Goal: Task Accomplishment & Management: Complete application form

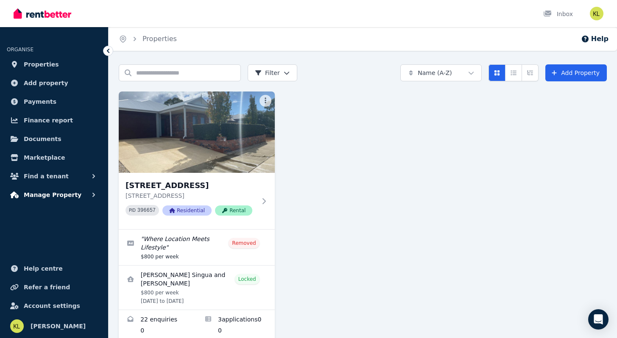
click at [42, 192] on span "Manage Property" at bounding box center [53, 195] width 58 height 10
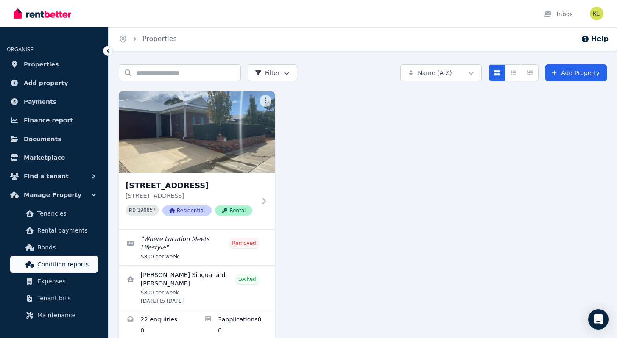
click at [61, 265] on span "Condition reports" at bounding box center [65, 264] width 57 height 10
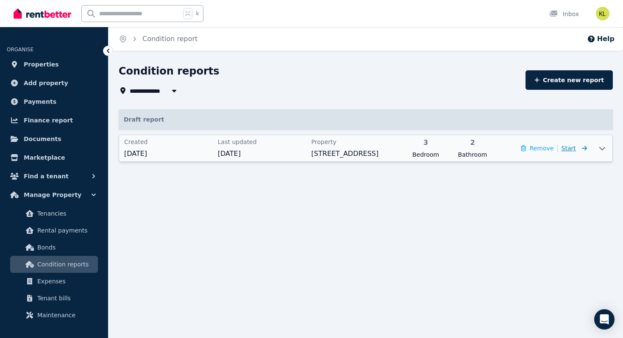
click at [575, 151] on span "Start" at bounding box center [569, 148] width 14 height 7
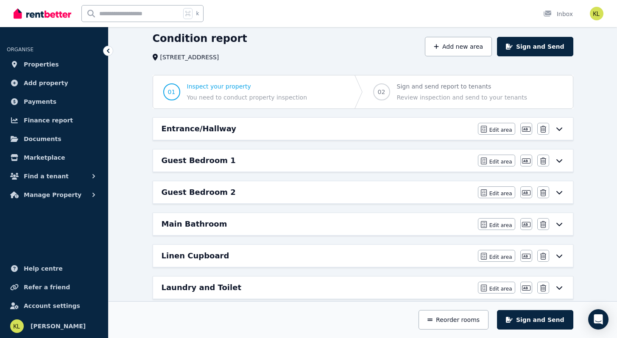
scroll to position [34, 0]
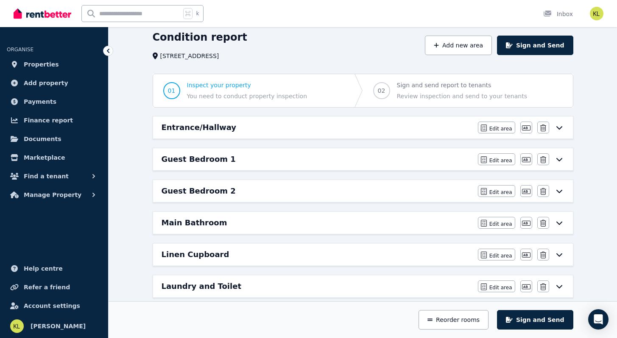
click at [437, 128] on div "Entrance/Hallway" at bounding box center [316, 128] width 311 height 12
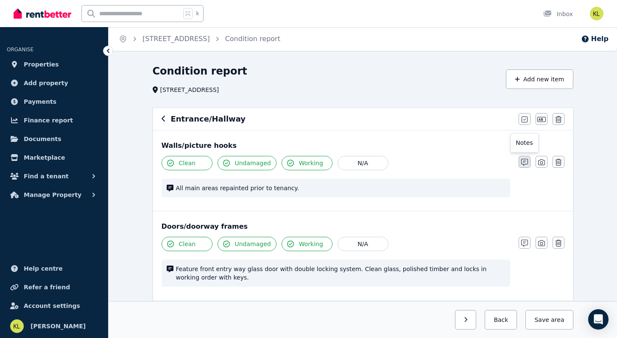
click at [522, 160] on icon "button" at bounding box center [524, 162] width 7 height 7
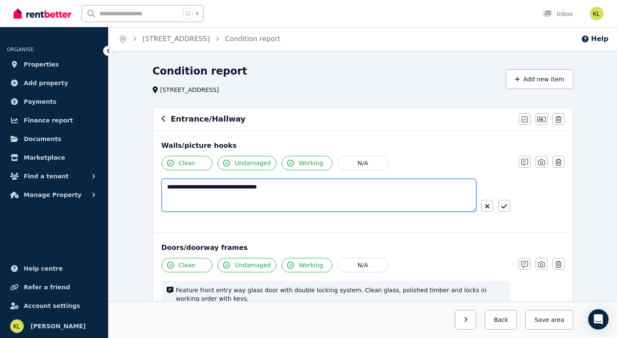
click at [198, 200] on textarea "**********" at bounding box center [318, 195] width 314 height 33
type textarea "**********"
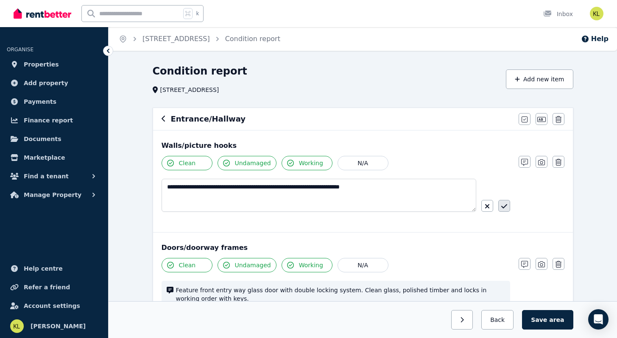
click at [506, 207] on button "button" at bounding box center [504, 206] width 12 height 12
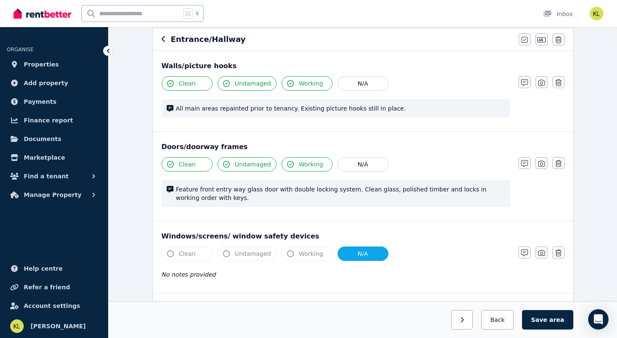
scroll to position [81, 0]
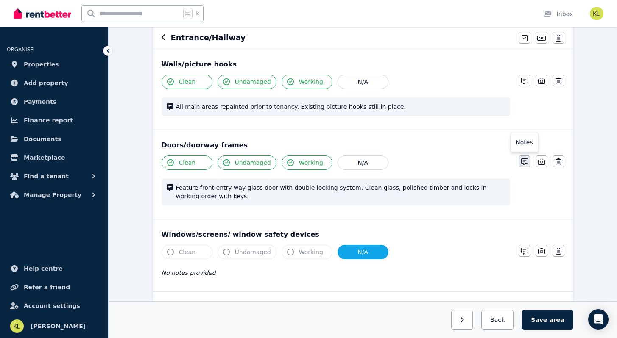
click at [523, 160] on icon "button" at bounding box center [524, 161] width 7 height 7
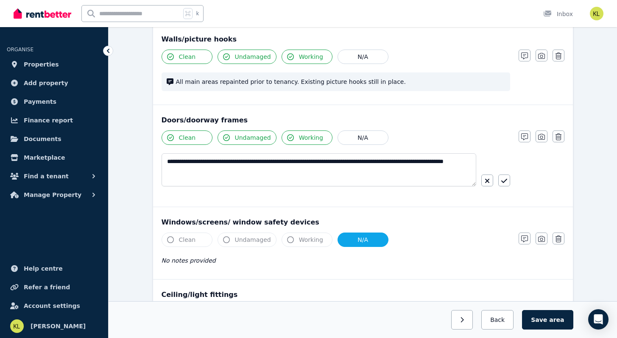
scroll to position [125, 0]
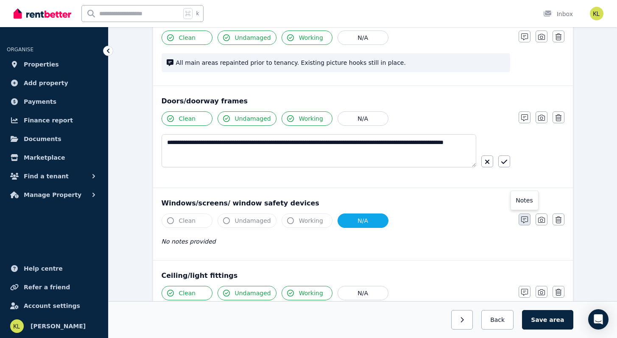
click at [521, 218] on icon "button" at bounding box center [524, 220] width 7 height 7
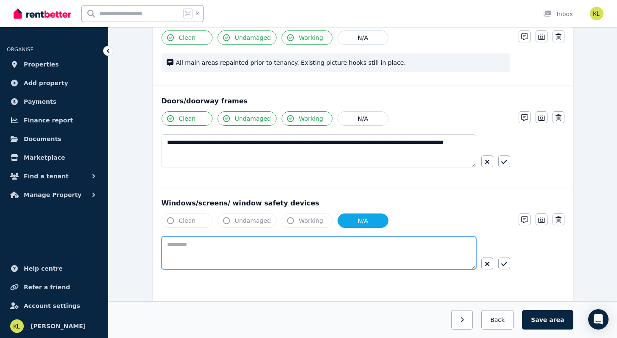
click at [194, 247] on textarea at bounding box center [318, 252] width 314 height 33
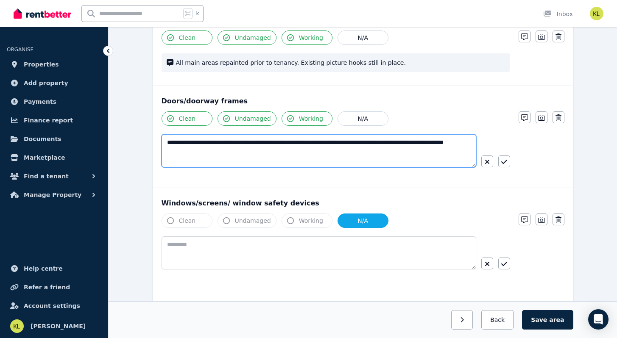
drag, startPoint x: 340, startPoint y: 141, endPoint x: 373, endPoint y: 160, distance: 38.5
click at [373, 160] on textarea "**********" at bounding box center [318, 150] width 314 height 33
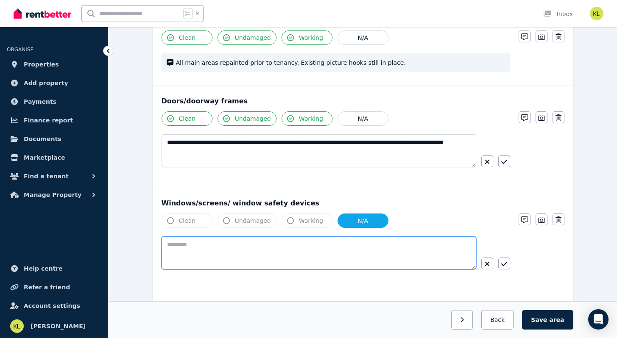
click at [176, 243] on textarea at bounding box center [318, 252] width 314 height 33
paste textarea "**********"
type textarea "**********"
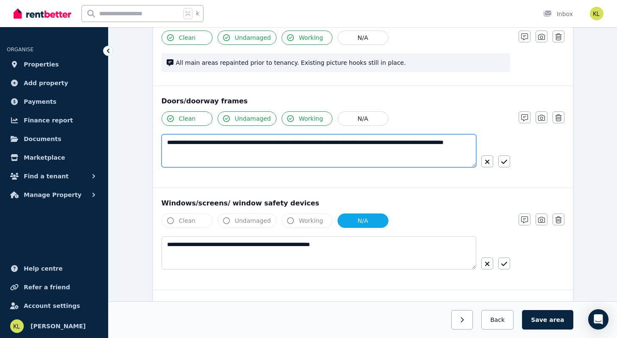
click at [217, 143] on textarea "**********" at bounding box center [318, 150] width 314 height 33
drag, startPoint x: 246, startPoint y: 143, endPoint x: 190, endPoint y: 139, distance: 56.5
click at [190, 139] on textarea "**********" at bounding box center [318, 150] width 314 height 33
click at [211, 142] on textarea "**********" at bounding box center [318, 150] width 314 height 33
drag, startPoint x: 377, startPoint y: 145, endPoint x: 343, endPoint y: 143, distance: 33.5
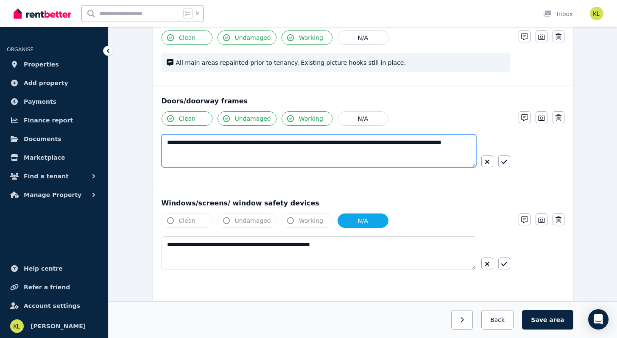
click at [343, 143] on textarea "**********" at bounding box center [318, 150] width 314 height 33
click at [205, 153] on textarea "**********" at bounding box center [318, 150] width 314 height 33
type textarea "**********"
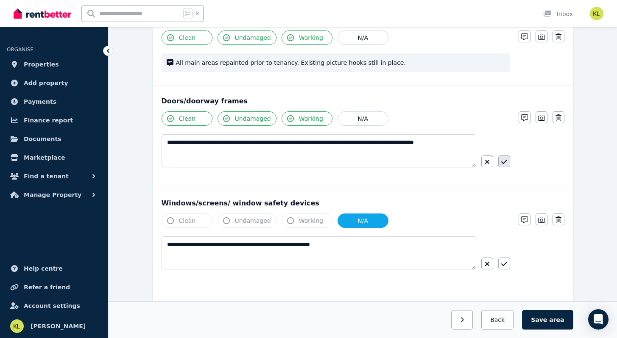
click at [502, 161] on icon "button" at bounding box center [504, 161] width 6 height 7
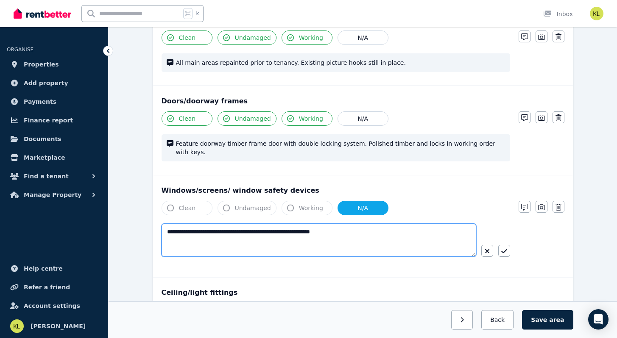
drag, startPoint x: 198, startPoint y: 224, endPoint x: 160, endPoint y: 224, distance: 38.6
click at [160, 224] on div "**********" at bounding box center [363, 226] width 420 height 102
drag, startPoint x: 330, startPoint y: 224, endPoint x: 289, endPoint y: 223, distance: 41.1
click at [289, 224] on textarea "**********" at bounding box center [318, 240] width 314 height 33
click at [360, 225] on textarea "**********" at bounding box center [318, 240] width 314 height 33
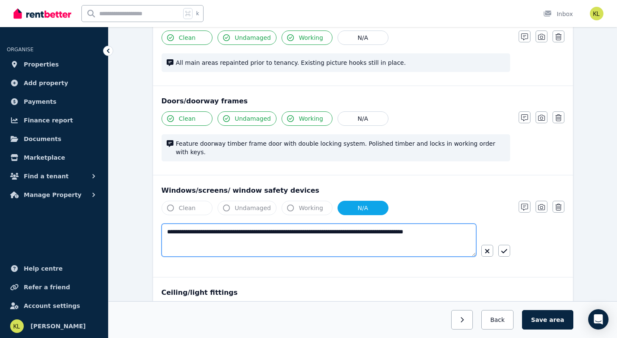
click at [389, 224] on textarea "**********" at bounding box center [318, 240] width 314 height 33
type textarea "**********"
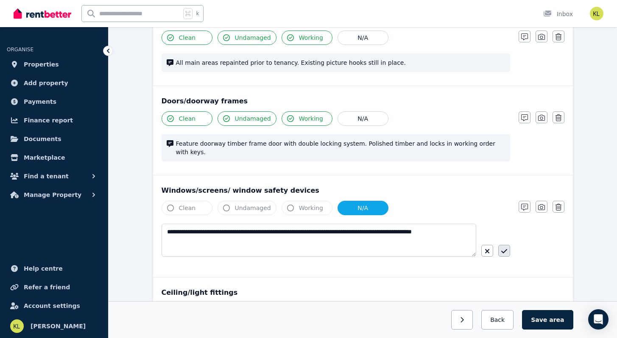
click at [503, 248] on icon "button" at bounding box center [504, 251] width 6 height 7
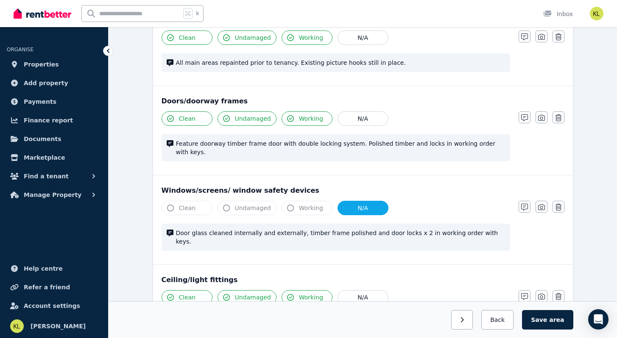
click at [189, 204] on span "Clean" at bounding box center [187, 208] width 17 height 8
click at [195, 201] on button "Clean" at bounding box center [186, 208] width 51 height 14
click at [236, 204] on span "Undamaged" at bounding box center [253, 208] width 36 height 8
click at [302, 204] on span "Working" at bounding box center [311, 208] width 24 height 8
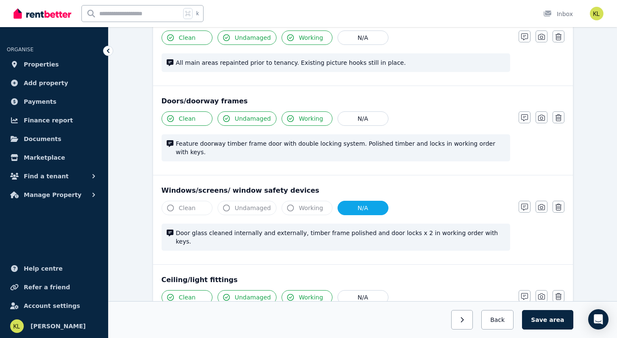
click at [177, 201] on button "Clean" at bounding box center [186, 208] width 51 height 14
click at [169, 205] on icon "button" at bounding box center [170, 208] width 7 height 7
click at [282, 275] on div "Ceiling/light fittings" at bounding box center [362, 280] width 403 height 10
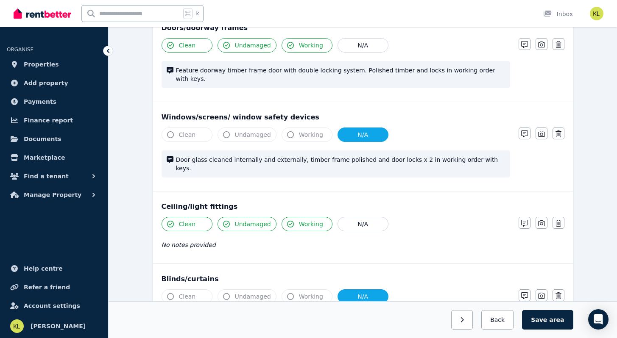
scroll to position [198, 0]
click at [171, 132] on icon "button" at bounding box center [170, 135] width 7 height 7
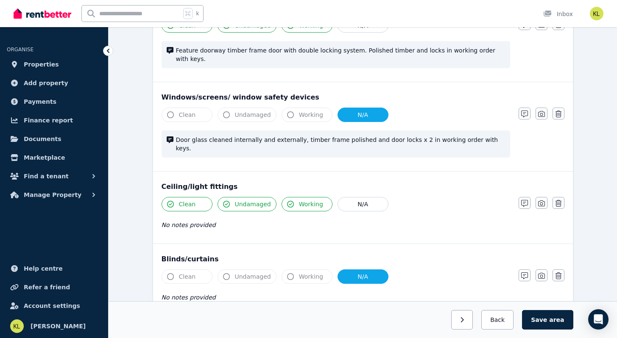
scroll to position [225, 0]
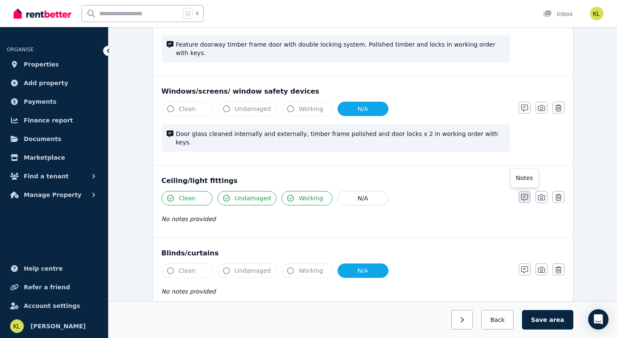
click at [525, 194] on icon "button" at bounding box center [524, 197] width 7 height 7
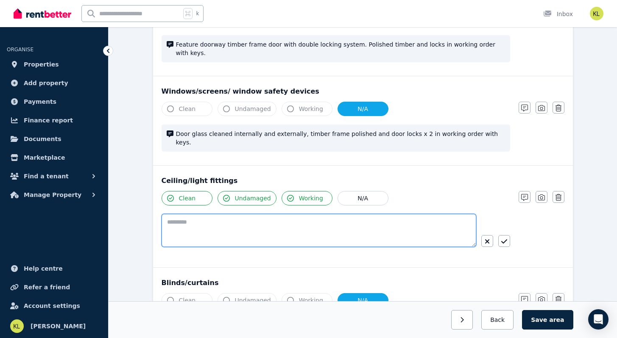
click at [202, 214] on textarea at bounding box center [318, 230] width 314 height 33
type textarea "**********"
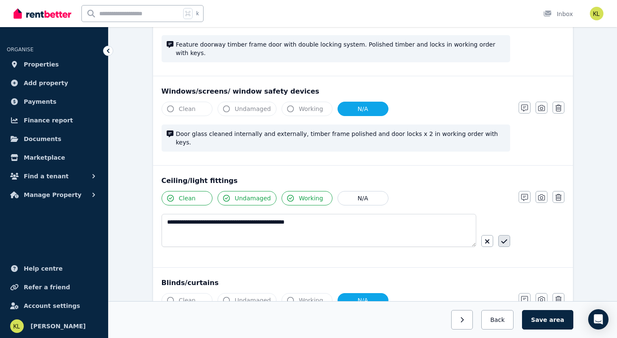
click at [503, 238] on icon "button" at bounding box center [504, 241] width 6 height 7
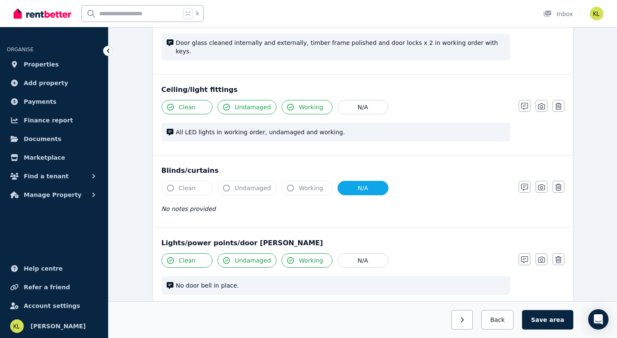
scroll to position [317, 0]
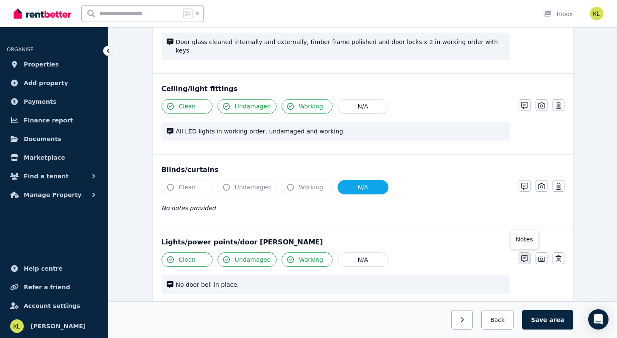
click at [523, 256] on icon "button" at bounding box center [524, 259] width 7 height 7
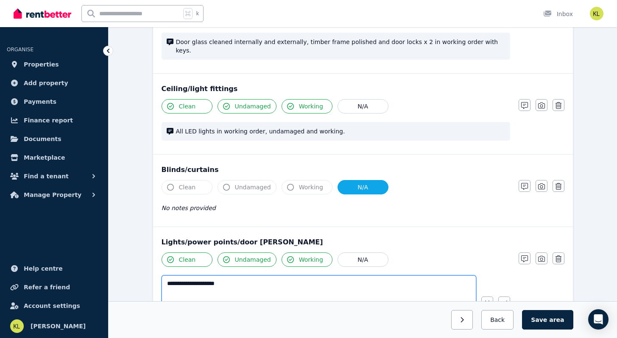
click at [245, 275] on textarea "**********" at bounding box center [318, 291] width 314 height 33
type textarea "**********"
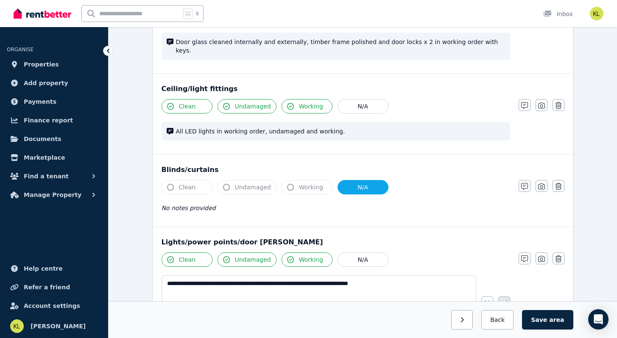
click at [506, 300] on icon "button" at bounding box center [504, 303] width 6 height 7
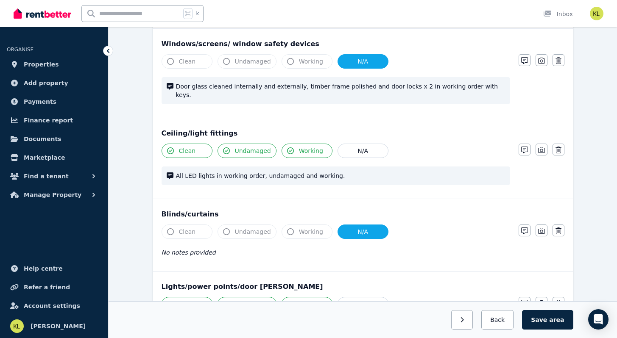
scroll to position [234, 0]
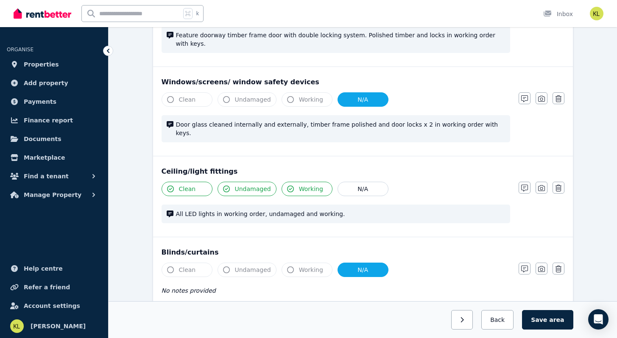
click at [186, 95] on span "Clean" at bounding box center [187, 99] width 17 height 8
click at [544, 96] on icon "button" at bounding box center [541, 99] width 7 height 6
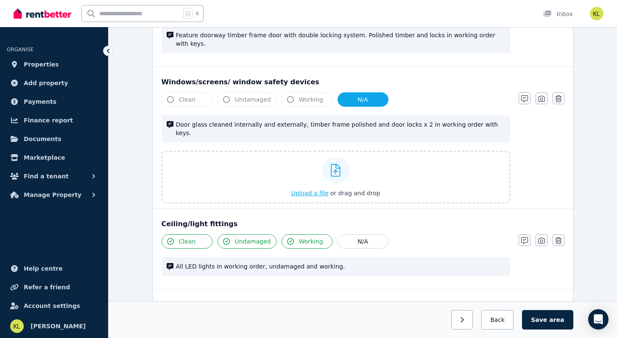
click at [312, 190] on span "Upload a file" at bounding box center [309, 193] width 37 height 7
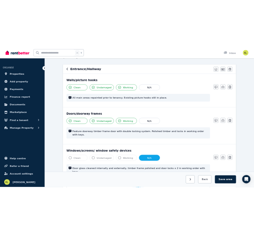
scroll to position [64, 0]
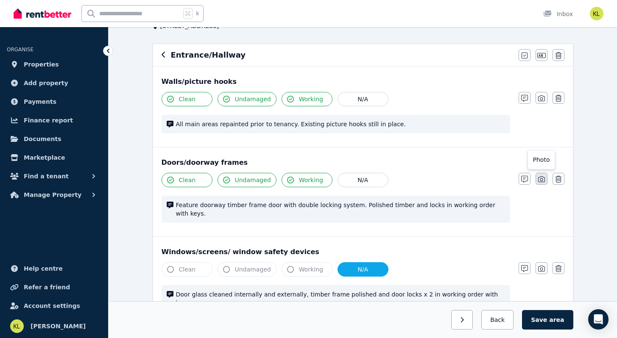
click at [540, 178] on icon "button" at bounding box center [541, 179] width 7 height 7
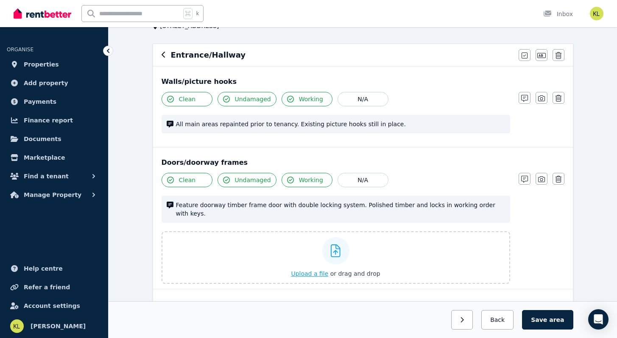
click at [303, 270] on span "Upload a file" at bounding box center [309, 273] width 37 height 7
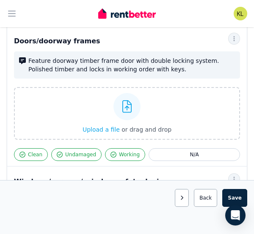
scroll to position [186, 0]
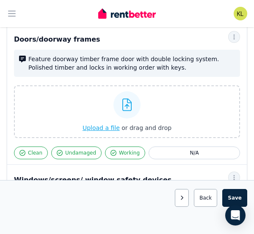
click at [119, 127] on span "Upload a file" at bounding box center [101, 127] width 37 height 7
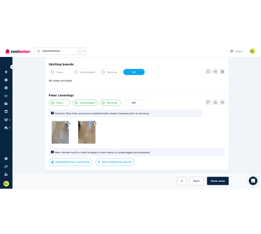
scroll to position [757, 0]
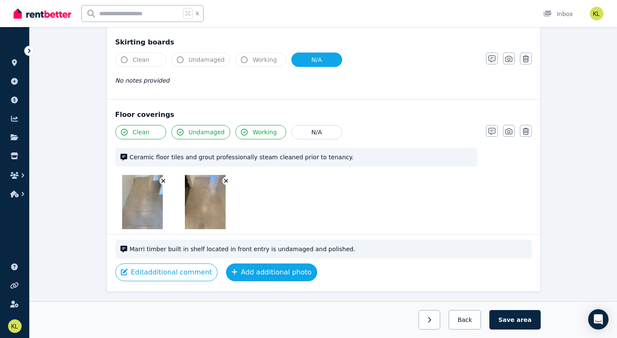
click at [249, 264] on button "Add additional photo" at bounding box center [271, 273] width 91 height 18
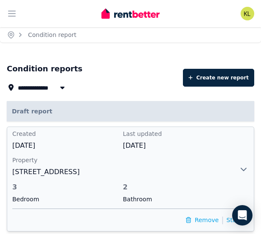
scroll to position [25, 0]
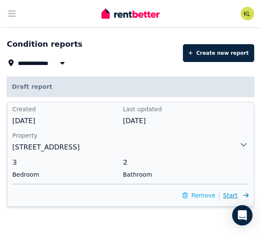
click at [232, 195] on span "Start" at bounding box center [230, 195] width 14 height 7
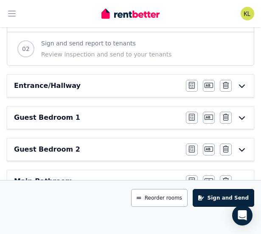
scroll to position [115, 0]
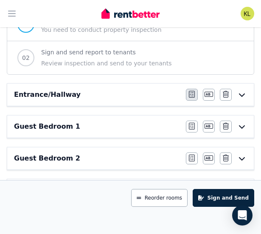
click at [193, 95] on icon "button" at bounding box center [192, 94] width 6 height 7
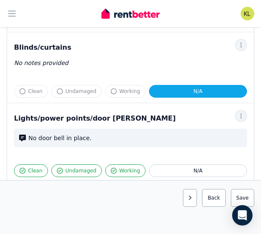
scroll to position [433, 0]
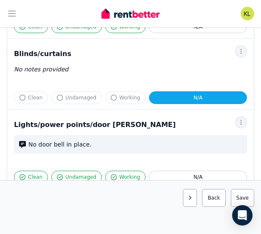
click at [31, 97] on span "Clean" at bounding box center [35, 97] width 14 height 7
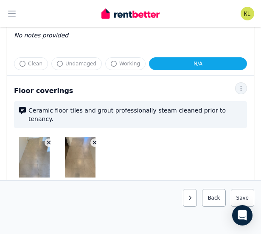
scroll to position [617, 0]
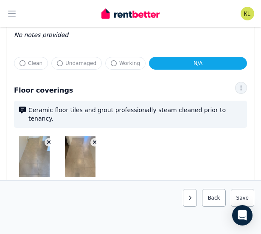
click at [147, 143] on div at bounding box center [130, 156] width 233 height 41
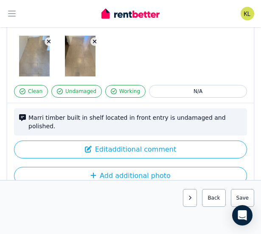
scroll to position [739, 0]
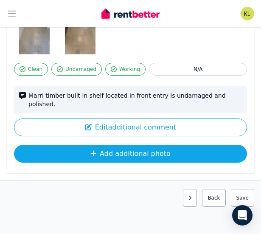
click at [143, 145] on button "Add additional photo" at bounding box center [130, 154] width 233 height 18
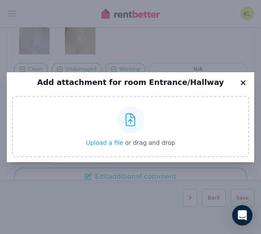
click at [244, 83] on icon at bounding box center [243, 83] width 8 height 8
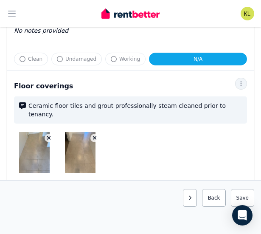
scroll to position [623, 0]
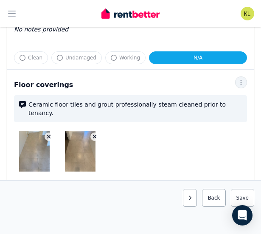
click at [172, 112] on div "Ceramic floor tiles and grout professionally steam cleaned prior to tenancy." at bounding box center [130, 108] width 233 height 27
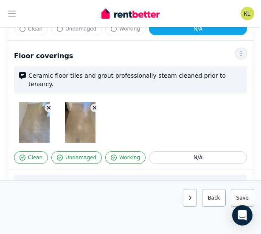
scroll to position [652, 0]
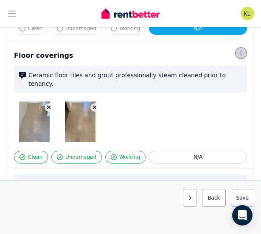
click at [242, 52] on icon "button" at bounding box center [240, 53] width 7 height 6
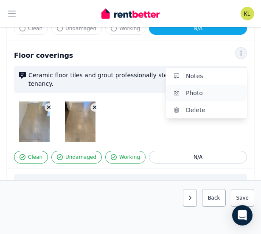
click at [223, 93] on span "Photo" at bounding box center [213, 93] width 54 height 10
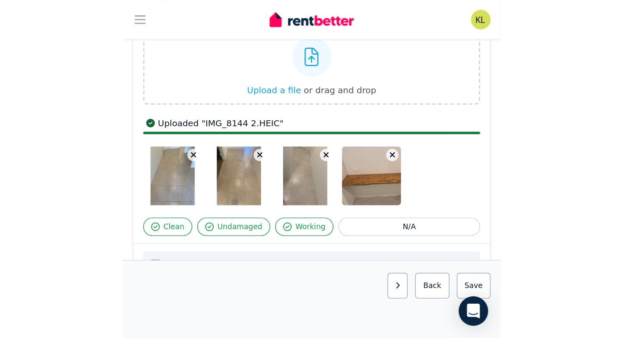
scroll to position [713, 0]
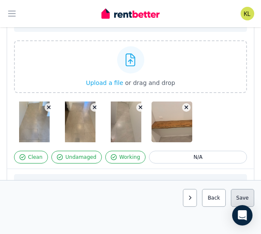
click at [250, 195] on button "Save area" at bounding box center [242, 198] width 23 height 18
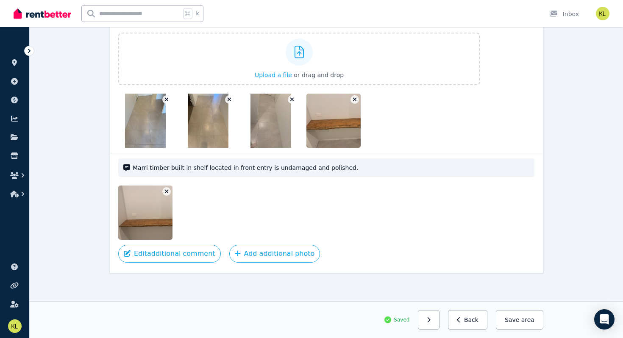
scroll to position [771, 0]
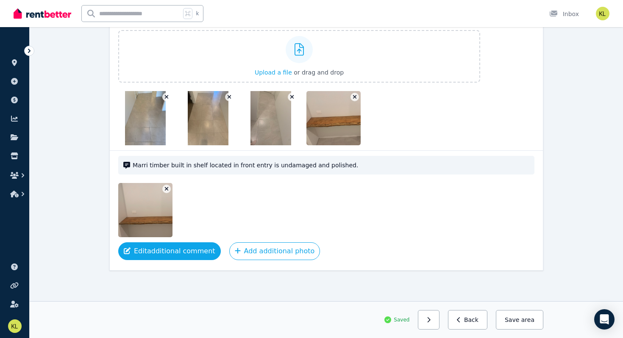
click at [183, 253] on button "Edit additional comment" at bounding box center [169, 251] width 103 height 18
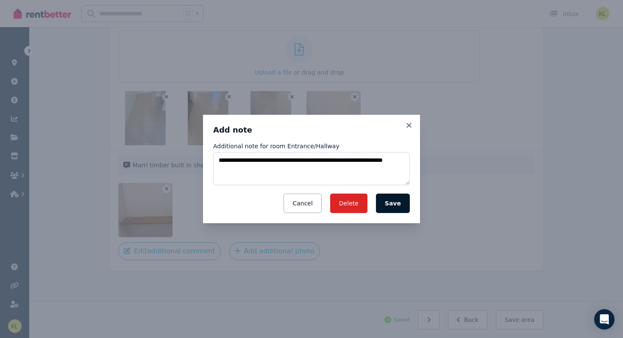
click at [396, 201] on button "Save" at bounding box center [393, 203] width 34 height 19
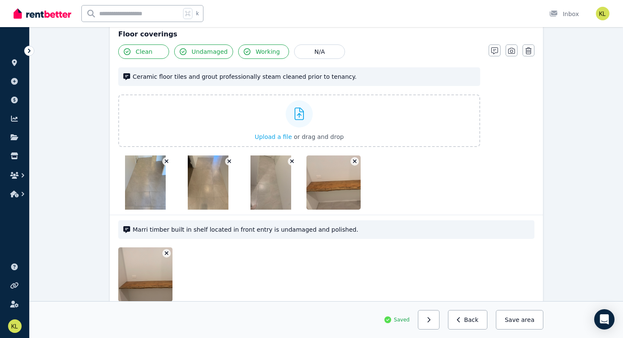
scroll to position [704, 0]
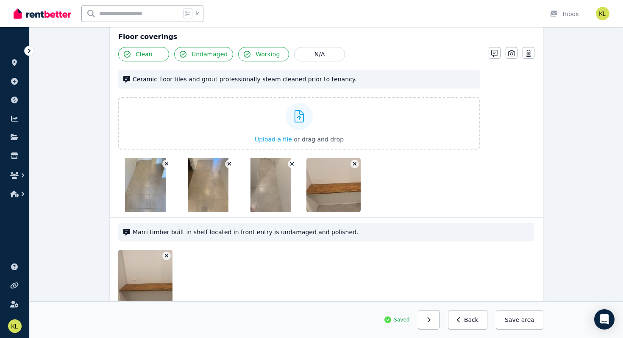
click at [277, 188] on img at bounding box center [270, 185] width 41 height 54
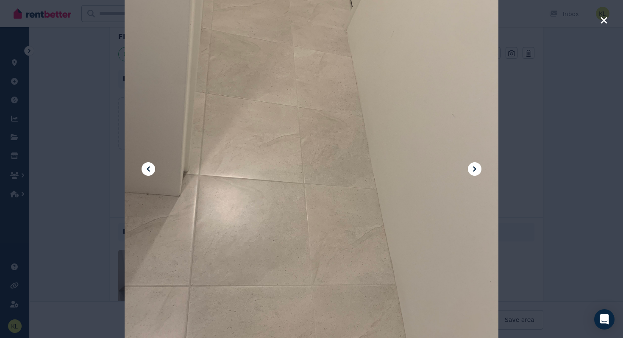
click at [152, 169] on icon at bounding box center [148, 169] width 10 height 10
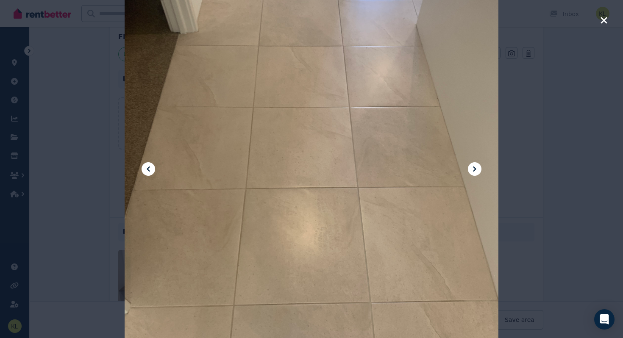
click at [152, 169] on icon at bounding box center [148, 169] width 10 height 10
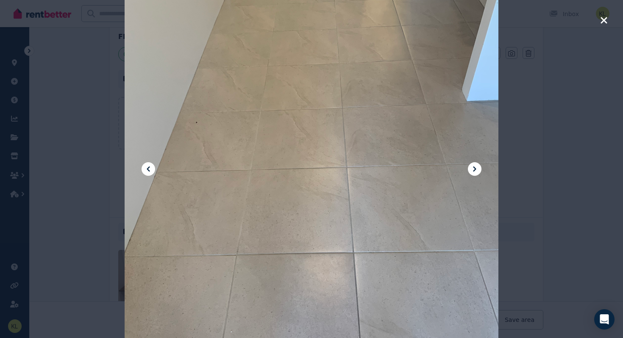
click at [152, 169] on icon at bounding box center [148, 169] width 10 height 10
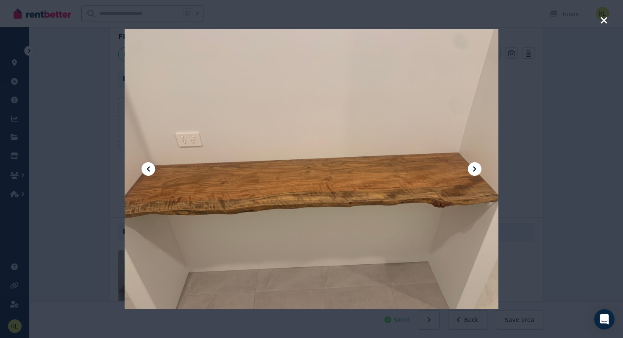
click at [606, 20] on icon "button" at bounding box center [604, 20] width 8 height 10
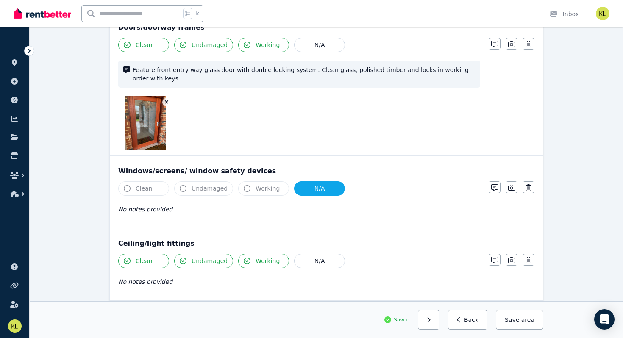
scroll to position [199, 0]
click at [512, 190] on icon "button" at bounding box center [511, 188] width 7 height 7
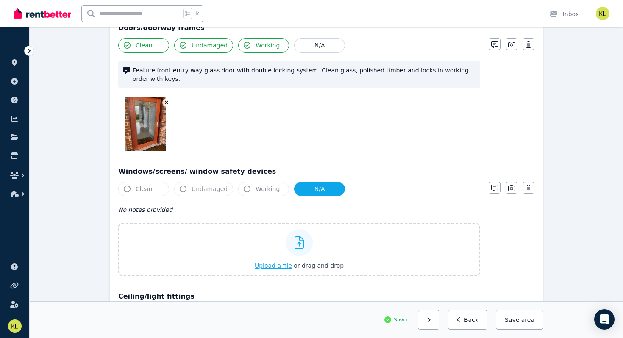
click at [270, 265] on span "Upload a file" at bounding box center [273, 265] width 37 height 7
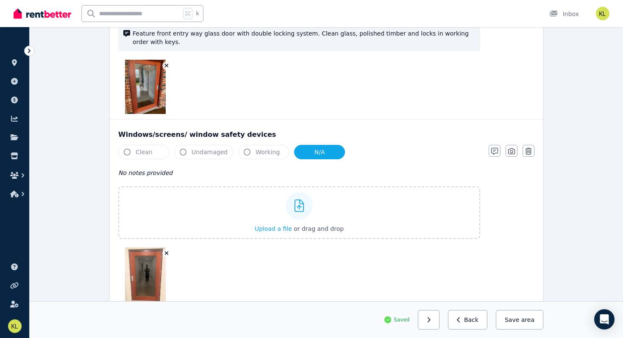
scroll to position [234, 0]
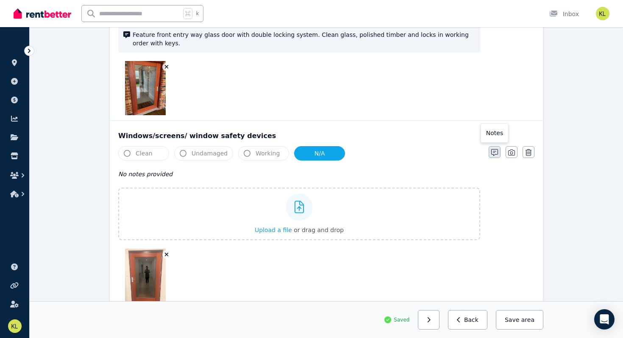
click at [496, 153] on icon "button" at bounding box center [494, 152] width 7 height 7
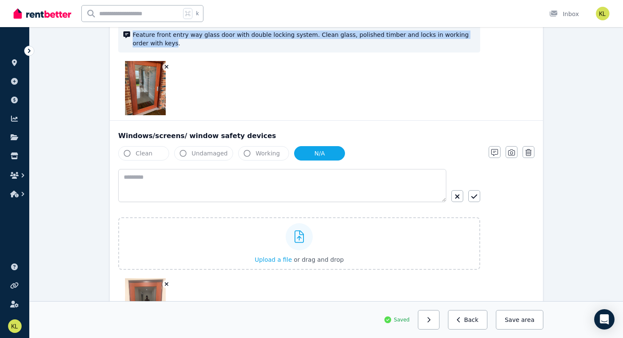
drag, startPoint x: 146, startPoint y: 44, endPoint x: 127, endPoint y: 27, distance: 25.2
click at [126, 27] on div "Feature front entry way glass door with double locking system. Clean glass, pol…" at bounding box center [299, 38] width 362 height 27
copy span "Feature front entry way glass door with double locking system. Clean glass, pol…"
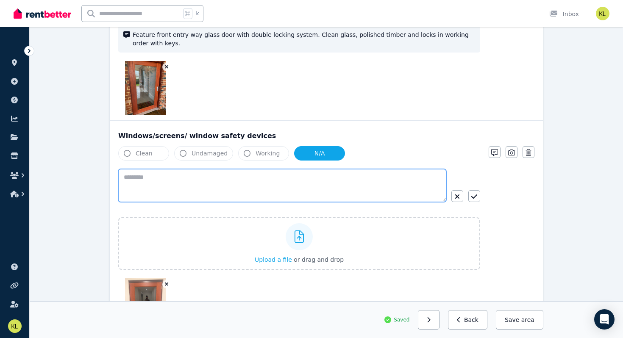
click at [129, 178] on textarea at bounding box center [282, 185] width 328 height 33
paste textarea "**********"
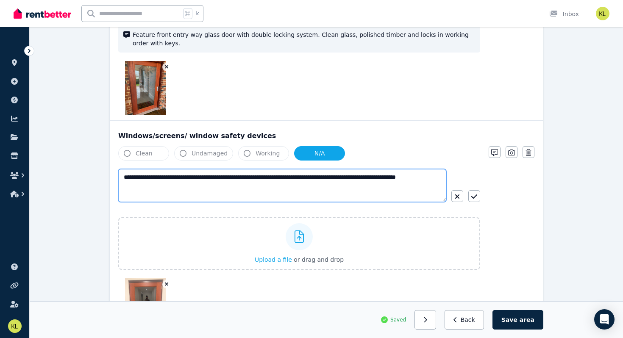
click at [296, 178] on textarea "**********" at bounding box center [282, 185] width 328 height 33
click at [337, 178] on textarea "**********" at bounding box center [282, 185] width 328 height 33
drag, startPoint x: 361, startPoint y: 178, endPoint x: 409, endPoint y: 179, distance: 47.0
click at [409, 179] on textarea "**********" at bounding box center [282, 185] width 328 height 33
type textarea "**********"
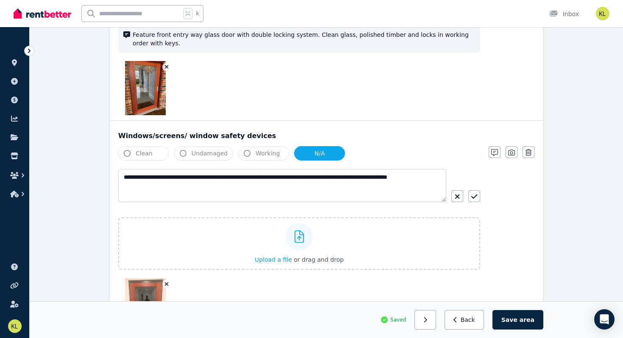
click at [136, 147] on button "Clean" at bounding box center [143, 153] width 51 height 14
click at [137, 152] on span "Clean" at bounding box center [144, 153] width 17 height 8
click at [473, 196] on icon "button" at bounding box center [474, 196] width 6 height 7
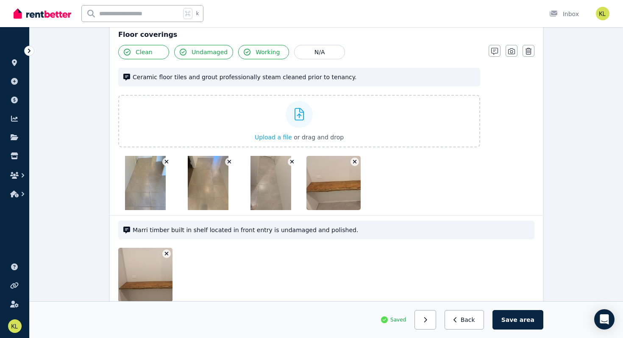
scroll to position [895, 0]
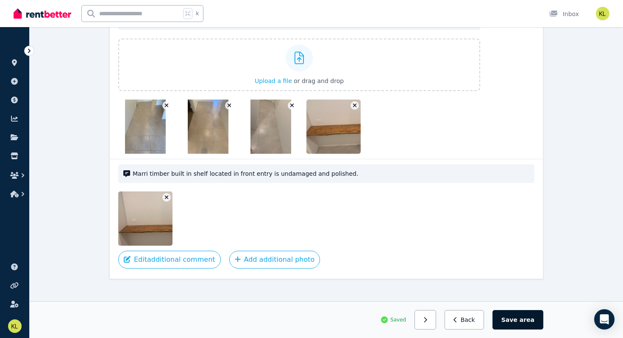
click at [506, 325] on button "Save area" at bounding box center [517, 319] width 51 height 19
click at [528, 320] on span "area" at bounding box center [527, 320] width 13 height 8
click at [464, 314] on button "Back" at bounding box center [467, 319] width 39 height 19
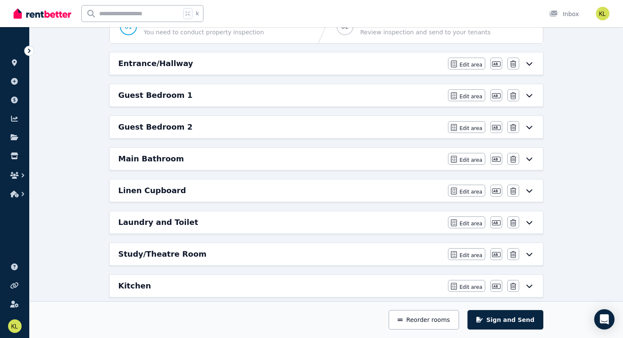
scroll to position [78, 0]
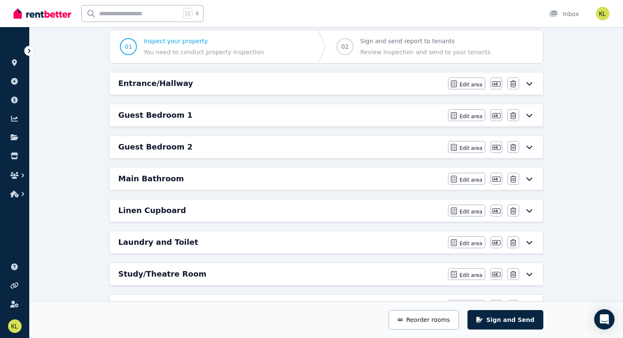
click at [414, 113] on div "Guest Bedroom 1" at bounding box center [280, 115] width 325 height 12
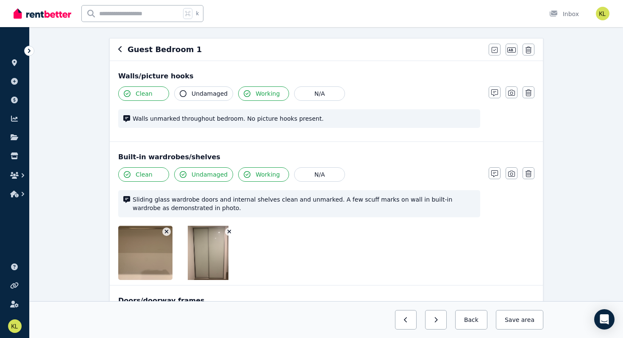
scroll to position [69, 0]
click at [495, 92] on icon "button" at bounding box center [494, 93] width 7 height 7
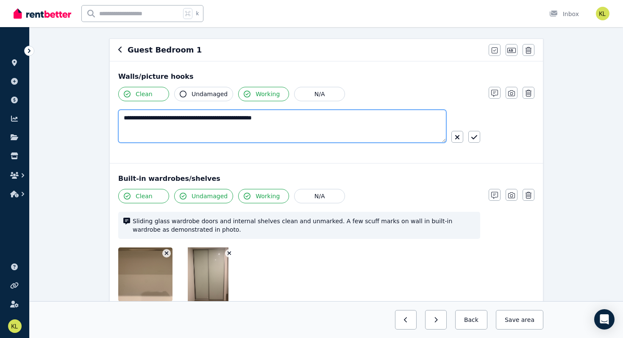
drag, startPoint x: 227, startPoint y: 119, endPoint x: 112, endPoint y: 108, distance: 115.3
click at [112, 108] on div "**********" at bounding box center [326, 112] width 433 height 102
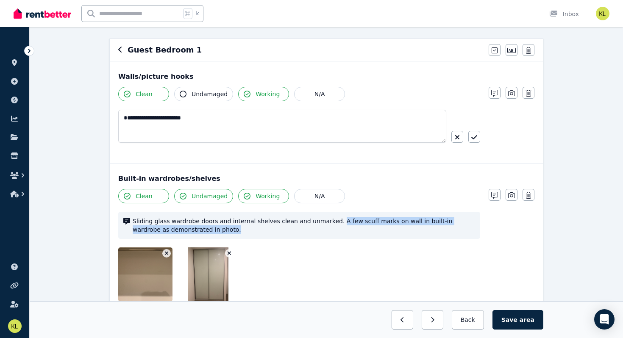
drag, startPoint x: 329, startPoint y: 222, endPoint x: 351, endPoint y: 235, distance: 25.5
click at [351, 235] on div "Sliding glass wardrobe doors and internal shelves clean and unmarked. A few scu…" at bounding box center [299, 225] width 362 height 27
copy span "A few scuff marks on wall in built-in wardrobe as demonstrated in photo."
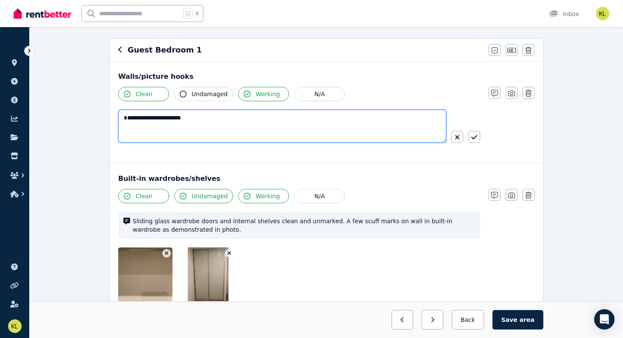
click at [219, 115] on textarea "**********" at bounding box center [282, 126] width 328 height 33
click at [209, 119] on textarea "**********" at bounding box center [282, 126] width 328 height 33
paste textarea "**********"
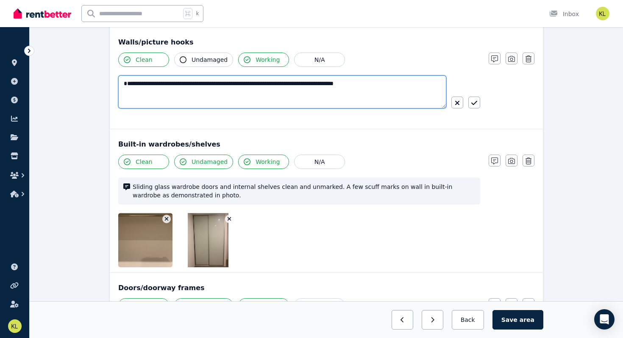
scroll to position [117, 0]
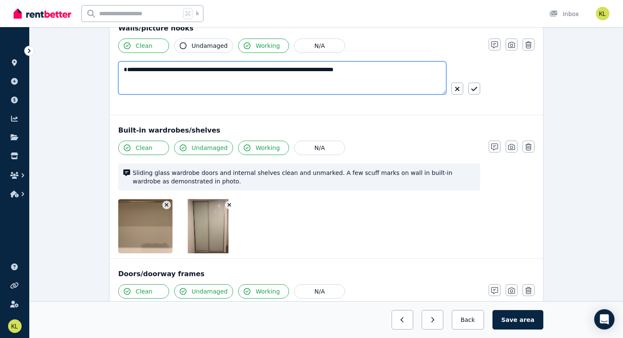
type textarea "**********"
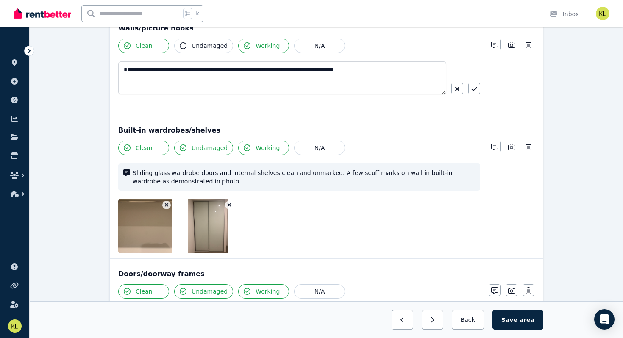
click at [166, 204] on icon "button" at bounding box center [167, 205] width 4 height 4
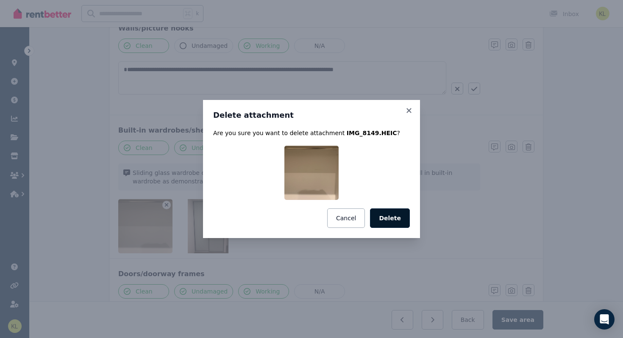
click at [393, 218] on button "Delete" at bounding box center [390, 217] width 40 height 19
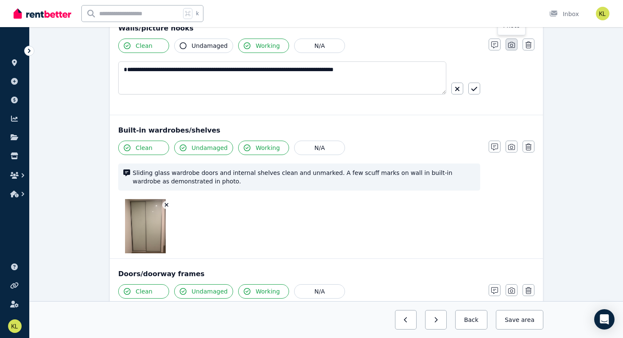
click at [512, 45] on icon "button" at bounding box center [511, 45] width 7 height 7
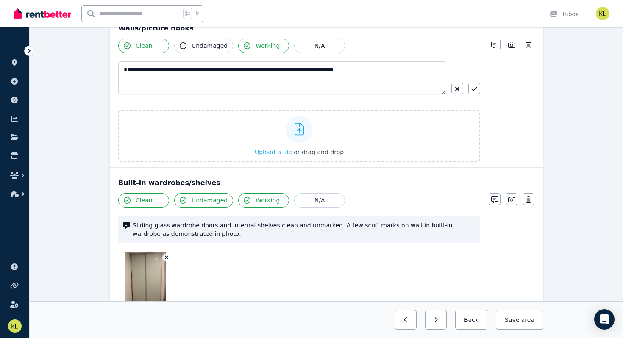
click at [272, 151] on span "Upload a file" at bounding box center [273, 152] width 37 height 7
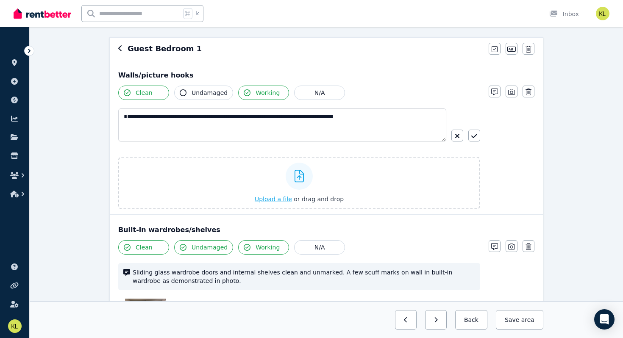
scroll to position [69, 0]
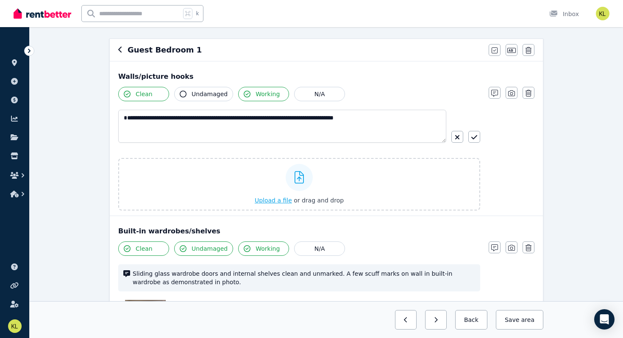
click at [271, 197] on span "Upload a file" at bounding box center [273, 200] width 37 height 7
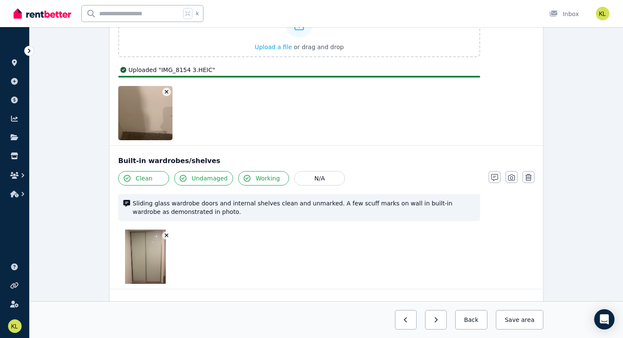
scroll to position [235, 0]
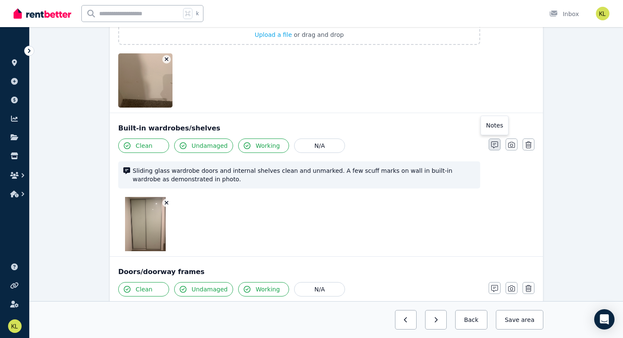
click at [497, 144] on icon "button" at bounding box center [494, 145] width 7 height 7
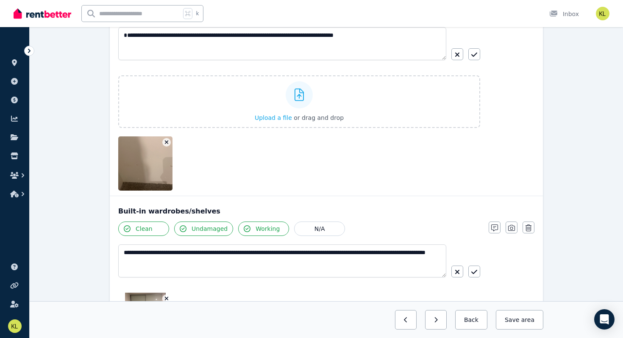
scroll to position [158, 0]
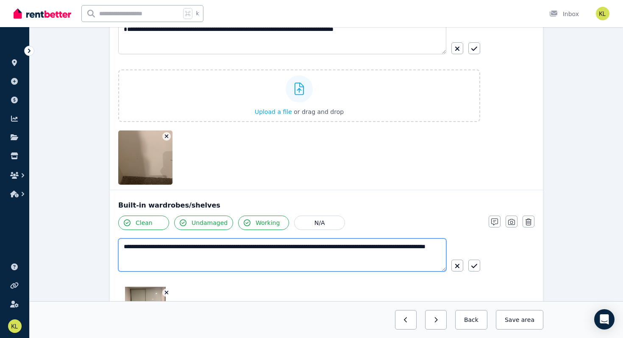
drag, startPoint x: 319, startPoint y: 247, endPoint x: 345, endPoint y: 261, distance: 29.8
click at [345, 261] on textarea "**********" at bounding box center [282, 255] width 328 height 33
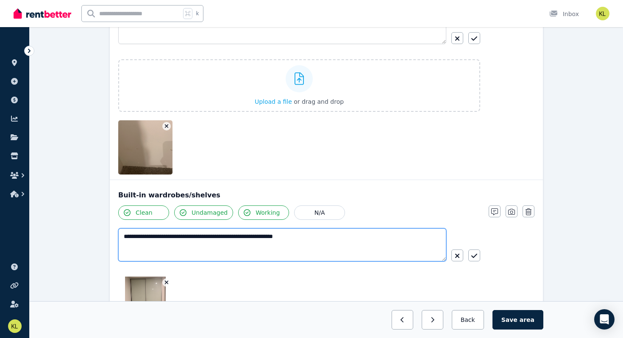
scroll to position [203, 0]
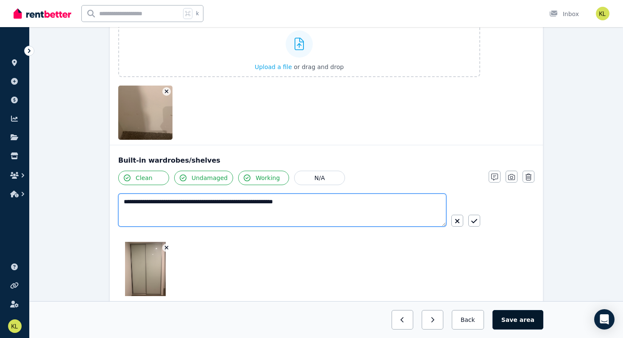
type textarea "**********"
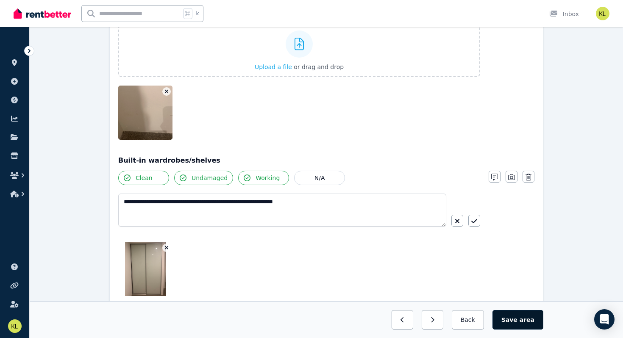
click at [509, 316] on button "Save area" at bounding box center [517, 319] width 51 height 19
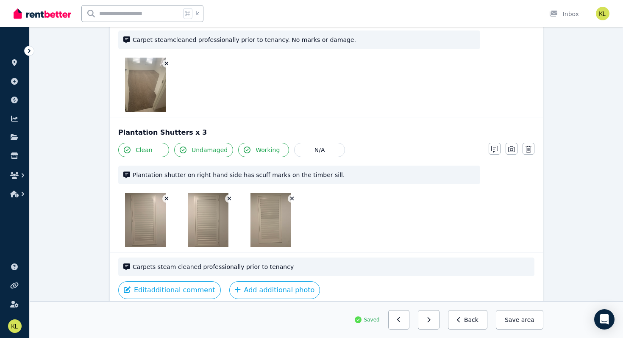
scroll to position [922, 0]
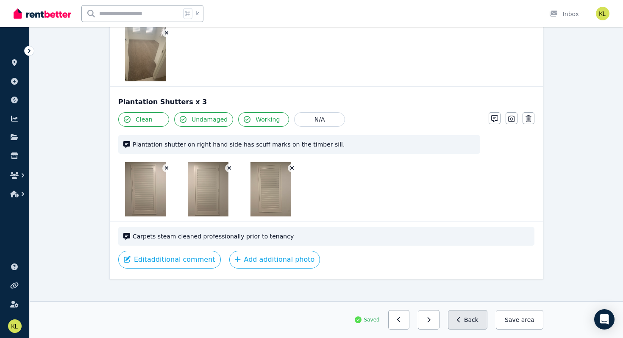
click at [474, 321] on button "Back" at bounding box center [467, 319] width 39 height 19
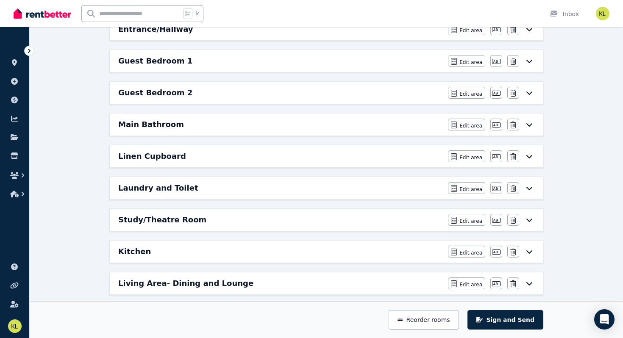
scroll to position [131, 0]
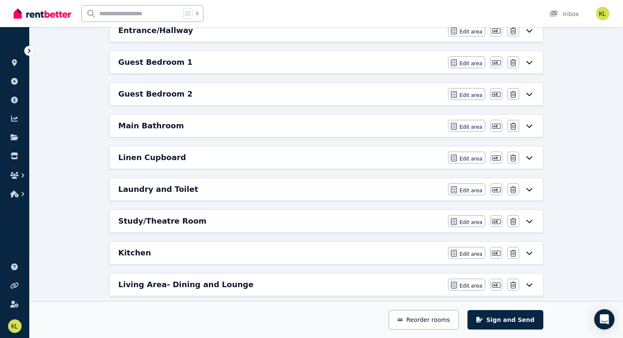
click at [386, 93] on div "Guest Bedroom 2" at bounding box center [280, 94] width 325 height 12
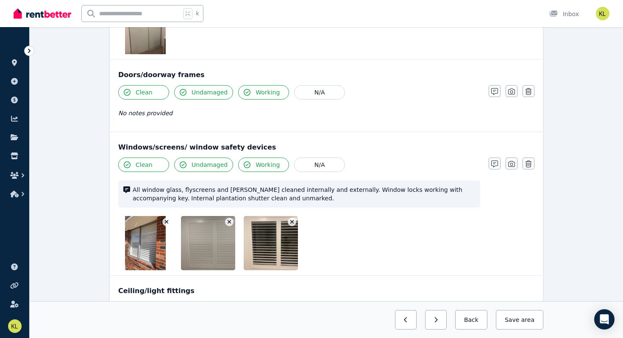
scroll to position [374, 0]
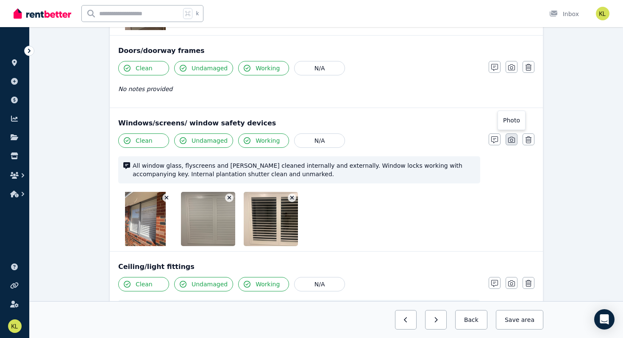
click at [509, 142] on icon "button" at bounding box center [511, 139] width 7 height 7
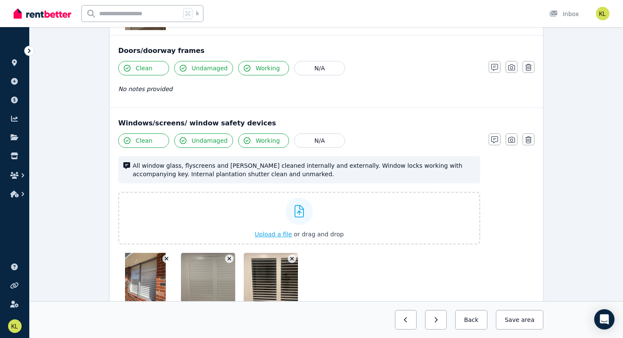
click at [271, 232] on span "Upload a file" at bounding box center [273, 234] width 37 height 7
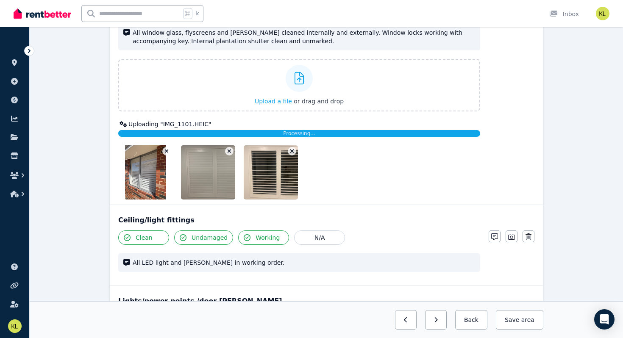
scroll to position [508, 0]
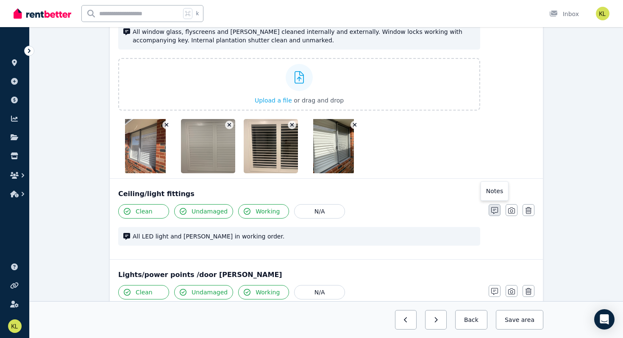
click at [498, 211] on icon "button" at bounding box center [494, 210] width 7 height 7
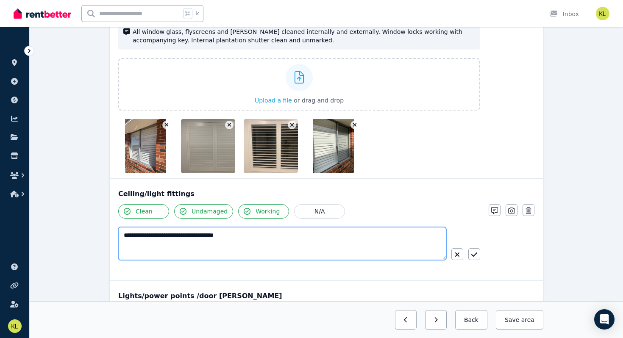
click at [157, 237] on textarea "**********" at bounding box center [282, 243] width 328 height 33
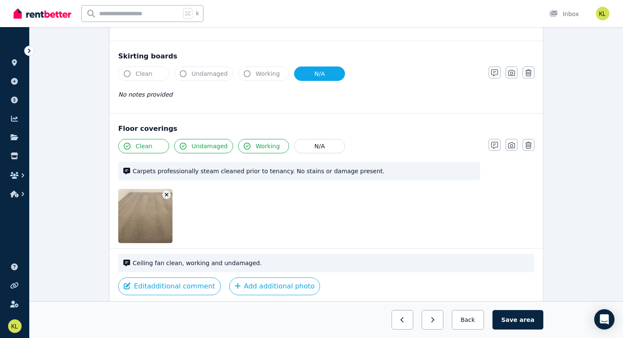
scroll to position [864, 0]
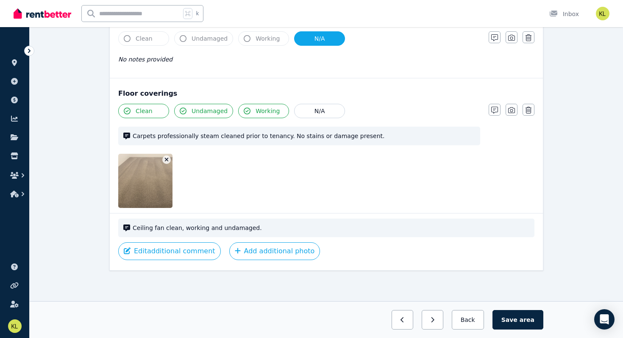
type textarea "**********"
click at [271, 227] on span "Ceiling fan clean, working and undamaged." at bounding box center [331, 228] width 397 height 8
click at [494, 110] on icon "button" at bounding box center [494, 110] width 7 height 7
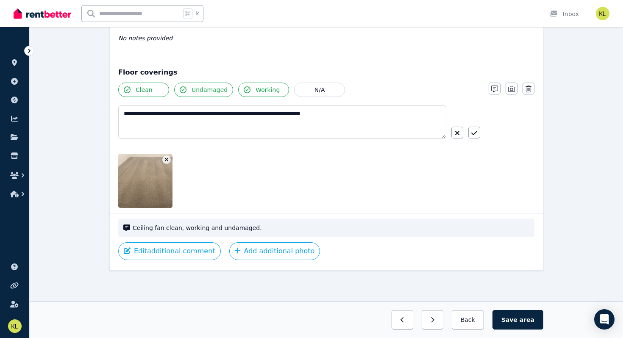
click at [217, 231] on span "Ceiling fan clean, working and undamaged." at bounding box center [331, 228] width 397 height 8
click at [174, 253] on button "Edit additional comment" at bounding box center [169, 251] width 103 height 18
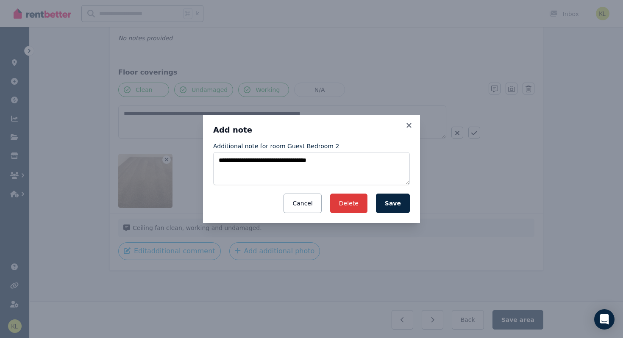
click at [355, 203] on button "Delete" at bounding box center [348, 203] width 37 height 19
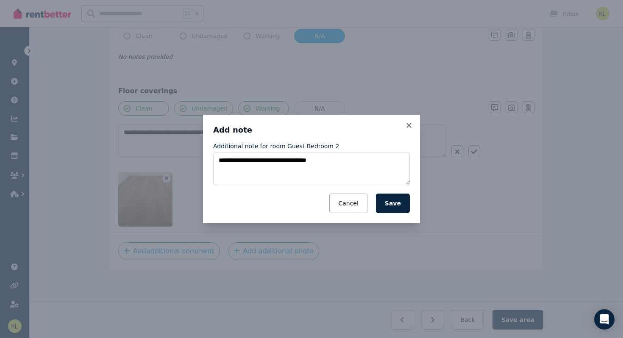
scroll to position [866, 0]
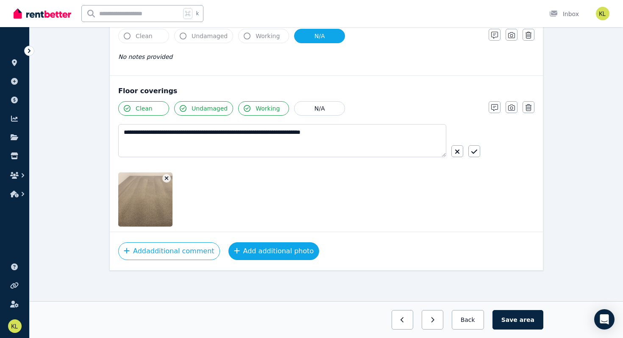
click at [284, 251] on button "Add additional photo" at bounding box center [273, 251] width 91 height 18
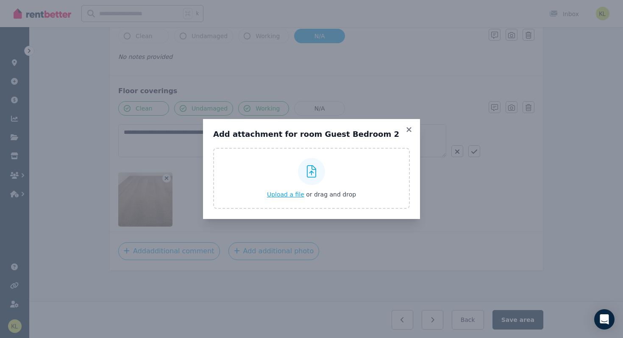
click at [288, 197] on span "Upload a file" at bounding box center [285, 194] width 37 height 7
click at [285, 193] on span "Upload a file" at bounding box center [285, 194] width 37 height 7
click at [231, 76] on div "Add attachment for room Guest Bedroom 2 Upload a file or drag and drop" at bounding box center [311, 169] width 623 height 338
click at [285, 190] on button "Upload a file or drag and drop" at bounding box center [311, 194] width 89 height 8
click at [410, 126] on icon at bounding box center [409, 130] width 8 height 8
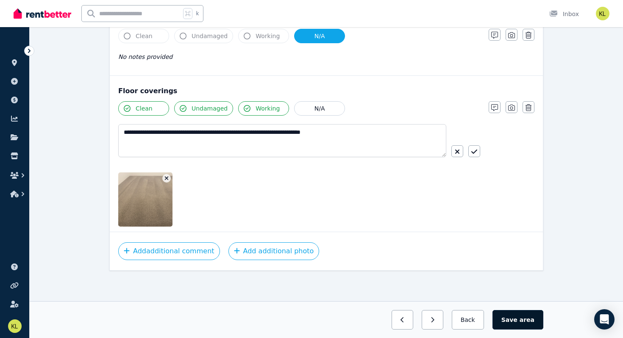
click at [505, 318] on button "Save area" at bounding box center [517, 319] width 51 height 19
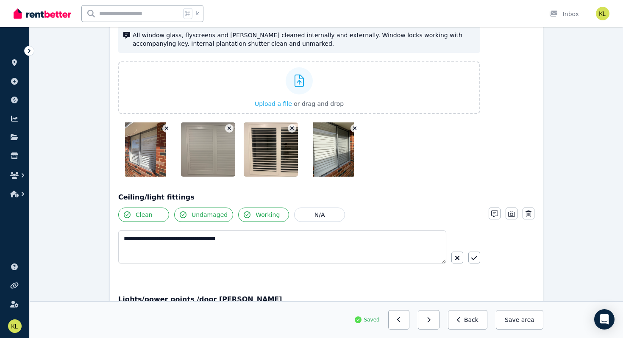
scroll to position [507, 0]
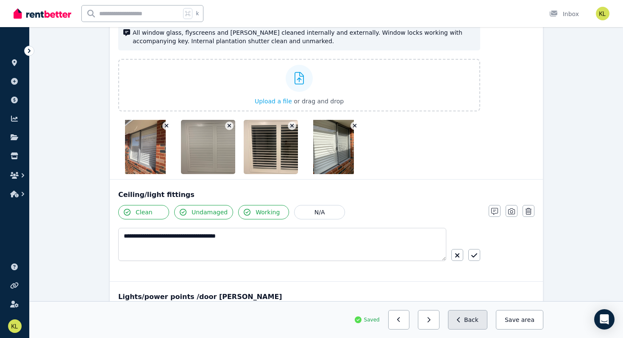
click at [472, 320] on button "Back" at bounding box center [467, 319] width 39 height 19
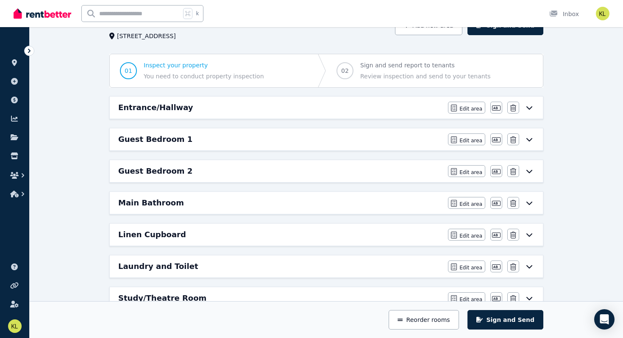
scroll to position [51, 0]
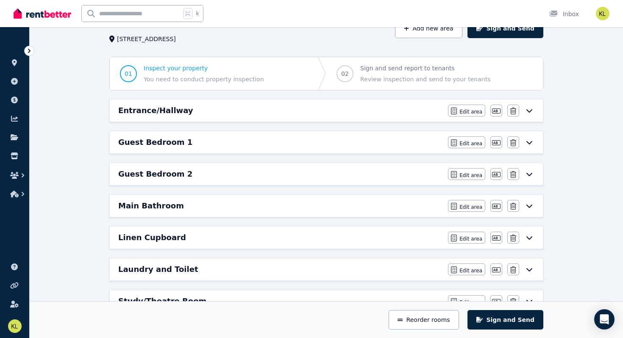
click at [166, 237] on h6 "Linen Cupboard" at bounding box center [152, 238] width 68 height 12
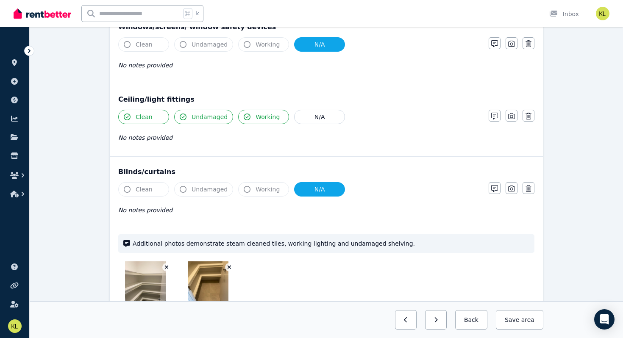
scroll to position [342, 0]
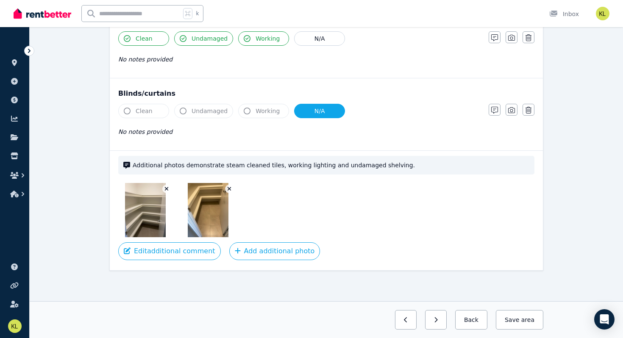
click at [167, 188] on icon "button" at bounding box center [167, 189] width 4 height 4
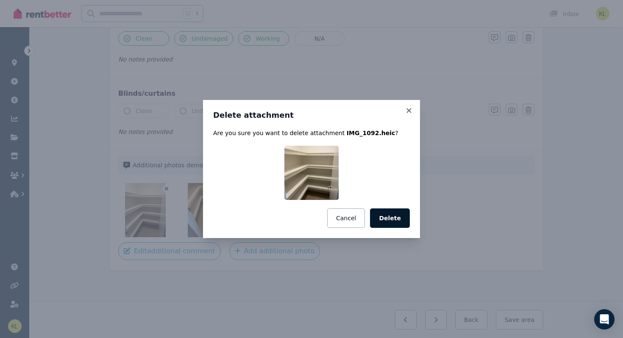
click at [391, 217] on button "Delete" at bounding box center [390, 217] width 40 height 19
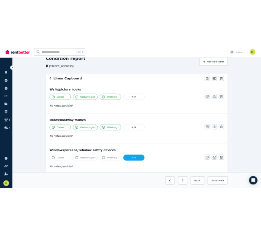
scroll to position [42, 0]
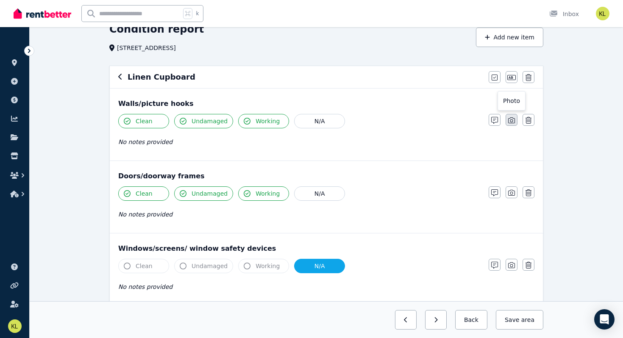
click at [512, 120] on icon "button" at bounding box center [511, 120] width 7 height 6
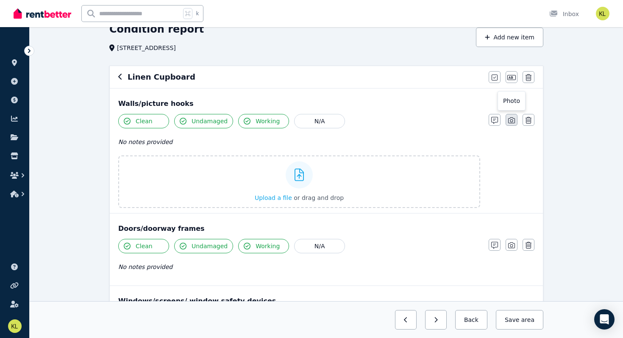
click at [514, 121] on icon "button" at bounding box center [511, 120] width 7 height 7
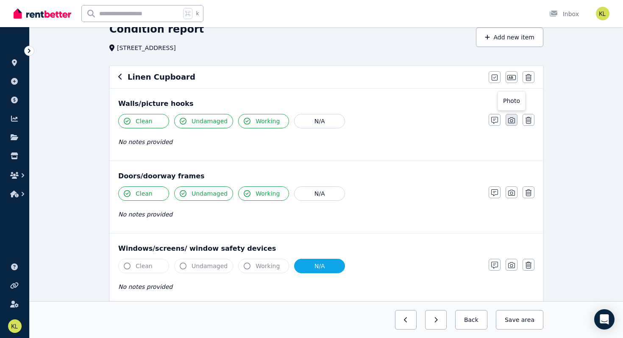
click at [512, 121] on icon "button" at bounding box center [511, 120] width 7 height 7
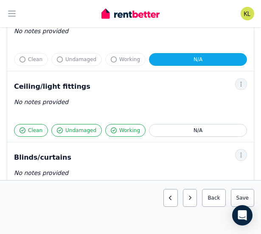
scroll to position [366, 0]
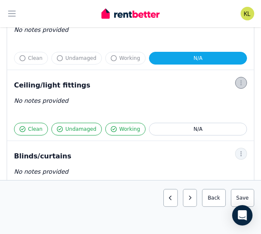
click at [239, 83] on icon "button" at bounding box center [240, 83] width 7 height 6
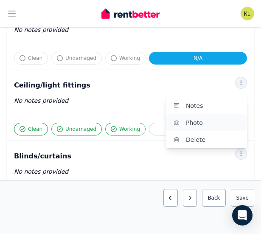
click at [208, 121] on span "Photo" at bounding box center [213, 122] width 54 height 10
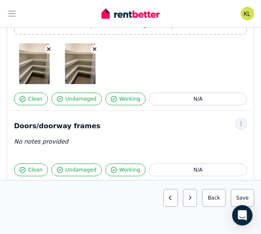
scroll to position [183, 0]
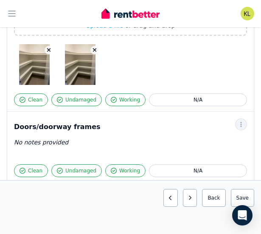
click at [95, 49] on icon "button" at bounding box center [95, 50] width 4 height 4
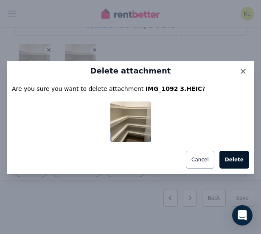
click at [231, 158] on button "Delete" at bounding box center [234, 159] width 30 height 18
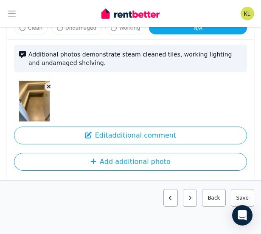
scroll to position [659, 0]
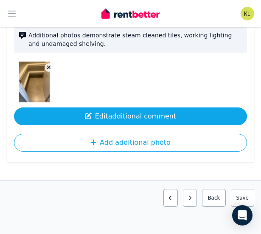
click at [89, 120] on button "Edit additional comment" at bounding box center [130, 116] width 233 height 18
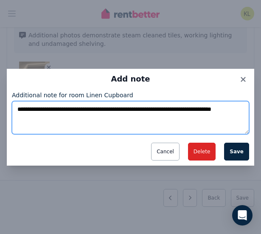
drag, startPoint x: 159, startPoint y: 109, endPoint x: 186, endPoint y: 118, distance: 27.7
click at [186, 118] on textarea "**********" at bounding box center [130, 117] width 237 height 33
type textarea "**********"
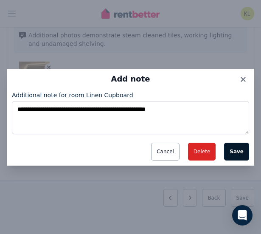
click at [238, 152] on button "Save" at bounding box center [236, 151] width 25 height 18
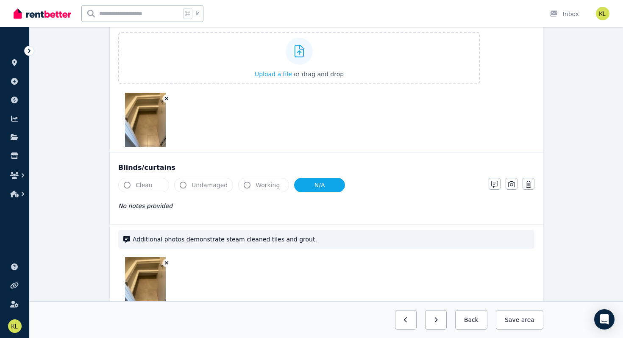
scroll to position [512, 0]
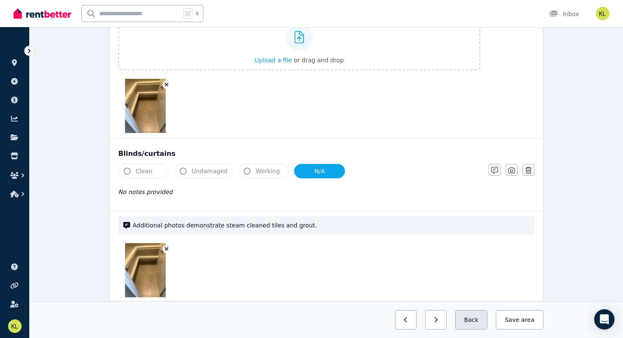
click at [482, 318] on button "Back" at bounding box center [471, 319] width 32 height 19
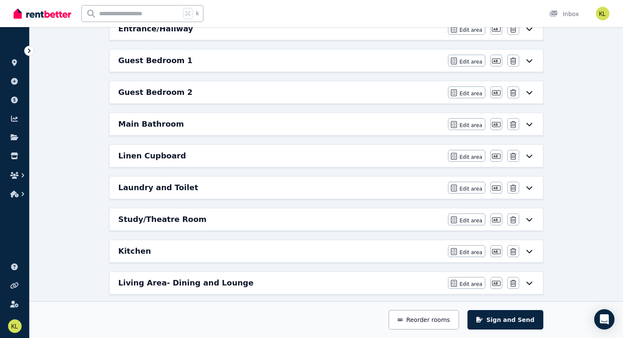
scroll to position [147, 0]
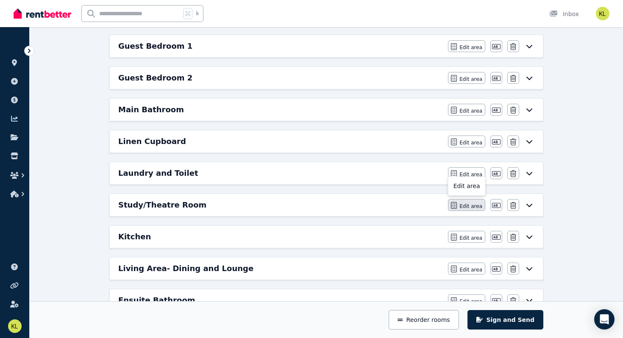
click at [459, 205] on button "Edit area" at bounding box center [466, 205] width 37 height 12
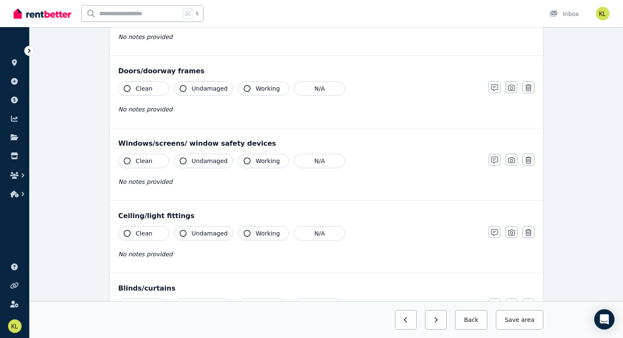
scroll to position [0, 0]
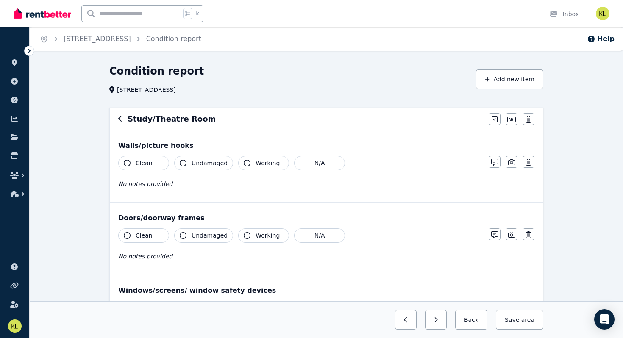
click at [150, 164] on span "Clean" at bounding box center [144, 163] width 17 height 8
click at [208, 167] on span "Undamaged" at bounding box center [210, 163] width 36 height 8
click at [259, 162] on span "Working" at bounding box center [268, 163] width 24 height 8
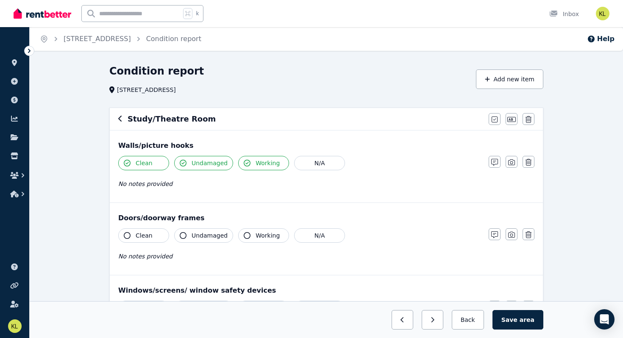
click at [202, 231] on button "Undamaged" at bounding box center [203, 235] width 59 height 14
click at [147, 235] on span "Clean" at bounding box center [144, 235] width 17 height 8
click at [256, 232] on span "Working" at bounding box center [268, 235] width 24 height 8
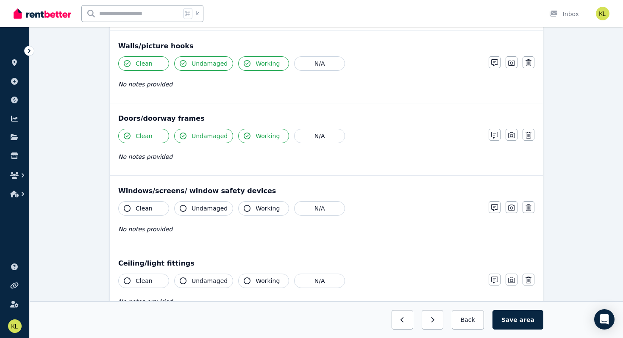
scroll to position [100, 0]
click at [130, 207] on icon "button" at bounding box center [127, 208] width 7 height 7
click at [209, 209] on span "Undamaged" at bounding box center [210, 208] width 36 height 8
click at [261, 206] on span "Working" at bounding box center [268, 208] width 24 height 8
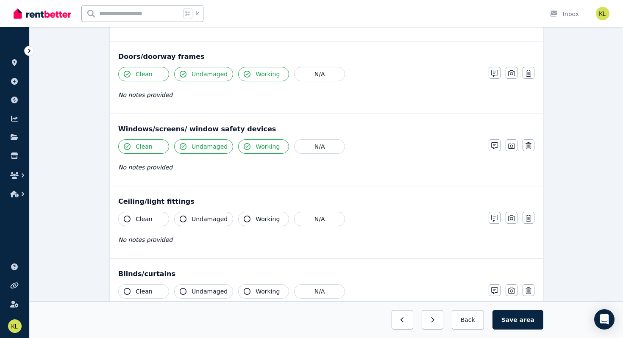
scroll to position [162, 0]
click at [145, 212] on button "Clean" at bounding box center [143, 218] width 51 height 14
click at [201, 222] on span "Undamaged" at bounding box center [210, 218] width 36 height 8
click at [258, 217] on span "Working" at bounding box center [268, 218] width 24 height 8
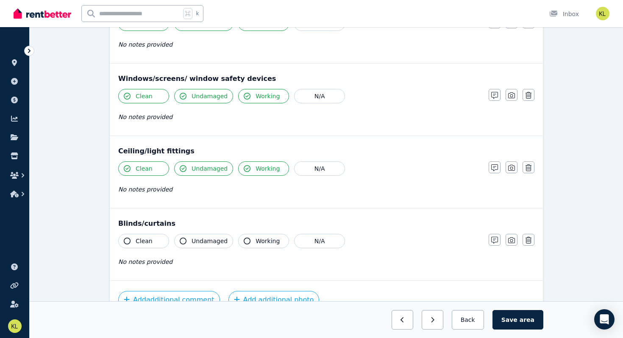
scroll to position [213, 0]
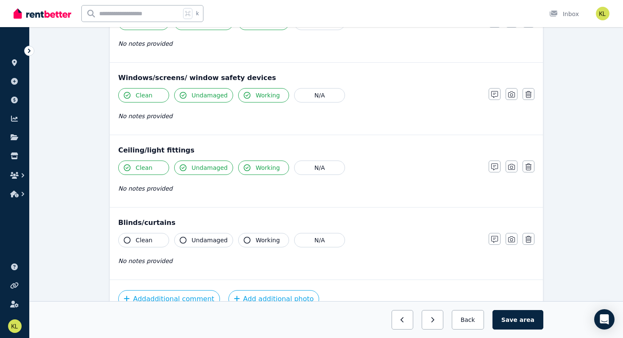
click at [150, 241] on span "Clean" at bounding box center [144, 240] width 17 height 8
click at [210, 242] on span "Undamaged" at bounding box center [210, 240] width 36 height 8
click at [264, 238] on span "Working" at bounding box center [268, 240] width 24 height 8
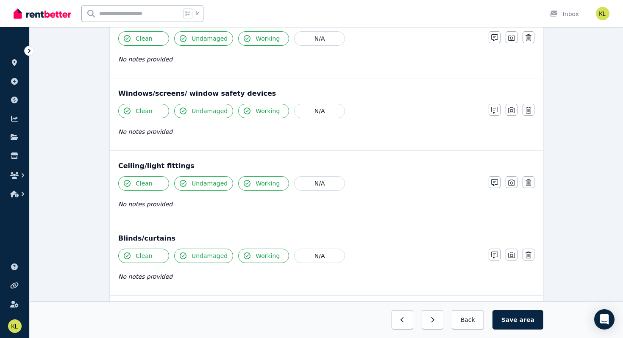
scroll to position [191, 0]
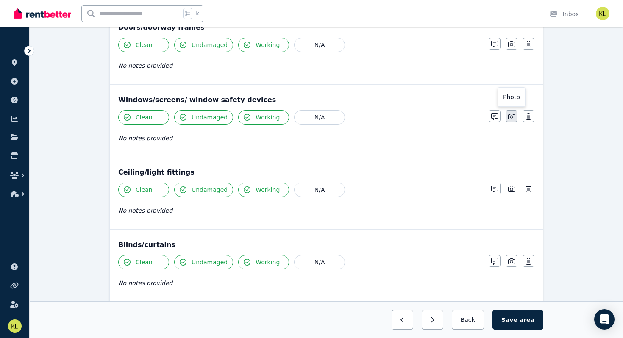
click at [512, 115] on icon "button" at bounding box center [511, 116] width 7 height 7
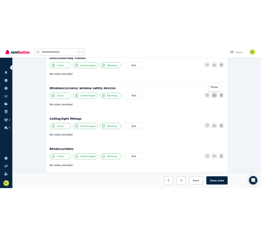
scroll to position [243, 0]
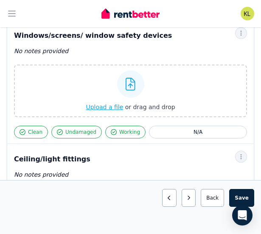
click at [103, 108] on span "Upload a file" at bounding box center [104, 106] width 37 height 7
click at [109, 105] on span "Upload a file" at bounding box center [104, 106] width 37 height 7
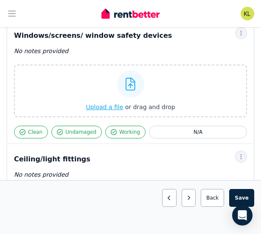
click at [109, 105] on span "Upload a file" at bounding box center [104, 106] width 37 height 7
click at [128, 82] on icon at bounding box center [130, 84] width 10 height 13
click at [0, 0] on input "Upload a file or drag and drop" at bounding box center [0, 0] width 0 height 0
click at [105, 105] on span "Upload a file" at bounding box center [104, 106] width 37 height 7
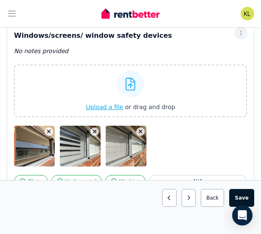
click at [242, 201] on button "Save area" at bounding box center [241, 198] width 25 height 18
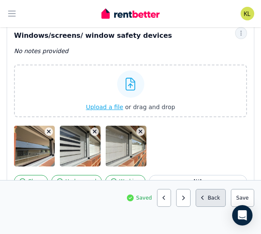
click at [212, 200] on button "Back" at bounding box center [210, 198] width 30 height 18
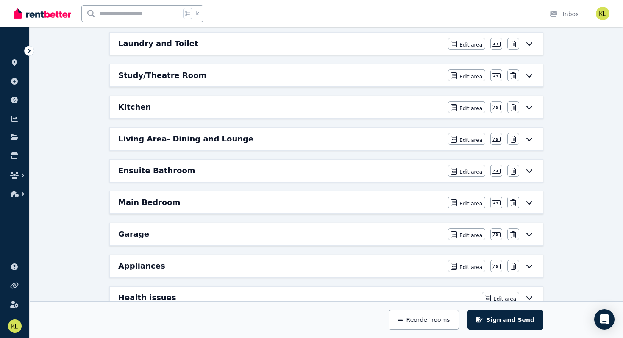
scroll to position [244, 0]
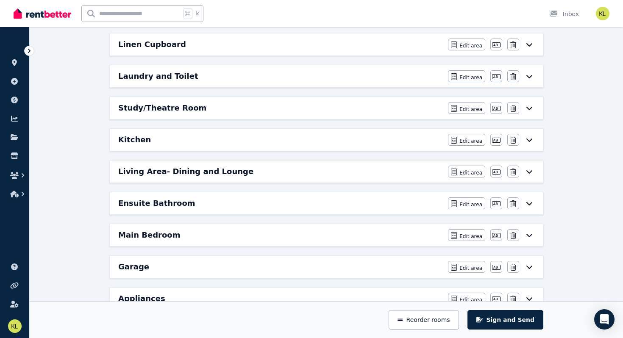
click at [347, 99] on div "Study/Theatre Room Edit area Edit area Edit name Delete" at bounding box center [326, 108] width 433 height 22
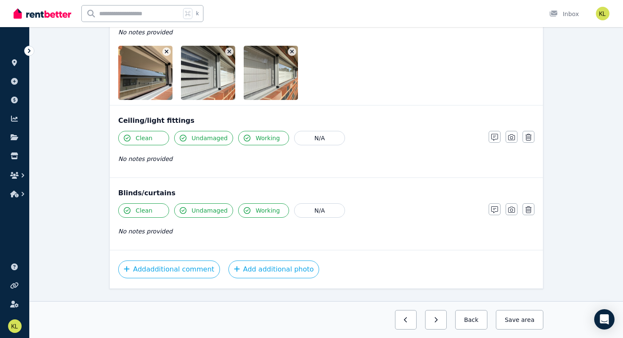
scroll to position [296, 0]
click at [148, 208] on span "Clean" at bounding box center [144, 211] width 17 height 8
click at [148, 210] on span "Clean" at bounding box center [144, 211] width 17 height 8
click at [492, 211] on icon "button" at bounding box center [494, 210] width 7 height 7
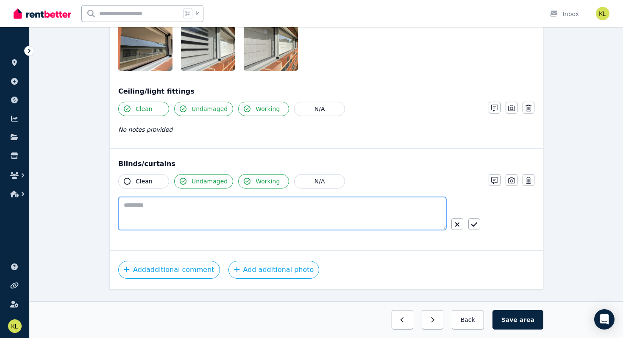
click at [148, 201] on textarea at bounding box center [282, 213] width 328 height 33
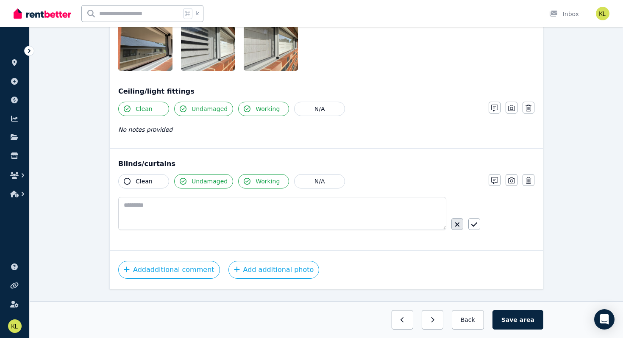
click at [456, 224] on icon "button" at bounding box center [457, 224] width 4 height 4
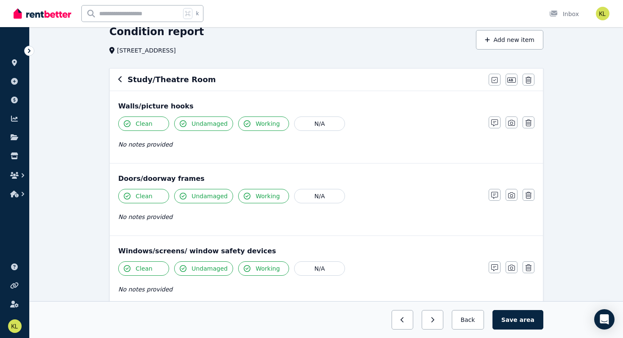
scroll to position [0, 0]
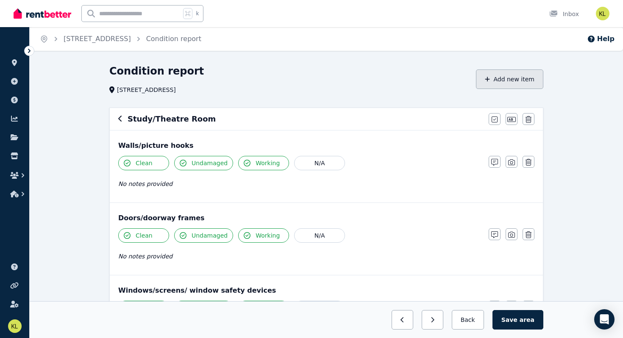
click at [505, 78] on button "Add new item" at bounding box center [509, 78] width 67 height 19
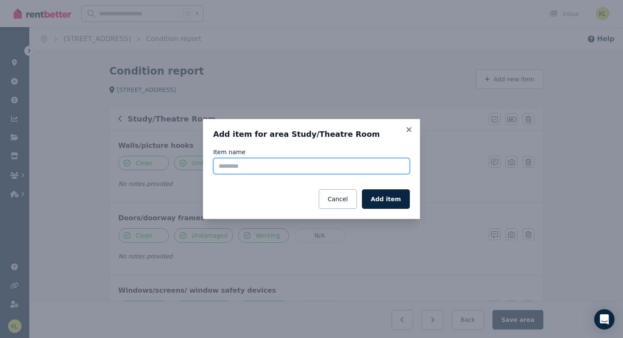
click at [280, 166] on input "Item name" at bounding box center [311, 166] width 197 height 16
type input "**********"
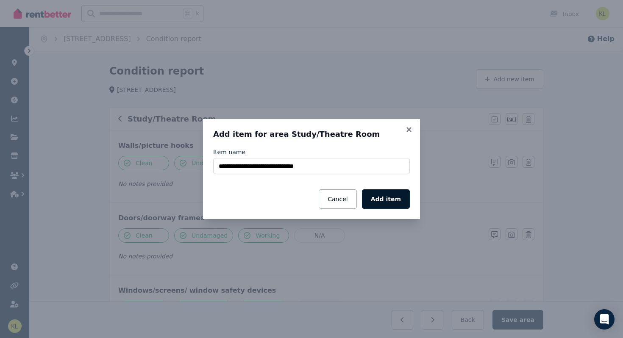
click at [384, 201] on button "Add item" at bounding box center [386, 198] width 48 height 19
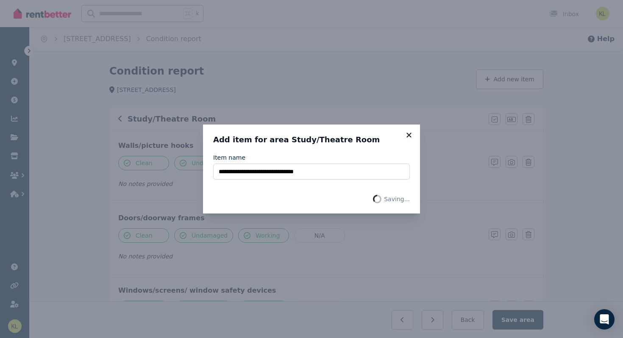
click at [405, 133] on icon at bounding box center [409, 135] width 8 height 8
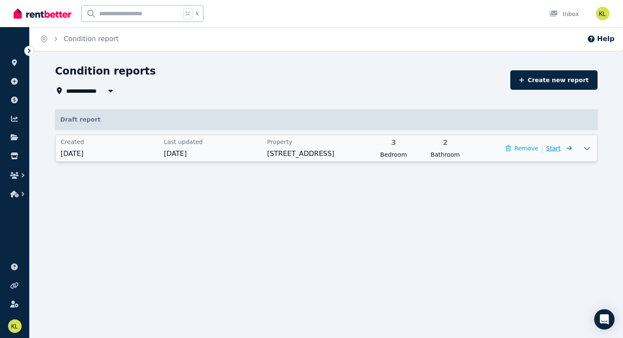
click at [561, 147] on span "Start" at bounding box center [558, 148] width 25 height 10
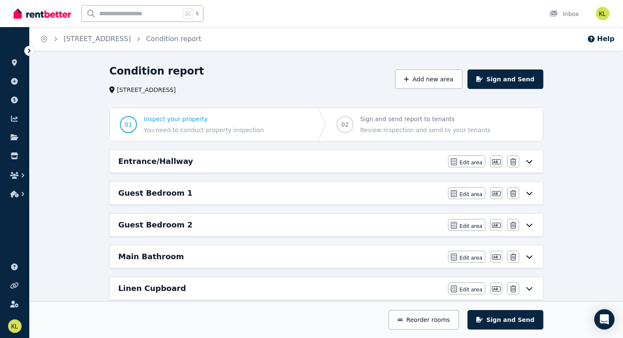
click at [415, 193] on div "Guest Bedroom 1" at bounding box center [280, 193] width 325 height 12
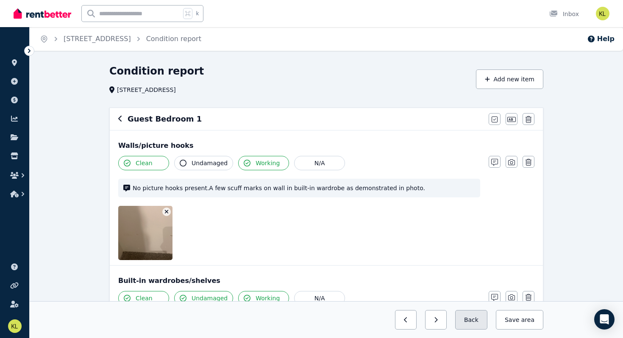
click at [467, 316] on button "Back" at bounding box center [471, 319] width 32 height 19
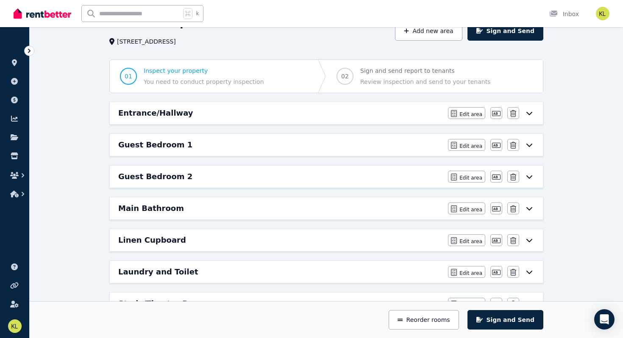
scroll to position [69, 0]
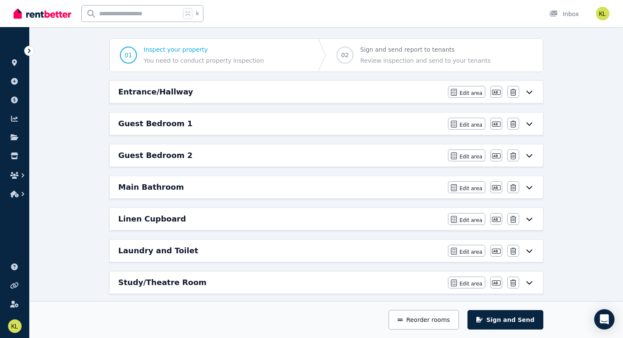
click at [214, 218] on div "Linen Cupboard" at bounding box center [280, 219] width 325 height 12
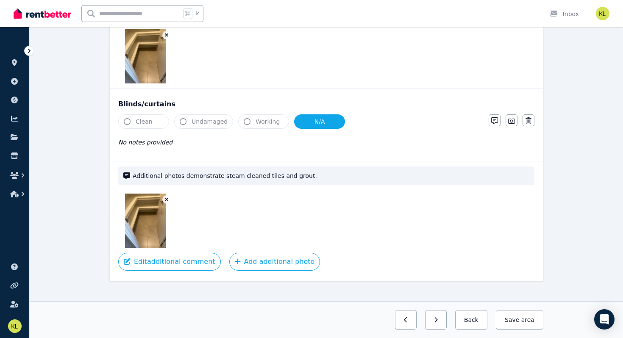
scroll to position [450, 0]
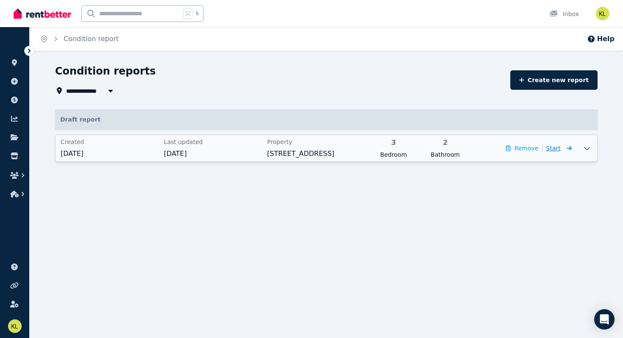
click at [550, 147] on span "Start" at bounding box center [553, 148] width 14 height 7
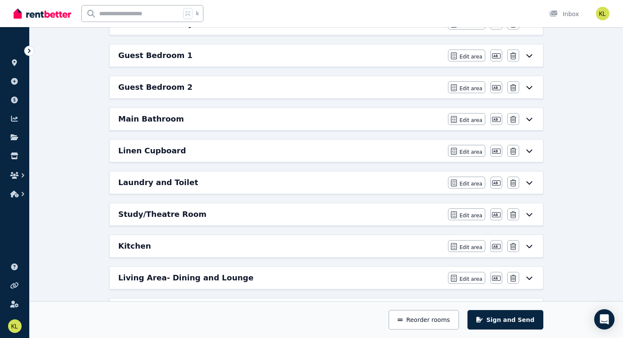
scroll to position [144, 0]
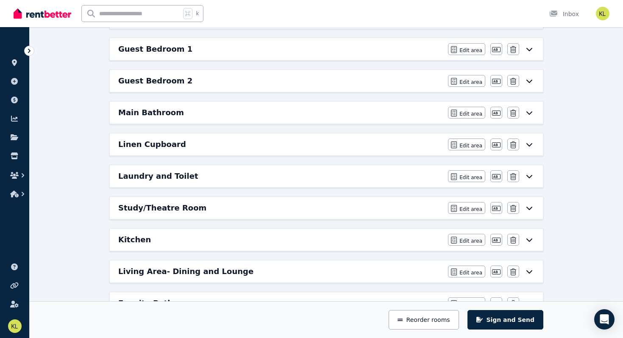
click at [322, 216] on div "Study/Theatre Room Edit area Edit area Edit name Delete" at bounding box center [326, 208] width 433 height 22
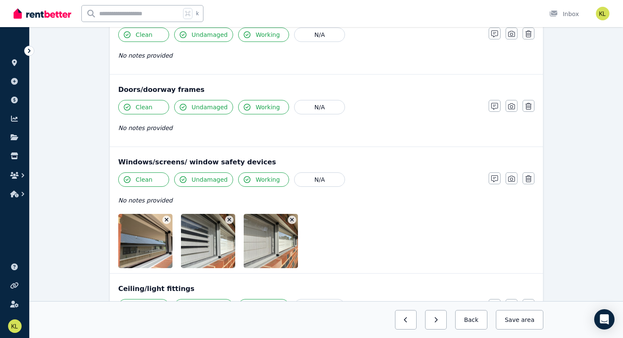
scroll to position [0, 0]
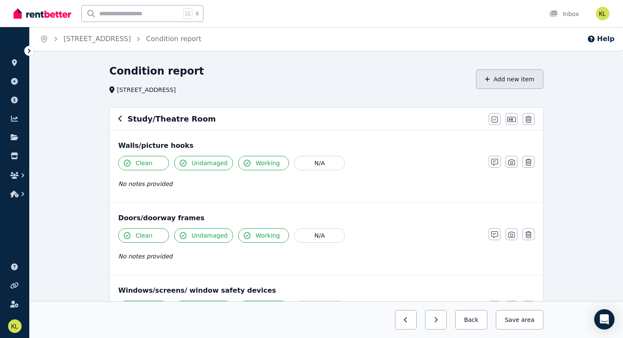
click at [502, 74] on button "Add new item" at bounding box center [509, 78] width 67 height 19
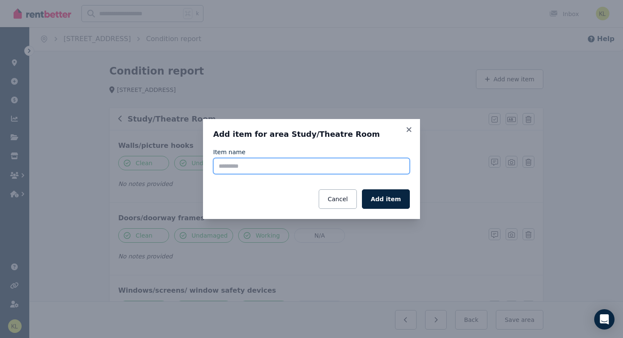
click at [295, 171] on input "Item name" at bounding box center [311, 166] width 197 height 16
type input "*****"
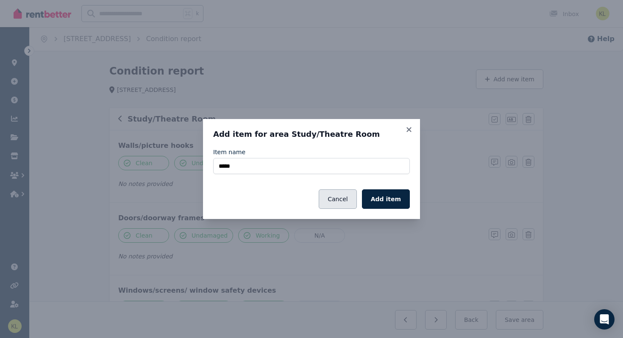
click at [353, 198] on button "Cancel" at bounding box center [338, 198] width 38 height 19
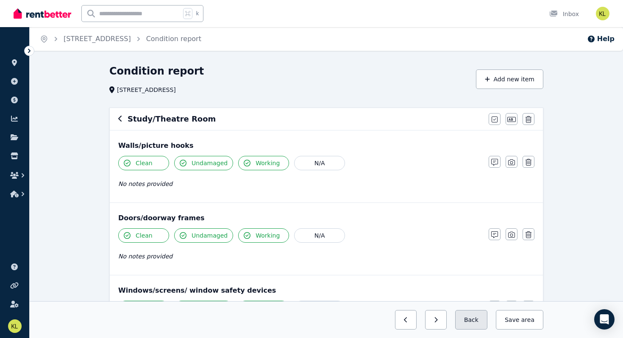
click at [477, 322] on button "Back" at bounding box center [471, 319] width 32 height 19
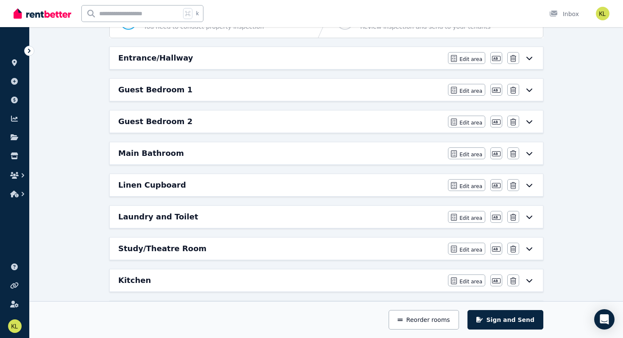
scroll to position [107, 0]
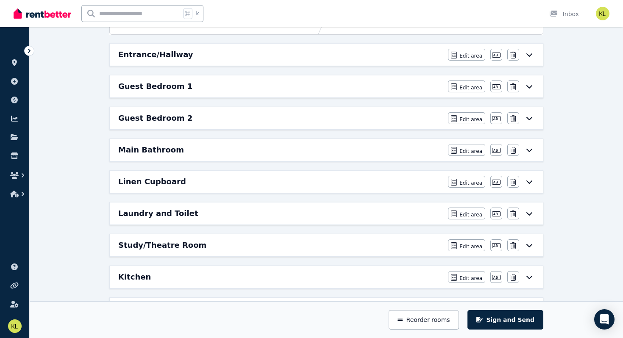
click at [525, 243] on icon at bounding box center [529, 245] width 10 height 7
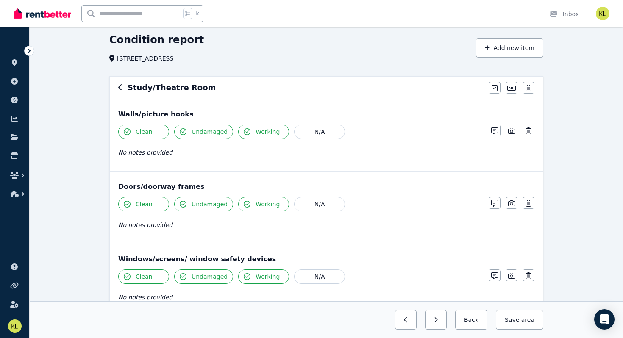
scroll to position [0, 0]
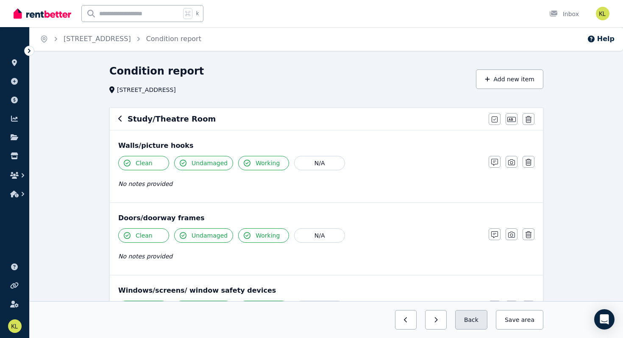
click at [472, 318] on button "Back" at bounding box center [471, 319] width 32 height 19
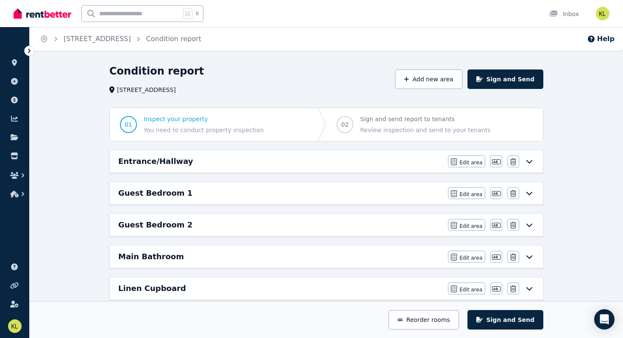
click at [347, 194] on div "Guest Bedroom 1" at bounding box center [280, 193] width 325 height 12
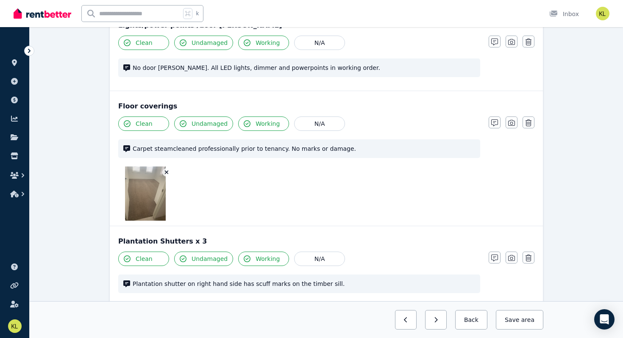
scroll to position [681, 0]
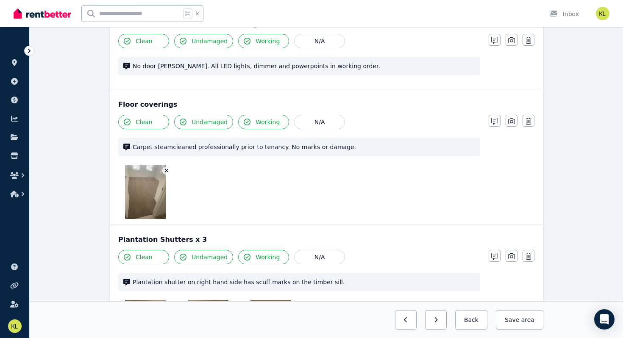
click at [337, 143] on span "Carpet steamcleaned professionally prior to tenancy. No marks or damage." at bounding box center [304, 147] width 342 height 8
drag, startPoint x: 336, startPoint y: 139, endPoint x: 230, endPoint y: 129, distance: 106.4
click at [223, 138] on div "Carpet steamcleaned professionally prior to tenancy. No marks or damage." at bounding box center [299, 147] width 362 height 19
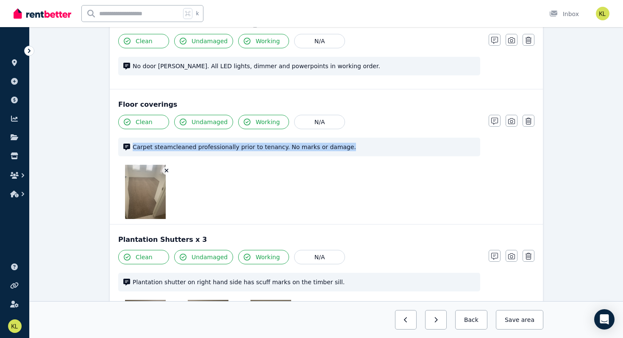
copy span "Carpet steamcleaned professionally prior to tenancy. No marks or damage."
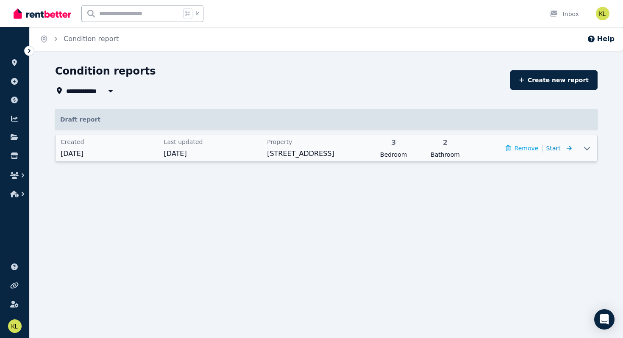
click at [559, 149] on span "Start" at bounding box center [553, 148] width 14 height 7
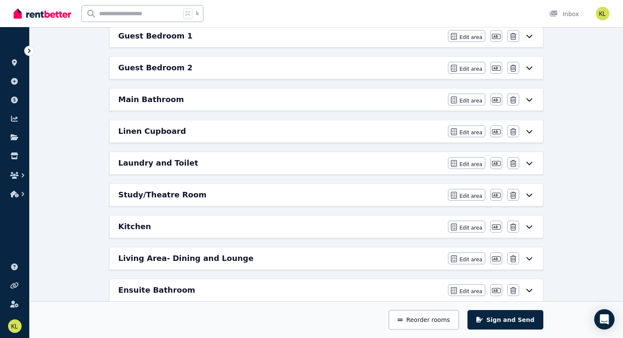
scroll to position [157, 0]
click at [217, 193] on div "Study/Theatre Room" at bounding box center [280, 195] width 325 height 12
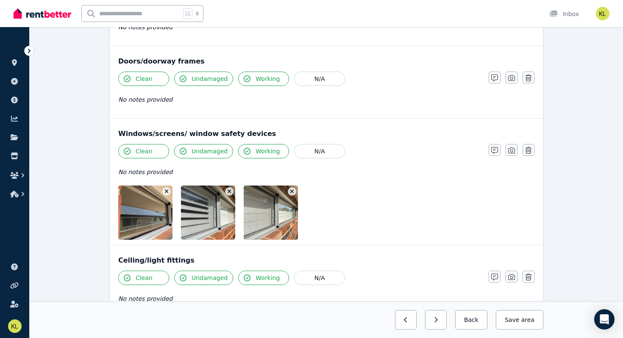
scroll to position [0, 0]
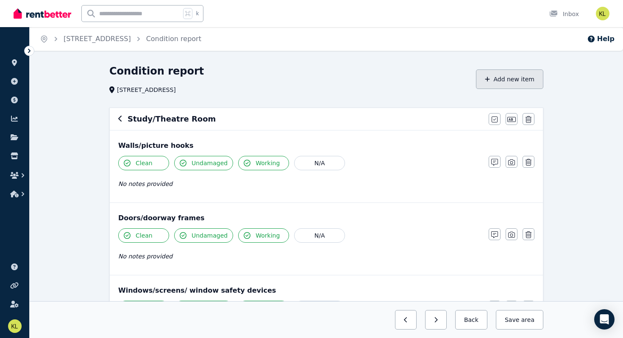
click at [520, 82] on button "Add new item" at bounding box center [509, 78] width 67 height 19
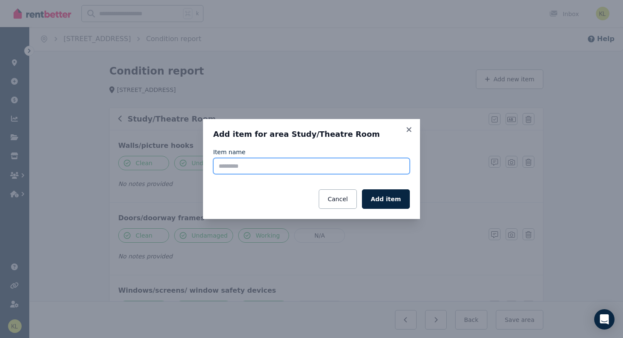
click at [238, 163] on input "Item name" at bounding box center [311, 166] width 197 height 16
type input "**********"
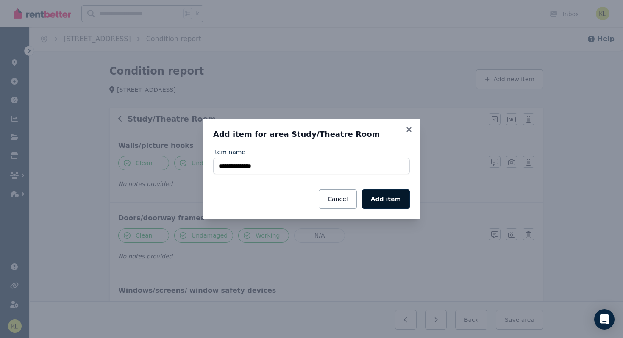
click at [377, 195] on button "Add item" at bounding box center [386, 198] width 48 height 19
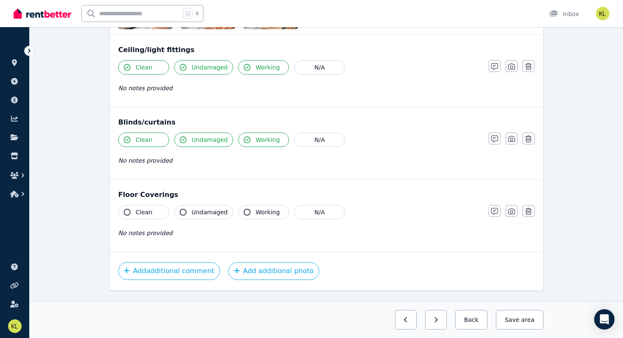
scroll to position [387, 0]
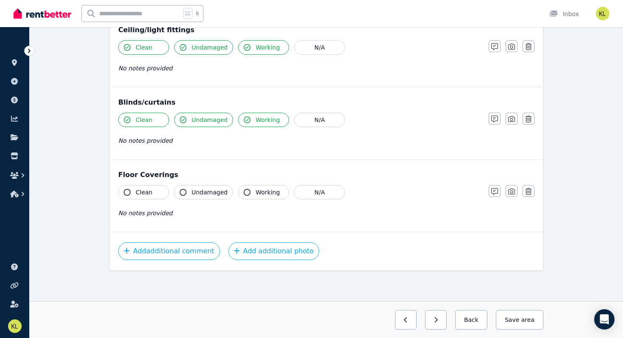
click at [151, 190] on span "Clean" at bounding box center [144, 192] width 17 height 8
click at [211, 195] on span "Undamaged" at bounding box center [210, 192] width 36 height 8
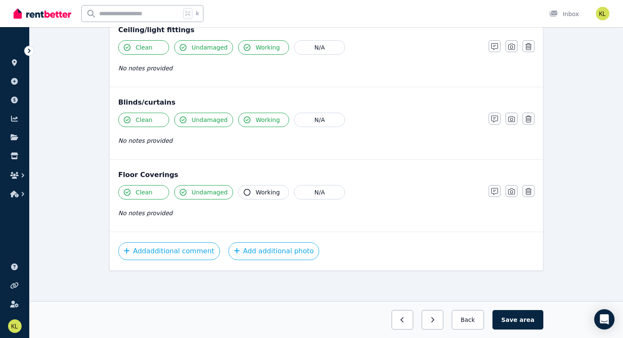
click at [250, 193] on button "Working" at bounding box center [263, 192] width 51 height 14
click at [496, 189] on icon "button" at bounding box center [494, 191] width 7 height 7
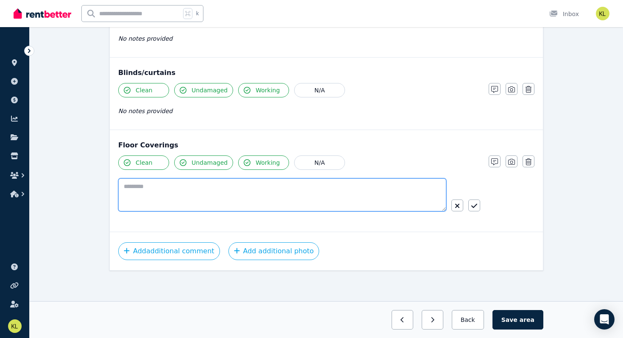
click at [130, 189] on textarea at bounding box center [282, 194] width 328 height 33
paste textarea "**********"
type textarea "**********"
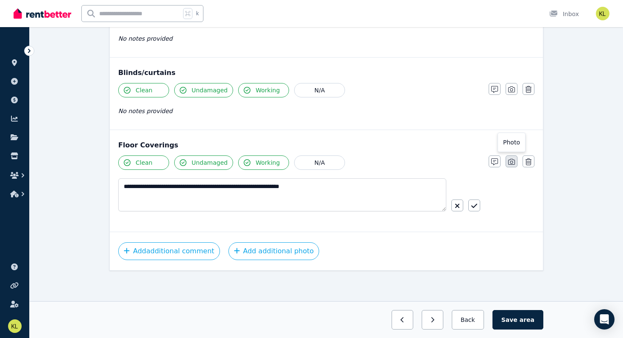
click at [511, 160] on icon "button" at bounding box center [511, 161] width 7 height 7
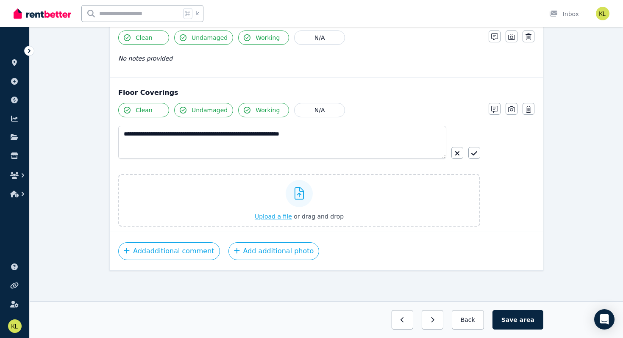
click at [277, 217] on span "Upload a file" at bounding box center [273, 216] width 37 height 7
click at [274, 216] on span "Upload a file" at bounding box center [273, 216] width 37 height 7
click at [272, 217] on span "Upload a file" at bounding box center [273, 216] width 37 height 7
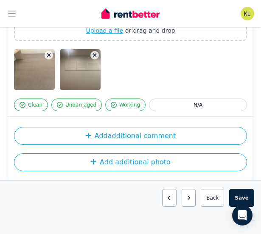
scroll to position [582, 0]
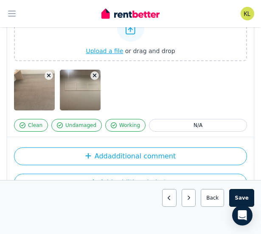
click at [93, 76] on icon "button" at bounding box center [95, 76] width 4 height 4
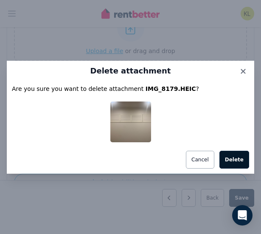
click at [236, 162] on button "Delete" at bounding box center [234, 159] width 30 height 18
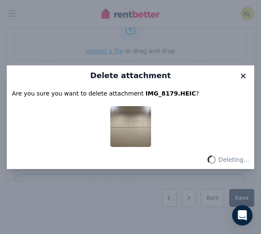
click at [243, 76] on icon at bounding box center [242, 75] width 5 height 5
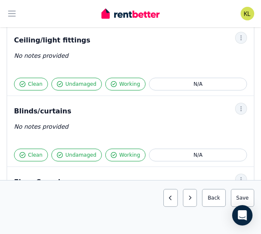
scroll to position [347, 0]
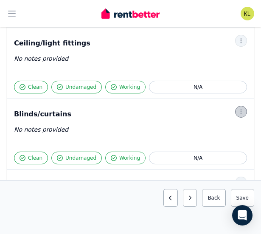
click at [239, 112] on icon "button" at bounding box center [240, 111] width 7 height 6
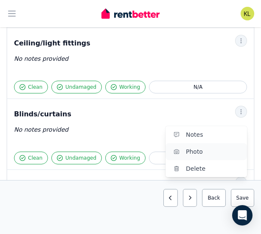
click at [217, 145] on button "Photo" at bounding box center [205, 151] width 81 height 17
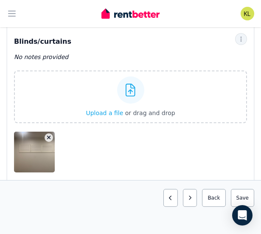
scroll to position [420, 0]
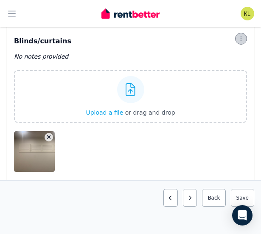
click at [242, 39] on icon "button" at bounding box center [240, 39] width 7 height 6
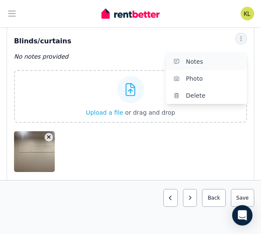
click at [222, 66] on span "Notes" at bounding box center [213, 61] width 54 height 10
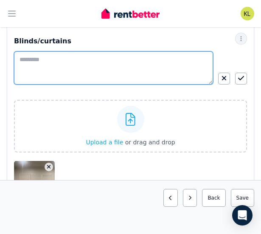
click at [56, 61] on textarea at bounding box center [113, 67] width 199 height 33
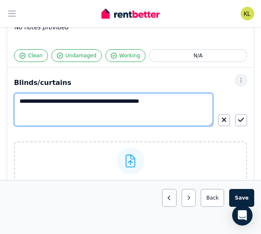
scroll to position [381, 0]
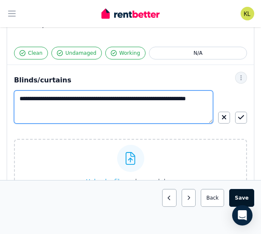
type textarea "**********"
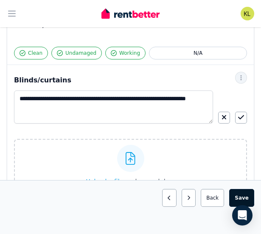
click at [239, 195] on button "Save area" at bounding box center [241, 198] width 25 height 18
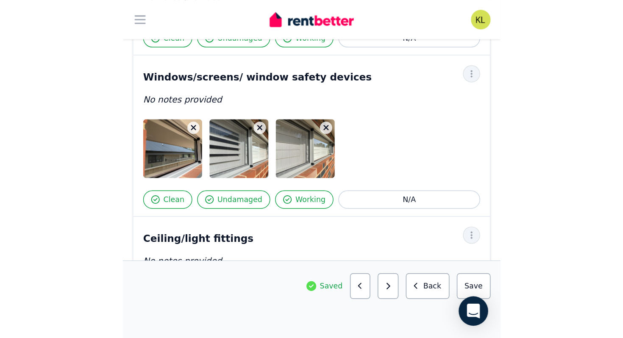
scroll to position [214, 0]
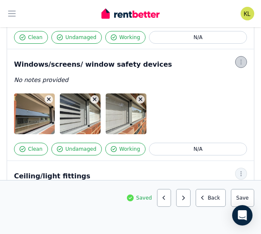
click at [242, 63] on icon "button" at bounding box center [240, 62] width 7 height 6
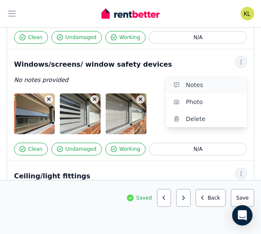
click at [222, 82] on span "Notes" at bounding box center [213, 85] width 54 height 10
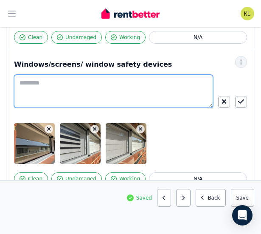
click at [117, 76] on textarea at bounding box center [113, 91] width 199 height 33
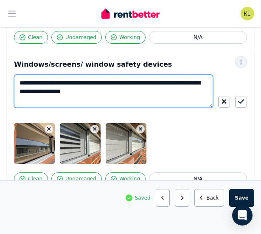
drag, startPoint x: 103, startPoint y: 92, endPoint x: 71, endPoint y: 92, distance: 32.2
click at [71, 92] on textarea "**********" at bounding box center [113, 91] width 199 height 33
click at [123, 94] on textarea "**********" at bounding box center [113, 91] width 199 height 33
type textarea "**********"
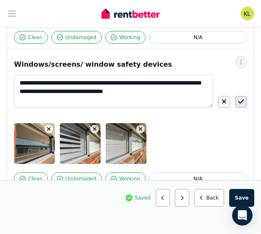
click at [240, 103] on icon "button" at bounding box center [241, 101] width 6 height 7
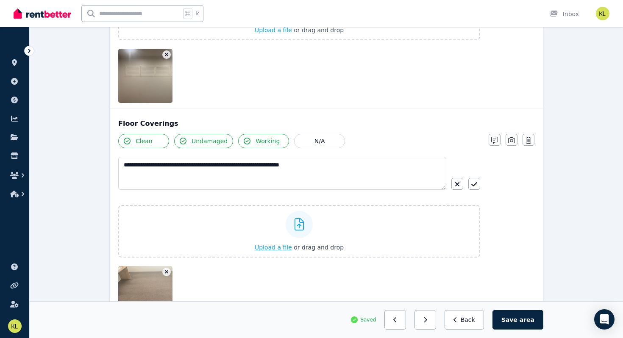
scroll to position [686, 0]
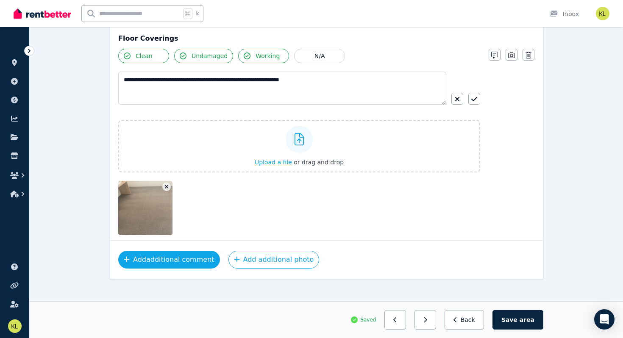
click at [197, 253] on button "Add additional comment" at bounding box center [169, 260] width 102 height 18
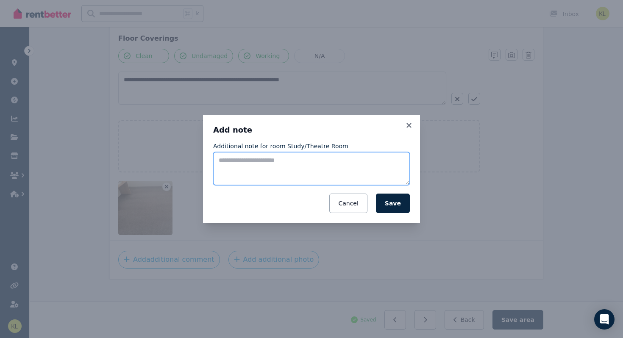
click at [239, 160] on textarea "Additional note for room Study/Theatre Room" at bounding box center [311, 168] width 197 height 33
type textarea "******"
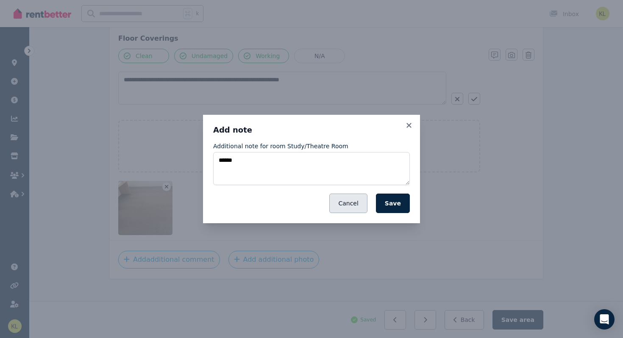
click at [348, 201] on button "Cancel" at bounding box center [348, 203] width 38 height 19
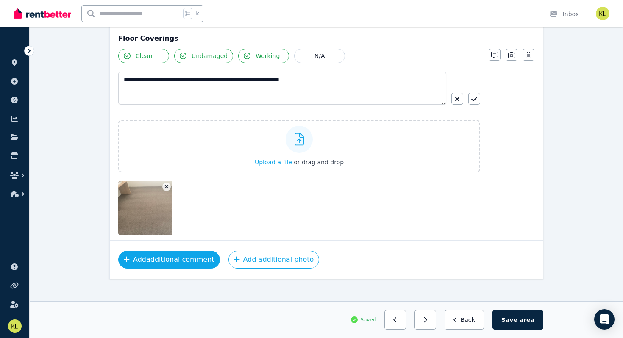
click at [167, 251] on button "Add additional comment" at bounding box center [169, 260] width 102 height 18
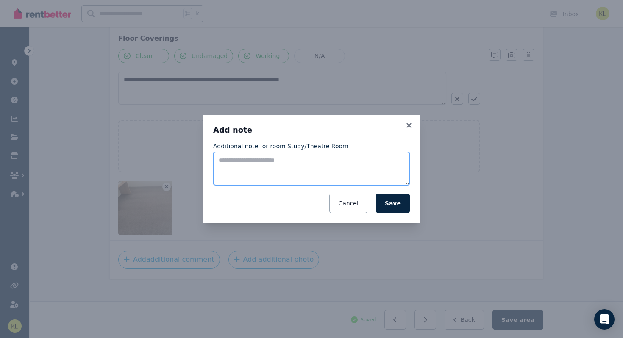
click at [225, 172] on textarea "Additional note for room Study/Theatre Room" at bounding box center [311, 168] width 197 height 33
click at [247, 159] on textarea "**********" at bounding box center [311, 168] width 197 height 33
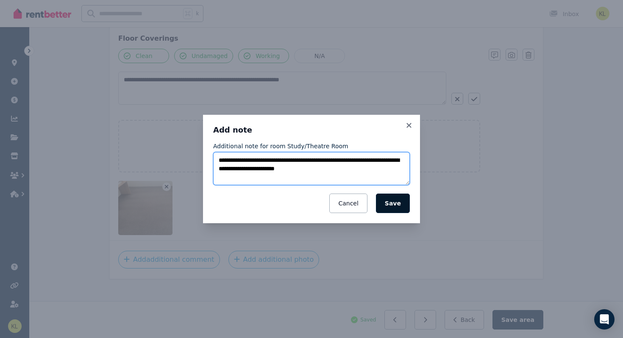
type textarea "**********"
click at [397, 204] on button "Save" at bounding box center [393, 203] width 34 height 19
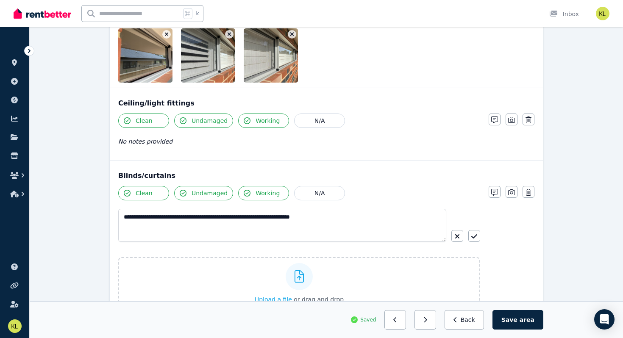
scroll to position [331, 0]
click at [514, 189] on icon "button" at bounding box center [511, 192] width 7 height 7
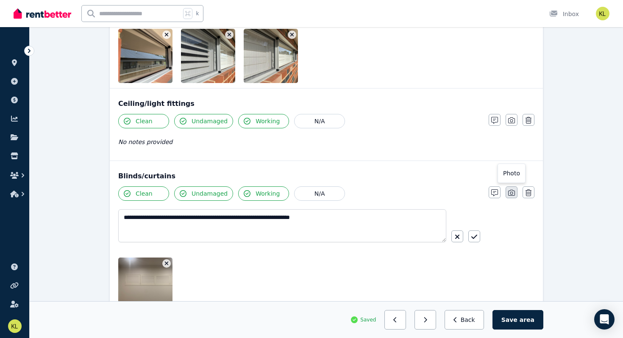
click at [511, 189] on icon "button" at bounding box center [511, 192] width 7 height 7
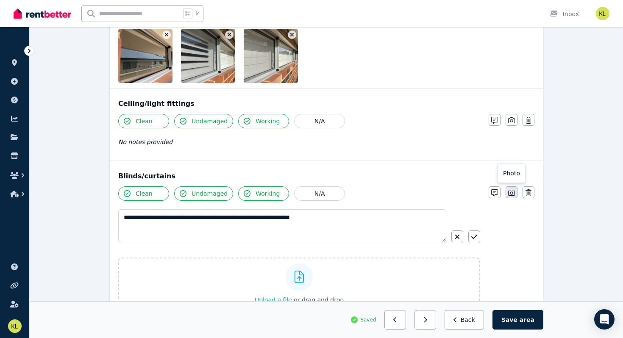
click at [511, 189] on icon "button" at bounding box center [511, 192] width 7 height 7
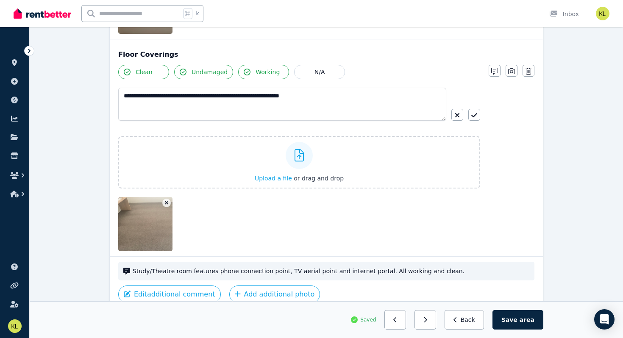
scroll to position [643, 0]
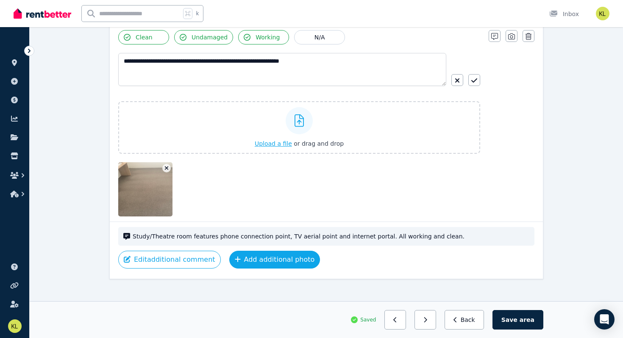
click at [265, 256] on button "Add additional photo" at bounding box center [274, 260] width 91 height 18
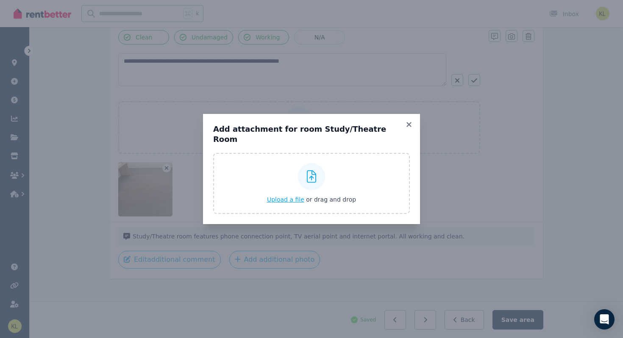
click at [284, 196] on span "Upload a file" at bounding box center [285, 199] width 37 height 7
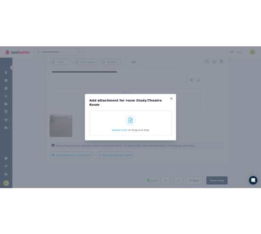
scroll to position [643, 0]
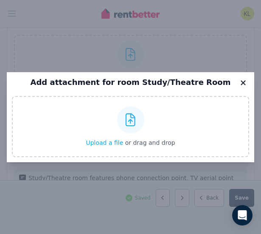
click at [242, 83] on icon at bounding box center [243, 83] width 8 height 8
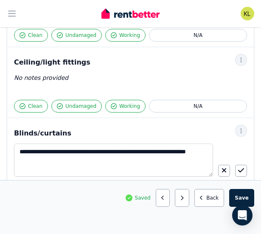
scroll to position [349, 0]
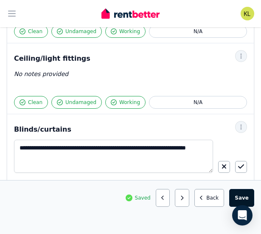
click at [240, 192] on button "Save area" at bounding box center [241, 198] width 25 height 18
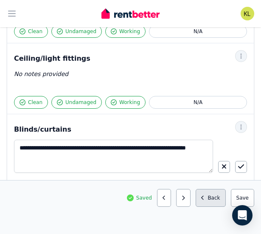
click at [210, 200] on button "Back" at bounding box center [210, 198] width 30 height 18
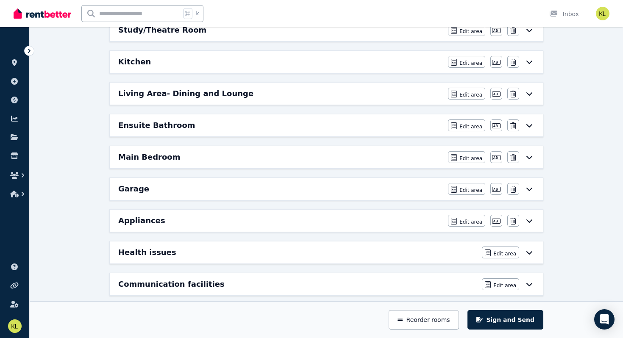
scroll to position [317, 0]
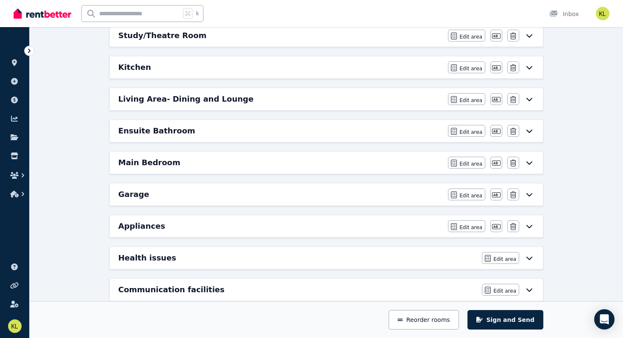
click at [371, 136] on div "Ensuite Bathroom" at bounding box center [280, 131] width 325 height 12
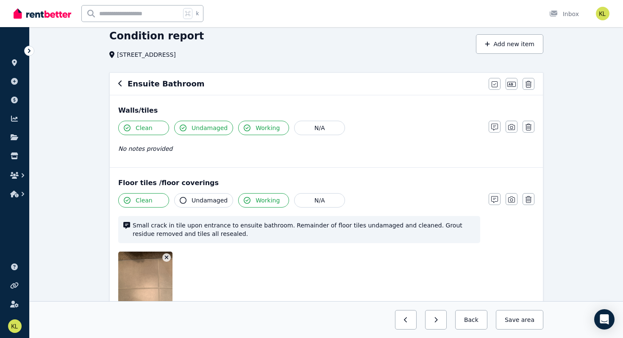
scroll to position [32, 0]
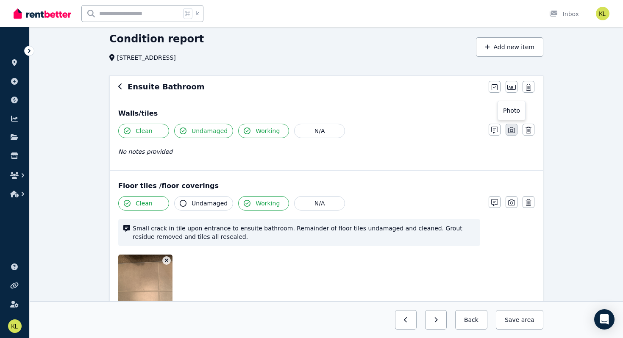
click at [510, 132] on icon "button" at bounding box center [511, 130] width 7 height 7
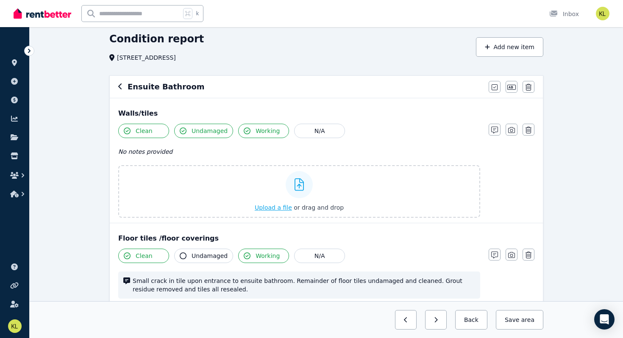
click at [286, 206] on span "Upload a file" at bounding box center [273, 207] width 37 height 7
click at [273, 210] on span "Upload a file" at bounding box center [273, 207] width 37 height 7
click at [271, 206] on span "Upload a file" at bounding box center [273, 207] width 37 height 7
click at [282, 206] on span "Upload a file" at bounding box center [273, 207] width 37 height 7
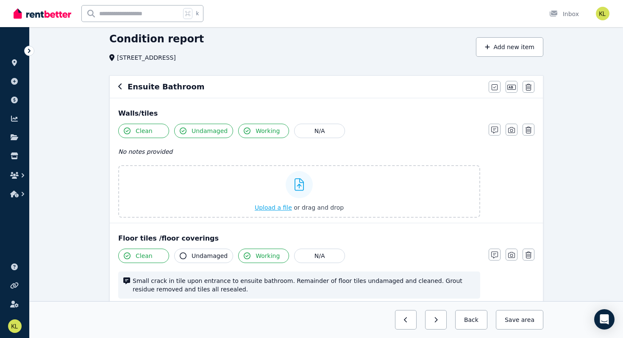
click at [282, 206] on span "Upload a file" at bounding box center [273, 207] width 37 height 7
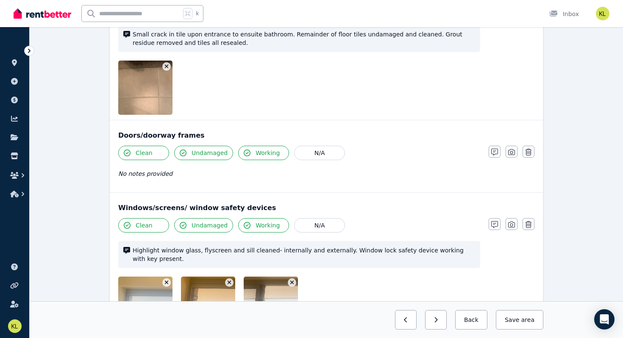
scroll to position [285, 0]
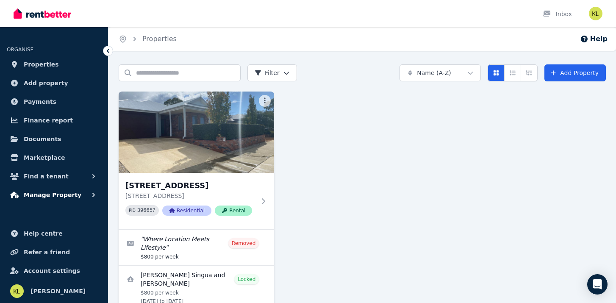
click at [53, 196] on span "Manage Property" at bounding box center [53, 195] width 58 height 10
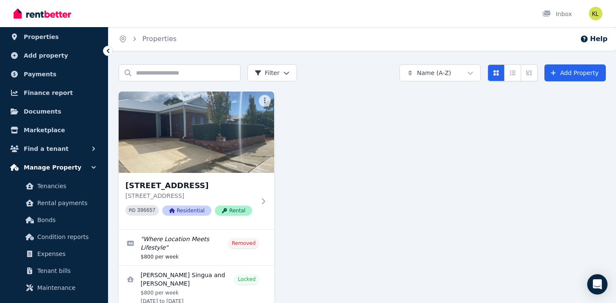
scroll to position [39, 0]
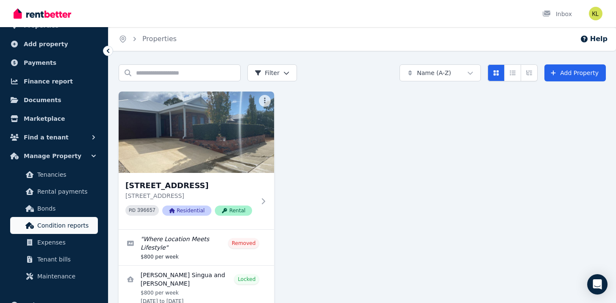
click at [56, 225] on span "Condition reports" at bounding box center [65, 225] width 57 height 10
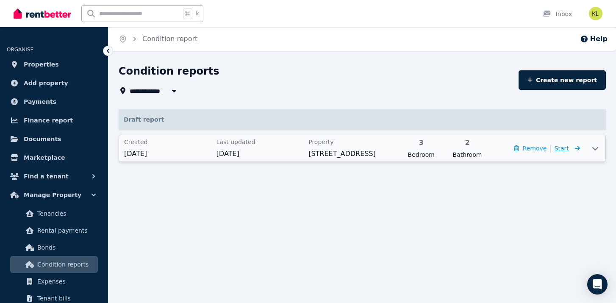
click at [567, 149] on span "Start" at bounding box center [562, 148] width 14 height 7
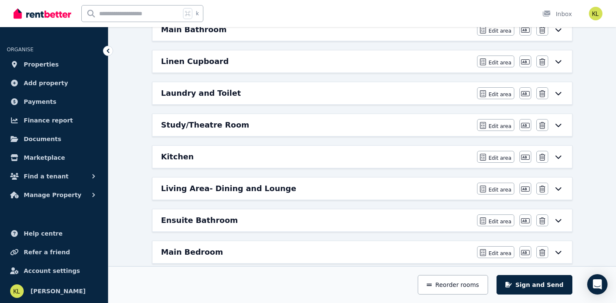
scroll to position [229, 0]
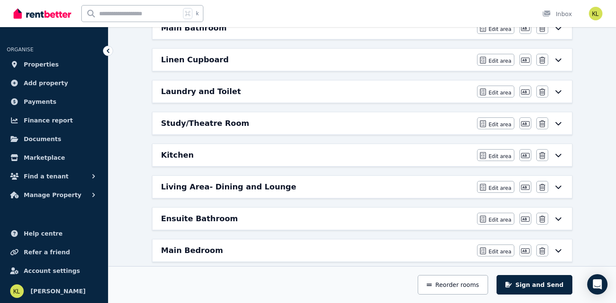
click at [378, 123] on div "Study/Theatre Room" at bounding box center [316, 123] width 311 height 12
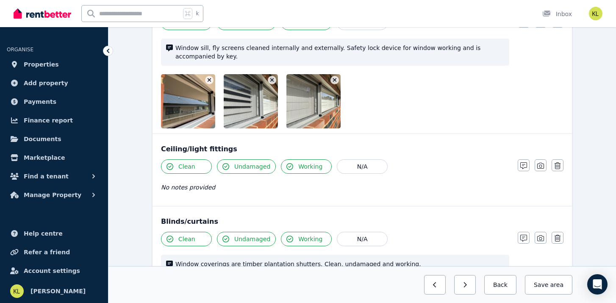
scroll to position [285, 0]
click at [523, 166] on icon "button" at bounding box center [523, 166] width 7 height 7
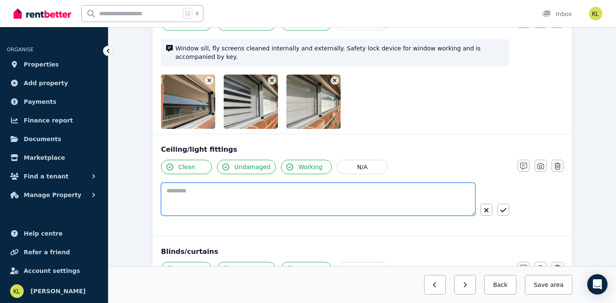
click at [225, 197] on textarea at bounding box center [318, 199] width 314 height 33
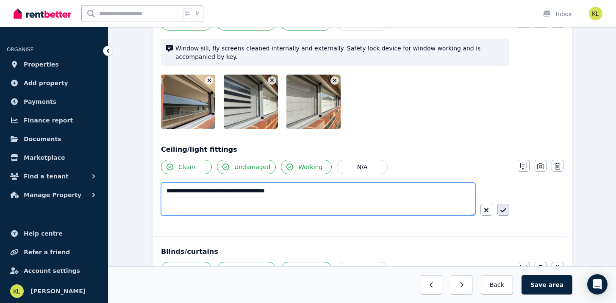
type textarea "**********"
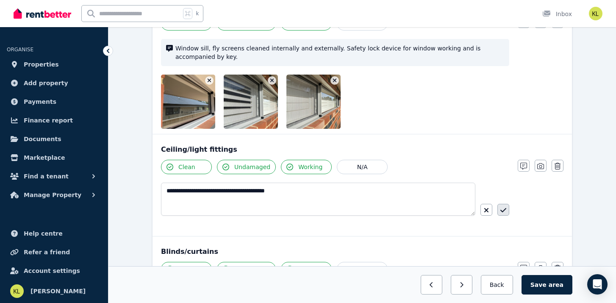
click at [503, 208] on icon "button" at bounding box center [503, 210] width 6 height 7
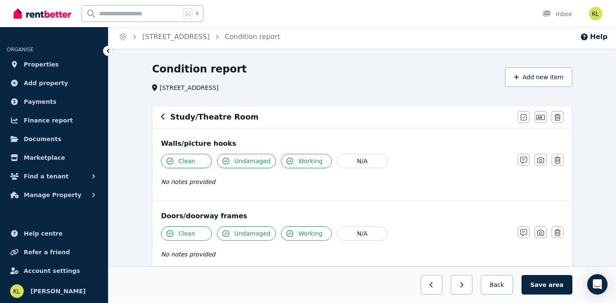
scroll to position [0, 0]
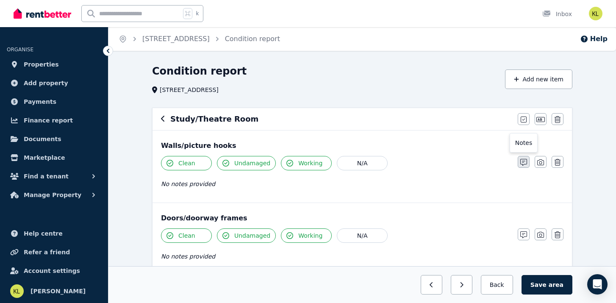
click at [523, 162] on icon "button" at bounding box center [523, 162] width 7 height 7
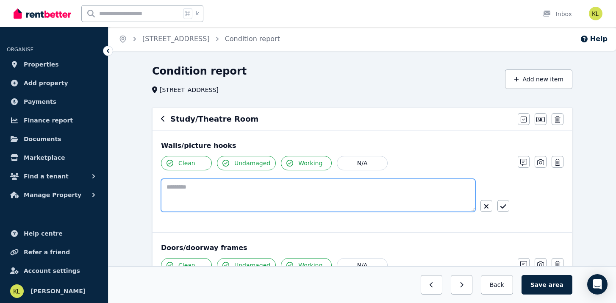
click at [250, 197] on textarea at bounding box center [318, 195] width 314 height 33
type textarea "**********"
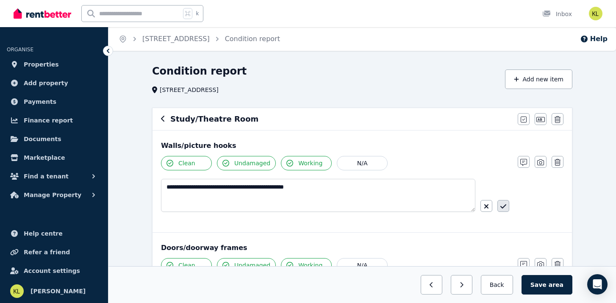
click at [504, 209] on icon "button" at bounding box center [503, 206] width 6 height 7
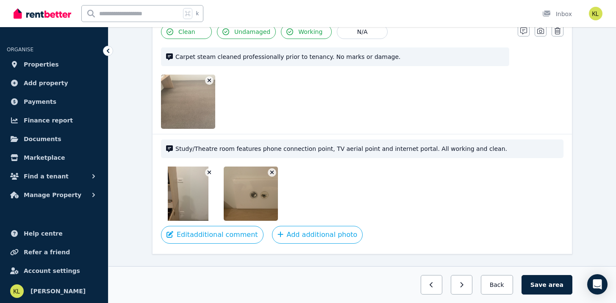
scroll to position [663, 0]
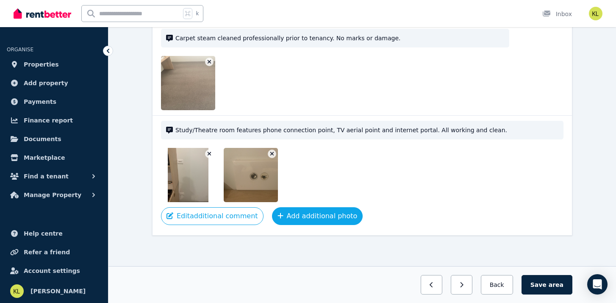
click at [311, 216] on button "Add additional photo" at bounding box center [317, 216] width 91 height 18
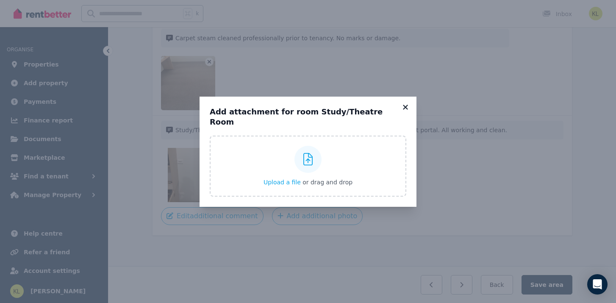
click at [407, 109] on icon at bounding box center [405, 107] width 5 height 5
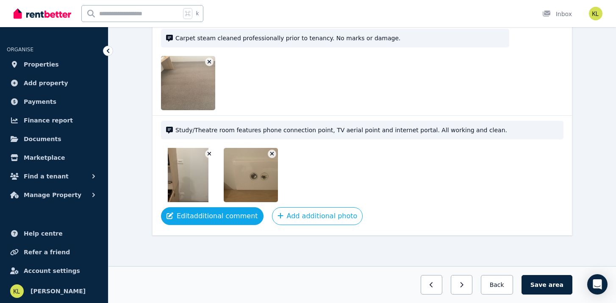
click at [211, 220] on button "Edit additional comment" at bounding box center [212, 216] width 103 height 18
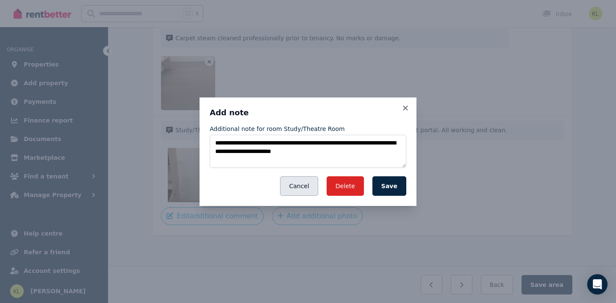
click at [309, 181] on button "Cancel" at bounding box center [299, 185] width 38 height 19
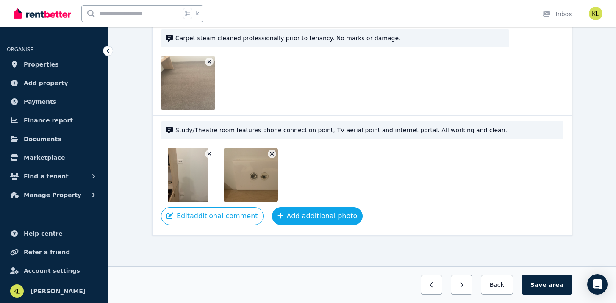
click at [326, 214] on button "Add additional photo" at bounding box center [317, 216] width 91 height 18
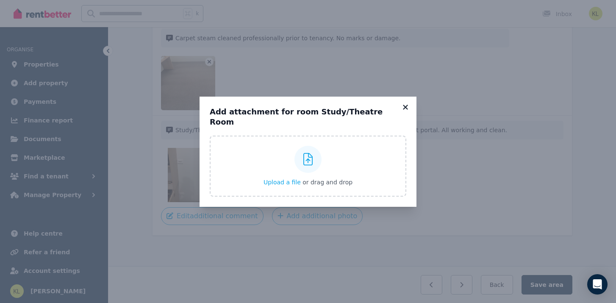
click at [403, 111] on icon at bounding box center [405, 107] width 8 height 8
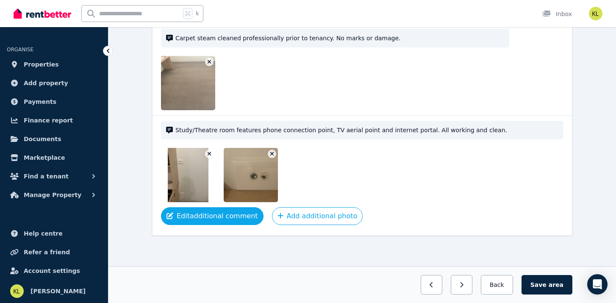
click at [215, 209] on button "Edit additional comment" at bounding box center [212, 216] width 103 height 18
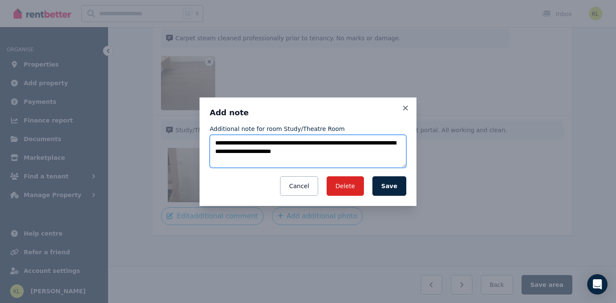
click at [355, 153] on textarea "**********" at bounding box center [308, 151] width 197 height 33
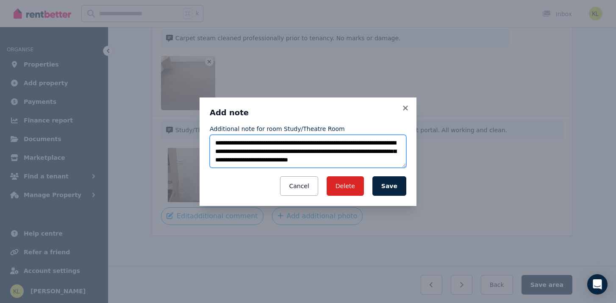
scroll to position [4, 0]
type textarea "**********"
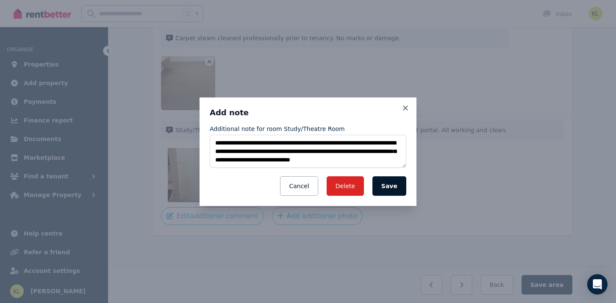
click at [393, 189] on button "Save" at bounding box center [390, 185] width 34 height 19
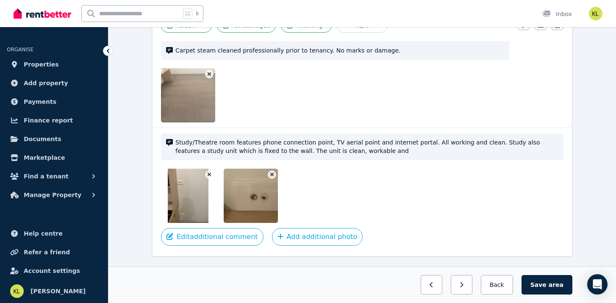
scroll to position [672, 0]
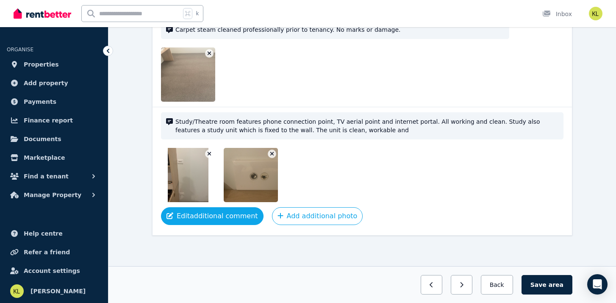
click at [243, 218] on button "Edit additional comment" at bounding box center [212, 216] width 103 height 18
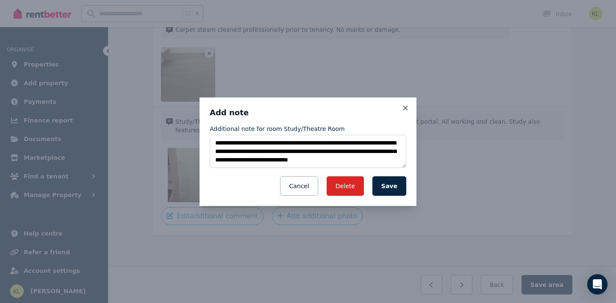
scroll to position [8, 0]
click at [274, 158] on textarea "**********" at bounding box center [308, 151] width 197 height 33
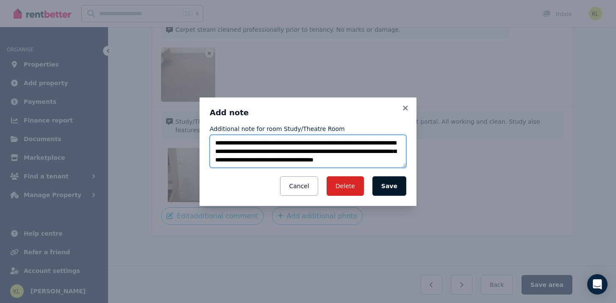
type textarea "**********"
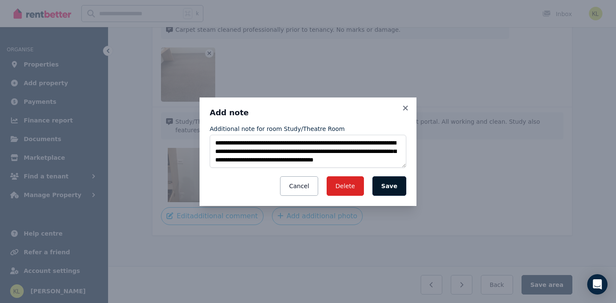
click at [388, 188] on button "Save" at bounding box center [390, 185] width 34 height 19
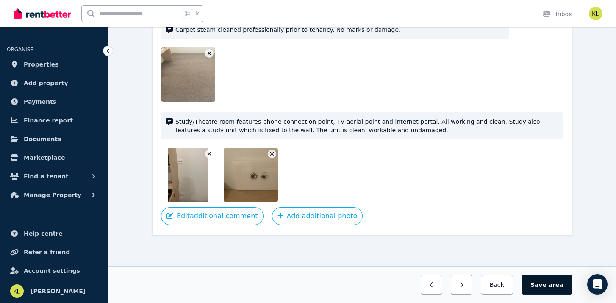
click at [545, 284] on button "Save area" at bounding box center [547, 284] width 51 height 19
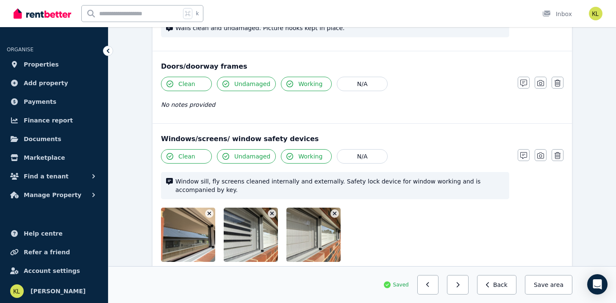
scroll to position [0, 0]
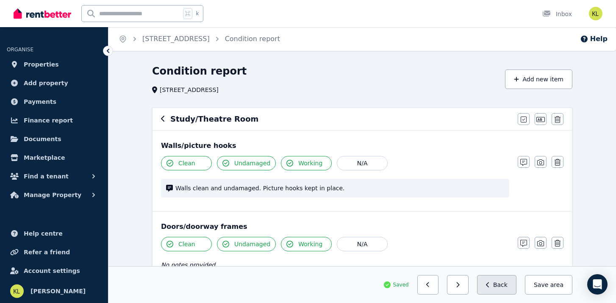
click at [498, 283] on button "Back" at bounding box center [496, 284] width 39 height 19
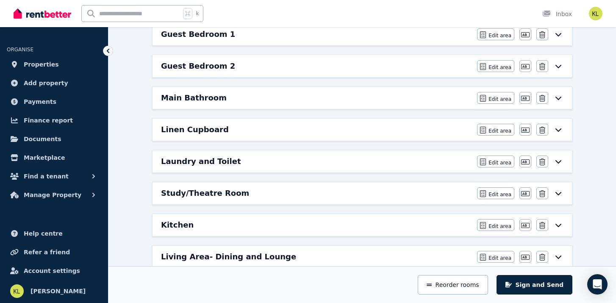
scroll to position [161, 0]
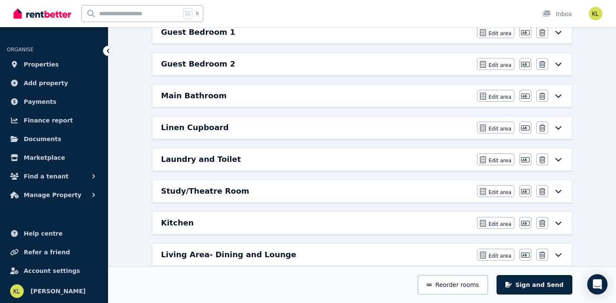
click at [317, 160] on div "Laundry and Toilet" at bounding box center [316, 159] width 311 height 12
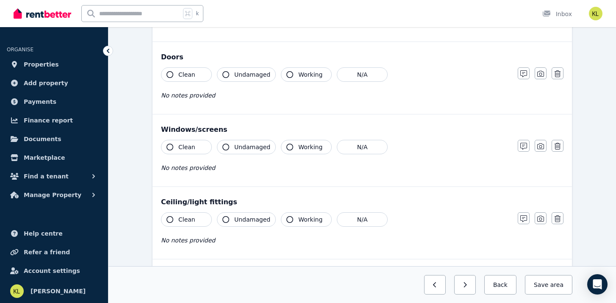
scroll to position [0, 0]
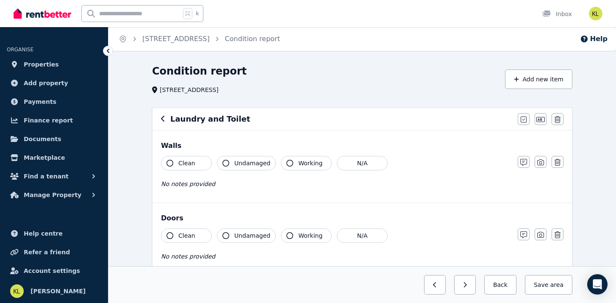
click at [191, 161] on span "Clean" at bounding box center [186, 163] width 17 height 8
click at [252, 166] on span "Undamaged" at bounding box center [252, 163] width 36 height 8
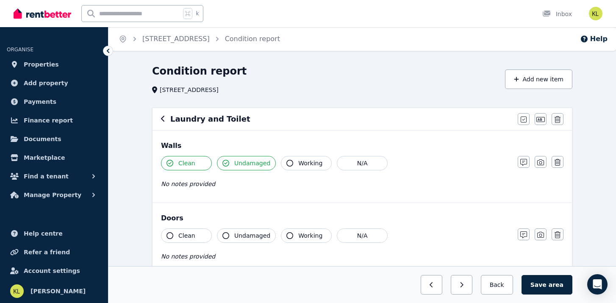
click at [303, 166] on span "Working" at bounding box center [310, 163] width 24 height 8
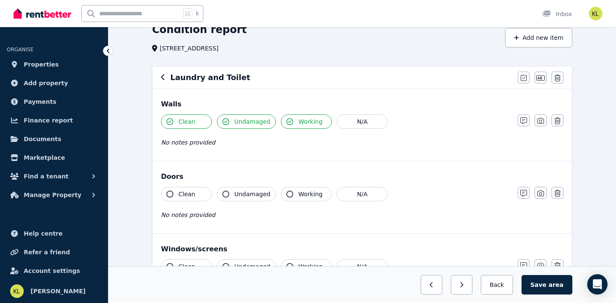
scroll to position [44, 0]
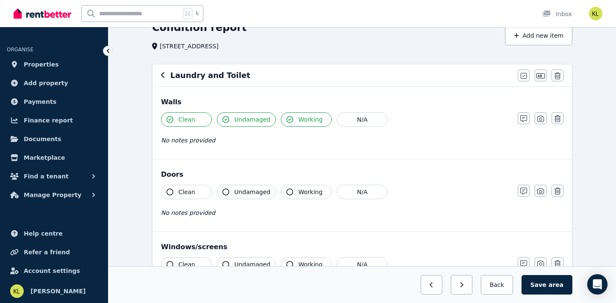
click at [199, 192] on button "Clean" at bounding box center [186, 192] width 51 height 14
click at [251, 194] on span "Undamaged" at bounding box center [252, 192] width 36 height 8
click at [292, 195] on button "Working" at bounding box center [306, 192] width 51 height 14
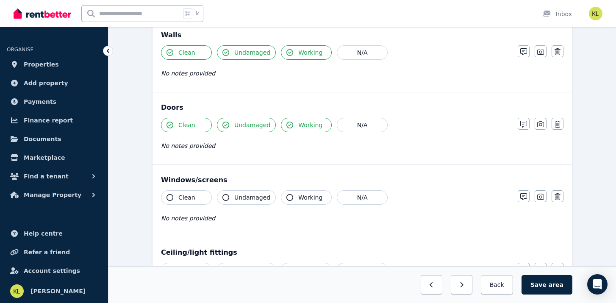
scroll to position [111, 0]
click at [198, 191] on button "Clean" at bounding box center [186, 196] width 51 height 14
click at [243, 195] on span "Undamaged" at bounding box center [252, 196] width 36 height 8
click at [311, 197] on span "Working" at bounding box center [310, 196] width 24 height 8
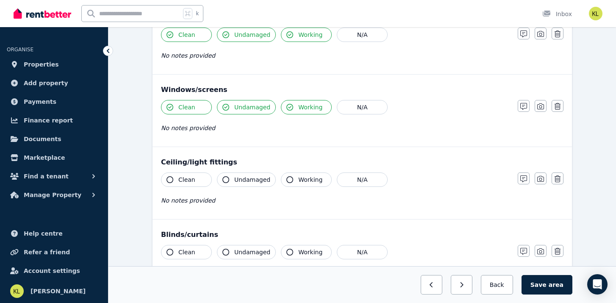
scroll to position [201, 0]
click at [203, 181] on button "Clean" at bounding box center [186, 179] width 51 height 14
click at [249, 181] on span "Undamaged" at bounding box center [252, 179] width 36 height 8
click at [300, 180] on span "Working" at bounding box center [310, 179] width 24 height 8
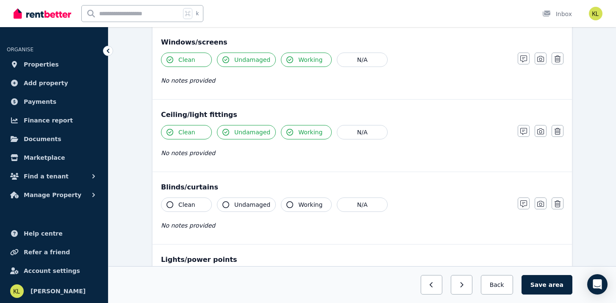
scroll to position [253, 0]
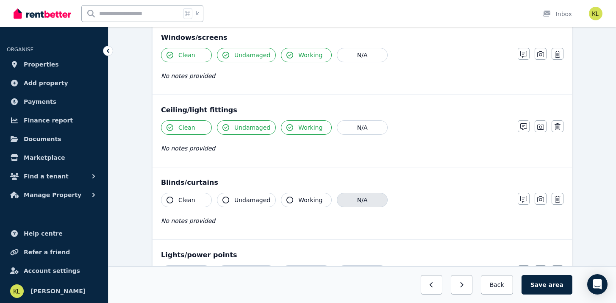
click at [358, 202] on button "N/A" at bounding box center [362, 200] width 51 height 14
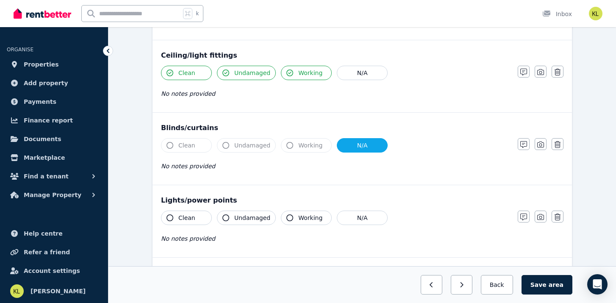
scroll to position [325, 0]
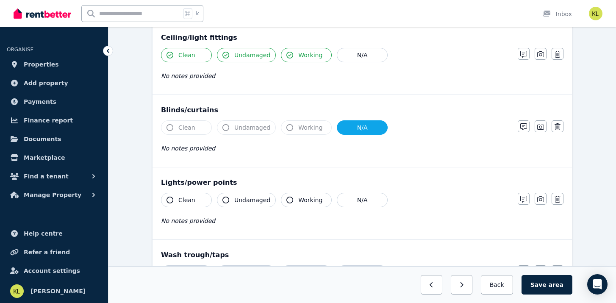
click at [195, 198] on button "Clean" at bounding box center [186, 200] width 51 height 14
click at [243, 203] on span "Undamaged" at bounding box center [252, 200] width 36 height 8
click at [306, 200] on span "Working" at bounding box center [310, 200] width 24 height 8
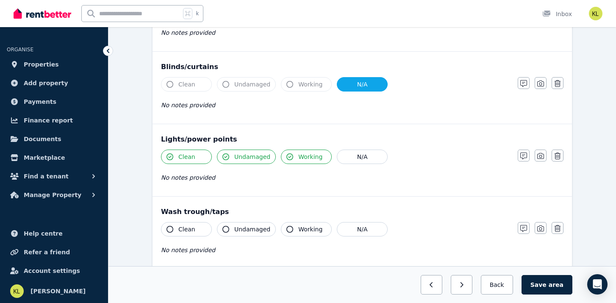
scroll to position [394, 0]
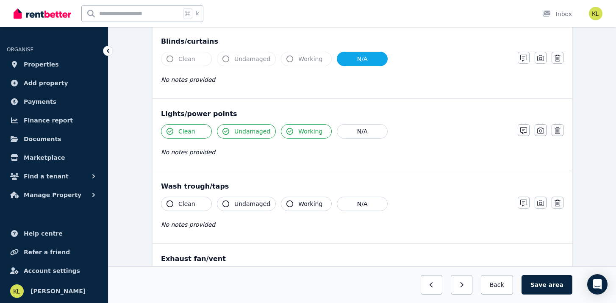
click at [183, 201] on span "Clean" at bounding box center [186, 204] width 17 height 8
click at [242, 206] on span "Undamaged" at bounding box center [252, 204] width 36 height 8
click at [307, 203] on span "Working" at bounding box center [310, 204] width 24 height 8
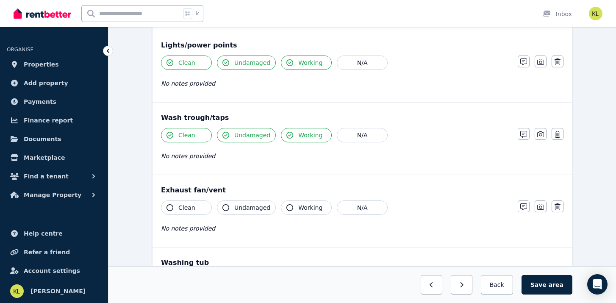
scroll to position [464, 0]
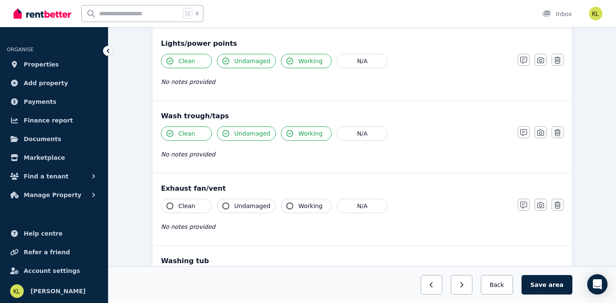
click at [195, 205] on button "Clean" at bounding box center [186, 206] width 51 height 14
click at [255, 207] on span "Undamaged" at bounding box center [252, 206] width 36 height 8
click at [301, 209] on span "Working" at bounding box center [310, 206] width 24 height 8
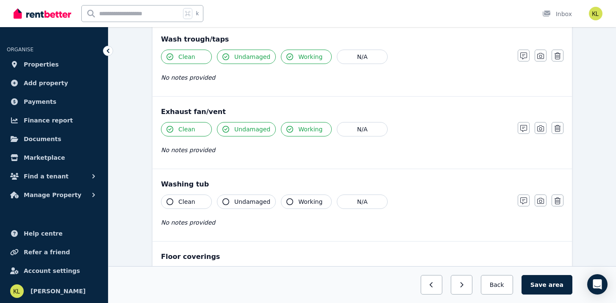
scroll to position [542, 0]
click at [198, 200] on button "Clean" at bounding box center [186, 201] width 51 height 14
click at [265, 203] on span "Undamaged" at bounding box center [252, 201] width 36 height 8
click at [309, 207] on button "Working" at bounding box center [306, 201] width 51 height 14
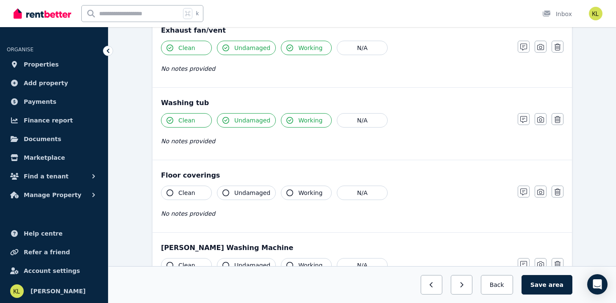
scroll to position [625, 0]
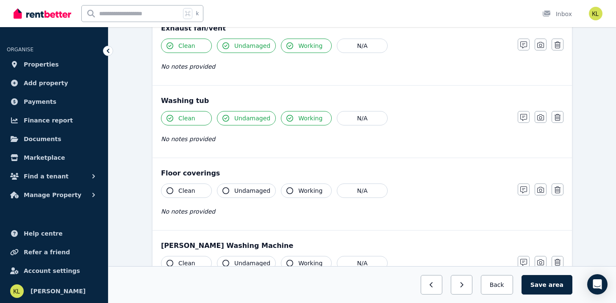
click at [193, 191] on span "Clean" at bounding box center [186, 190] width 17 height 8
click at [234, 192] on span "Undamaged" at bounding box center [252, 190] width 36 height 8
click at [305, 192] on span "Working" at bounding box center [310, 190] width 24 height 8
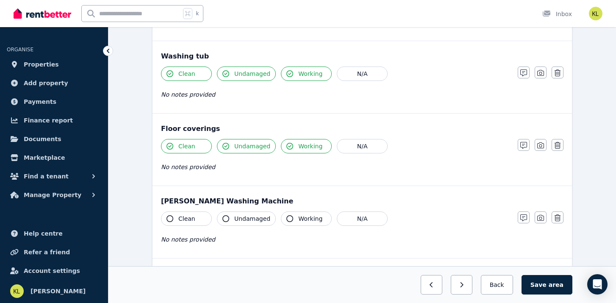
scroll to position [681, 0]
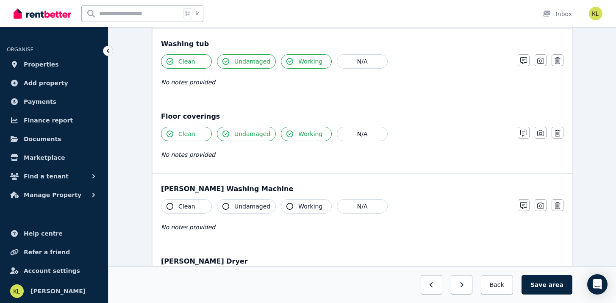
click at [192, 209] on span "Clean" at bounding box center [186, 206] width 17 height 8
click at [302, 208] on span "Working" at bounding box center [310, 206] width 24 height 8
click at [242, 236] on div "Clean Undamaged Working N/A No notes provided" at bounding box center [335, 220] width 348 height 42
click at [523, 205] on icon "button" at bounding box center [523, 205] width 7 height 7
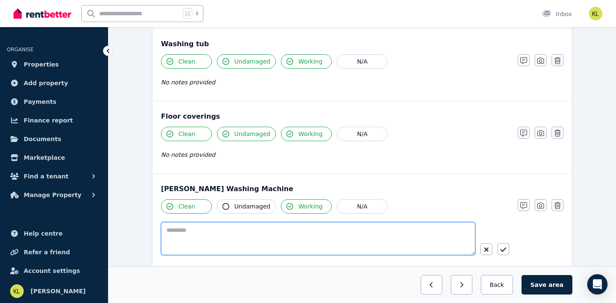
click at [309, 237] on textarea at bounding box center [318, 238] width 314 height 33
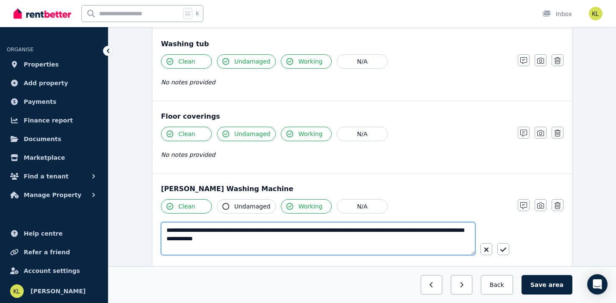
click at [168, 230] on textarea "**********" at bounding box center [318, 238] width 314 height 33
click at [349, 230] on textarea "**********" at bounding box center [318, 238] width 314 height 33
click at [400, 232] on textarea "**********" at bounding box center [318, 238] width 314 height 33
type textarea "**********"
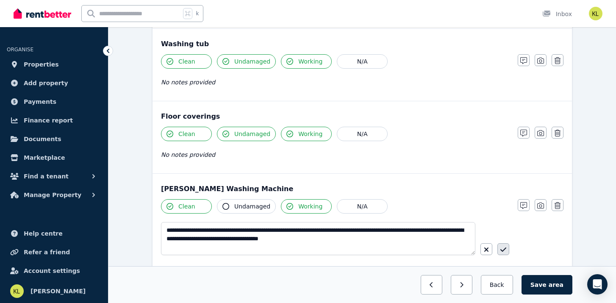
click at [504, 248] on icon "button" at bounding box center [503, 249] width 6 height 7
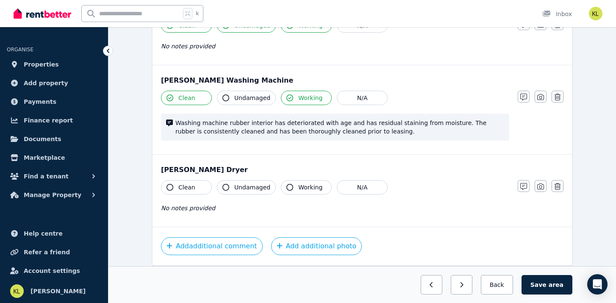
scroll to position [792, 0]
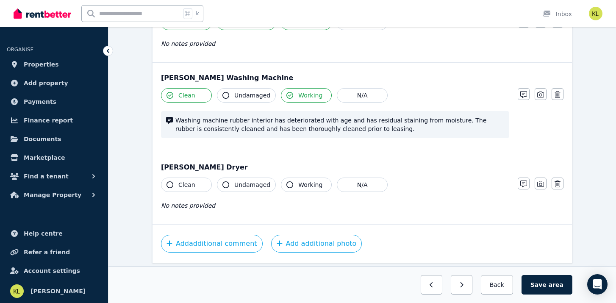
click at [195, 182] on button "Clean" at bounding box center [186, 185] width 51 height 14
click at [252, 183] on span "Undamaged" at bounding box center [252, 185] width 36 height 8
click at [309, 181] on span "Working" at bounding box center [310, 185] width 24 height 8
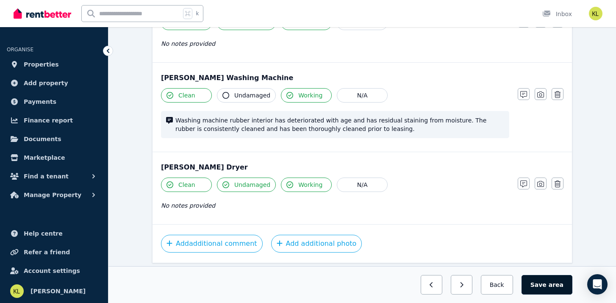
click at [546, 282] on button "Save area" at bounding box center [547, 284] width 51 height 19
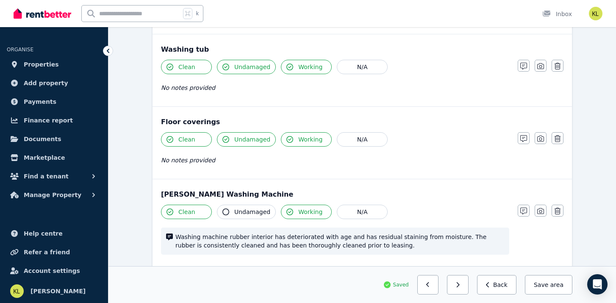
scroll to position [671, 0]
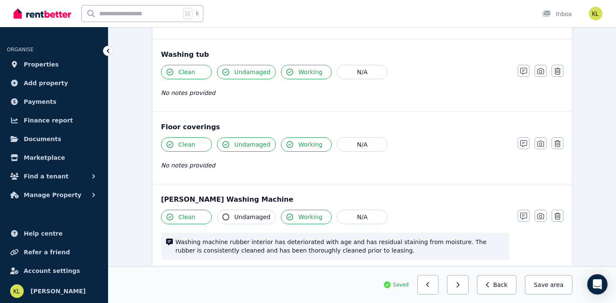
click at [196, 145] on button "Clean" at bounding box center [186, 144] width 51 height 14
click at [248, 151] on button "Undamaged" at bounding box center [246, 144] width 59 height 14
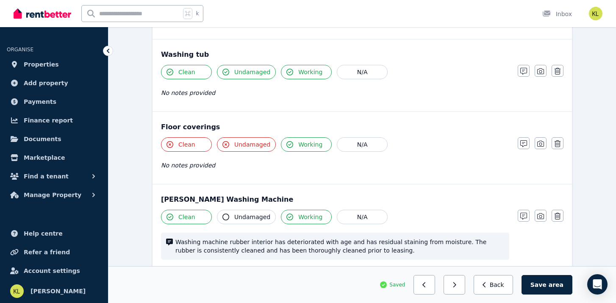
click at [197, 146] on button "Clean" at bounding box center [186, 144] width 51 height 14
click at [245, 142] on span "Undamaged" at bounding box center [252, 144] width 36 height 8
click at [523, 141] on icon "button" at bounding box center [523, 143] width 7 height 7
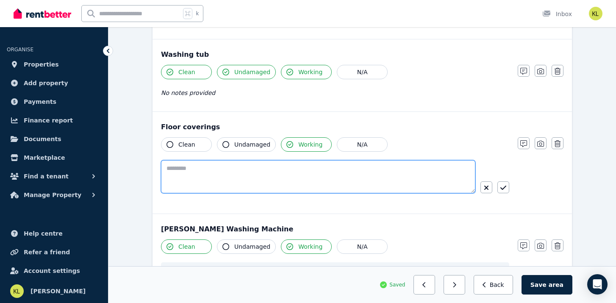
click at [312, 176] on textarea at bounding box center [318, 176] width 314 height 33
click at [217, 170] on textarea "**********" at bounding box center [318, 176] width 314 height 33
click at [327, 170] on textarea "**********" at bounding box center [318, 176] width 314 height 33
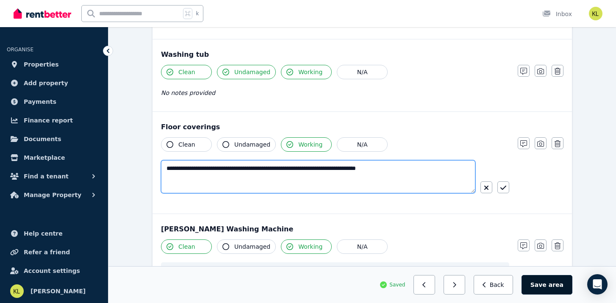
type textarea "**********"
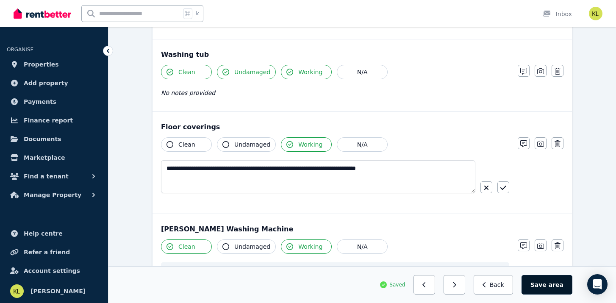
click at [541, 286] on button "Save area" at bounding box center [547, 284] width 51 height 19
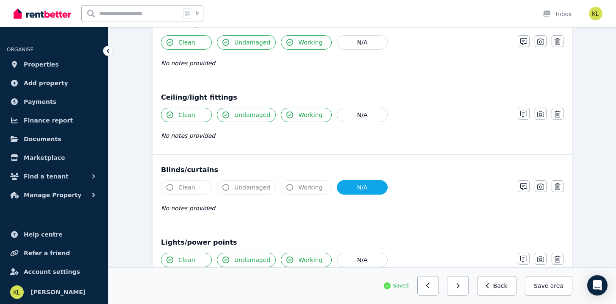
scroll to position [269, 0]
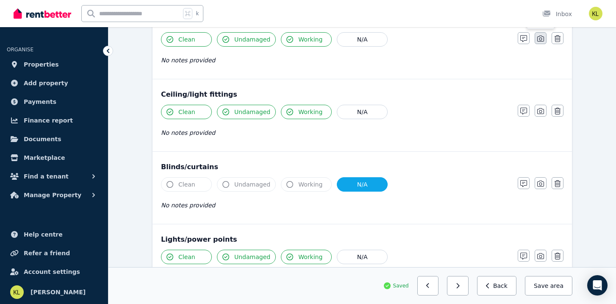
click at [542, 39] on icon "button" at bounding box center [540, 38] width 7 height 7
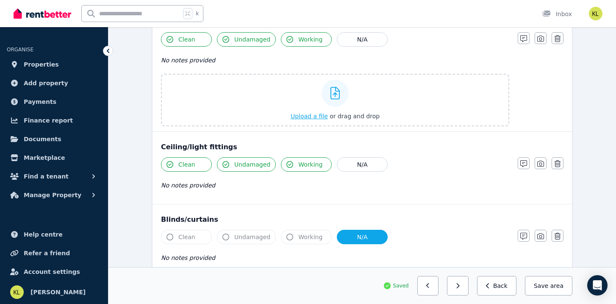
click at [318, 114] on span "Upload a file" at bounding box center [309, 116] width 37 height 7
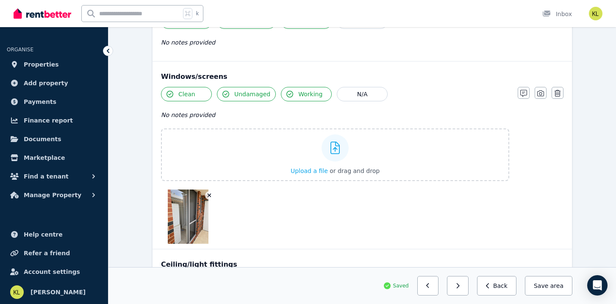
scroll to position [214, 0]
click at [522, 93] on icon "button" at bounding box center [523, 93] width 7 height 7
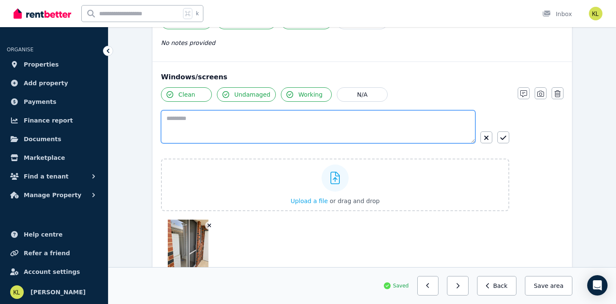
click at [261, 117] on textarea at bounding box center [318, 126] width 314 height 33
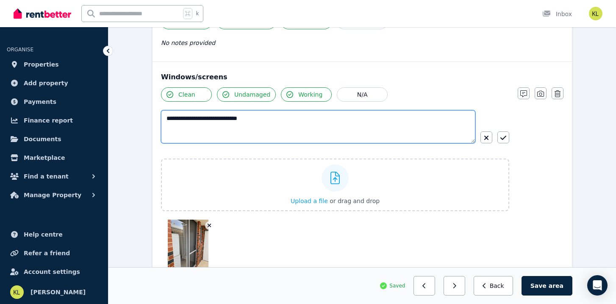
click at [199, 118] on textarea "**********" at bounding box center [318, 126] width 314 height 33
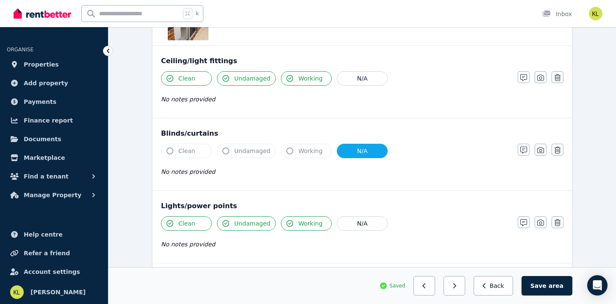
scroll to position [460, 0]
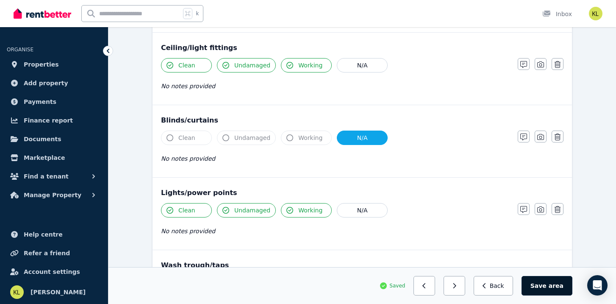
type textarea "**********"
click at [544, 284] on button "Save area" at bounding box center [547, 285] width 51 height 19
click at [504, 286] on button "Back" at bounding box center [496, 285] width 39 height 19
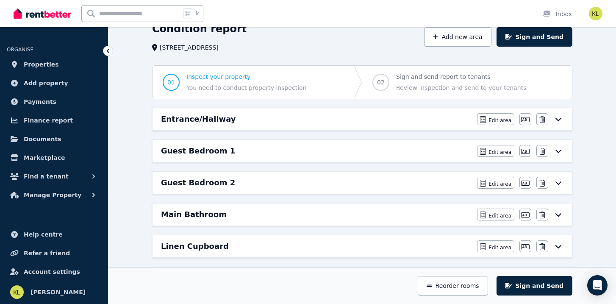
scroll to position [43, 0]
click at [221, 117] on h6 "Entrance/Hallway" at bounding box center [198, 119] width 75 height 12
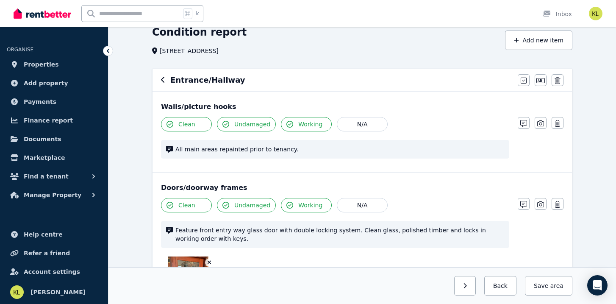
scroll to position [0, 0]
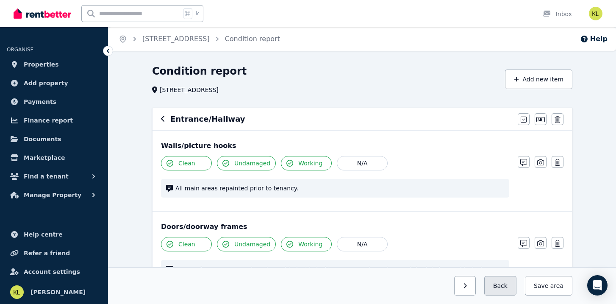
click at [501, 284] on button "Back" at bounding box center [500, 285] width 32 height 19
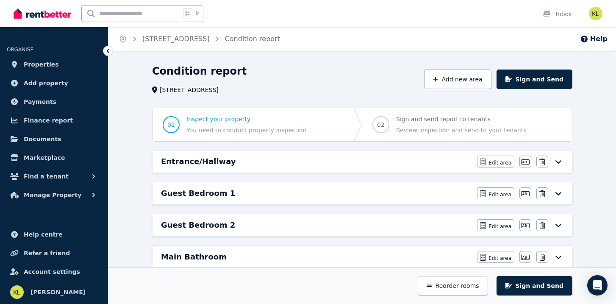
click at [257, 190] on div "Guest Bedroom 1" at bounding box center [316, 193] width 311 height 12
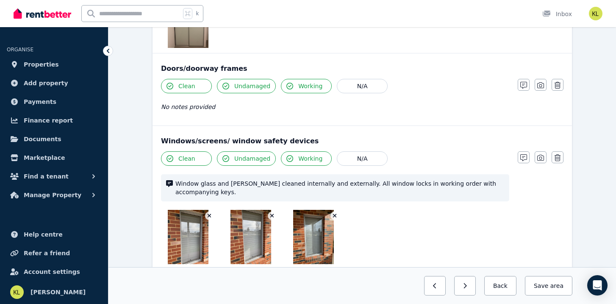
scroll to position [347, 0]
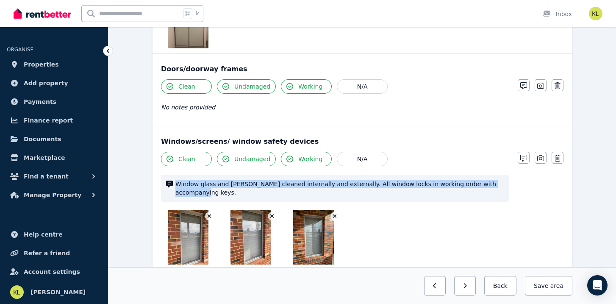
drag, startPoint x: 490, startPoint y: 185, endPoint x: 164, endPoint y: 174, distance: 326.1
click at [164, 175] on div "Window glass and [PERSON_NAME] cleaned internally and externally. All window lo…" at bounding box center [335, 188] width 348 height 27
copy span "Window glass and [PERSON_NAME] cleaned internally and externally. All window lo…"
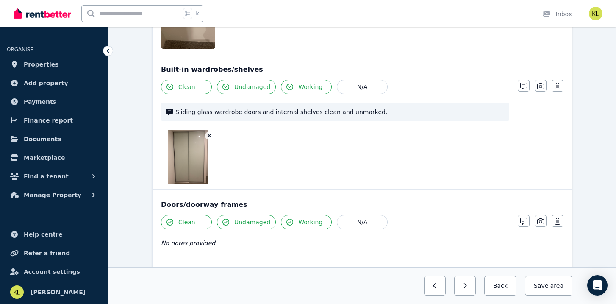
scroll to position [0, 0]
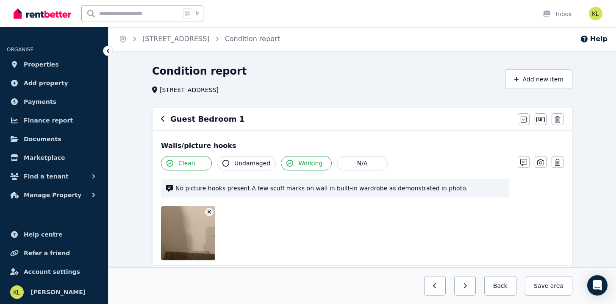
click at [161, 120] on icon "button" at bounding box center [162, 119] width 3 height 6
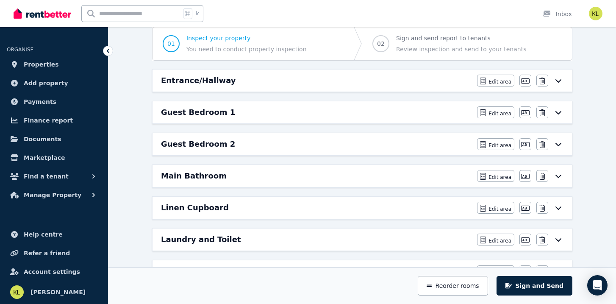
scroll to position [89, 0]
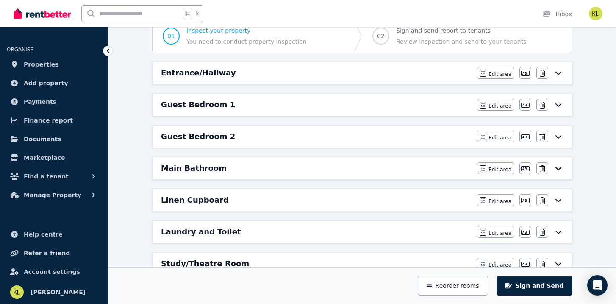
click at [223, 232] on h6 "Laundry and Toilet" at bounding box center [201, 232] width 80 height 12
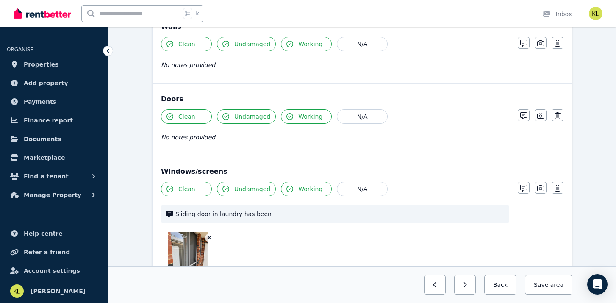
scroll to position [133, 0]
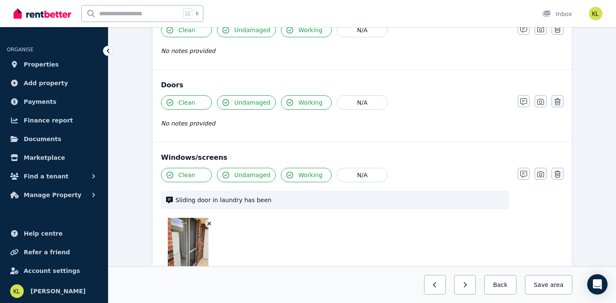
click at [278, 196] on span "Sliding door in laundry has been" at bounding box center [339, 200] width 329 height 8
click at [279, 197] on span "Sliding door in laundry has been" at bounding box center [339, 200] width 329 height 8
click at [523, 172] on icon "button" at bounding box center [523, 174] width 7 height 7
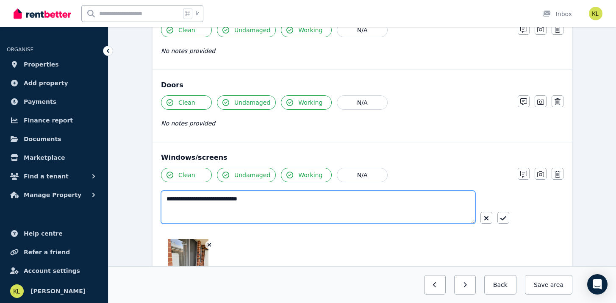
click at [306, 197] on textarea "**********" at bounding box center [318, 207] width 314 height 33
paste textarea "**********"
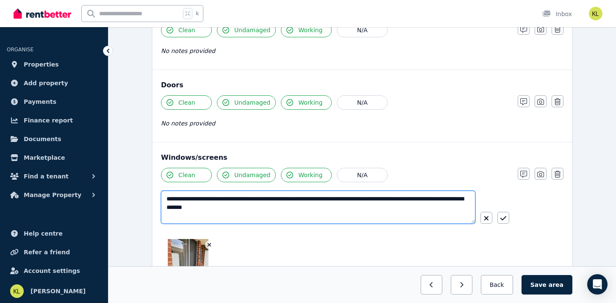
click at [198, 200] on textarea "**********" at bounding box center [318, 207] width 314 height 33
click at [261, 200] on textarea "**********" at bounding box center [318, 207] width 314 height 33
click at [280, 202] on textarea "**********" at bounding box center [318, 207] width 314 height 33
drag, startPoint x: 344, startPoint y: 200, endPoint x: 284, endPoint y: 200, distance: 60.2
click at [284, 200] on textarea "**********" at bounding box center [318, 207] width 314 height 33
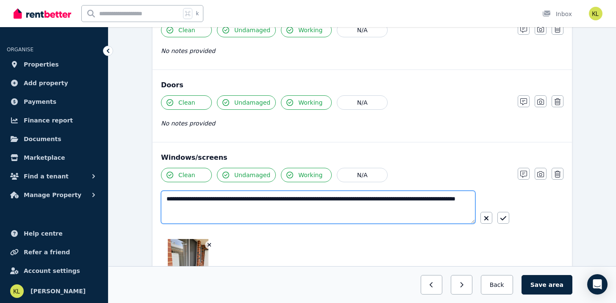
drag, startPoint x: 404, startPoint y: 199, endPoint x: 373, endPoint y: 201, distance: 31.0
click at [373, 201] on textarea "**********" at bounding box center [318, 207] width 314 height 33
drag, startPoint x: 212, startPoint y: 200, endPoint x: 200, endPoint y: 200, distance: 11.4
click at [200, 200] on textarea "**********" at bounding box center [318, 207] width 314 height 33
click at [212, 201] on textarea "**********" at bounding box center [318, 207] width 314 height 33
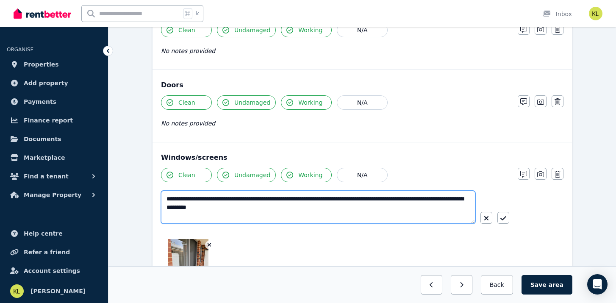
click at [293, 200] on textarea "**********" at bounding box center [318, 207] width 314 height 33
click at [433, 200] on textarea "**********" at bounding box center [318, 207] width 314 height 33
click at [447, 200] on textarea "**********" at bounding box center [318, 207] width 314 height 33
click at [287, 207] on textarea "**********" at bounding box center [318, 207] width 314 height 33
click at [276, 208] on textarea "**********" at bounding box center [318, 207] width 314 height 33
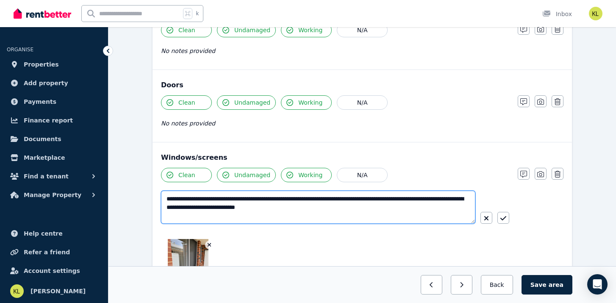
click at [312, 207] on textarea "**********" at bounding box center [318, 207] width 314 height 33
click at [337, 208] on textarea "**********" at bounding box center [318, 207] width 314 height 33
click at [311, 208] on textarea "**********" at bounding box center [318, 207] width 314 height 33
click at [351, 205] on textarea "**********" at bounding box center [318, 207] width 314 height 33
drag, startPoint x: 321, startPoint y: 208, endPoint x: 363, endPoint y: 213, distance: 42.7
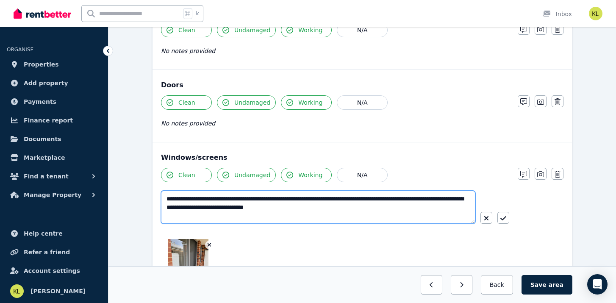
click at [363, 213] on textarea "**********" at bounding box center [318, 207] width 314 height 33
type textarea "**********"
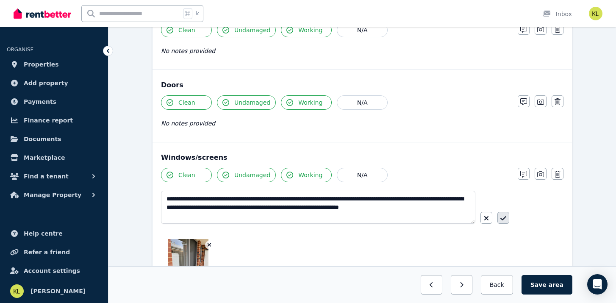
click at [505, 218] on icon "button" at bounding box center [503, 218] width 6 height 7
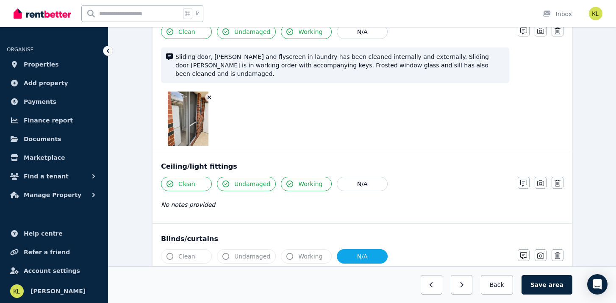
scroll to position [280, 0]
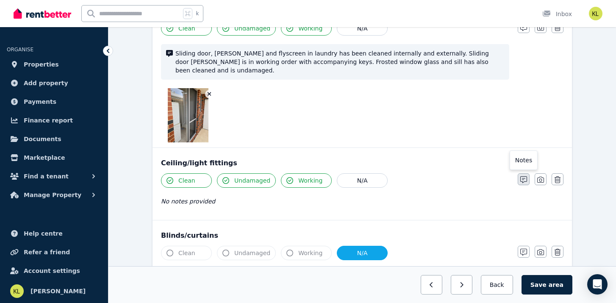
click at [526, 176] on icon "button" at bounding box center [523, 179] width 7 height 7
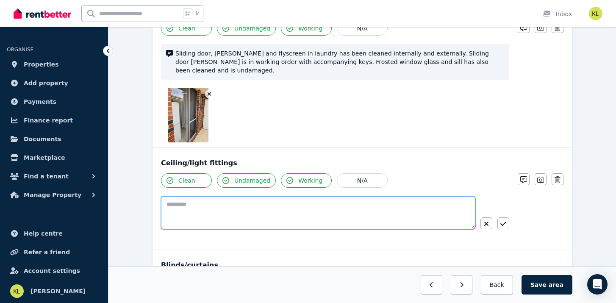
click at [207, 201] on textarea at bounding box center [318, 212] width 314 height 33
type textarea "**********"
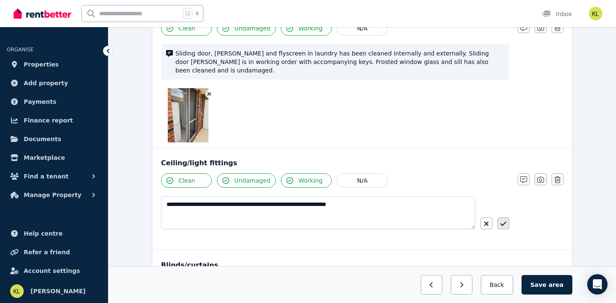
click at [504, 220] on icon "button" at bounding box center [503, 223] width 6 height 7
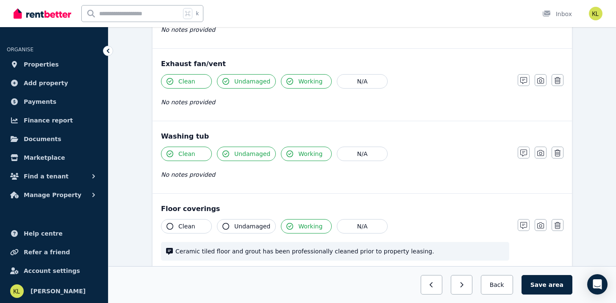
scroll to position [678, 0]
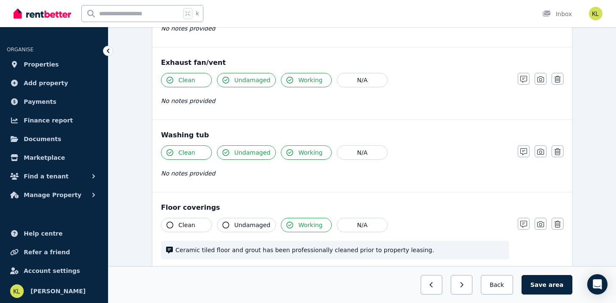
click at [203, 218] on button "Clean" at bounding box center [186, 225] width 51 height 14
click at [246, 221] on span "Undamaged" at bounding box center [252, 225] width 36 height 8
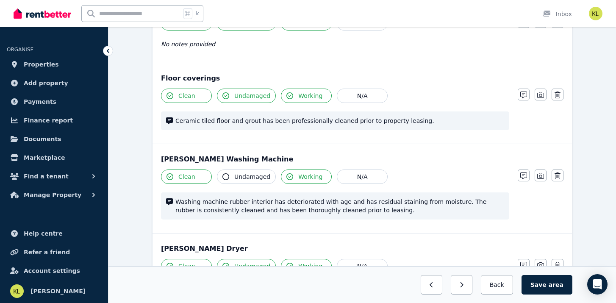
scroll to position [808, 0]
click at [537, 283] on button "Save area" at bounding box center [547, 284] width 51 height 19
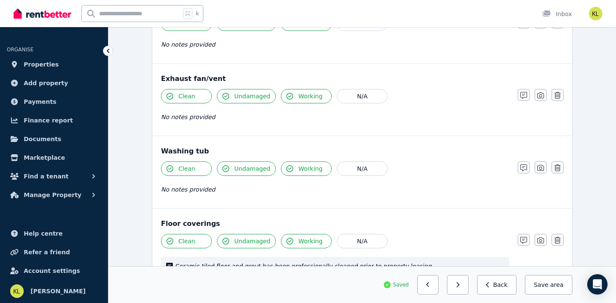
scroll to position [662, 0]
click at [541, 238] on icon "button" at bounding box center [540, 241] width 7 height 6
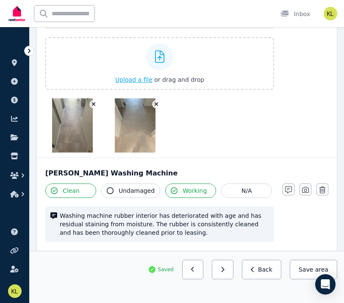
scroll to position [936, 0]
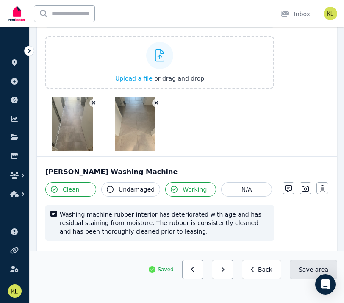
click at [302, 268] on button "Save area" at bounding box center [313, 269] width 47 height 19
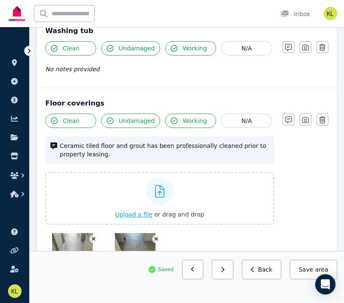
scroll to position [801, 0]
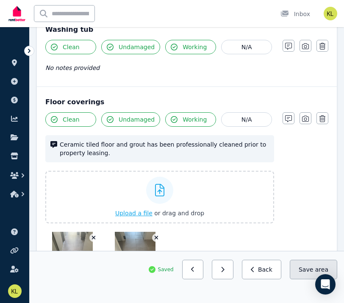
click at [300, 272] on button "Save area" at bounding box center [313, 269] width 47 height 19
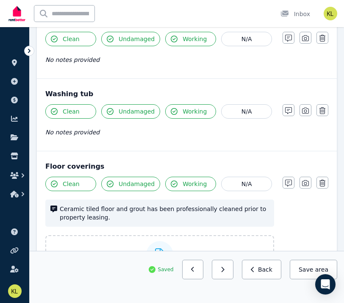
scroll to position [736, 0]
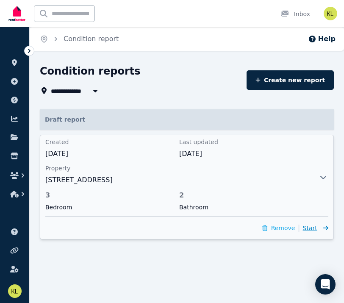
click at [311, 229] on span "Start" at bounding box center [310, 228] width 14 height 7
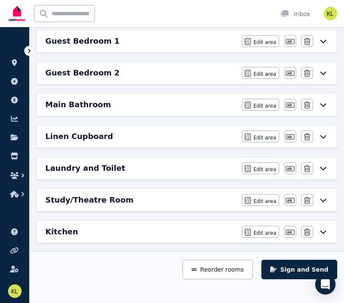
scroll to position [170, 0]
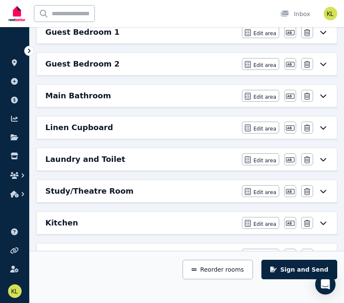
click at [212, 194] on div "Study/Theatre Room" at bounding box center [141, 191] width 192 height 12
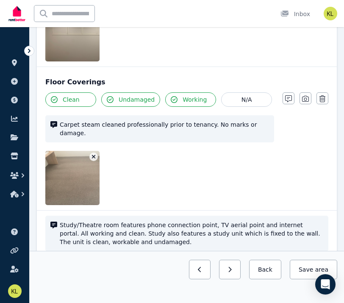
scroll to position [586, 0]
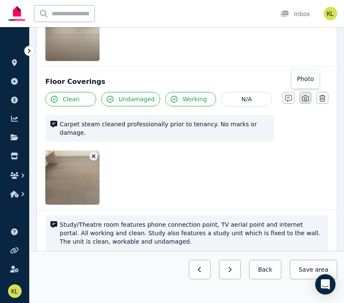
click at [303, 99] on icon "button" at bounding box center [305, 98] width 7 height 7
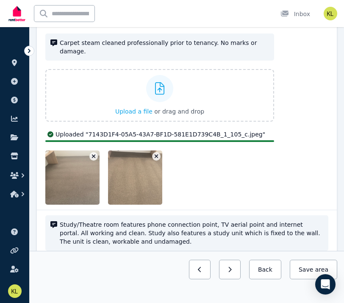
scroll to position [647, 0]
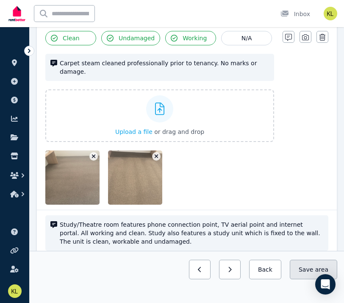
click at [306, 269] on button "Save area" at bounding box center [313, 269] width 47 height 19
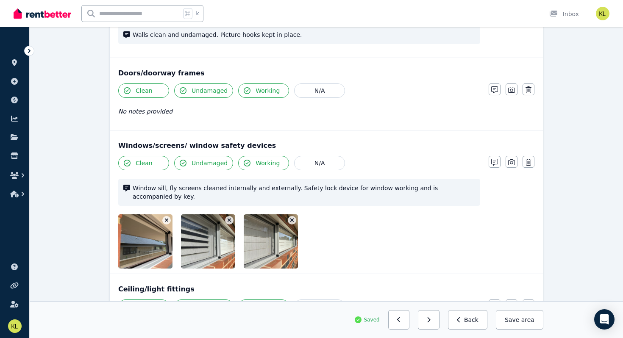
scroll to position [0, 0]
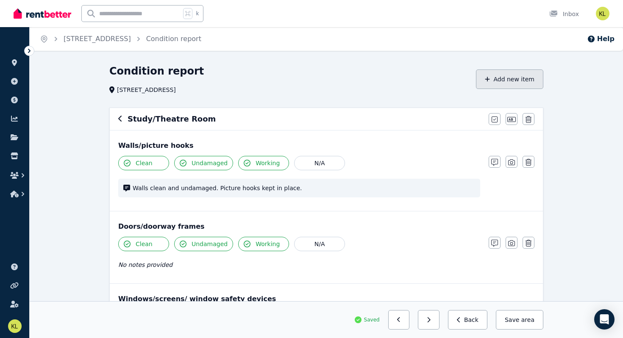
click at [521, 79] on button "Add new item" at bounding box center [509, 78] width 67 height 19
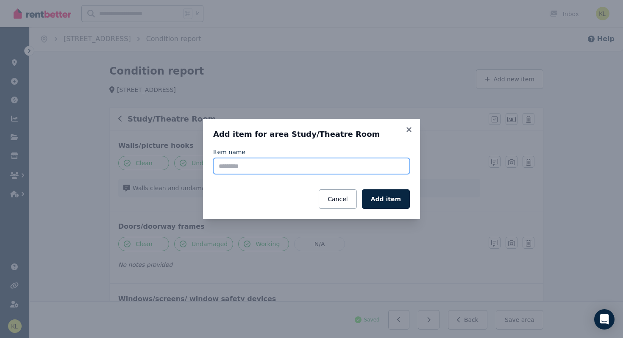
click at [278, 169] on input "Item name" at bounding box center [311, 166] width 197 height 16
type input "**********"
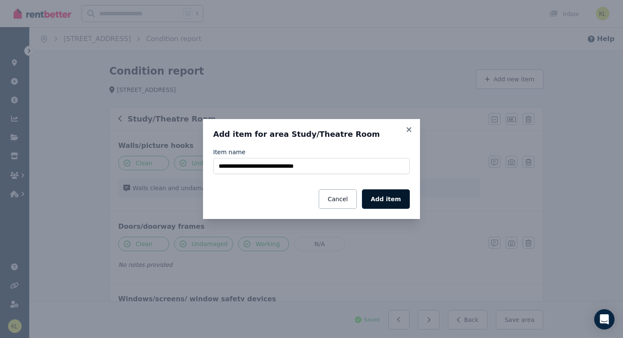
click at [391, 197] on button "Add item" at bounding box center [386, 198] width 48 height 19
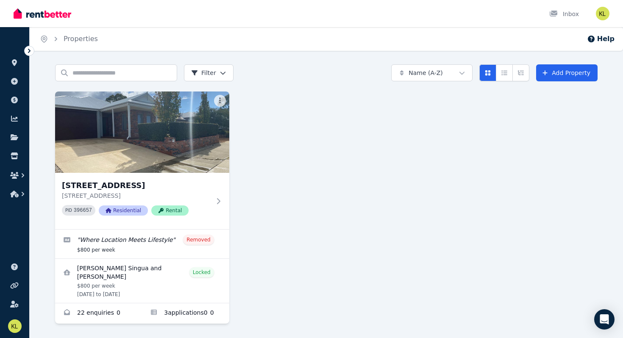
scroll to position [1, 0]
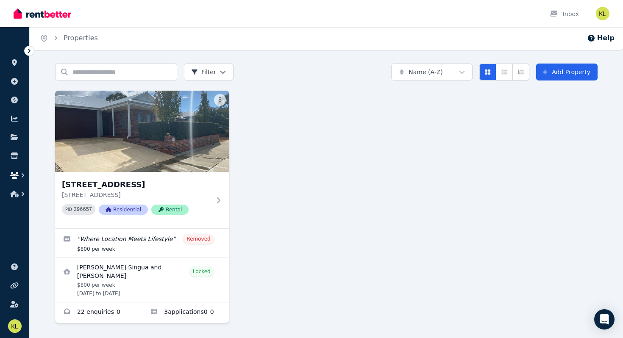
click at [16, 175] on icon "button" at bounding box center [14, 175] width 8 height 7
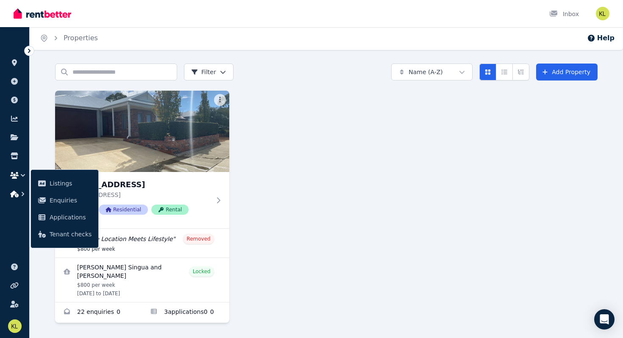
click at [17, 192] on icon "button" at bounding box center [14, 194] width 8 height 7
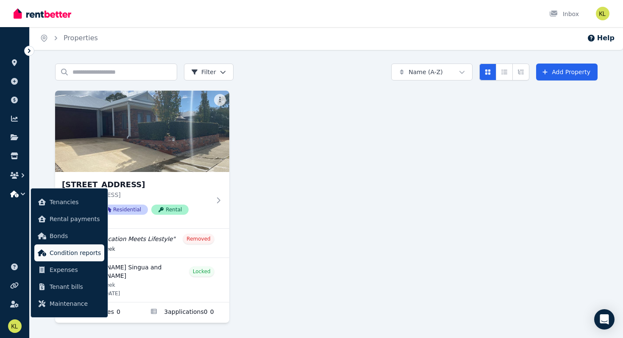
click at [54, 253] on span "Condition reports" at bounding box center [75, 253] width 51 height 10
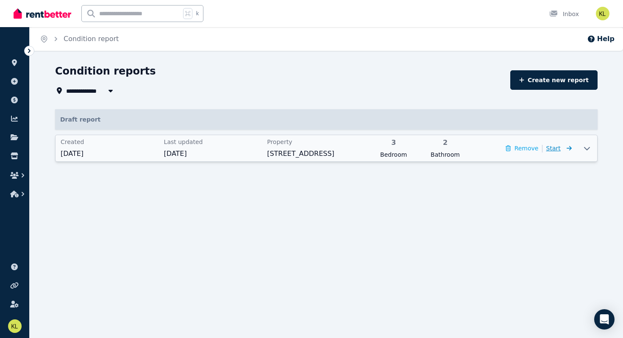
click at [557, 150] on span "Start" at bounding box center [553, 148] width 14 height 7
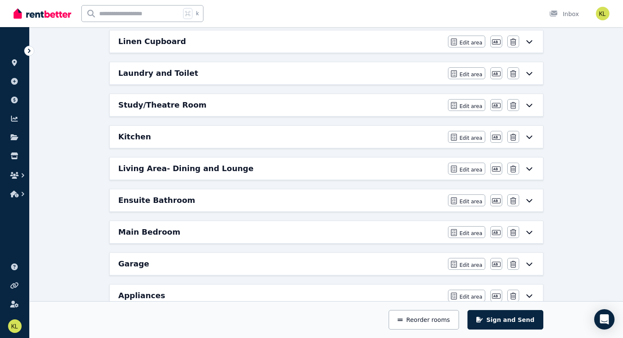
scroll to position [239, 0]
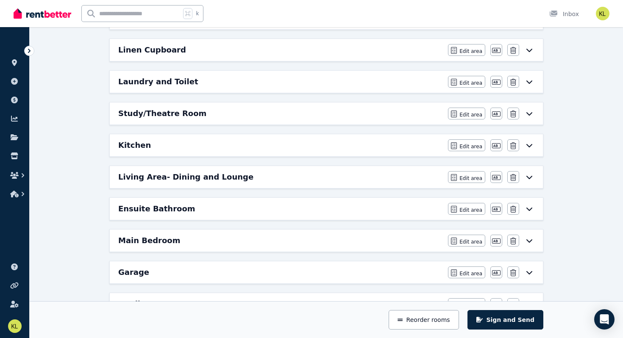
click at [347, 114] on div "Study/Theatre Room" at bounding box center [280, 114] width 325 height 12
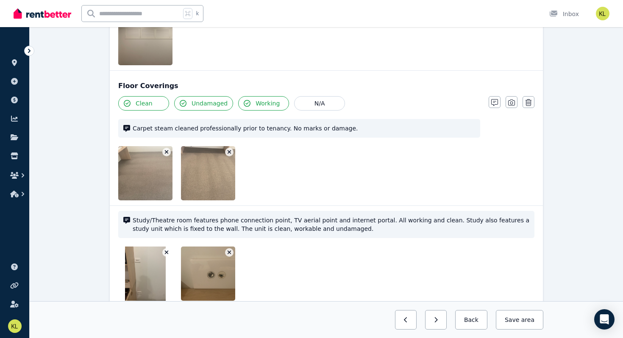
scroll to position [628, 0]
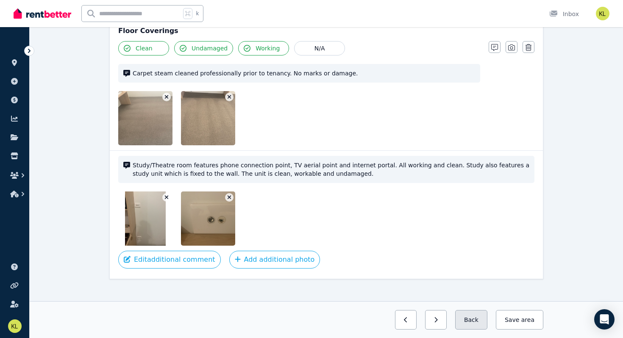
click at [478, 303] on button "Back" at bounding box center [471, 319] width 32 height 19
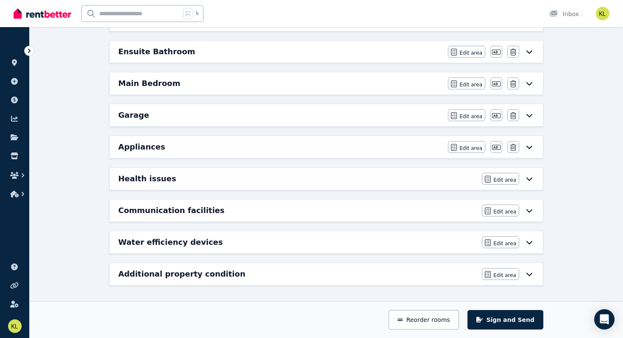
click at [354, 150] on div "Appliances" at bounding box center [280, 147] width 325 height 12
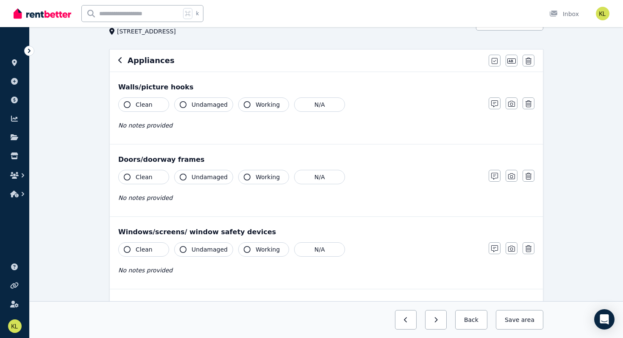
scroll to position [0, 0]
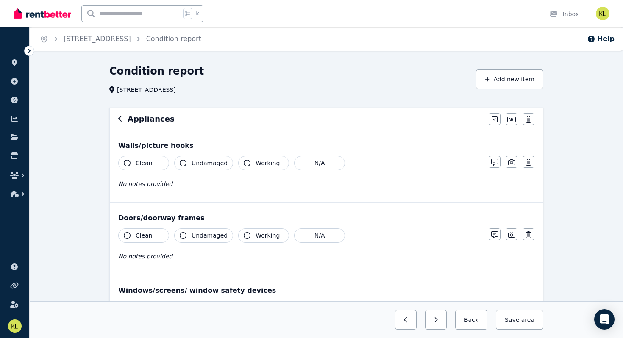
click at [117, 117] on div "Appliances Mark all items as good Edit name Delete" at bounding box center [326, 119] width 433 height 22
click at [121, 120] on icon "button" at bounding box center [120, 118] width 4 height 7
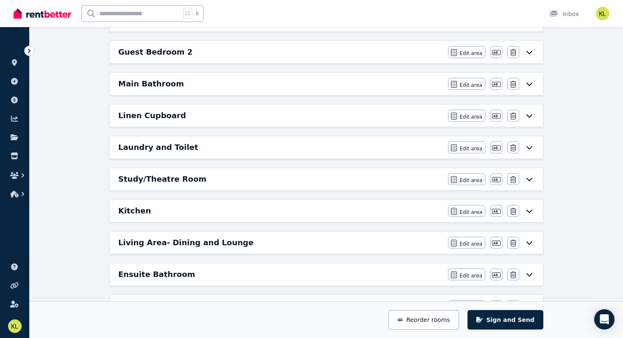
scroll to position [174, 0]
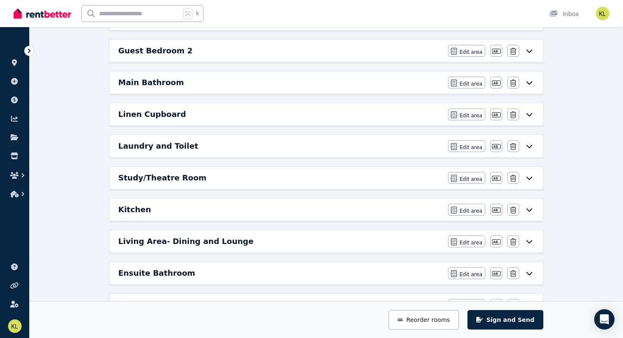
click at [195, 206] on div "Kitchen" at bounding box center [280, 210] width 325 height 12
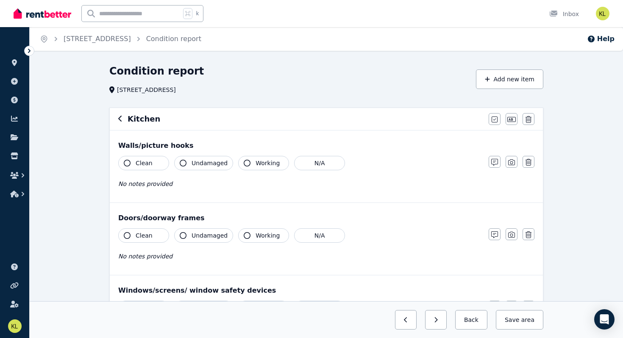
click at [147, 165] on span "Clean" at bounding box center [144, 163] width 17 height 8
click at [191, 167] on button "Undamaged" at bounding box center [203, 163] width 59 height 14
click at [245, 164] on icon "button" at bounding box center [247, 163] width 7 height 7
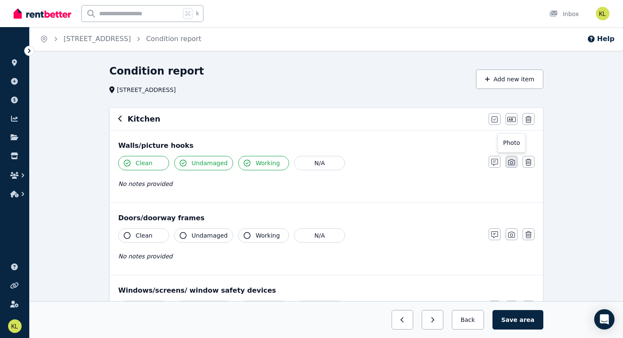
click at [507, 162] on button "button" at bounding box center [512, 162] width 12 height 12
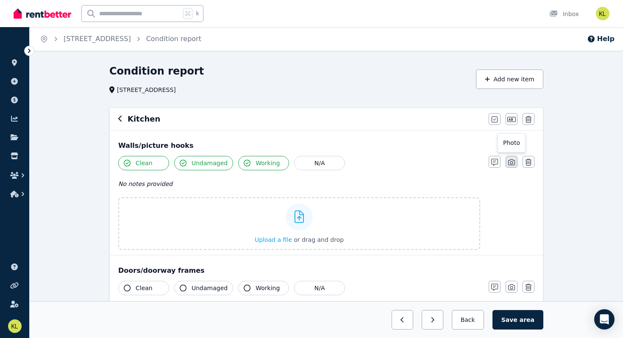
click at [509, 162] on icon "button" at bounding box center [511, 162] width 7 height 7
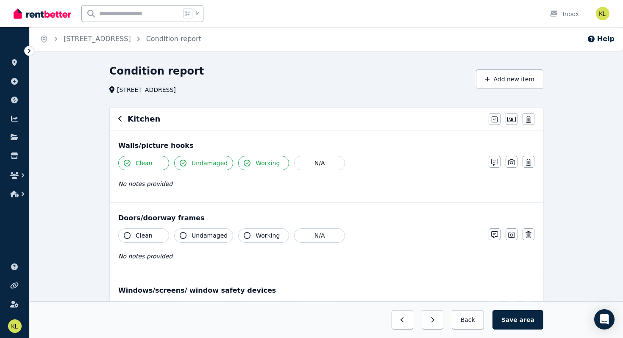
click at [156, 236] on button "Clean" at bounding box center [143, 235] width 51 height 14
click at [203, 238] on span "Undamaged" at bounding box center [210, 235] width 36 height 8
click at [258, 239] on span "Working" at bounding box center [268, 235] width 24 height 8
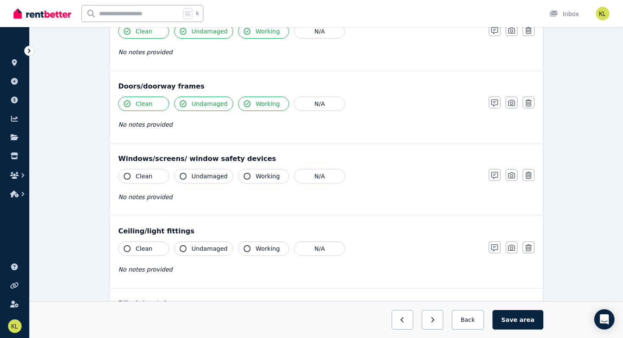
scroll to position [131, 0]
click at [323, 175] on button "N/A" at bounding box center [319, 177] width 51 height 14
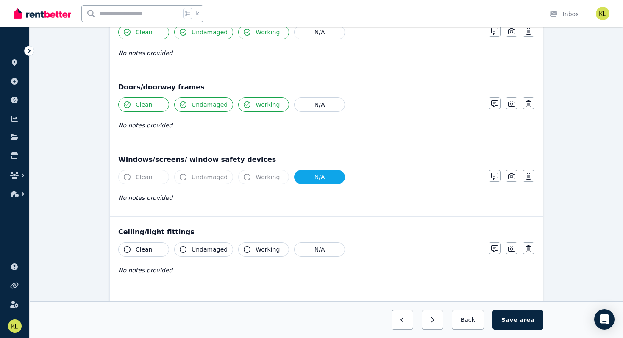
click at [152, 250] on button "Clean" at bounding box center [143, 249] width 51 height 14
click at [210, 253] on span "Undamaged" at bounding box center [210, 249] width 36 height 8
click at [261, 252] on span "Working" at bounding box center [268, 249] width 24 height 8
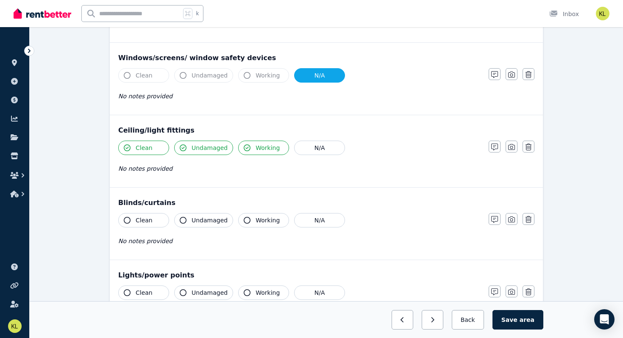
scroll to position [240, 0]
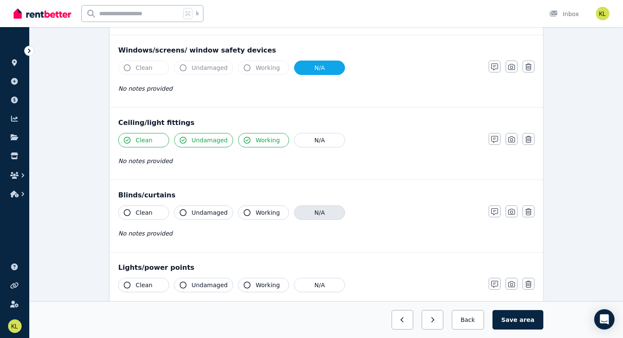
click at [330, 215] on button "N/A" at bounding box center [319, 213] width 51 height 14
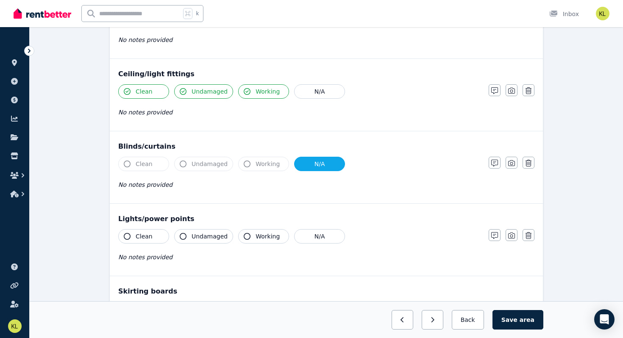
scroll to position [292, 0]
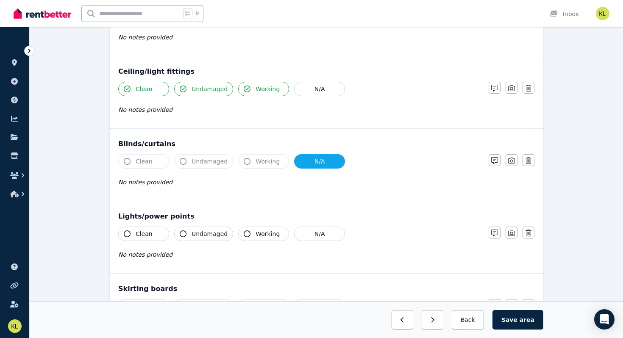
click at [155, 233] on button "Clean" at bounding box center [143, 234] width 51 height 14
click at [202, 237] on span "Undamaged" at bounding box center [210, 234] width 36 height 8
click at [261, 234] on span "Working" at bounding box center [268, 234] width 24 height 8
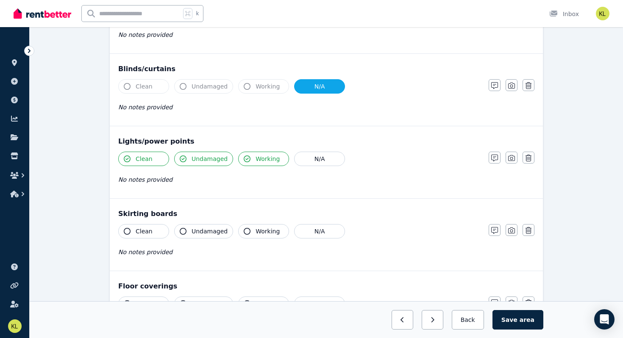
scroll to position [366, 0]
click at [324, 233] on button "N/A" at bounding box center [319, 232] width 51 height 14
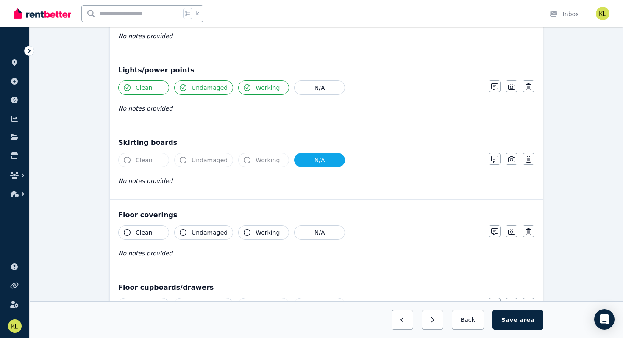
scroll to position [438, 0]
click at [145, 234] on span "Clean" at bounding box center [144, 232] width 17 height 8
click at [192, 235] on span "Undamaged" at bounding box center [210, 232] width 36 height 8
click at [264, 231] on span "Working" at bounding box center [268, 232] width 24 height 8
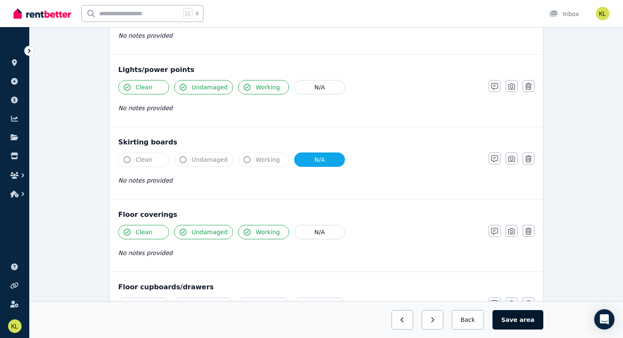
click at [525, 303] on span "area" at bounding box center [527, 320] width 15 height 8
click at [471, 303] on button "Back" at bounding box center [467, 319] width 39 height 19
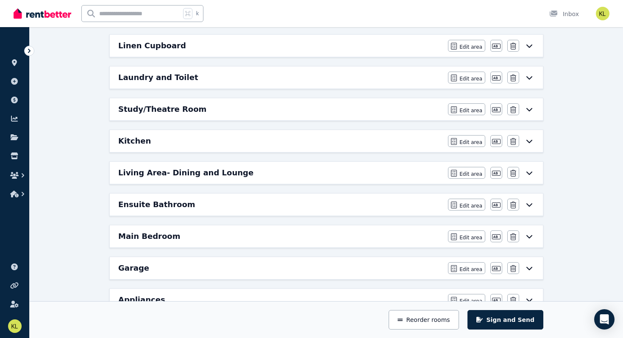
scroll to position [238, 0]
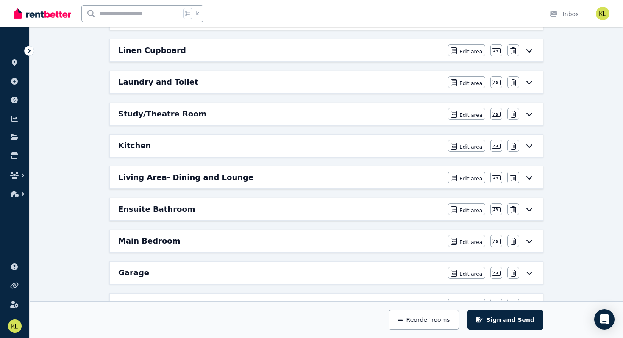
click at [157, 82] on h6 "Laundry and Toilet" at bounding box center [158, 82] width 80 height 12
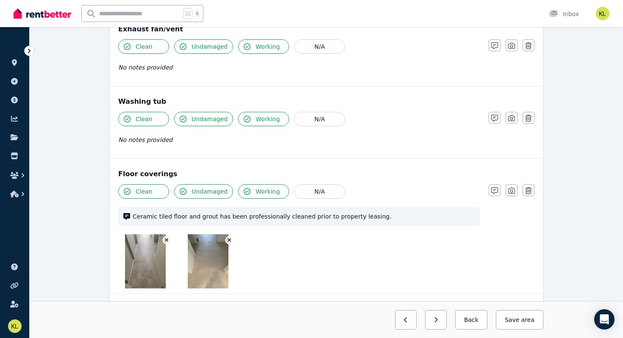
scroll to position [722, 0]
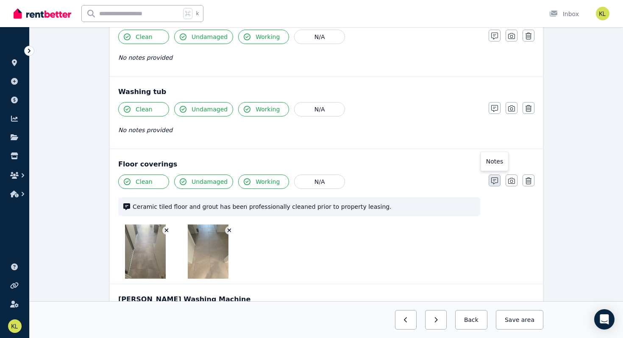
click at [493, 178] on icon "button" at bounding box center [494, 181] width 7 height 7
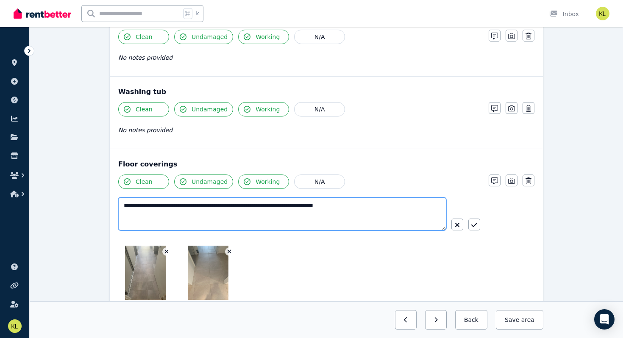
drag, startPoint x: 367, startPoint y: 197, endPoint x: 125, endPoint y: 155, distance: 245.2
click at [125, 155] on div "**********" at bounding box center [326, 227] width 433 height 156
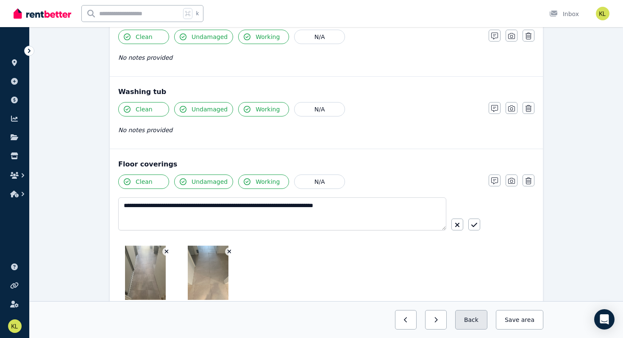
click at [470, 303] on button "Back" at bounding box center [471, 319] width 32 height 19
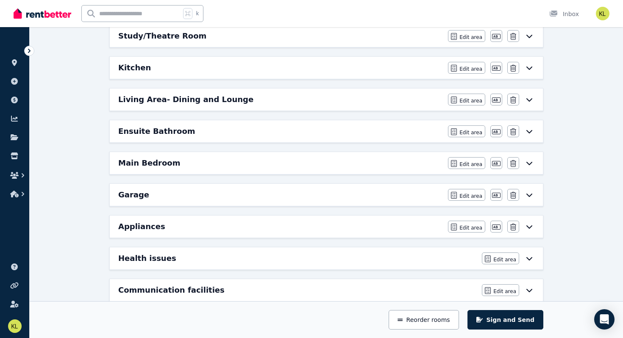
scroll to position [316, 0]
click at [232, 69] on div "Kitchen" at bounding box center [280, 68] width 325 height 12
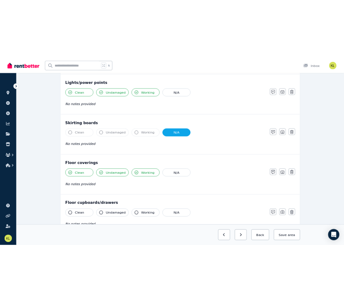
scroll to position [462, 0]
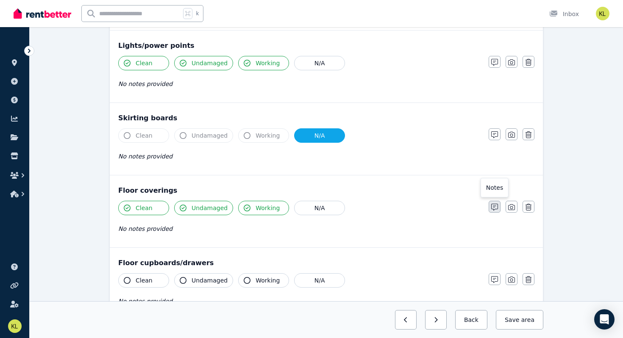
click at [493, 208] on icon "button" at bounding box center [494, 207] width 7 height 7
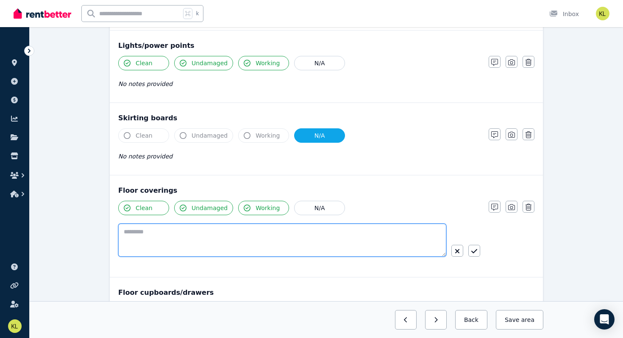
click at [163, 233] on textarea at bounding box center [282, 240] width 328 height 33
paste textarea "**********"
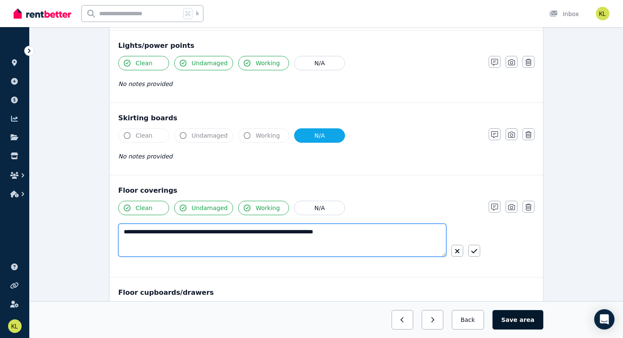
type textarea "**********"
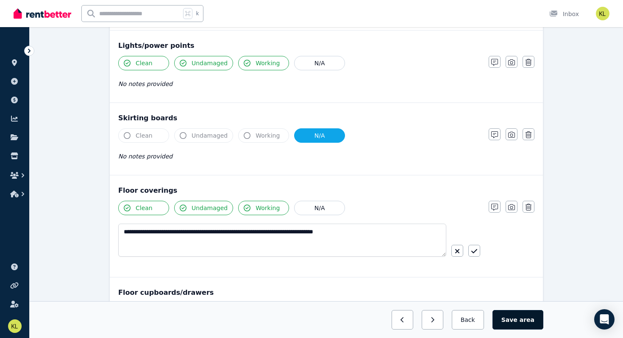
click at [514, 303] on button "Save area" at bounding box center [517, 319] width 51 height 19
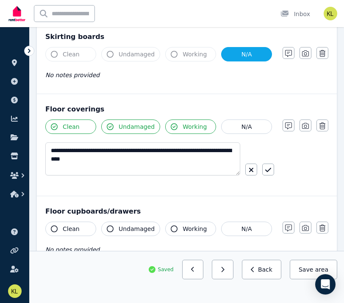
scroll to position [543, 0]
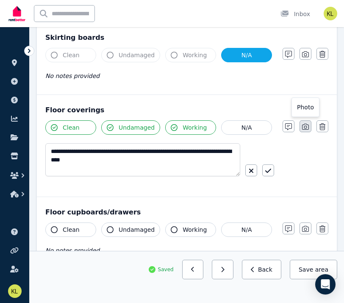
click at [306, 128] on icon "button" at bounding box center [305, 127] width 7 height 6
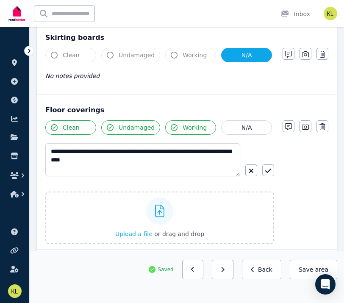
click at [307, 157] on div "**********" at bounding box center [186, 182] width 283 height 124
click at [305, 129] on icon "button" at bounding box center [305, 126] width 7 height 7
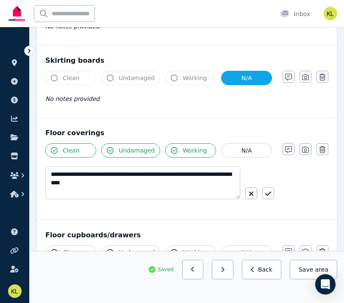
scroll to position [517, 0]
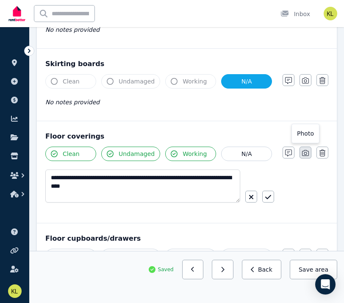
click at [306, 152] on icon "button" at bounding box center [305, 153] width 7 height 6
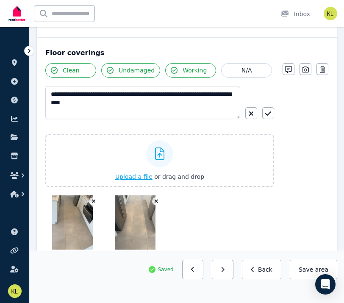
scroll to position [604, 0]
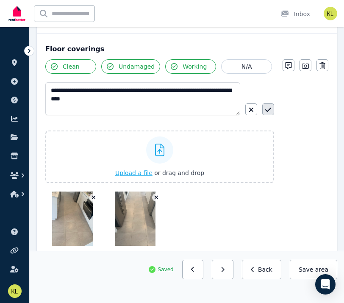
click at [272, 110] on button "button" at bounding box center [268, 109] width 12 height 12
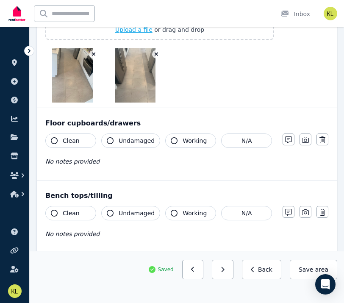
scroll to position [736, 0]
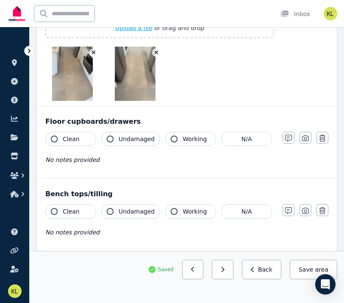
click at [83, 136] on button "Clean" at bounding box center [70, 139] width 51 height 14
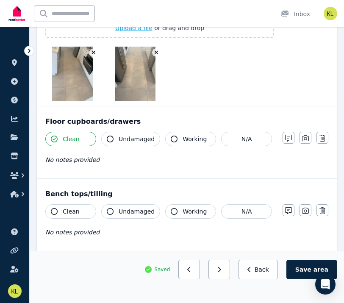
click at [122, 138] on span "Undamaged" at bounding box center [137, 139] width 36 height 8
click at [183, 141] on span "Working" at bounding box center [195, 139] width 24 height 8
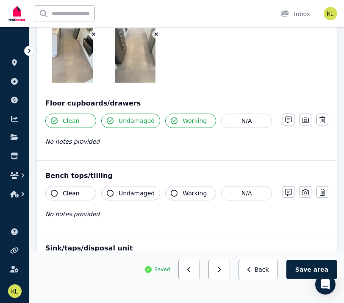
scroll to position [757, 0]
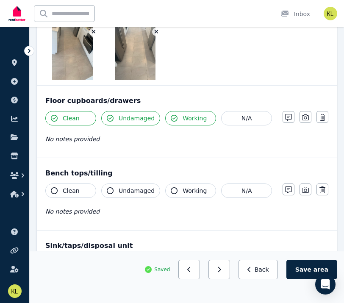
click at [79, 189] on button "Clean" at bounding box center [70, 190] width 51 height 14
click at [125, 194] on span "Undamaged" at bounding box center [137, 190] width 36 height 8
click at [183, 189] on span "Working" at bounding box center [195, 190] width 24 height 8
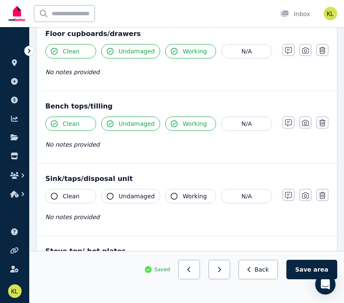
scroll to position [824, 0]
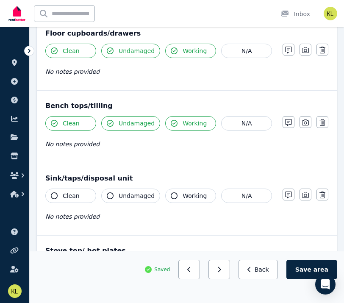
click at [85, 194] on button "Clean" at bounding box center [70, 196] width 51 height 14
click at [123, 197] on span "Undamaged" at bounding box center [137, 196] width 36 height 8
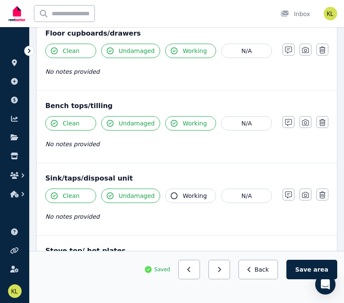
click at [183, 197] on span "Working" at bounding box center [195, 196] width 24 height 8
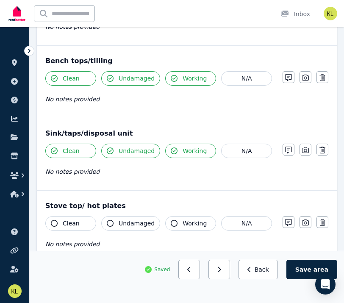
scroll to position [880, 0]
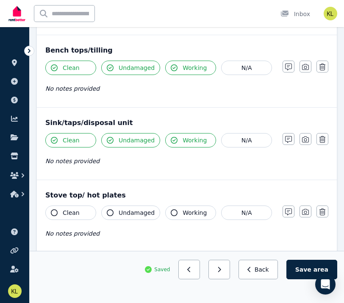
click at [92, 210] on button "Clean" at bounding box center [70, 213] width 51 height 14
click at [121, 214] on span "Undamaged" at bounding box center [137, 212] width 36 height 8
click at [183, 213] on span "Working" at bounding box center [195, 212] width 24 height 8
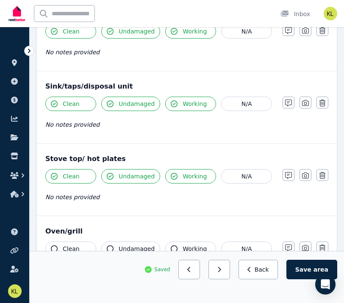
scroll to position [915, 0]
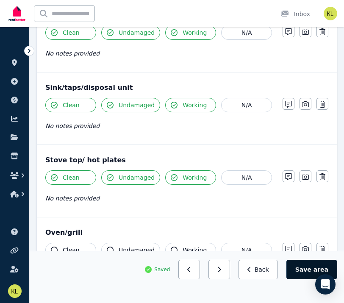
click at [302, 268] on button "Save area" at bounding box center [311, 269] width 51 height 19
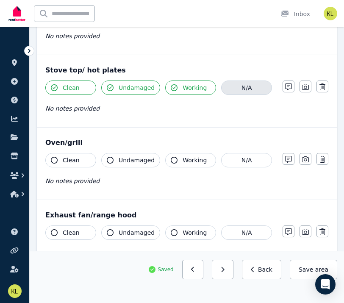
scroll to position [1005, 0]
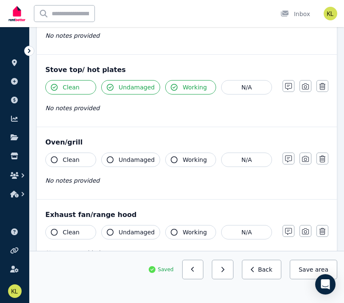
click at [81, 159] on button "Clean" at bounding box center [70, 160] width 51 height 14
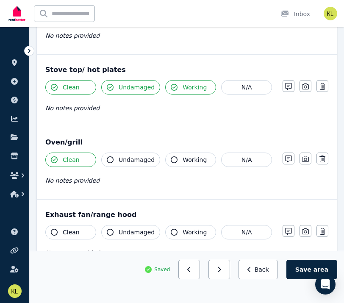
click at [136, 160] on span "Undamaged" at bounding box center [137, 160] width 36 height 8
click at [184, 157] on span "Working" at bounding box center [195, 160] width 24 height 8
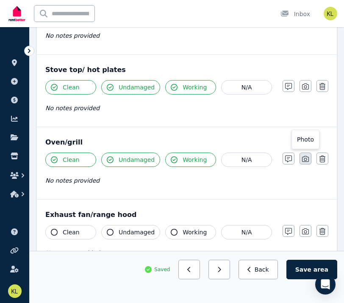
click at [302, 162] on icon "button" at bounding box center [305, 159] width 7 height 7
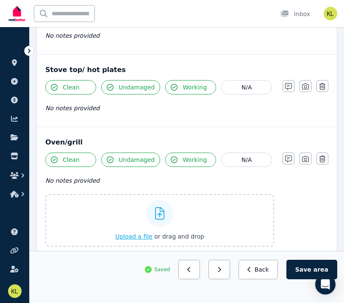
click at [141, 236] on span "Upload a file" at bounding box center [133, 236] width 37 height 7
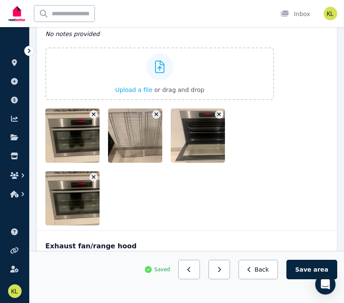
scroll to position [1159, 0]
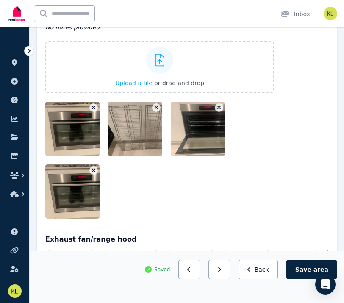
click at [81, 136] on img at bounding box center [81, 129] width 72 height 54
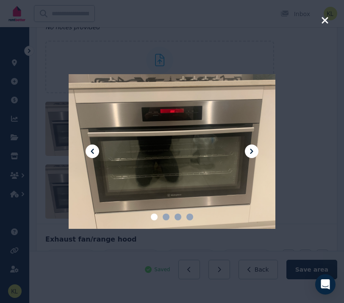
click at [254, 151] on icon at bounding box center [252, 151] width 10 height 10
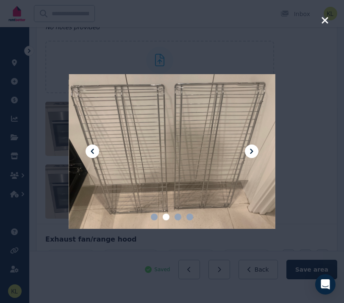
click at [254, 151] on icon at bounding box center [252, 151] width 10 height 10
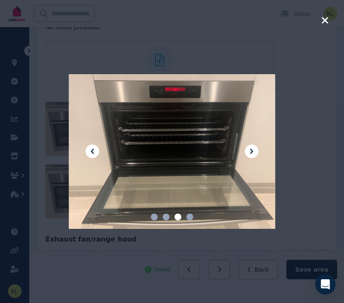
click at [254, 151] on icon at bounding box center [252, 151] width 10 height 10
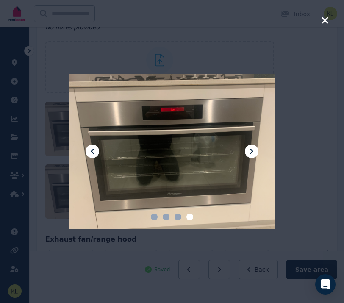
click at [325, 22] on icon "button" at bounding box center [325, 20] width 8 height 10
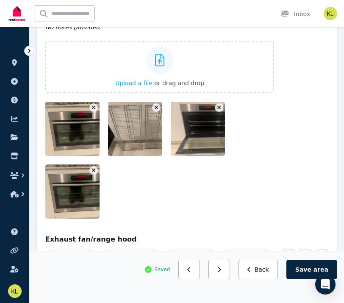
click at [92, 167] on button "button" at bounding box center [93, 170] width 8 height 8
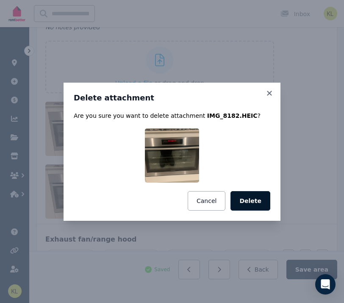
click at [253, 200] on button "Delete" at bounding box center [251, 200] width 40 height 19
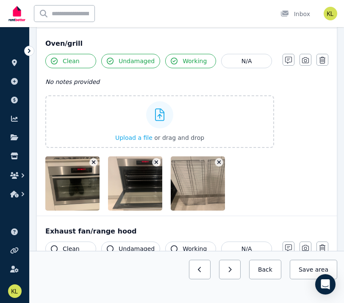
scroll to position [1102, 0]
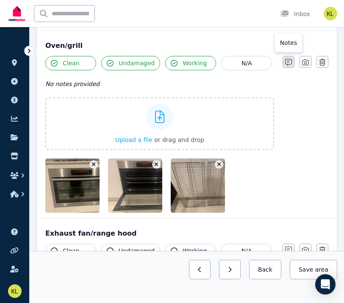
click at [287, 63] on icon "button" at bounding box center [288, 62] width 7 height 7
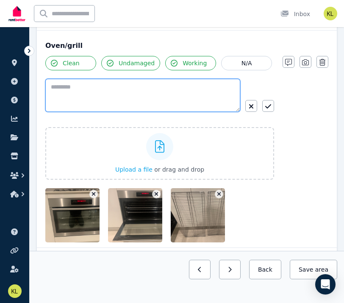
click at [77, 85] on textarea at bounding box center [142, 95] width 195 height 33
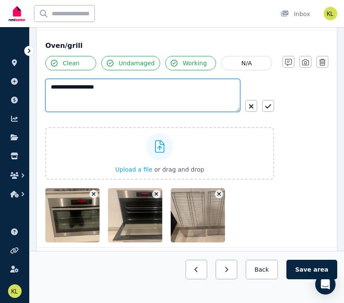
click at [64, 89] on textarea "**********" at bounding box center [142, 95] width 195 height 33
click at [106, 89] on textarea "**********" at bounding box center [142, 95] width 195 height 33
click at [142, 85] on textarea "**********" at bounding box center [142, 95] width 195 height 33
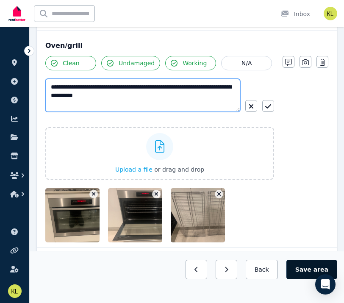
type textarea "**********"
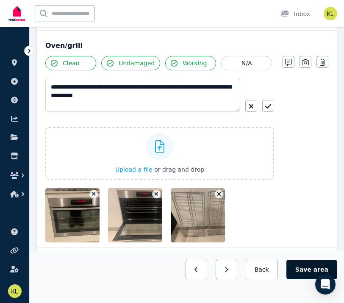
click at [309, 270] on button "Save area" at bounding box center [311, 269] width 51 height 19
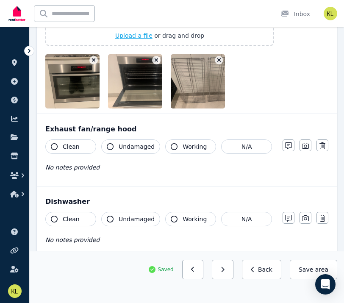
scroll to position [1243, 0]
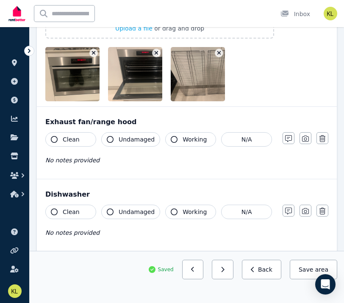
click at [75, 141] on span "Clean" at bounding box center [71, 139] width 17 height 8
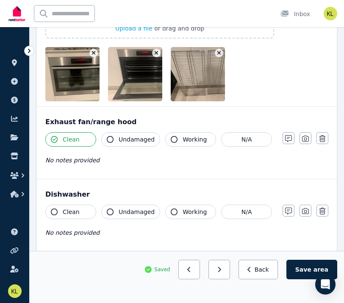
click at [125, 141] on span "Undamaged" at bounding box center [137, 139] width 36 height 8
click at [192, 138] on span "Working" at bounding box center [195, 139] width 24 height 8
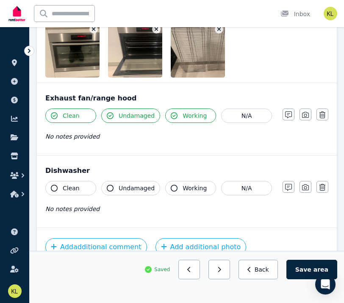
scroll to position [1267, 0]
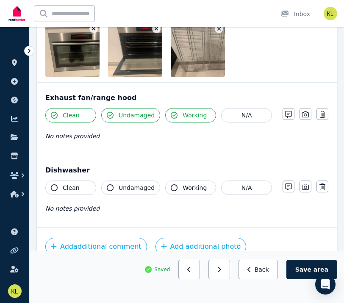
click at [80, 190] on button "Clean" at bounding box center [70, 188] width 51 height 14
click at [123, 187] on span "Undamaged" at bounding box center [137, 187] width 36 height 8
click at [179, 187] on button "Working" at bounding box center [190, 188] width 51 height 14
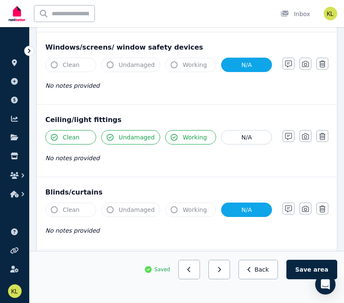
scroll to position [241, 0]
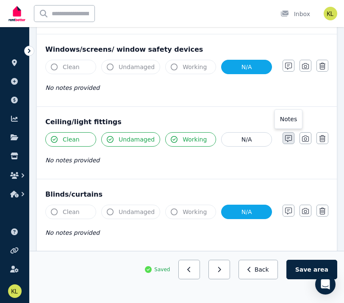
click at [286, 139] on icon "button" at bounding box center [288, 138] width 7 height 7
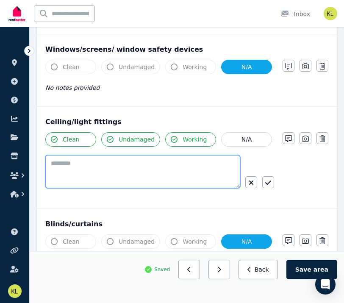
paste textarea "**********"
drag, startPoint x: 109, startPoint y: 173, endPoint x: 37, endPoint y: 150, distance: 75.5
click at [37, 150] on div "**********" at bounding box center [187, 158] width 300 height 102
type textarea "**********"
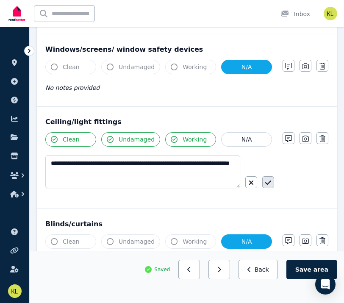
click at [266, 183] on icon "button" at bounding box center [268, 183] width 6 height 4
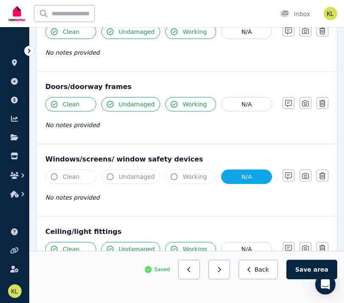
scroll to position [0, 0]
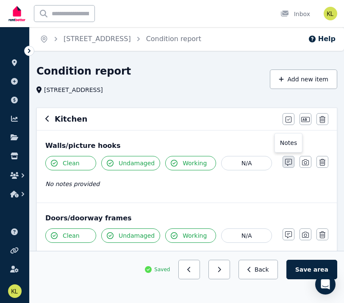
click at [286, 164] on icon "button" at bounding box center [288, 162] width 7 height 7
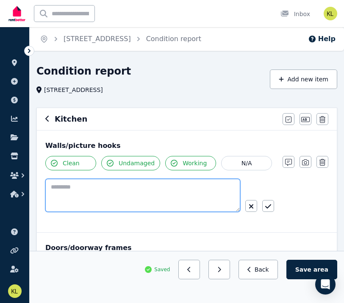
click at [108, 188] on textarea at bounding box center [142, 195] width 195 height 33
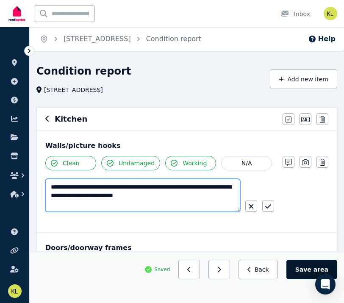
type textarea "**********"
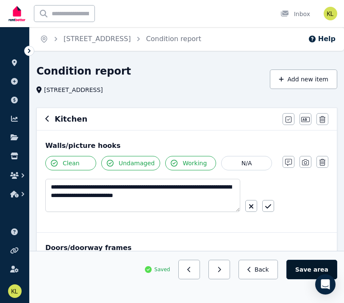
click at [313, 272] on button "Save area" at bounding box center [311, 269] width 51 height 19
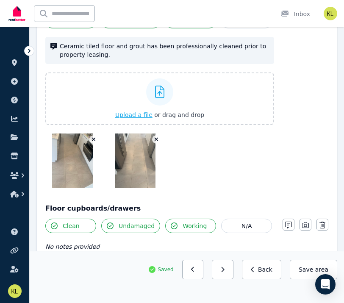
scroll to position [706, 0]
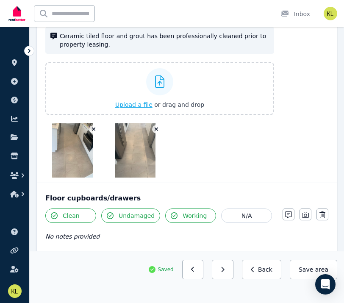
click at [67, 149] on img at bounding box center [72, 150] width 41 height 54
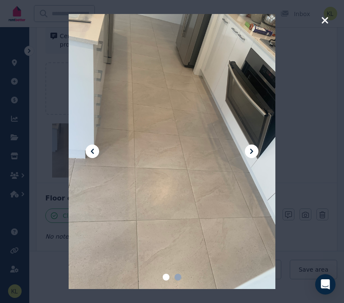
click at [324, 19] on icon "button" at bounding box center [325, 20] width 6 height 6
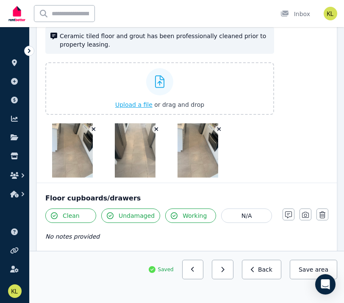
click at [195, 153] on img at bounding box center [198, 150] width 41 height 54
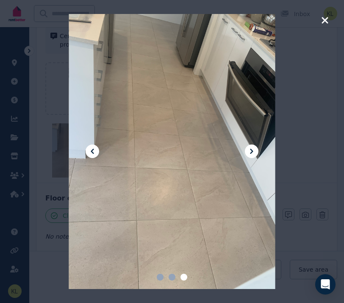
click at [325, 20] on icon "button" at bounding box center [325, 20] width 6 height 6
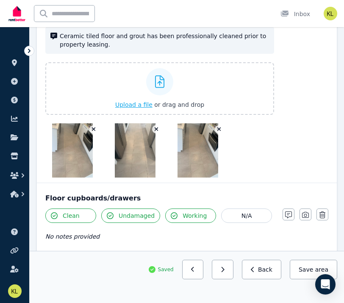
click at [94, 128] on icon "button" at bounding box center [94, 130] width 4 height 4
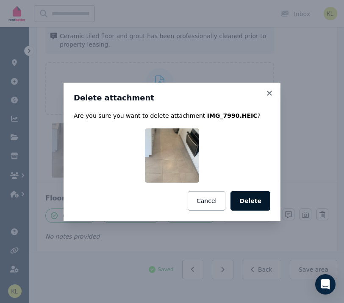
click at [259, 202] on button "Delete" at bounding box center [251, 200] width 40 height 19
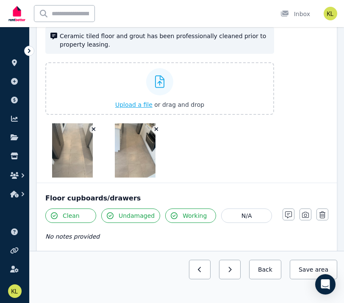
click at [69, 146] on img at bounding box center [72, 150] width 41 height 54
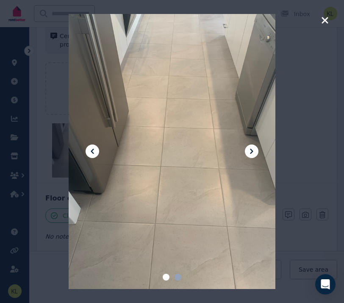
click at [324, 20] on icon "button" at bounding box center [325, 20] width 6 height 6
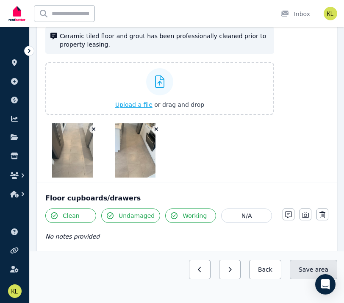
click at [309, 268] on button "Save area" at bounding box center [313, 269] width 47 height 19
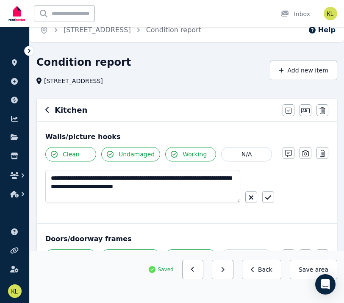
scroll to position [0, 0]
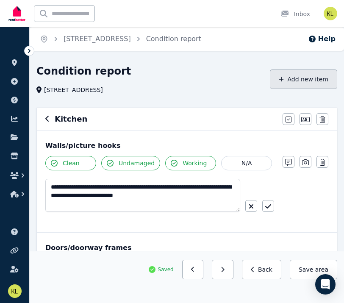
click at [305, 83] on button "Add new item" at bounding box center [303, 78] width 67 height 19
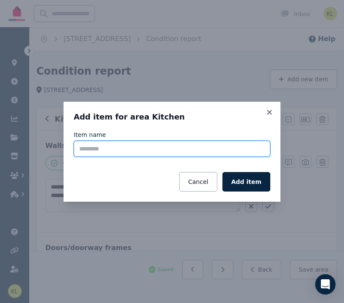
click at [166, 145] on input "Item name" at bounding box center [172, 149] width 197 height 16
type input "**********"
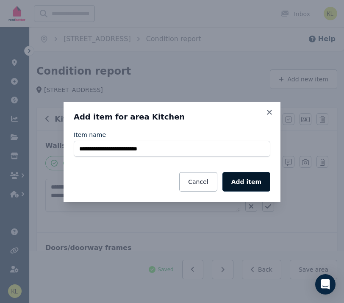
click at [255, 183] on button "Add item" at bounding box center [246, 181] width 48 height 19
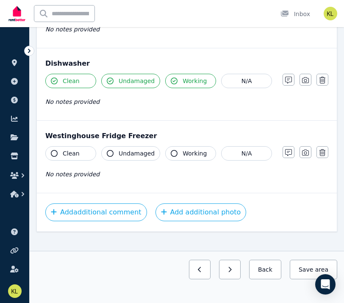
scroll to position [1422, 0]
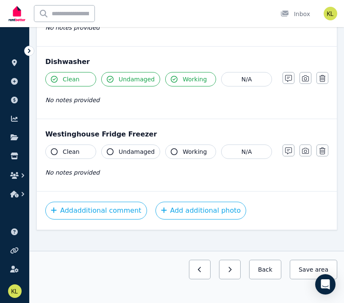
click at [83, 153] on button "Clean" at bounding box center [70, 152] width 51 height 14
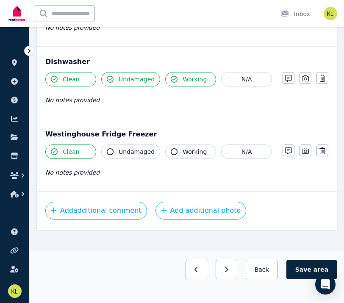
click at [191, 153] on span "Working" at bounding box center [195, 151] width 24 height 8
click at [285, 152] on icon "button" at bounding box center [288, 150] width 7 height 7
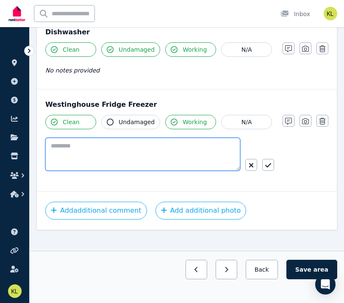
click at [145, 149] on textarea at bounding box center [142, 154] width 195 height 33
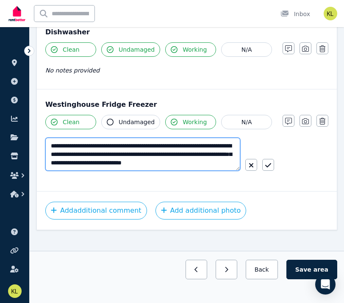
scroll to position [4, 0]
click at [228, 143] on textarea "**********" at bounding box center [142, 154] width 195 height 33
click at [53, 150] on textarea "**********" at bounding box center [142, 154] width 195 height 33
click at [106, 151] on textarea "**********" at bounding box center [142, 154] width 195 height 33
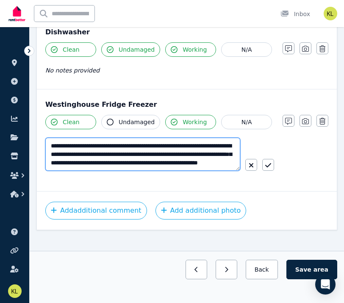
scroll to position [8, 0]
drag, startPoint x: 193, startPoint y: 151, endPoint x: 235, endPoint y: 145, distance: 42.0
click at [235, 145] on textarea "**********" at bounding box center [142, 154] width 195 height 33
click at [86, 156] on textarea "**********" at bounding box center [142, 154] width 195 height 33
type textarea "**********"
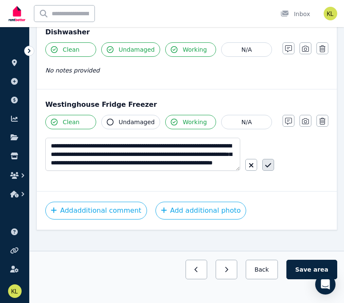
click at [269, 164] on icon "button" at bounding box center [268, 165] width 6 height 4
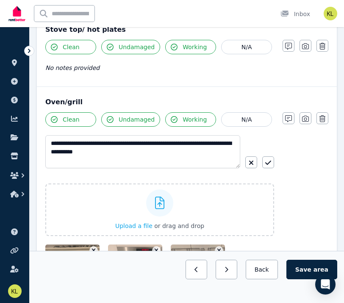
scroll to position [1095, 0]
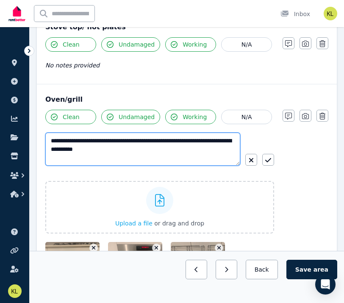
drag, startPoint x: 215, startPoint y: 142, endPoint x: 196, endPoint y: 142, distance: 19.1
click at [196, 142] on textarea "**********" at bounding box center [142, 149] width 195 height 33
click at [176, 149] on textarea "**********" at bounding box center [142, 149] width 195 height 33
type textarea "**********"
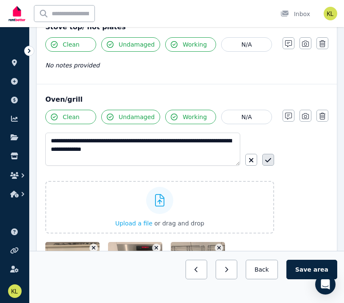
click at [270, 159] on icon "button" at bounding box center [268, 160] width 6 height 4
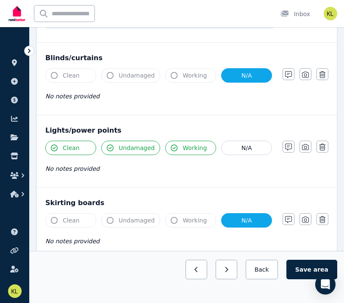
scroll to position [439, 0]
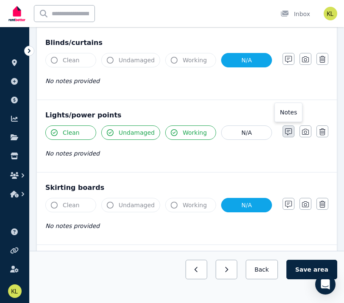
click at [288, 131] on icon "button" at bounding box center [288, 131] width 7 height 7
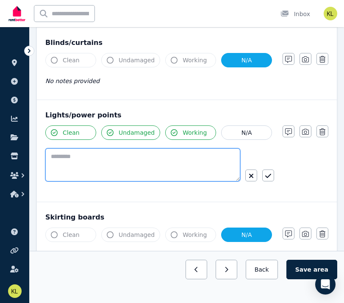
click at [145, 154] on textarea at bounding box center [142, 164] width 195 height 33
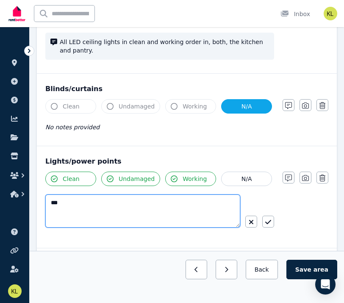
scroll to position [395, 0]
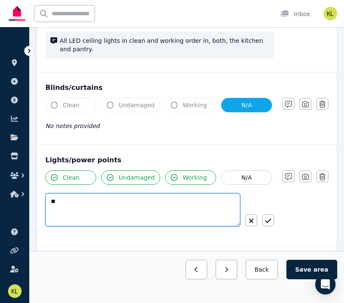
type textarea "*"
click at [66, 203] on textarea "**********" at bounding box center [142, 209] width 195 height 33
click at [111, 200] on textarea "**********" at bounding box center [142, 209] width 195 height 33
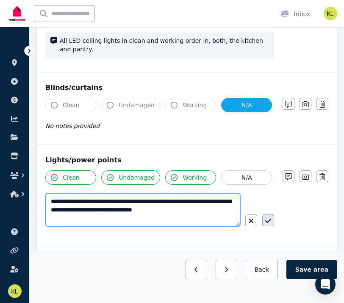
type textarea "**********"
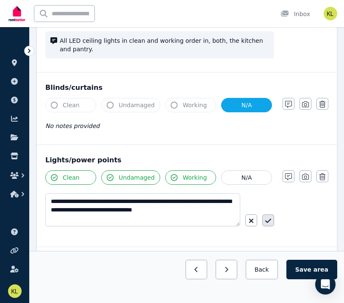
click at [271, 220] on button "button" at bounding box center [268, 220] width 12 height 12
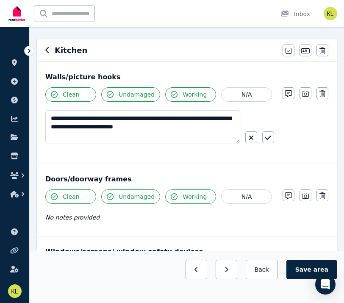
scroll to position [69, 0]
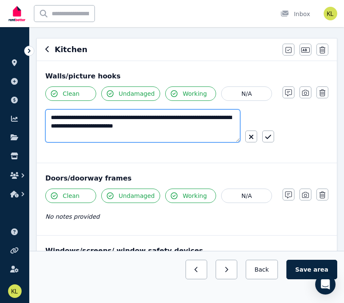
click at [52, 117] on textarea "**********" at bounding box center [142, 125] width 195 height 33
click at [127, 120] on textarea "**********" at bounding box center [142, 125] width 195 height 33
click at [74, 127] on textarea "**********" at bounding box center [142, 125] width 195 height 33
click at [86, 127] on textarea "**********" at bounding box center [142, 125] width 195 height 33
click at [229, 126] on textarea "**********" at bounding box center [142, 125] width 195 height 33
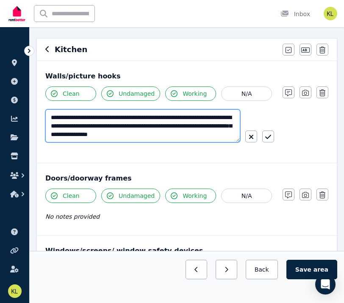
scroll to position [75, 0]
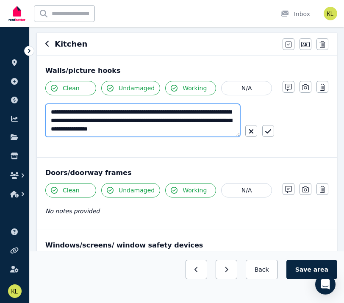
drag, startPoint x: 225, startPoint y: 131, endPoint x: 181, endPoint y: 130, distance: 44.9
click at [181, 130] on textarea "**********" at bounding box center [142, 120] width 195 height 33
type textarea "**********"
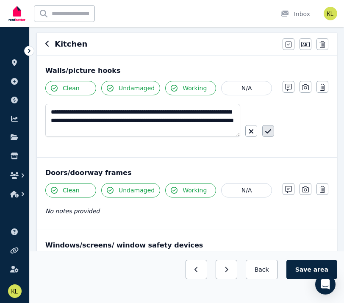
click at [267, 133] on icon "button" at bounding box center [268, 131] width 6 height 4
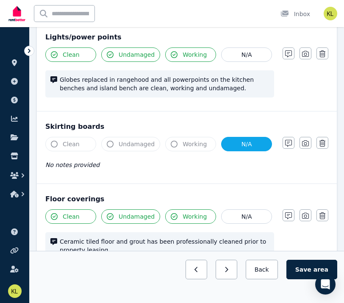
scroll to position [514, 0]
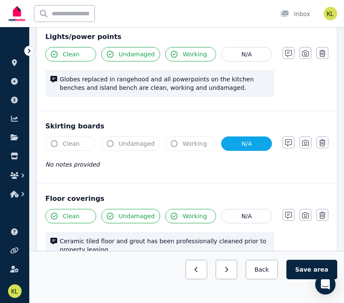
click at [63, 144] on span "Clean" at bounding box center [71, 143] width 17 height 8
click at [324, 146] on icon "button" at bounding box center [323, 142] width 6 height 7
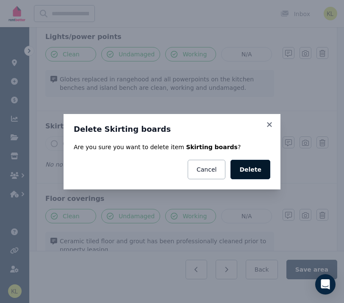
click at [260, 173] on button "Delete" at bounding box center [251, 169] width 40 height 19
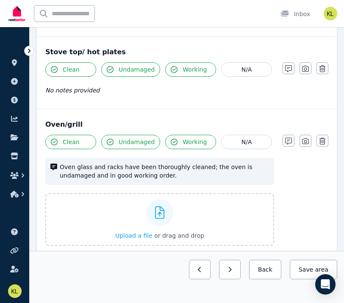
scroll to position [1011, 0]
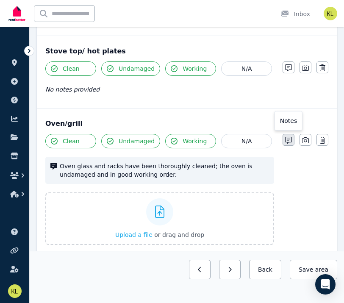
click at [290, 141] on icon "button" at bounding box center [288, 140] width 7 height 7
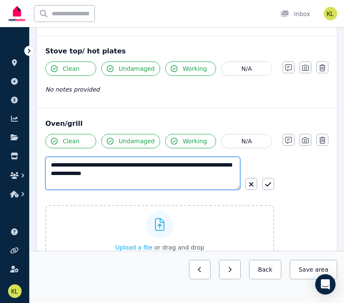
click at [80, 167] on textarea "**********" at bounding box center [142, 173] width 195 height 33
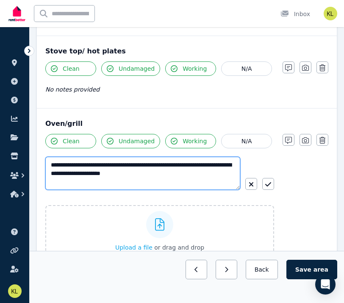
click at [81, 166] on textarea "**********" at bounding box center [142, 173] width 195 height 33
click at [97, 165] on textarea "**********" at bounding box center [142, 173] width 195 height 33
click at [103, 167] on textarea "**********" at bounding box center [142, 173] width 195 height 33
click at [217, 167] on textarea "**********" at bounding box center [142, 173] width 195 height 33
type textarea "**********"
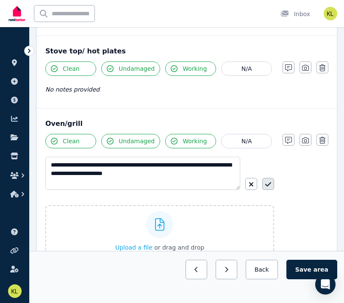
click at [270, 186] on icon "button" at bounding box center [268, 184] width 6 height 7
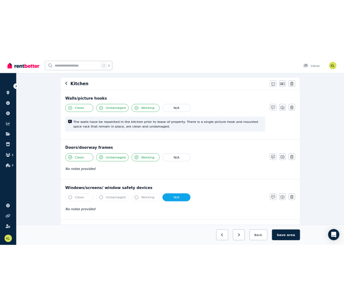
scroll to position [71, 0]
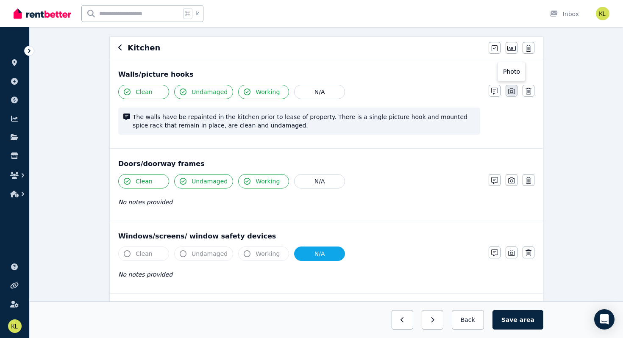
click at [509, 91] on icon "button" at bounding box center [511, 91] width 7 height 7
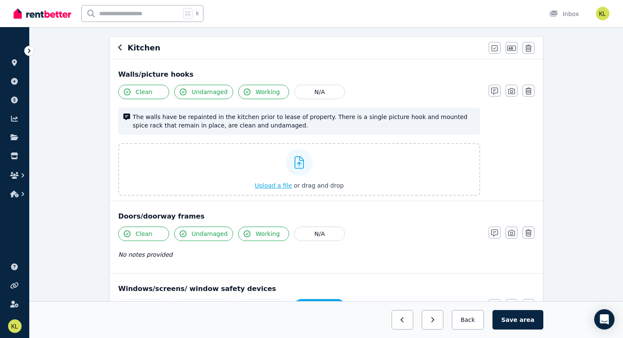
click at [280, 185] on span "Upload a file" at bounding box center [273, 185] width 37 height 7
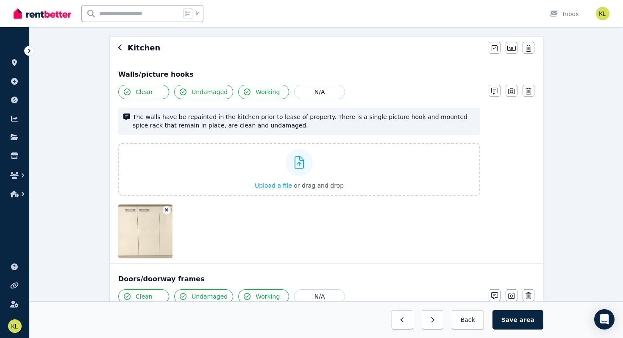
click at [167, 212] on icon "button" at bounding box center [166, 210] width 5 height 6
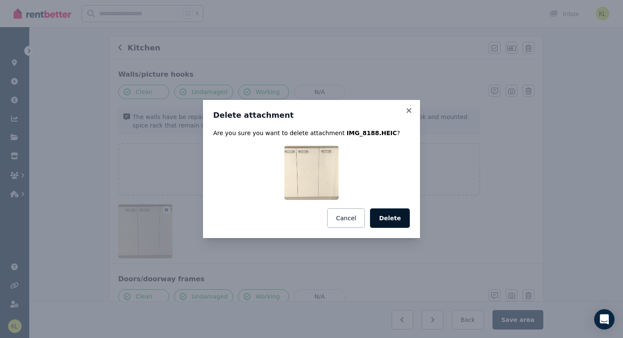
click at [398, 222] on button "Delete" at bounding box center [390, 217] width 40 height 19
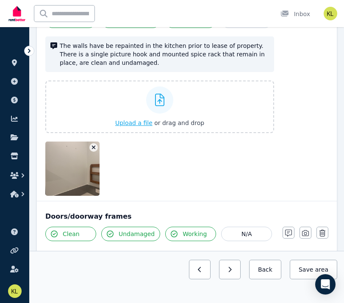
scroll to position [143, 0]
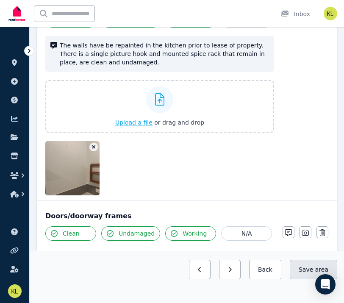
click at [314, 272] on button "Save area" at bounding box center [313, 269] width 47 height 19
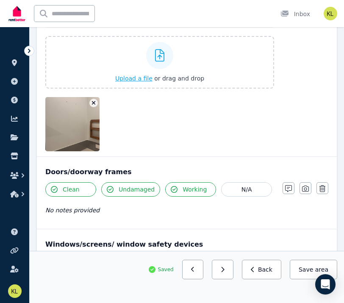
scroll to position [223, 0]
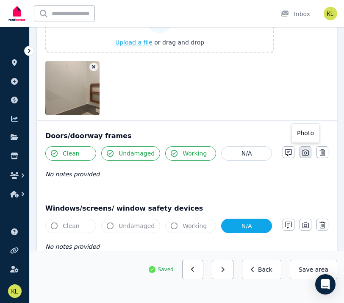
click at [304, 155] on icon "button" at bounding box center [305, 152] width 7 height 7
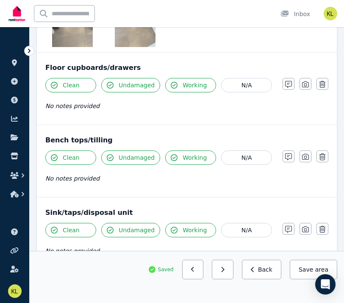
scroll to position [946, 0]
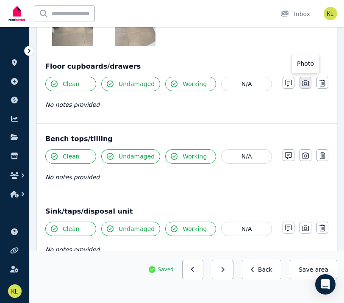
click at [304, 84] on icon "button" at bounding box center [305, 83] width 7 height 7
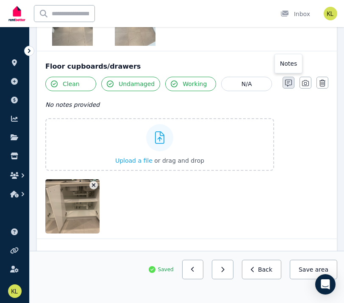
click at [289, 82] on icon "button" at bounding box center [288, 83] width 7 height 7
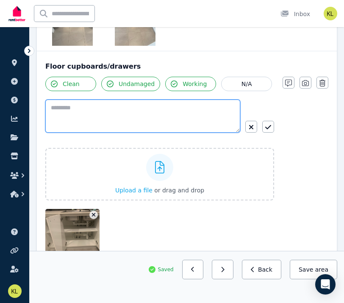
click at [64, 114] on textarea at bounding box center [142, 116] width 195 height 33
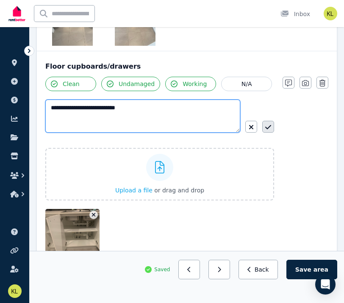
type textarea "**********"
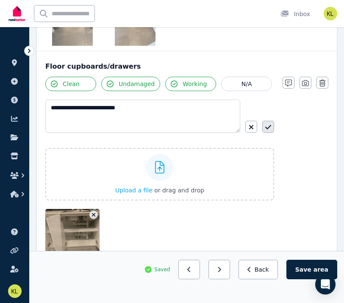
click at [267, 130] on icon "button" at bounding box center [268, 127] width 6 height 7
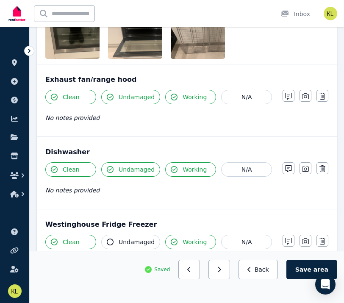
scroll to position [1550, 0]
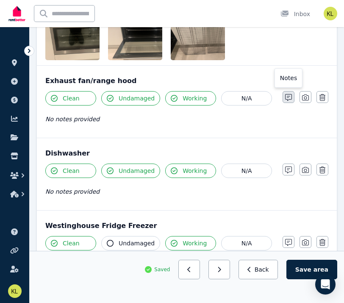
click at [289, 98] on icon "button" at bounding box center [288, 97] width 7 height 7
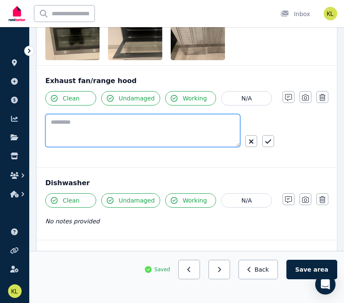
click at [58, 120] on textarea at bounding box center [142, 130] width 195 height 33
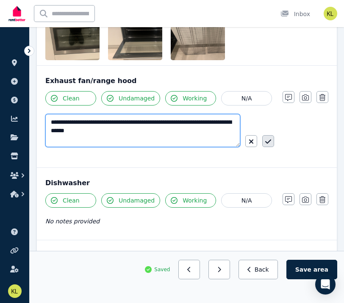
type textarea "**********"
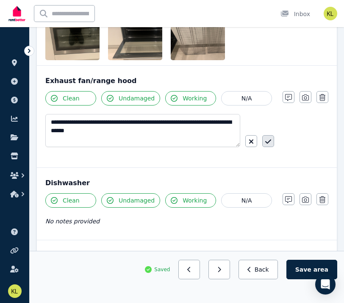
click at [270, 141] on icon "button" at bounding box center [268, 141] width 6 height 4
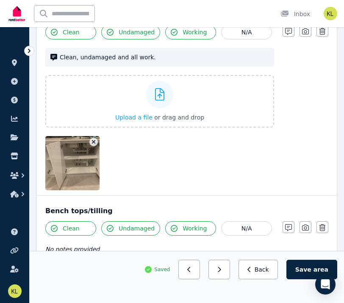
scroll to position [996, 0]
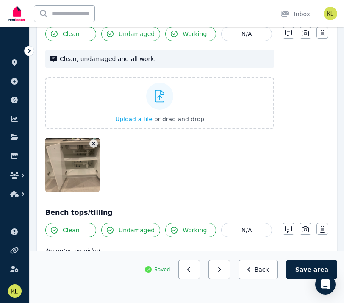
click at [80, 162] on img at bounding box center [81, 165] width 72 height 54
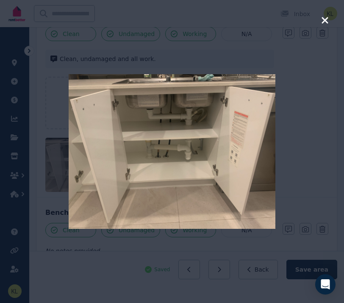
click at [325, 19] on icon "button" at bounding box center [325, 20] width 6 height 6
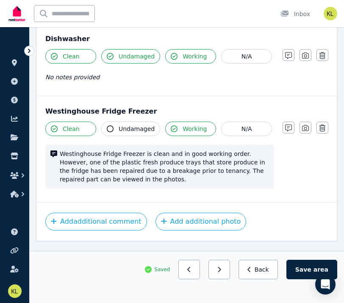
scroll to position [1702, 0]
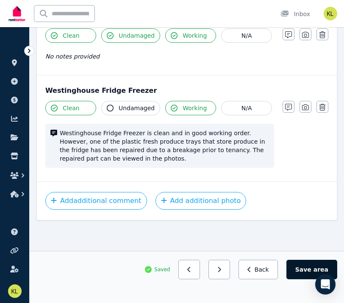
click at [317, 268] on span "area" at bounding box center [321, 269] width 15 height 8
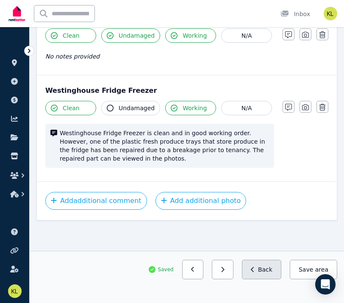
click at [268, 266] on button "Back" at bounding box center [261, 269] width 39 height 19
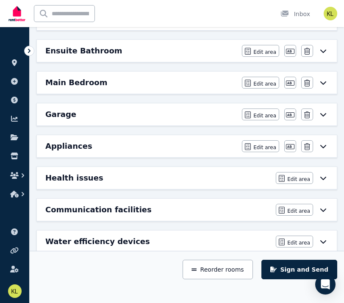
scroll to position [404, 0]
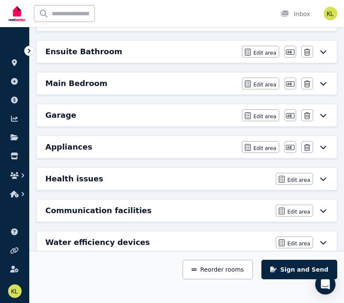
click at [220, 81] on div "Main Bedroom" at bounding box center [141, 84] width 192 height 12
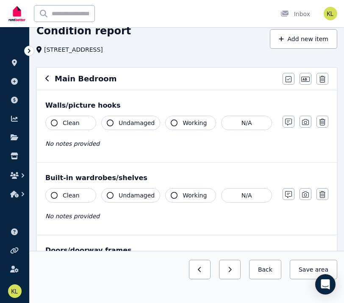
scroll to position [39, 0]
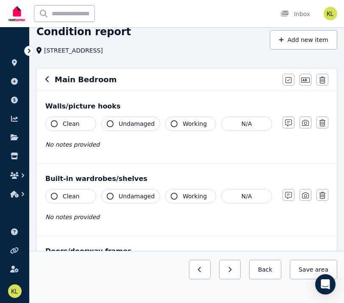
click at [82, 120] on button "Clean" at bounding box center [70, 124] width 51 height 14
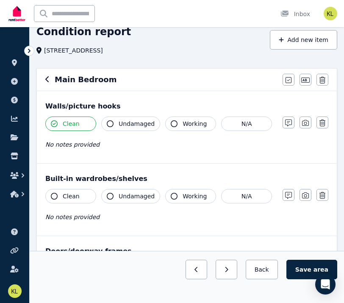
click at [133, 123] on span "Undamaged" at bounding box center [137, 124] width 36 height 8
click at [190, 125] on span "Working" at bounding box center [195, 124] width 24 height 8
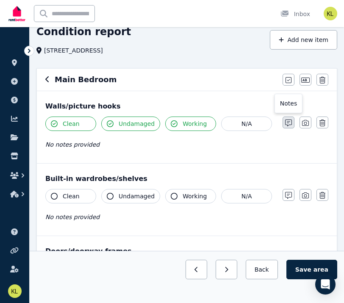
click at [288, 121] on icon "button" at bounding box center [288, 123] width 7 height 7
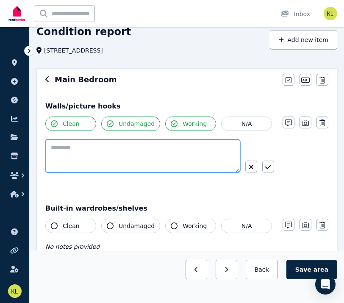
click at [185, 152] on textarea at bounding box center [142, 155] width 195 height 33
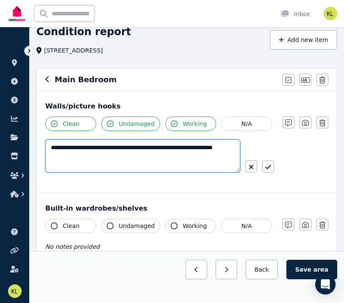
click at [95, 148] on textarea "**********" at bounding box center [142, 155] width 195 height 33
click at [167, 149] on textarea "**********" at bounding box center [142, 155] width 195 height 33
click at [61, 158] on textarea "**********" at bounding box center [142, 155] width 195 height 33
drag, startPoint x: 138, startPoint y: 157, endPoint x: 120, endPoint y: 156, distance: 18.2
click at [120, 156] on textarea "**********" at bounding box center [142, 155] width 195 height 33
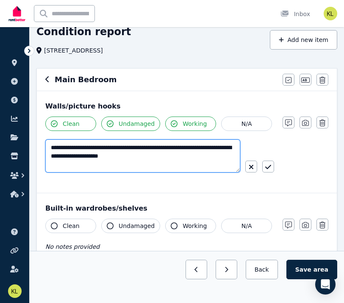
click at [151, 159] on textarea "**********" at bounding box center [142, 155] width 195 height 33
click at [136, 157] on textarea "**********" at bounding box center [142, 155] width 195 height 33
drag, startPoint x: 174, startPoint y: 157, endPoint x: 145, endPoint y: 156, distance: 29.3
click at [145, 156] on textarea "**********" at bounding box center [142, 155] width 195 height 33
click at [59, 156] on textarea "**********" at bounding box center [142, 155] width 195 height 33
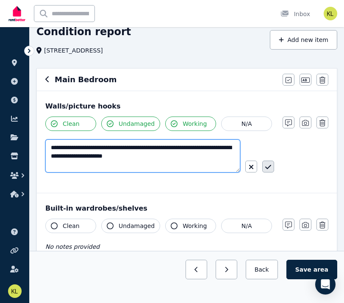
type textarea "**********"
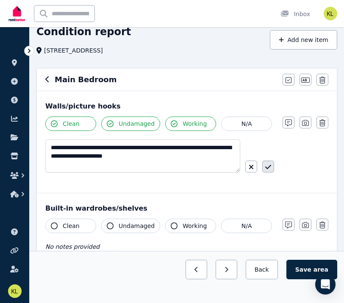
click at [268, 167] on icon "button" at bounding box center [268, 167] width 6 height 4
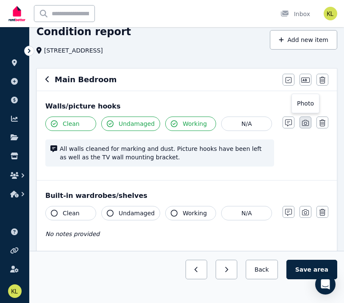
click at [307, 120] on icon "button" at bounding box center [305, 123] width 7 height 7
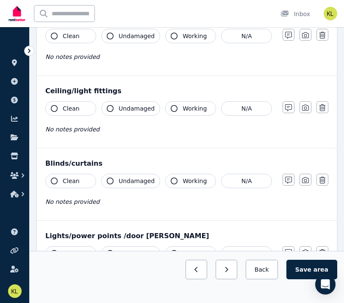
scroll to position [475, 0]
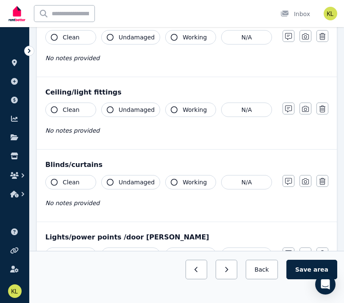
click at [73, 112] on span "Clean" at bounding box center [71, 110] width 17 height 8
click at [130, 107] on span "Undamaged" at bounding box center [137, 110] width 36 height 8
click at [187, 108] on span "Working" at bounding box center [195, 110] width 24 height 8
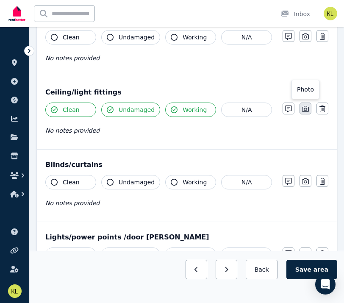
click at [307, 108] on icon "button" at bounding box center [305, 109] width 7 height 7
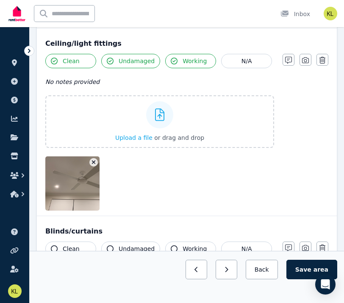
scroll to position [522, 0]
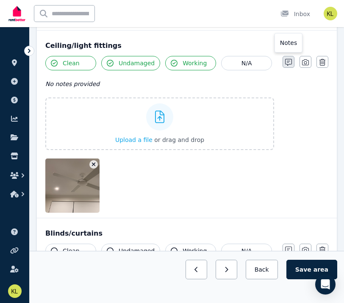
click at [286, 61] on icon "button" at bounding box center [288, 62] width 7 height 7
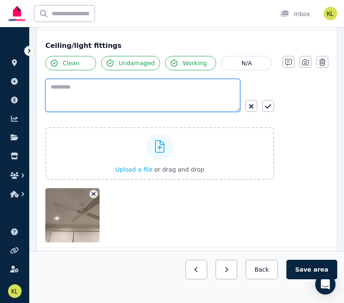
click at [109, 86] on textarea at bounding box center [142, 95] width 195 height 33
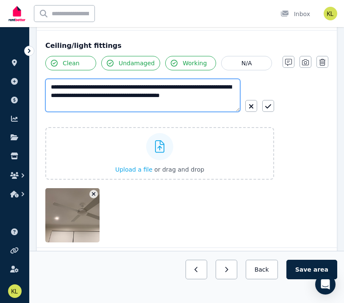
click at [194, 95] on textarea "**********" at bounding box center [142, 95] width 195 height 33
type textarea "**********"
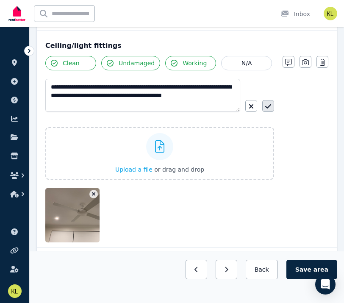
click at [267, 106] on icon "button" at bounding box center [268, 106] width 6 height 7
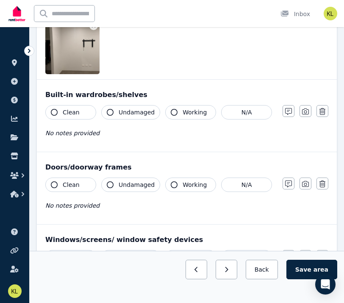
scroll to position [253, 0]
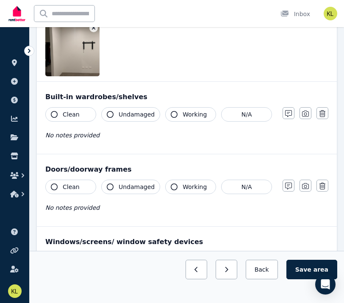
click at [83, 117] on button "Clean" at bounding box center [70, 114] width 51 height 14
click at [184, 114] on span "Working" at bounding box center [195, 114] width 24 height 8
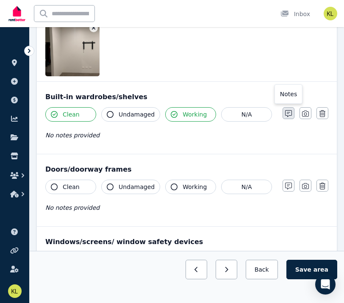
click at [287, 115] on icon "button" at bounding box center [288, 113] width 7 height 7
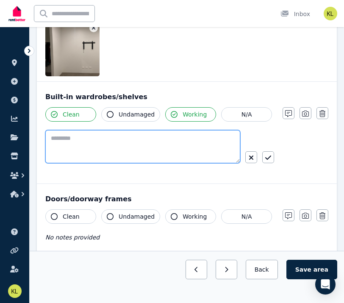
click at [85, 142] on textarea at bounding box center [142, 146] width 195 height 33
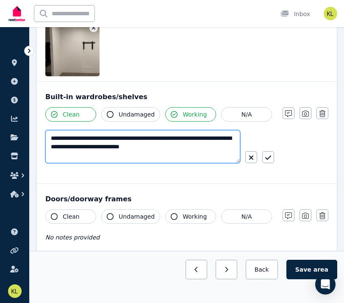
click at [175, 139] on textarea "**********" at bounding box center [142, 146] width 195 height 33
drag, startPoint x: 107, startPoint y: 147, endPoint x: 79, endPoint y: 147, distance: 27.5
click at [79, 147] on textarea "**********" at bounding box center [142, 146] width 195 height 33
click at [104, 148] on textarea "**********" at bounding box center [142, 146] width 195 height 33
click at [203, 147] on textarea "**********" at bounding box center [142, 146] width 195 height 33
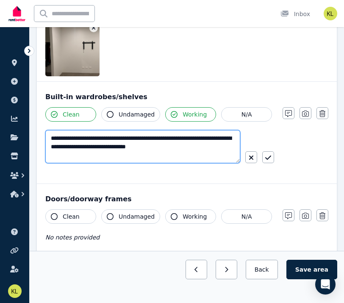
click at [218, 143] on textarea "**********" at bounding box center [142, 146] width 195 height 33
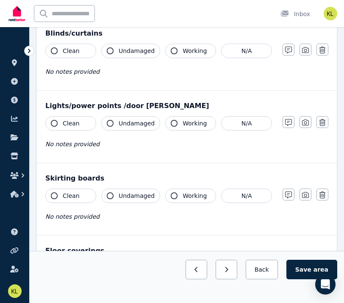
scroll to position [765, 0]
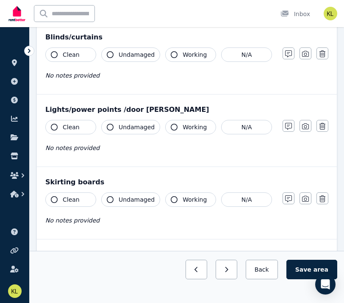
click at [75, 128] on span "Clean" at bounding box center [71, 127] width 17 height 8
click at [122, 124] on span "Undamaged" at bounding box center [137, 127] width 36 height 8
click at [183, 124] on span "Working" at bounding box center [195, 127] width 24 height 8
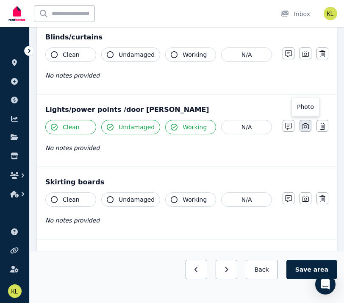
click at [305, 126] on icon "button" at bounding box center [305, 126] width 7 height 7
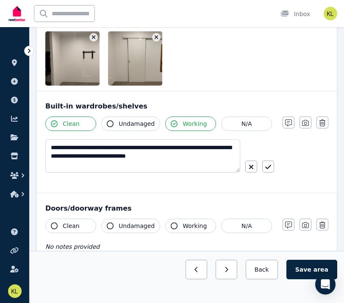
scroll to position [247, 0]
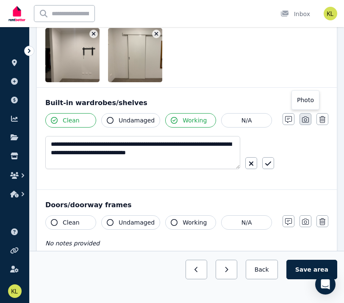
click at [306, 119] on icon "button" at bounding box center [305, 120] width 7 height 6
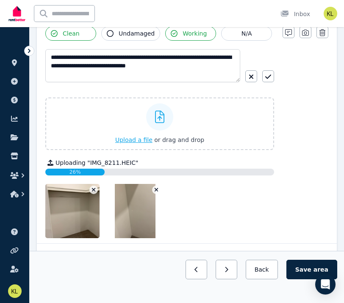
scroll to position [331, 0]
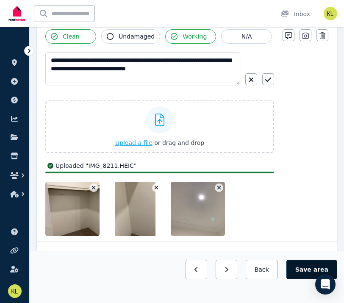
click at [312, 266] on button "Save area" at bounding box center [311, 269] width 51 height 19
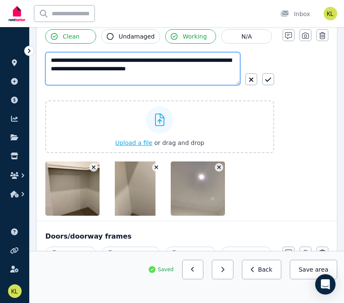
click at [231, 69] on textarea "**********" at bounding box center [142, 68] width 195 height 33
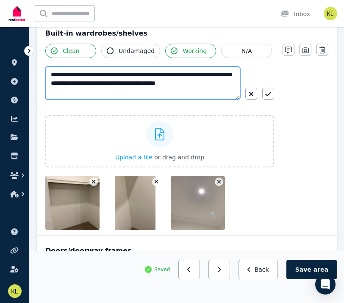
scroll to position [317, 0]
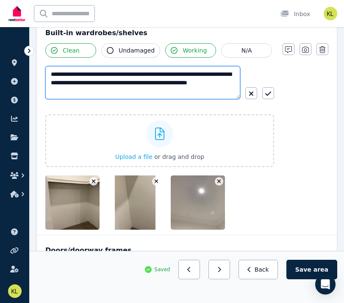
drag, startPoint x: 228, startPoint y: 75, endPoint x: 211, endPoint y: 76, distance: 16.5
click at [211, 76] on textarea "**********" at bounding box center [142, 82] width 195 height 33
click at [135, 91] on textarea "**********" at bounding box center [142, 82] width 195 height 33
click at [142, 93] on textarea "**********" at bounding box center [142, 82] width 195 height 33
type textarea "**********"
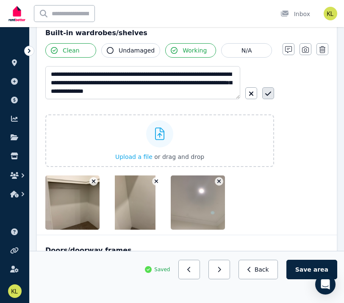
click at [267, 95] on icon "button" at bounding box center [268, 93] width 6 height 7
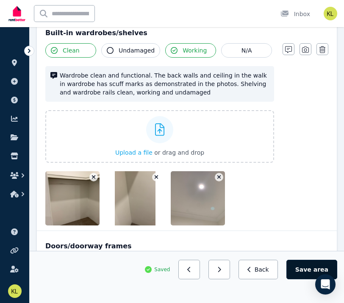
click at [319, 270] on span "area" at bounding box center [321, 269] width 15 height 8
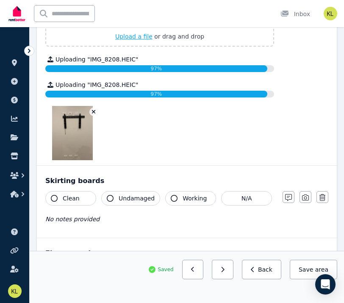
scroll to position [1044, 0]
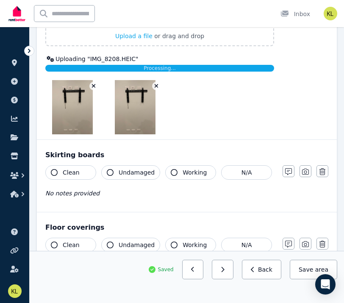
click at [155, 107] on img at bounding box center [135, 107] width 41 height 54
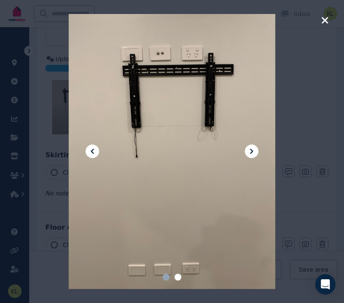
click at [325, 19] on icon "button" at bounding box center [325, 20] width 8 height 10
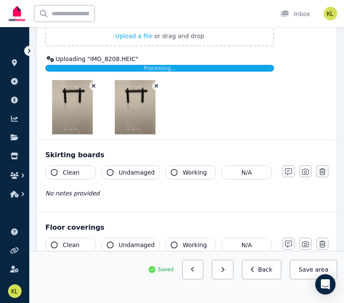
scroll to position [1039, 0]
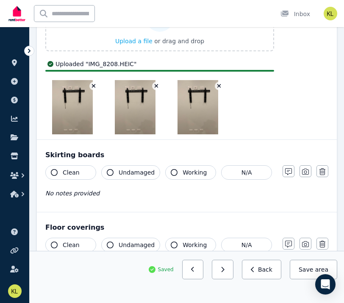
click at [219, 86] on icon "button" at bounding box center [219, 86] width 4 height 4
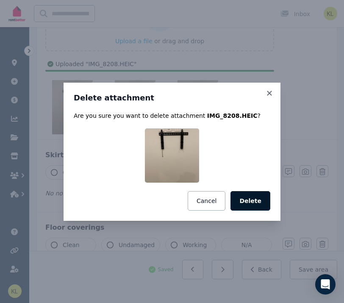
click at [242, 201] on button "Delete" at bounding box center [251, 200] width 40 height 19
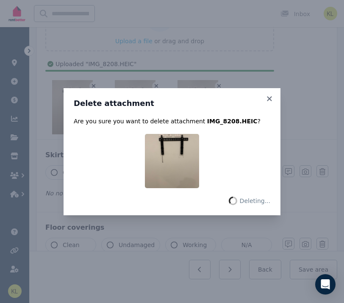
scroll to position [1018, 0]
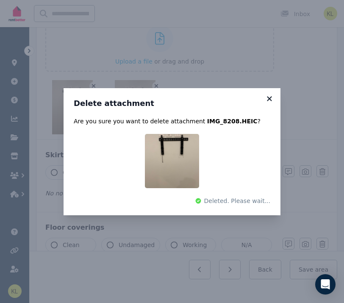
click at [270, 99] on icon at bounding box center [269, 98] width 5 height 5
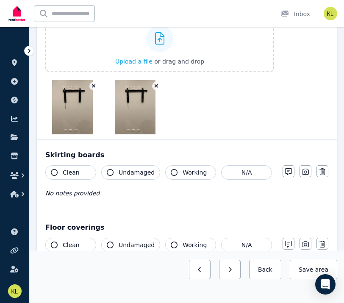
click at [156, 84] on icon "button" at bounding box center [156, 86] width 5 height 6
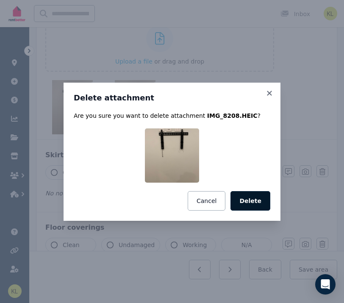
click at [251, 201] on button "Delete" at bounding box center [251, 200] width 40 height 19
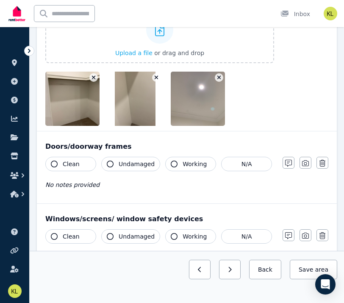
scroll to position [415, 0]
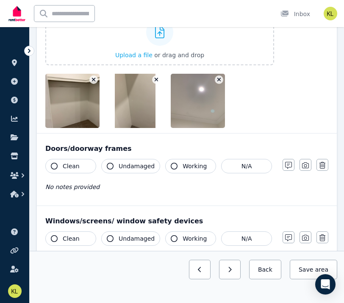
click at [66, 166] on span "Clean" at bounding box center [71, 166] width 17 height 8
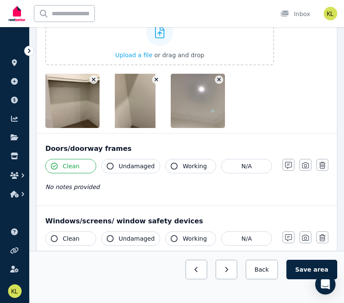
click at [137, 165] on span "Undamaged" at bounding box center [137, 166] width 36 height 8
click at [183, 163] on span "Working" at bounding box center [195, 166] width 24 height 8
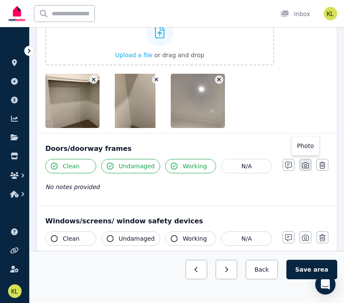
click at [307, 167] on icon "button" at bounding box center [305, 165] width 7 height 7
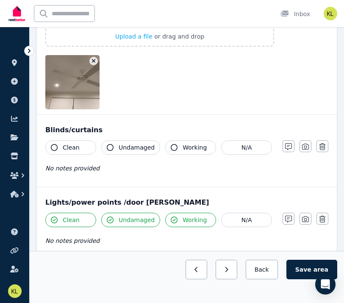
scroll to position [900, 0]
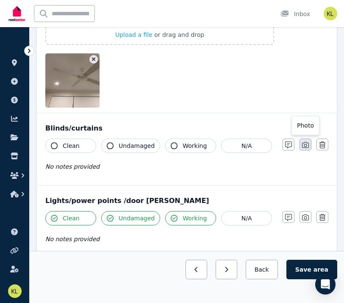
click at [306, 145] on icon "button" at bounding box center [305, 145] width 7 height 7
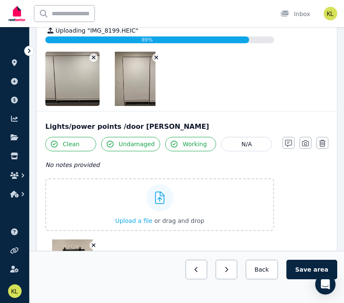
scroll to position [1115, 0]
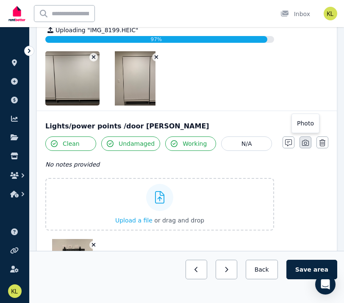
click at [305, 142] on icon "button" at bounding box center [305, 143] width 7 height 6
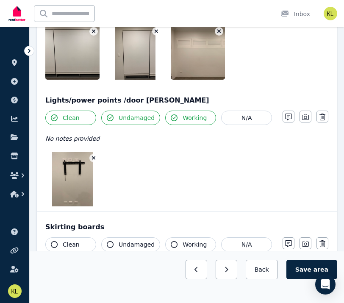
scroll to position [1137, 0]
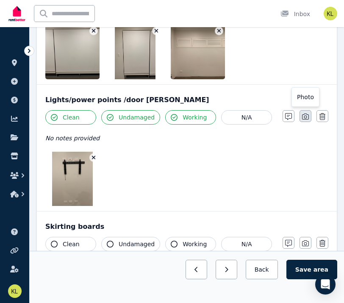
click at [305, 114] on icon "button" at bounding box center [305, 116] width 7 height 7
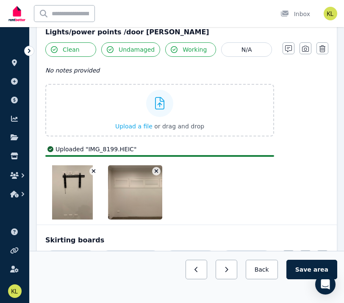
scroll to position [1184, 0]
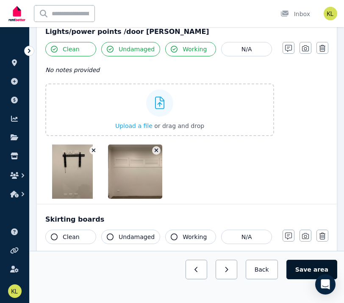
click at [315, 270] on button "Save area" at bounding box center [311, 269] width 51 height 19
click at [315, 270] on span "Saving..." at bounding box center [324, 270] width 26 height 8
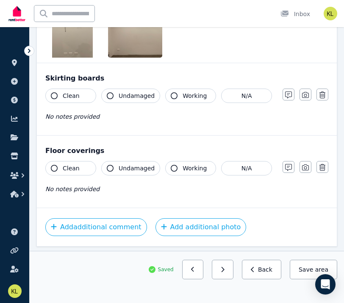
scroll to position [1352, 0]
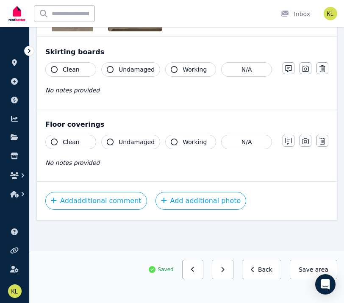
click at [83, 144] on button "Clean" at bounding box center [70, 142] width 51 height 14
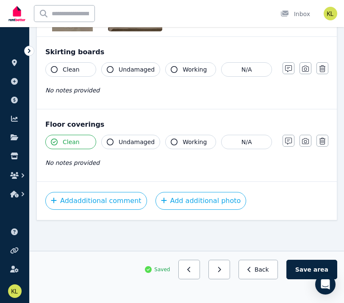
click at [131, 142] on span "Undamaged" at bounding box center [137, 142] width 36 height 8
click at [179, 142] on button "Working" at bounding box center [190, 142] width 51 height 14
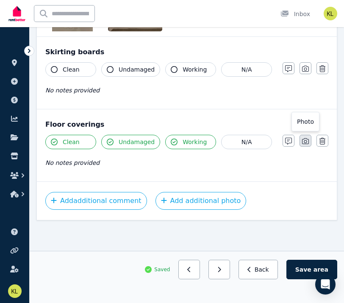
click at [307, 139] on icon "button" at bounding box center [305, 141] width 7 height 7
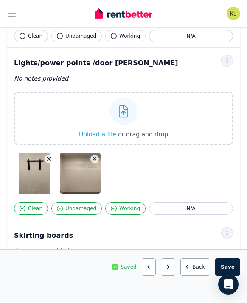
scroll to position [1073, 0]
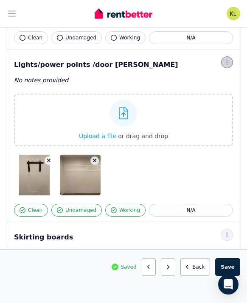
click at [226, 59] on icon "button" at bounding box center [226, 62] width 7 height 6
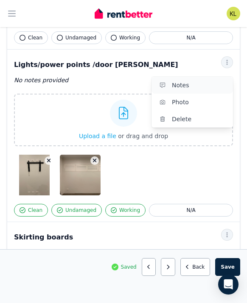
click at [208, 80] on span "Notes" at bounding box center [199, 85] width 54 height 10
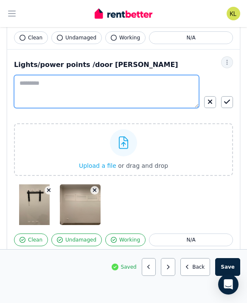
click at [158, 75] on textarea at bounding box center [106, 91] width 185 height 33
type textarea "**********"
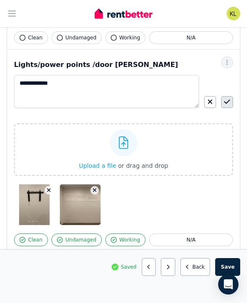
click at [228, 98] on icon "button" at bounding box center [227, 101] width 6 height 7
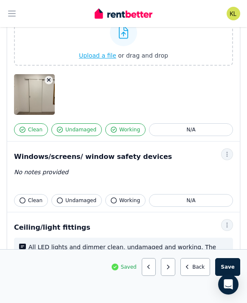
scroll to position [539, 0]
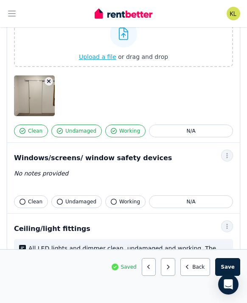
click at [38, 200] on span "Clean" at bounding box center [35, 201] width 14 height 7
click at [70, 202] on span "Undamaged" at bounding box center [80, 201] width 31 height 7
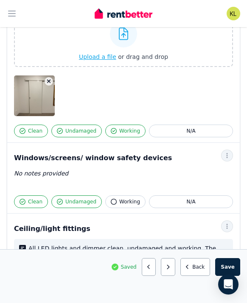
click at [121, 201] on span "Working" at bounding box center [129, 201] width 21 height 7
click at [230, 157] on icon "button" at bounding box center [226, 156] width 7 height 6
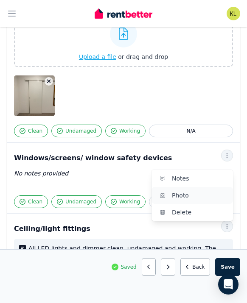
click at [209, 191] on span "Photo" at bounding box center [199, 195] width 54 height 10
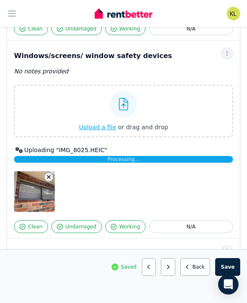
scroll to position [642, 0]
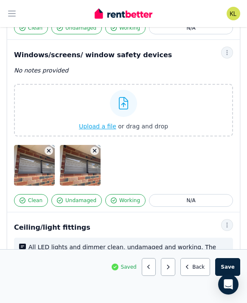
click at [95, 150] on icon "button" at bounding box center [95, 151] width 4 height 4
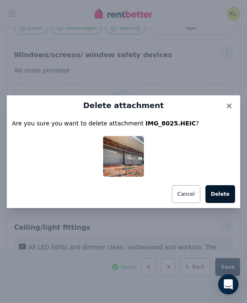
click at [224, 195] on button "Delete" at bounding box center [220, 194] width 30 height 18
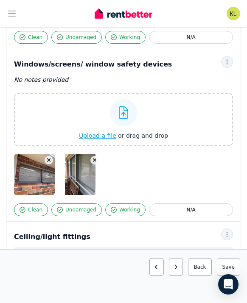
scroll to position [632, 0]
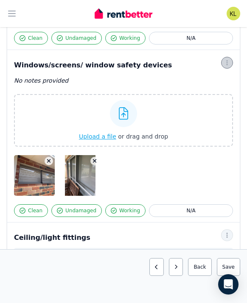
click at [229, 64] on icon "button" at bounding box center [226, 63] width 7 height 6
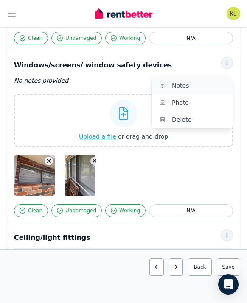
click at [210, 86] on span "Notes" at bounding box center [199, 86] width 54 height 10
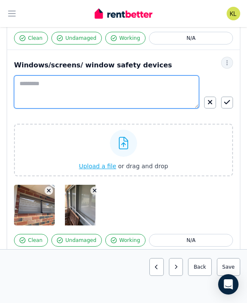
click at [75, 85] on textarea at bounding box center [106, 91] width 185 height 33
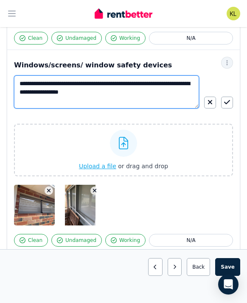
click at [90, 84] on textarea "**********" at bounding box center [106, 91] width 185 height 33
click at [68, 84] on textarea "**********" at bounding box center [106, 91] width 185 height 33
click at [136, 84] on textarea "**********" at bounding box center [106, 91] width 185 height 33
click at [178, 92] on textarea "**********" at bounding box center [106, 91] width 185 height 33
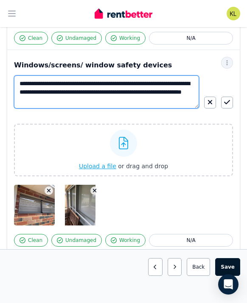
type textarea "**********"
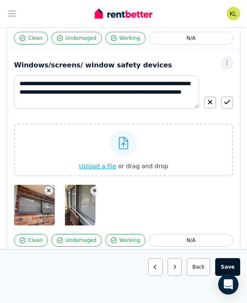
click at [226, 264] on button "Save area" at bounding box center [227, 267] width 25 height 18
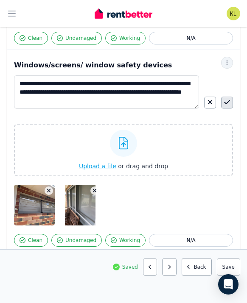
click at [226, 105] on icon "button" at bounding box center [227, 102] width 6 height 7
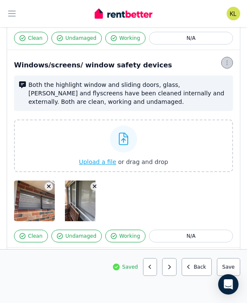
click at [226, 64] on icon "button" at bounding box center [226, 62] width 1 height 5
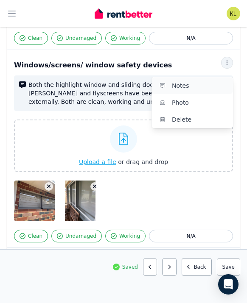
click at [195, 88] on span "Notes" at bounding box center [199, 86] width 54 height 10
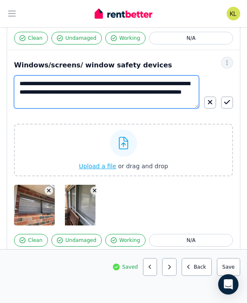
click at [114, 100] on textarea "**********" at bounding box center [106, 91] width 185 height 33
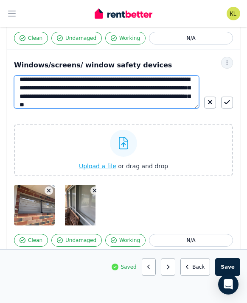
scroll to position [13, 0]
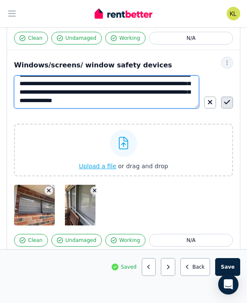
type textarea "**********"
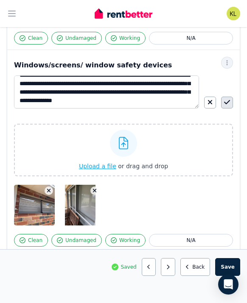
click at [224, 101] on icon "button" at bounding box center [227, 102] width 6 height 7
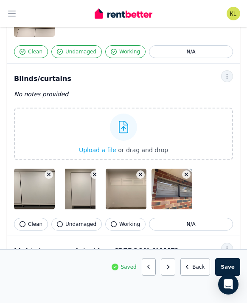
scroll to position [1026, 0]
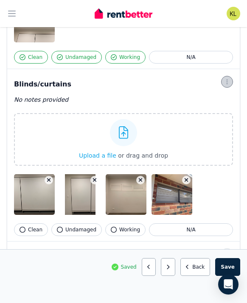
click at [227, 79] on icon "button" at bounding box center [226, 81] width 1 height 5
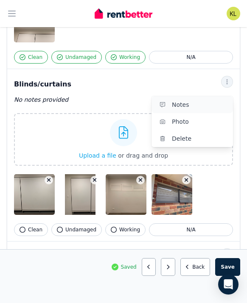
click at [193, 100] on span "Notes" at bounding box center [199, 105] width 54 height 10
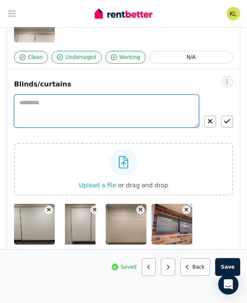
click at [82, 95] on textarea at bounding box center [106, 111] width 185 height 33
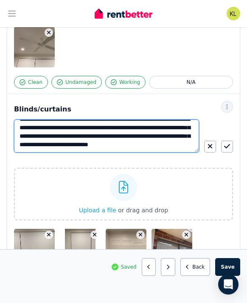
scroll to position [1003, 0]
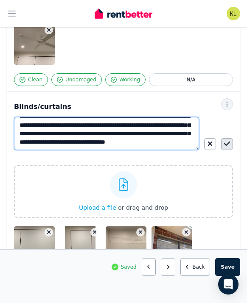
type textarea "**********"
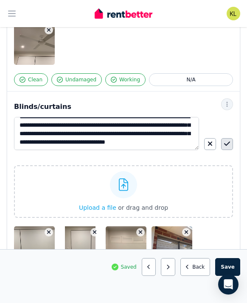
click at [229, 140] on icon "button" at bounding box center [227, 143] width 6 height 7
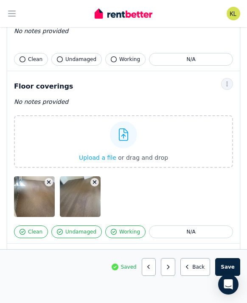
scroll to position [1491, 0]
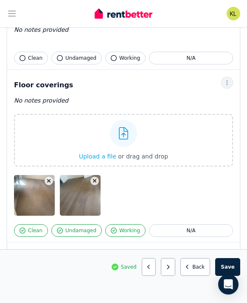
click at [48, 175] on img at bounding box center [41, 195] width 54 height 41
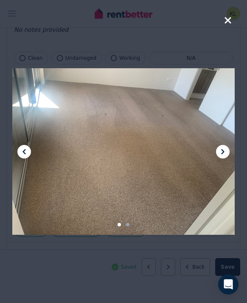
click at [226, 150] on icon at bounding box center [222, 152] width 10 height 10
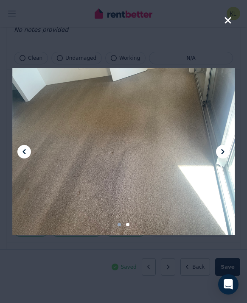
click at [229, 20] on icon "button" at bounding box center [228, 20] width 8 height 10
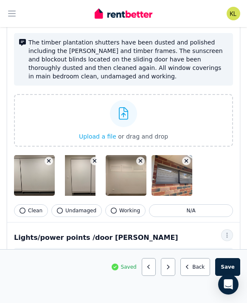
scroll to position [1138, 0]
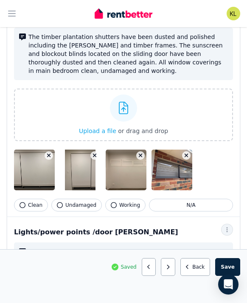
click at [30, 202] on span "Clean" at bounding box center [35, 205] width 14 height 7
click at [76, 202] on span "Undamaged" at bounding box center [80, 205] width 31 height 7
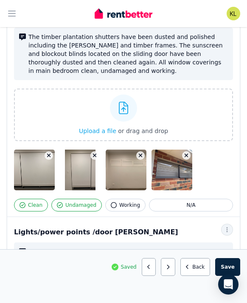
click at [121, 202] on span "Working" at bounding box center [129, 205] width 21 height 7
click at [230, 266] on button "Save area" at bounding box center [227, 267] width 25 height 18
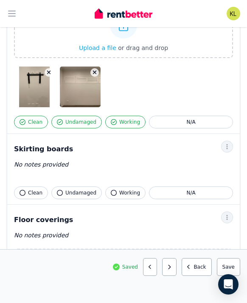
scroll to position [1403, 0]
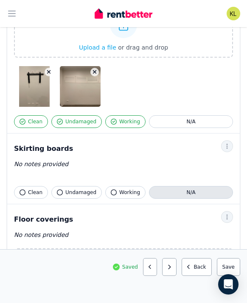
click at [165, 186] on button "N/A" at bounding box center [191, 192] width 84 height 13
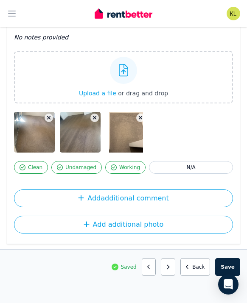
scroll to position [1602, 0]
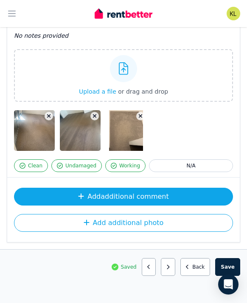
click at [140, 188] on button "Add additional comment" at bounding box center [123, 197] width 219 height 18
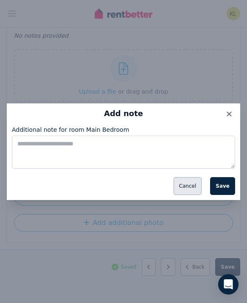
click at [190, 190] on button "Cancel" at bounding box center [187, 186] width 28 height 18
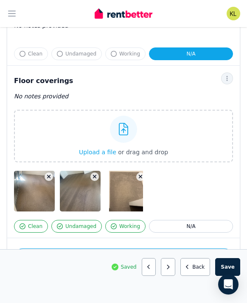
scroll to position [1542, 0]
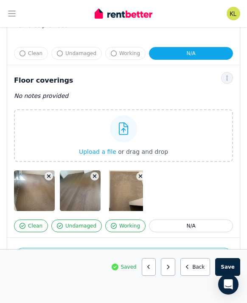
click at [61, 91] on div "No notes provided" at bounding box center [123, 96] width 219 height 10
click at [228, 75] on icon "button" at bounding box center [226, 78] width 7 height 6
click at [206, 96] on span "Notes" at bounding box center [199, 101] width 54 height 10
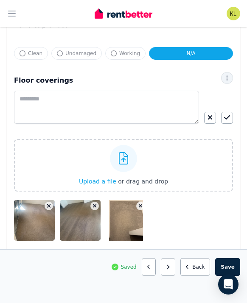
scroll to position [1571, 0]
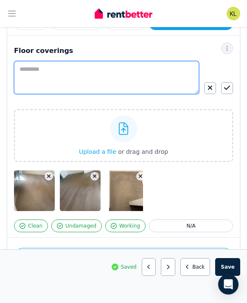
click at [97, 64] on textarea at bounding box center [106, 77] width 185 height 33
type textarea "*"
type textarea "**********"
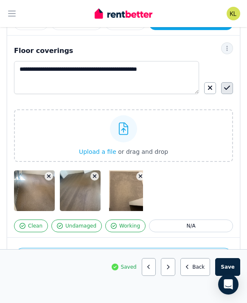
click at [229, 84] on icon "button" at bounding box center [227, 87] width 6 height 7
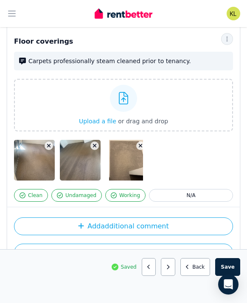
scroll to position [1610, 0]
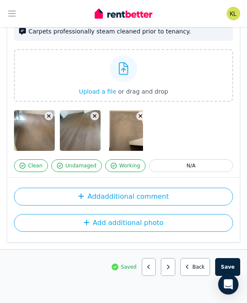
click at [127, 115] on img at bounding box center [125, 130] width 33 height 41
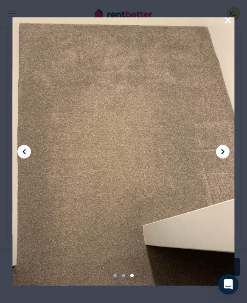
click at [228, 20] on icon "button" at bounding box center [227, 20] width 6 height 6
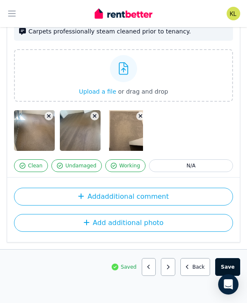
click at [229, 265] on button "Save area" at bounding box center [227, 267] width 25 height 18
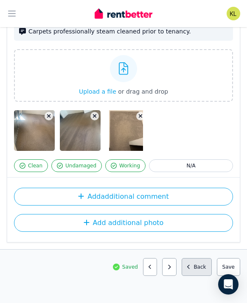
click at [205, 265] on button "Back" at bounding box center [196, 267] width 30 height 18
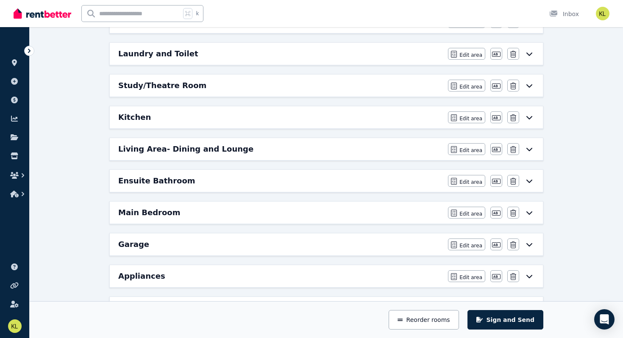
scroll to position [264, 0]
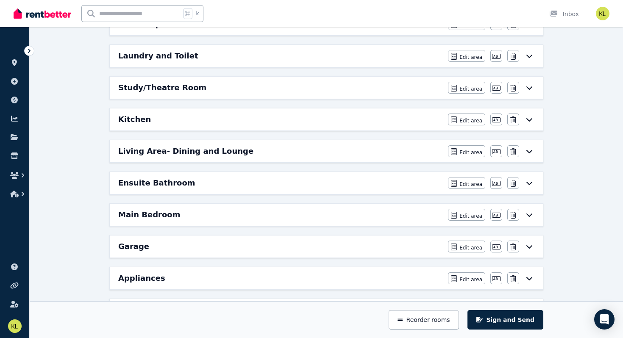
click at [243, 119] on div "Kitchen" at bounding box center [280, 120] width 325 height 12
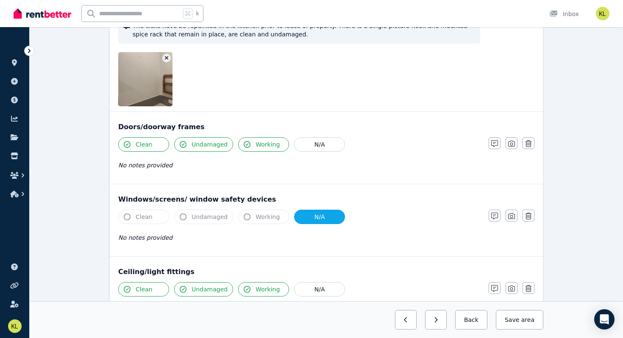
scroll to position [163, 0]
click at [512, 144] on icon "button" at bounding box center [511, 143] width 7 height 6
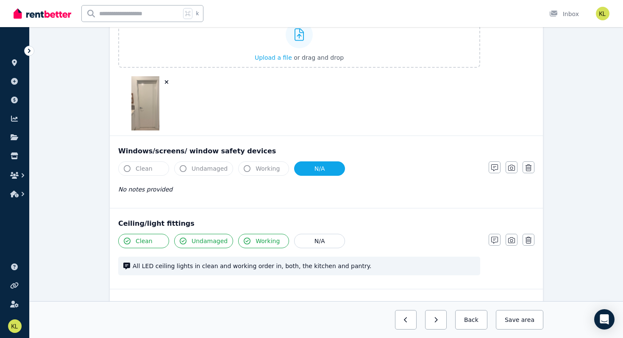
scroll to position [0, 0]
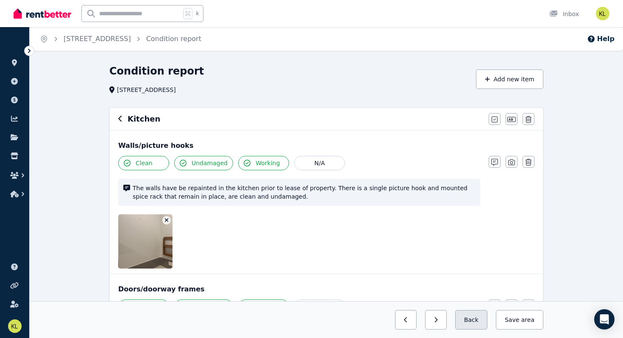
click at [472, 303] on button "Back" at bounding box center [471, 319] width 32 height 19
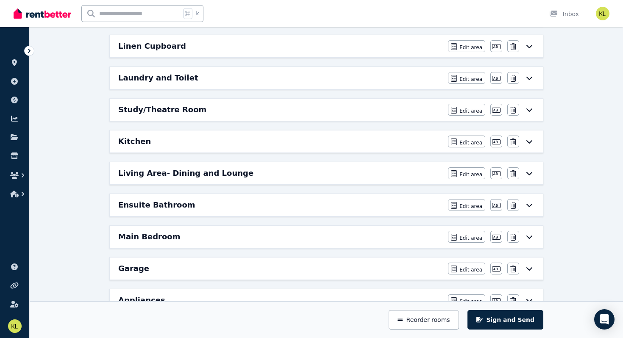
scroll to position [250, 0]
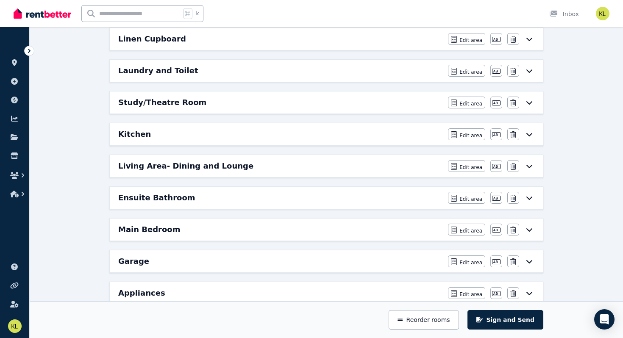
click at [226, 206] on div "Ensuite Bathroom Edit area Edit area Edit name [GEOGRAPHIC_DATA]" at bounding box center [326, 198] width 433 height 22
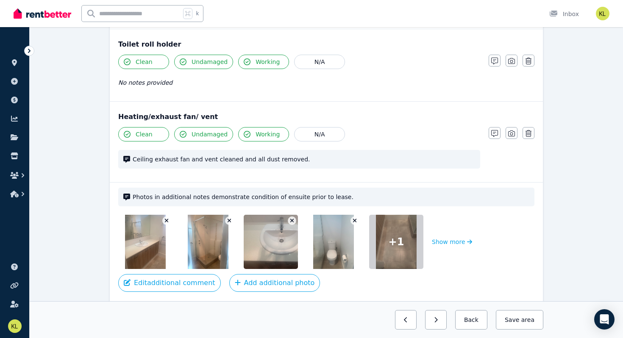
scroll to position [1494, 0]
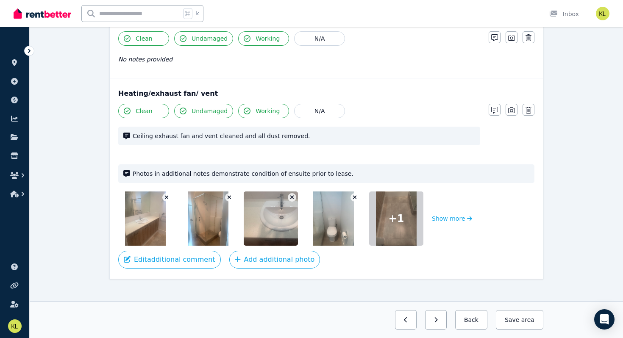
click at [353, 195] on icon "button" at bounding box center [355, 198] width 5 height 6
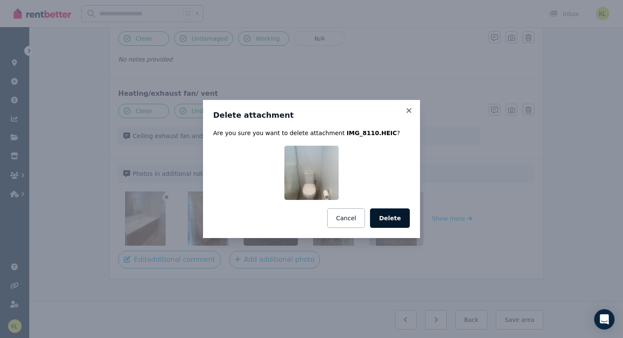
click at [404, 221] on button "Delete" at bounding box center [390, 217] width 40 height 19
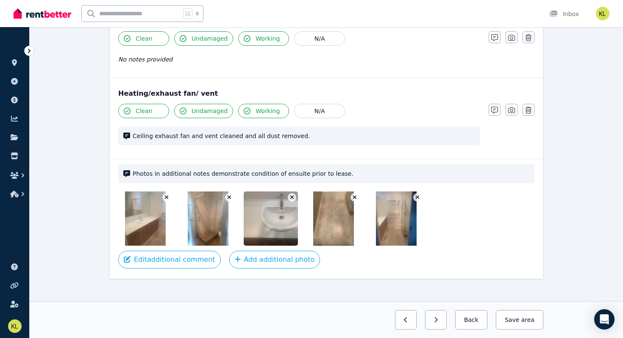
click at [292, 195] on icon "button" at bounding box center [292, 198] width 5 height 6
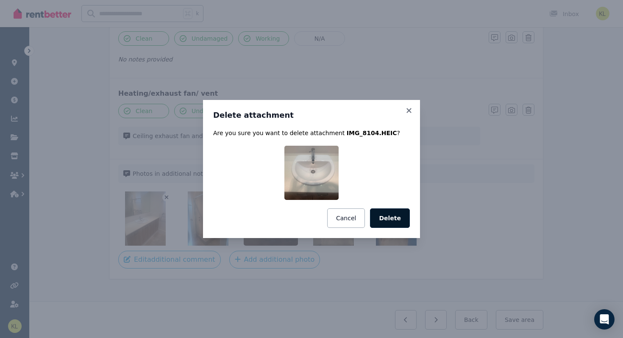
click at [394, 219] on button "Delete" at bounding box center [390, 217] width 40 height 19
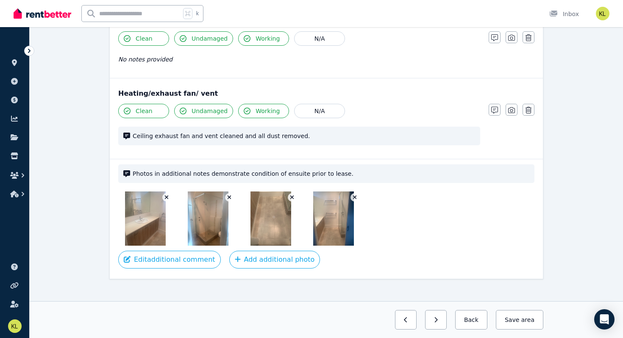
click at [166, 195] on icon "button" at bounding box center [166, 198] width 5 height 6
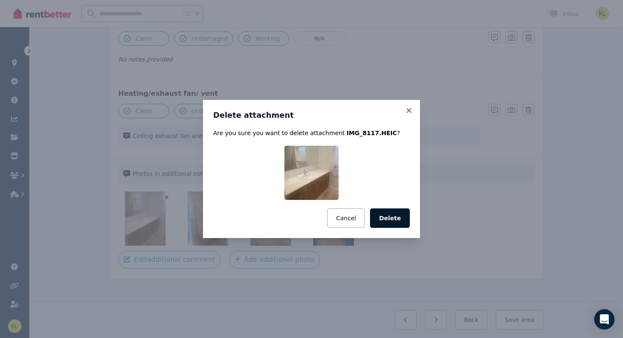
click at [392, 221] on button "Delete" at bounding box center [390, 217] width 40 height 19
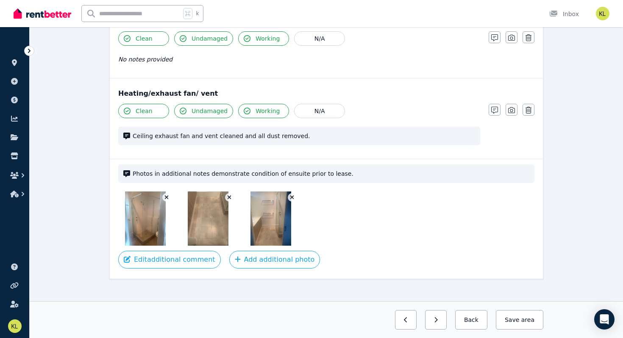
click at [166, 195] on icon "button" at bounding box center [166, 198] width 5 height 6
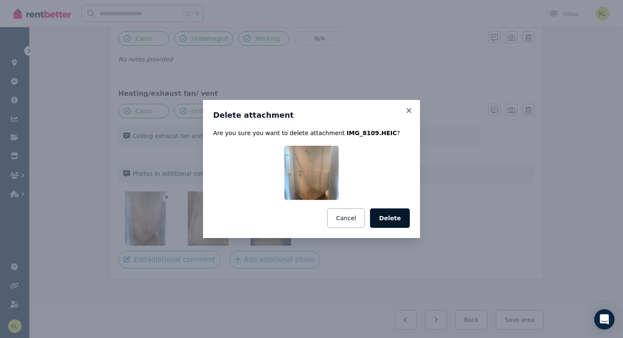
click at [386, 219] on button "Delete" at bounding box center [390, 217] width 40 height 19
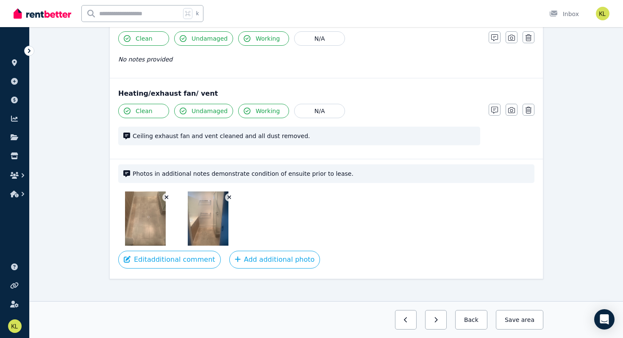
click at [166, 196] on icon "button" at bounding box center [167, 198] width 4 height 4
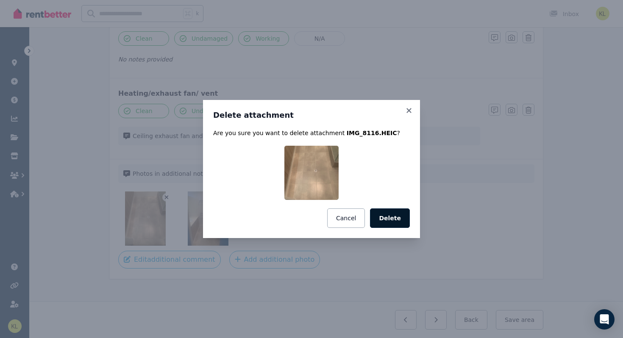
click at [395, 221] on button "Delete" at bounding box center [390, 217] width 40 height 19
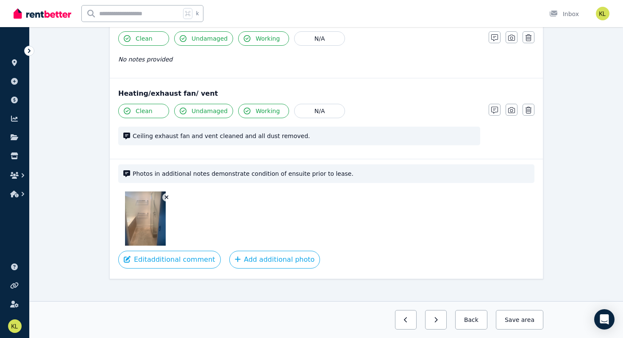
click at [166, 195] on icon "button" at bounding box center [166, 198] width 5 height 6
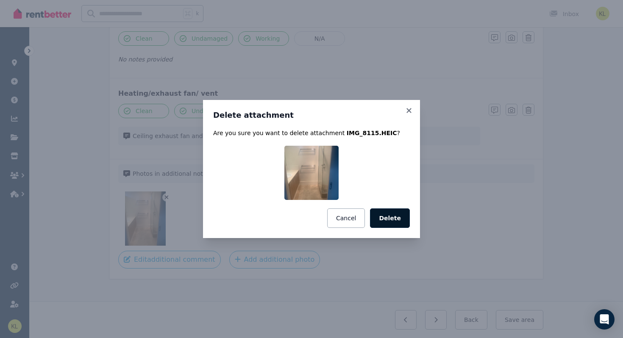
click at [392, 217] on button "Delete" at bounding box center [390, 217] width 40 height 19
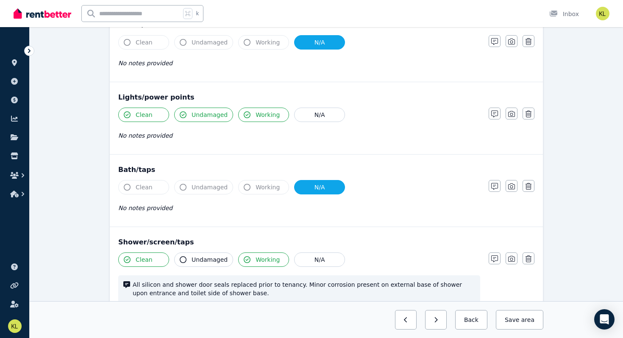
scroll to position [628, 0]
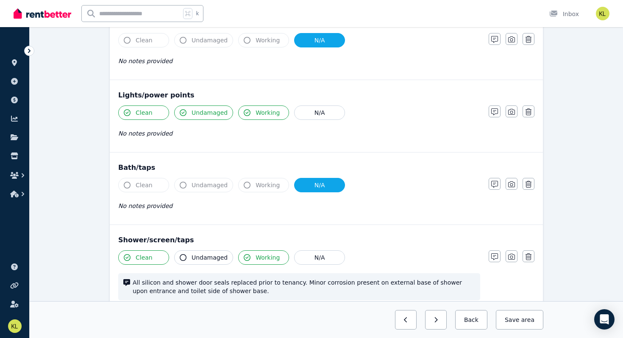
click at [147, 182] on span "Clean" at bounding box center [144, 185] width 17 height 8
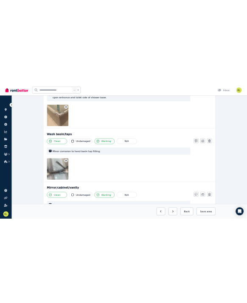
scroll to position [888, 0]
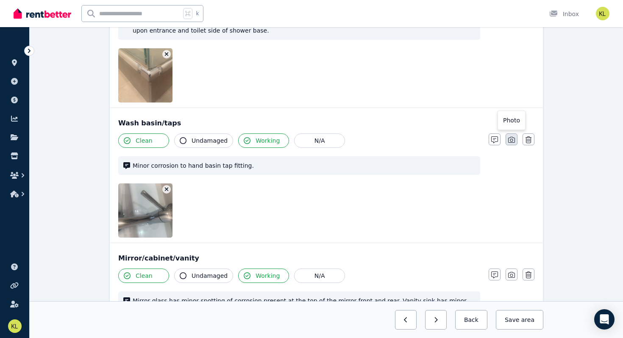
click at [511, 139] on icon "button" at bounding box center [511, 139] width 7 height 7
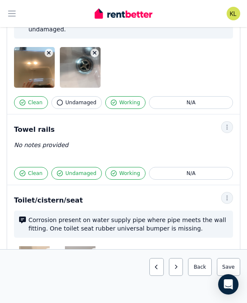
scroll to position [1220, 0]
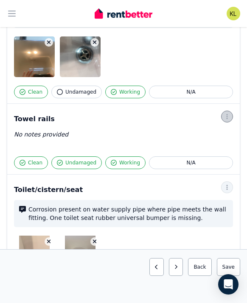
click at [225, 114] on icon "button" at bounding box center [226, 117] width 7 height 6
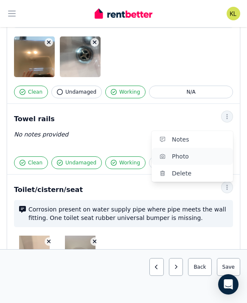
click at [189, 151] on span "Photo" at bounding box center [199, 156] width 54 height 10
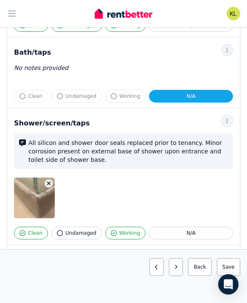
scroll to position [703, 0]
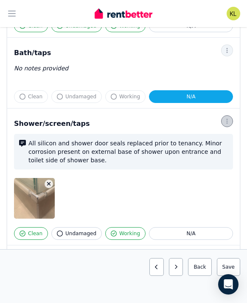
click at [230, 123] on icon "button" at bounding box center [226, 121] width 7 height 6
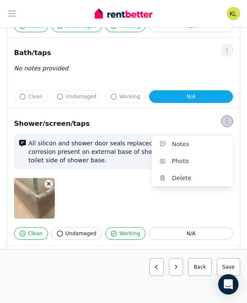
click at [230, 123] on icon "button" at bounding box center [226, 121] width 7 height 6
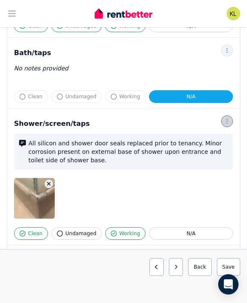
click at [230, 123] on icon "button" at bounding box center [226, 121] width 7 height 6
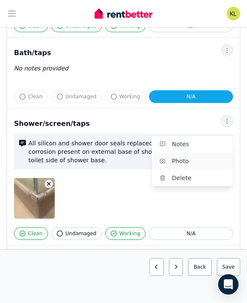
click at [194, 158] on span "Photo" at bounding box center [199, 161] width 54 height 10
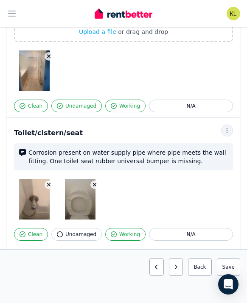
scroll to position [1421, 0]
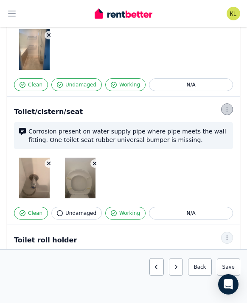
click at [227, 107] on icon "button" at bounding box center [226, 109] width 1 height 5
click at [226, 107] on icon "button" at bounding box center [226, 109] width 1 height 5
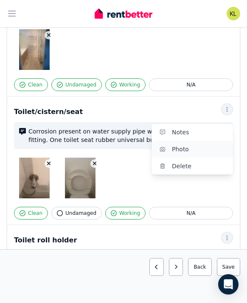
click at [188, 144] on span "Photo" at bounding box center [199, 149] width 54 height 10
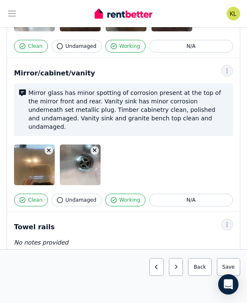
scroll to position [1132, 0]
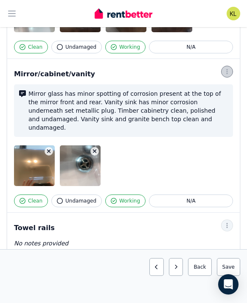
click at [228, 70] on icon "button" at bounding box center [226, 72] width 7 height 6
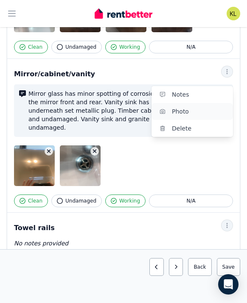
click at [192, 108] on span "Photo" at bounding box center [199, 111] width 54 height 10
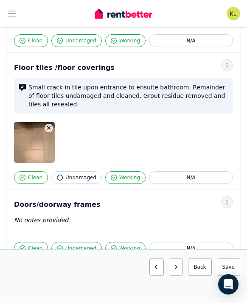
scroll to position [138, 0]
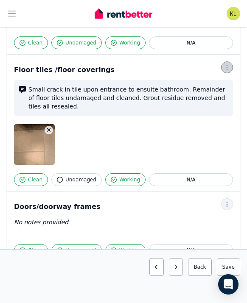
click at [227, 66] on icon "button" at bounding box center [226, 67] width 7 height 6
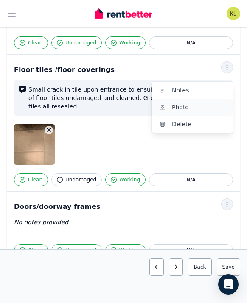
click at [197, 106] on span "Photo" at bounding box center [199, 107] width 54 height 10
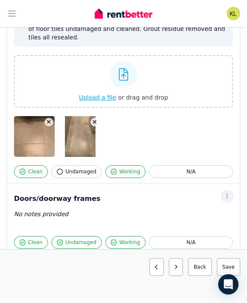
scroll to position [208, 0]
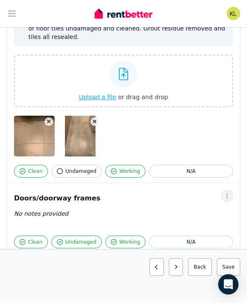
click at [78, 129] on img at bounding box center [80, 136] width 31 height 41
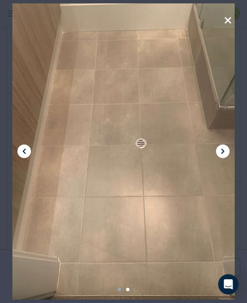
click at [22, 152] on icon at bounding box center [24, 151] width 10 height 10
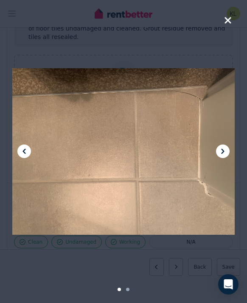
click at [22, 152] on icon at bounding box center [24, 151] width 10 height 10
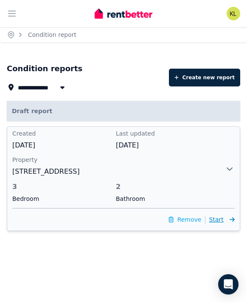
click at [223, 221] on span "Start" at bounding box center [216, 219] width 14 height 7
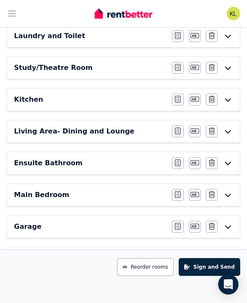
scroll to position [335, 0]
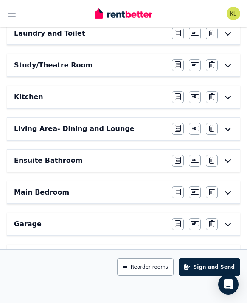
click at [108, 158] on div "Ensuite Bathroom" at bounding box center [90, 161] width 153 height 10
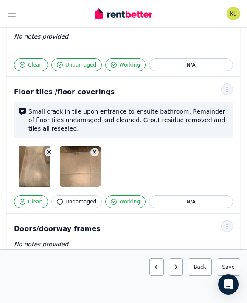
scroll to position [120, 0]
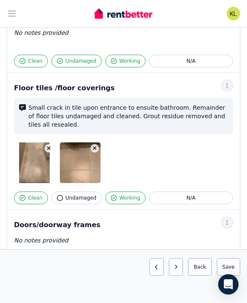
click at [86, 156] on img at bounding box center [87, 162] width 54 height 41
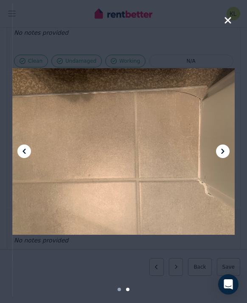
click at [228, 22] on icon "button" at bounding box center [228, 20] width 8 height 10
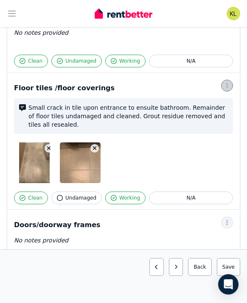
click at [228, 86] on icon "button" at bounding box center [226, 86] width 7 height 6
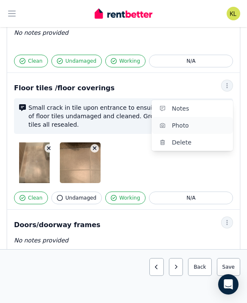
click at [203, 124] on span "Photo" at bounding box center [199, 125] width 54 height 10
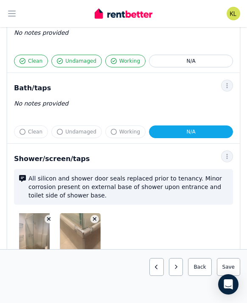
scroll to position [766, 0]
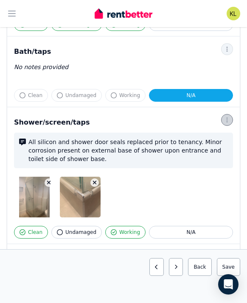
click at [225, 120] on icon "button" at bounding box center [226, 120] width 7 height 6
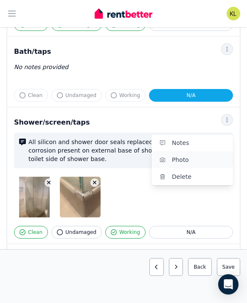
click at [191, 159] on span "Photo" at bounding box center [199, 160] width 54 height 10
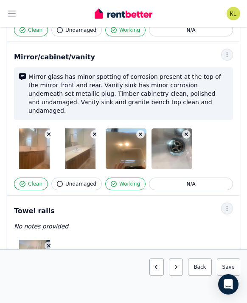
scroll to position [1175, 0]
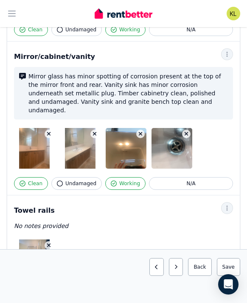
click at [139, 130] on button "button" at bounding box center [140, 134] width 8 height 8
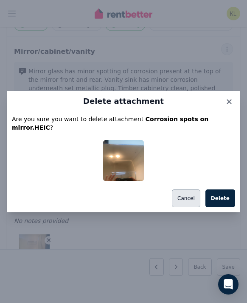
click at [193, 197] on button "Cancel" at bounding box center [186, 198] width 28 height 18
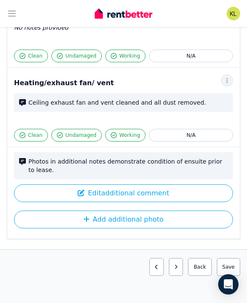
scroll to position [1593, 0]
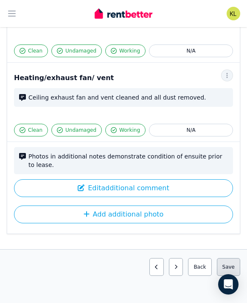
click at [230, 264] on button "Save area" at bounding box center [228, 267] width 23 height 18
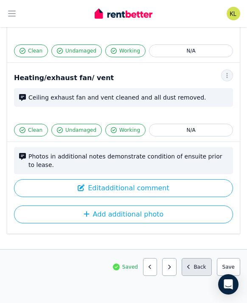
click at [192, 267] on button "Back" at bounding box center [196, 267] width 30 height 18
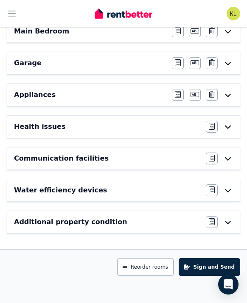
scroll to position [496, 0]
click at [64, 90] on div "Appliances" at bounding box center [90, 95] width 153 height 10
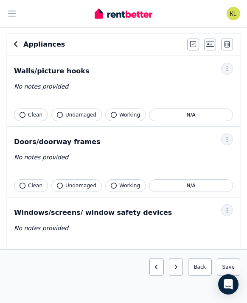
scroll to position [0, 0]
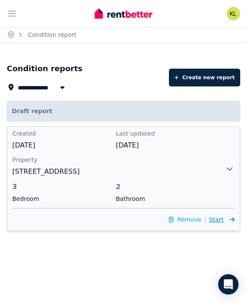
click at [222, 220] on span "Start" at bounding box center [216, 219] width 14 height 7
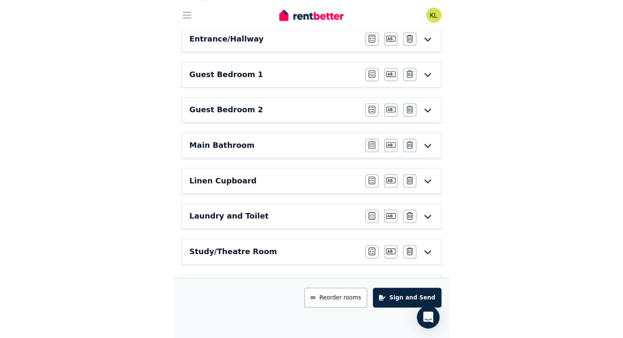
scroll to position [175, 0]
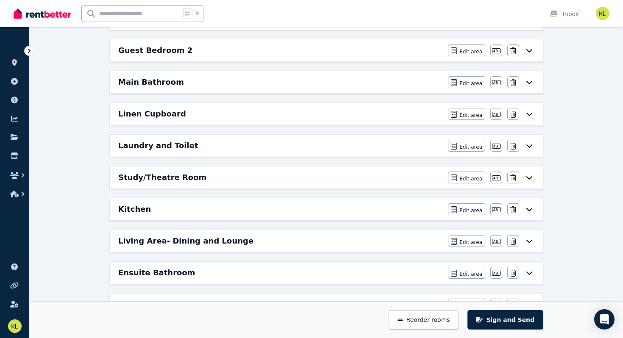
click at [366, 244] on div "Living Area- Dining and Lounge" at bounding box center [280, 241] width 325 height 12
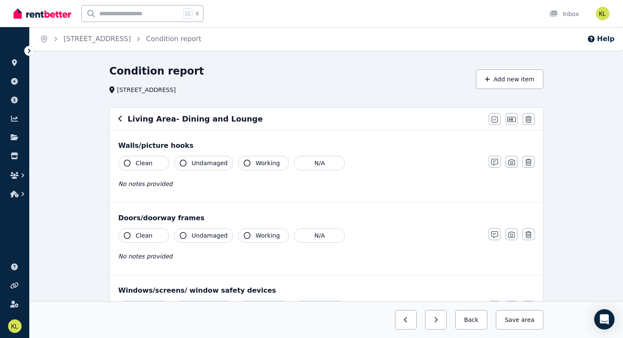
click at [143, 164] on span "Clean" at bounding box center [144, 163] width 17 height 8
click at [150, 202] on div "Walls/picture hooks Clean Undamaged Working N/A No notes provided Notes Photo D…" at bounding box center [326, 167] width 433 height 72
click at [205, 163] on span "Undamaged" at bounding box center [210, 163] width 36 height 8
click at [258, 164] on span "Working" at bounding box center [268, 163] width 24 height 8
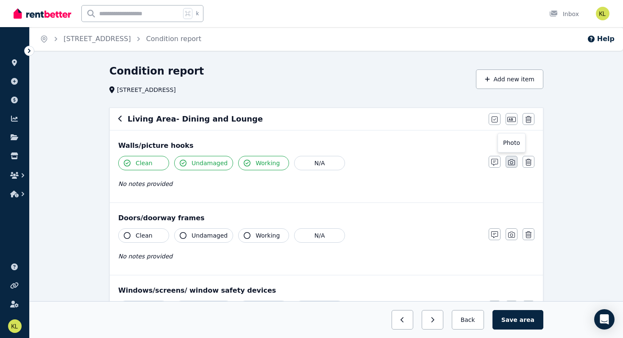
click at [511, 164] on icon "button" at bounding box center [511, 162] width 7 height 6
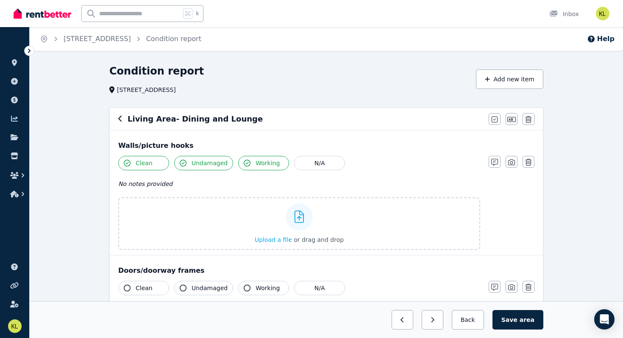
click at [121, 120] on icon "button" at bounding box center [120, 118] width 4 height 7
click at [122, 121] on icon "button" at bounding box center [120, 118] width 4 height 7
click at [121, 118] on icon "button" at bounding box center [120, 118] width 4 height 7
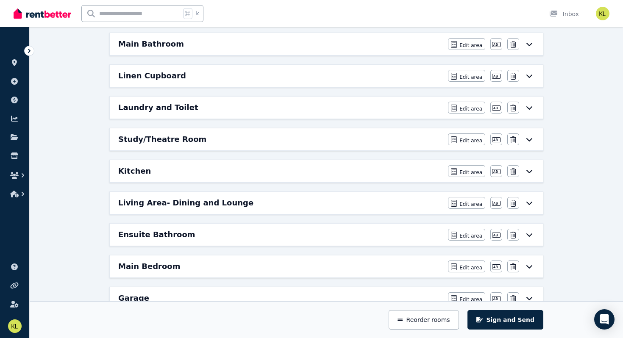
scroll to position [219, 0]
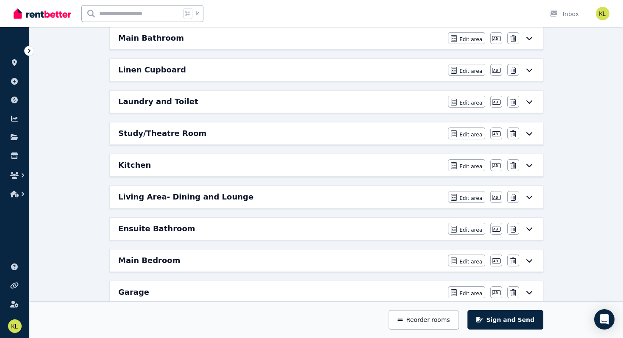
click at [356, 234] on div "Ensuite Bathroom" at bounding box center [280, 229] width 325 height 12
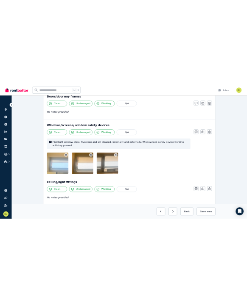
scroll to position [343, 0]
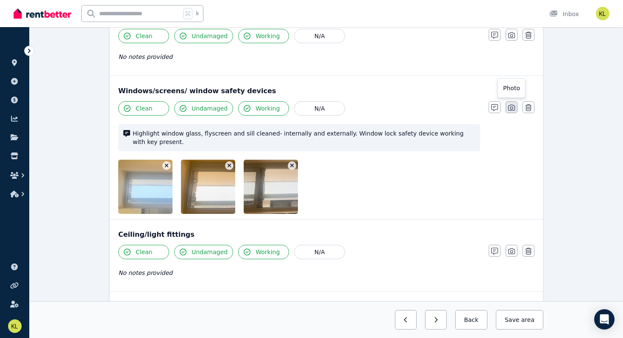
click at [512, 106] on icon "button" at bounding box center [511, 107] width 7 height 7
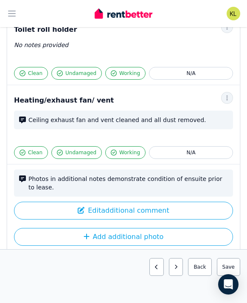
scroll to position [1532, 0]
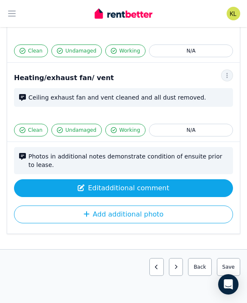
click at [145, 180] on button "Edit additional comment" at bounding box center [123, 188] width 219 height 18
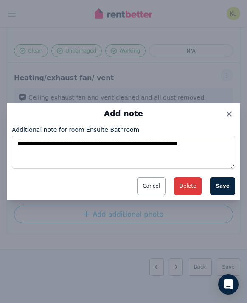
click at [191, 186] on button "Delete" at bounding box center [188, 186] width 28 height 18
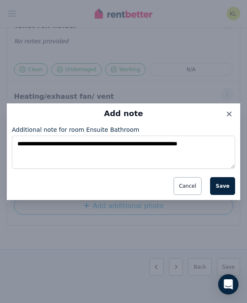
scroll to position [1504, 0]
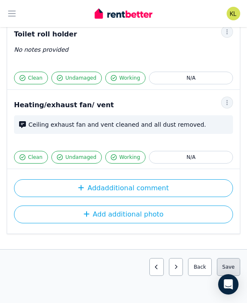
click at [230, 261] on button "Save area" at bounding box center [228, 267] width 23 height 18
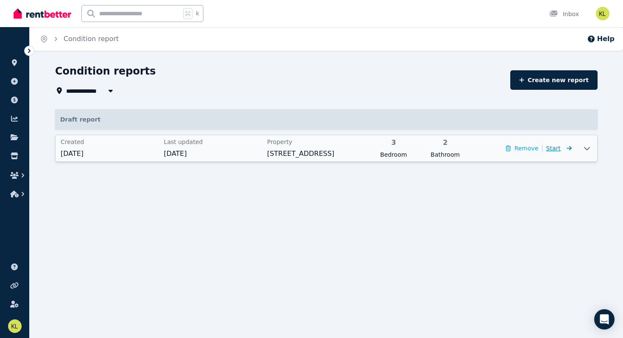
click at [556, 147] on span "Start" at bounding box center [553, 148] width 14 height 7
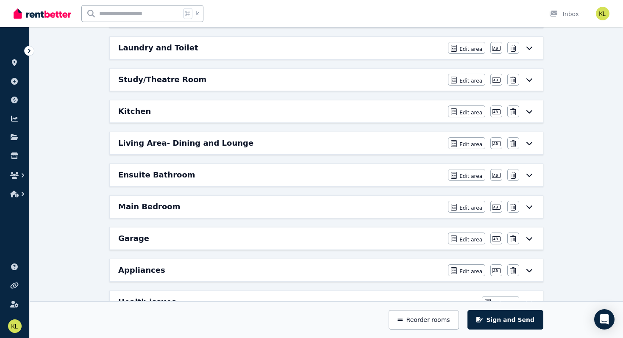
scroll to position [274, 0]
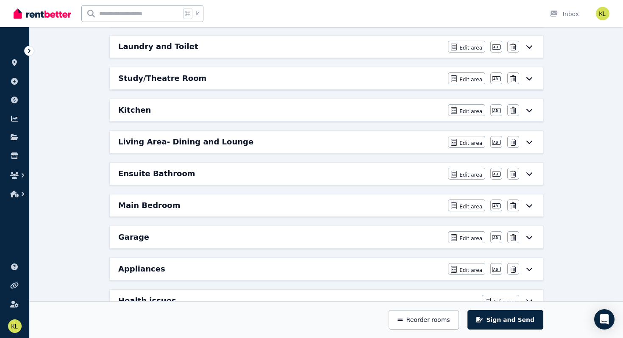
click at [378, 136] on div "Living Area- Dining and Lounge" at bounding box center [280, 142] width 325 height 12
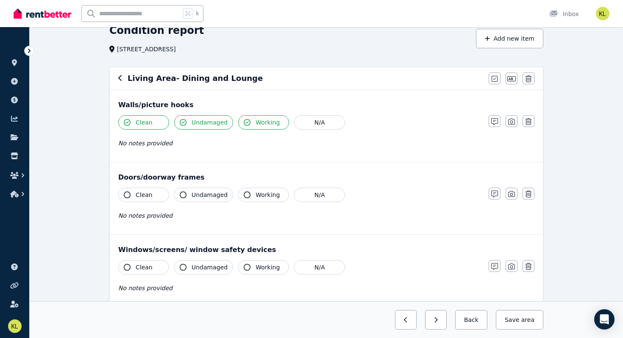
scroll to position [43, 0]
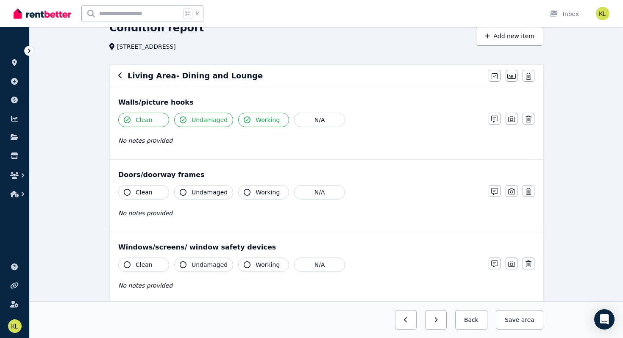
click at [147, 193] on span "Clean" at bounding box center [144, 192] width 17 height 8
click at [201, 191] on span "Undamaged" at bounding box center [210, 192] width 36 height 8
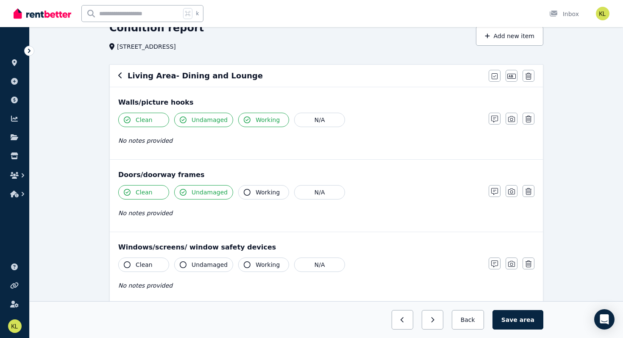
click at [259, 191] on span "Working" at bounding box center [268, 192] width 24 height 8
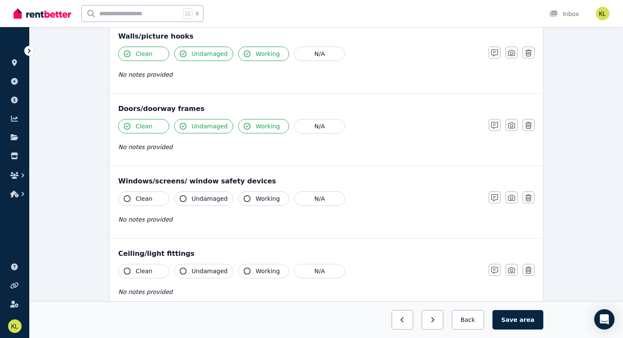
scroll to position [110, 0]
click at [148, 195] on span "Clean" at bounding box center [144, 198] width 17 height 8
click at [208, 199] on span "Undamaged" at bounding box center [210, 198] width 36 height 8
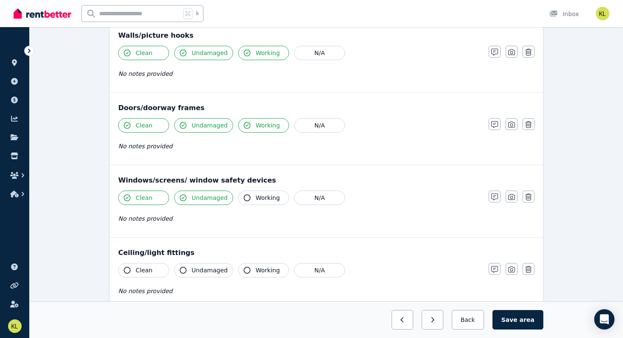
click at [259, 196] on span "Working" at bounding box center [268, 198] width 24 height 8
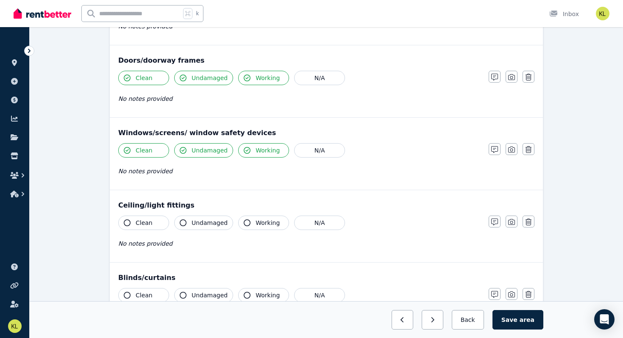
scroll to position [161, 0]
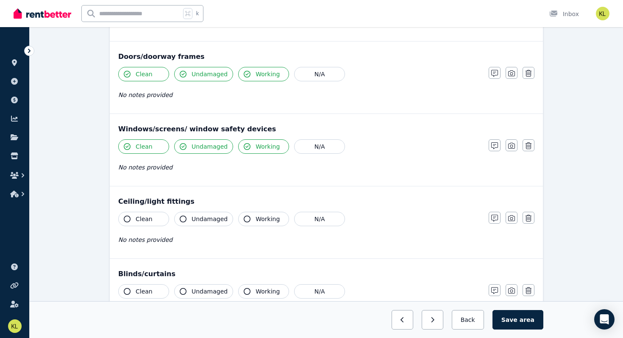
click at [144, 218] on span "Clean" at bounding box center [144, 219] width 17 height 8
click at [210, 220] on span "Undamaged" at bounding box center [210, 219] width 36 height 8
click at [264, 219] on span "Working" at bounding box center [268, 219] width 24 height 8
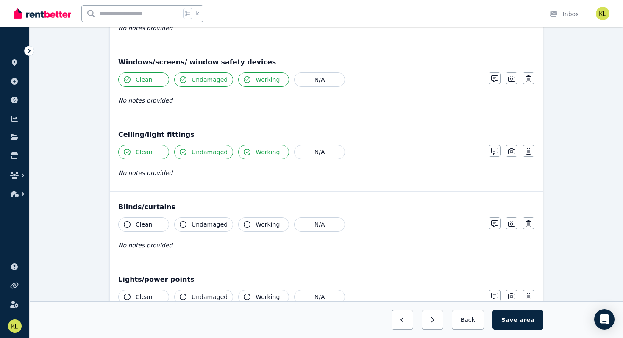
scroll to position [230, 0]
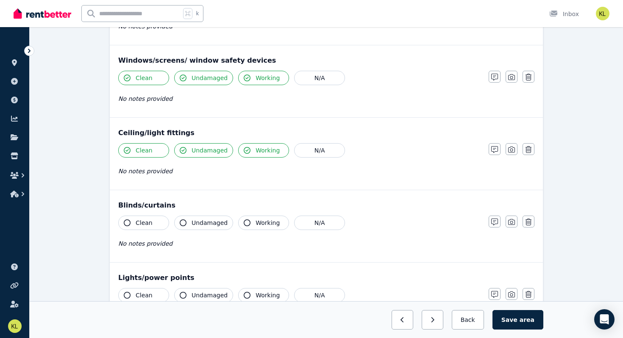
click at [150, 223] on span "Clean" at bounding box center [144, 223] width 17 height 8
click at [203, 220] on span "Undamaged" at bounding box center [210, 223] width 36 height 8
click at [260, 220] on span "Working" at bounding box center [268, 223] width 24 height 8
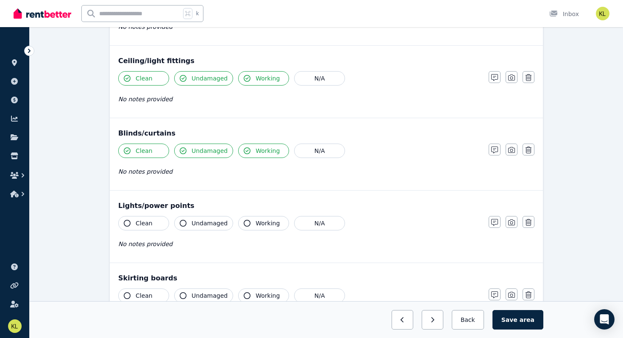
scroll to position [305, 0]
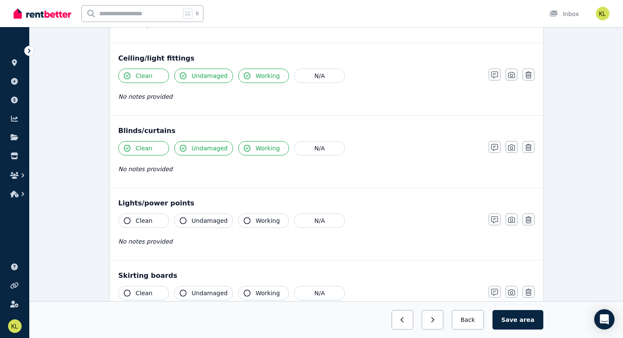
click at [150, 222] on span "Clean" at bounding box center [144, 221] width 17 height 8
click at [200, 220] on span "Undamaged" at bounding box center [210, 221] width 36 height 8
click at [259, 218] on span "Working" at bounding box center [268, 221] width 24 height 8
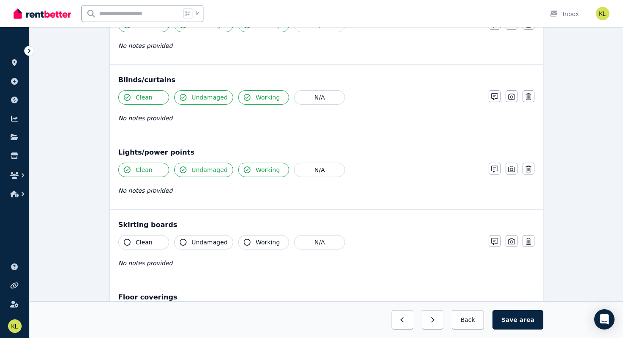
scroll to position [375, 0]
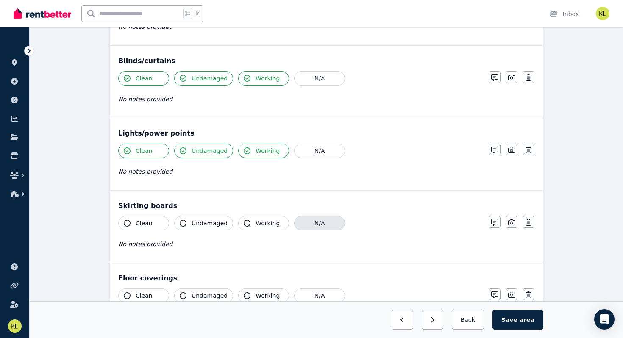
click at [310, 222] on button "N/A" at bounding box center [319, 223] width 51 height 14
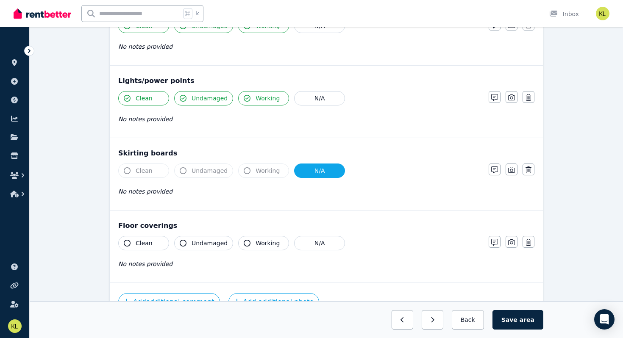
scroll to position [436, 0]
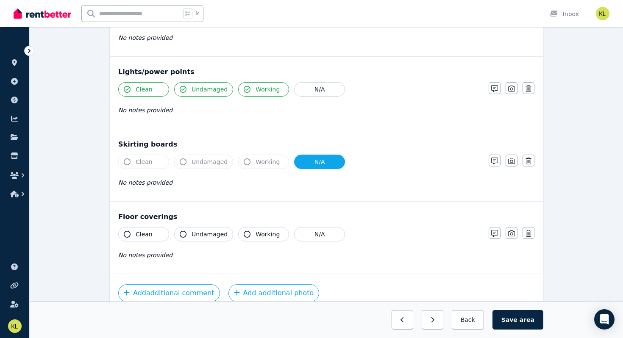
click at [147, 236] on span "Clean" at bounding box center [144, 234] width 17 height 8
click at [203, 234] on span "Undamaged" at bounding box center [210, 234] width 36 height 8
click at [260, 231] on span "Working" at bounding box center [268, 234] width 24 height 8
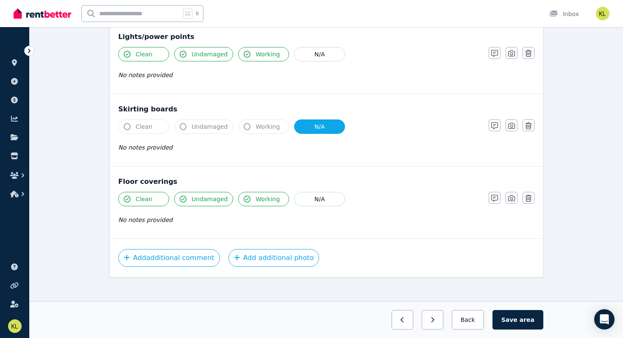
scroll to position [478, 0]
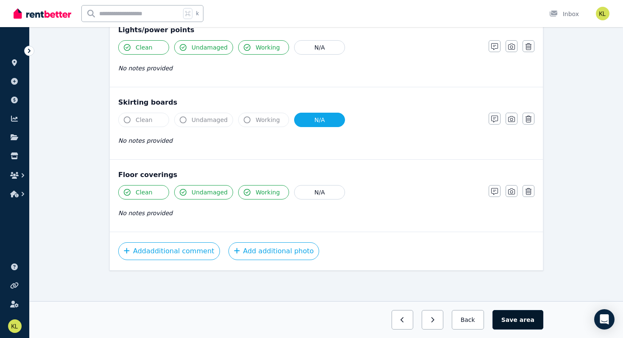
click at [517, 303] on button "Save area" at bounding box center [517, 319] width 51 height 19
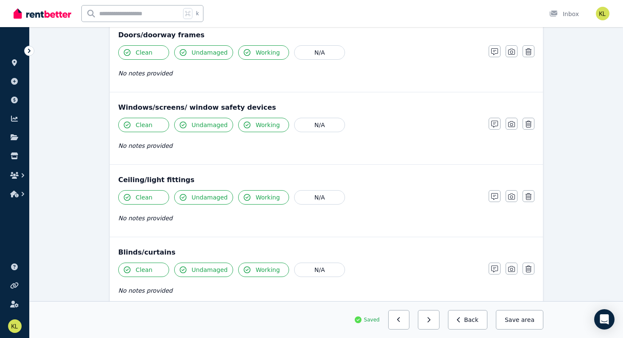
scroll to position [0, 0]
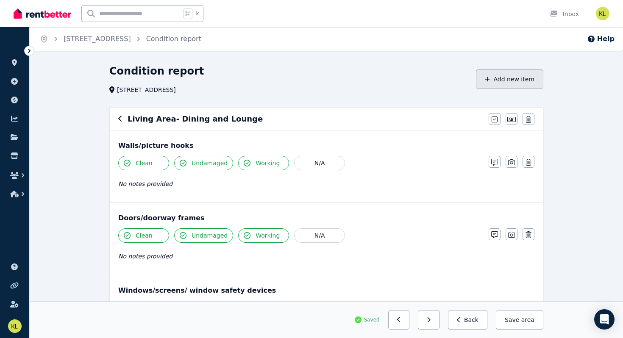
click at [505, 82] on button "Add new item" at bounding box center [509, 78] width 67 height 19
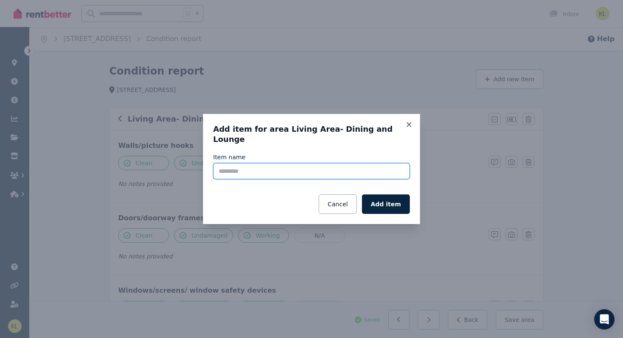
click at [232, 164] on input "Item name" at bounding box center [311, 171] width 197 height 16
type input "**********"
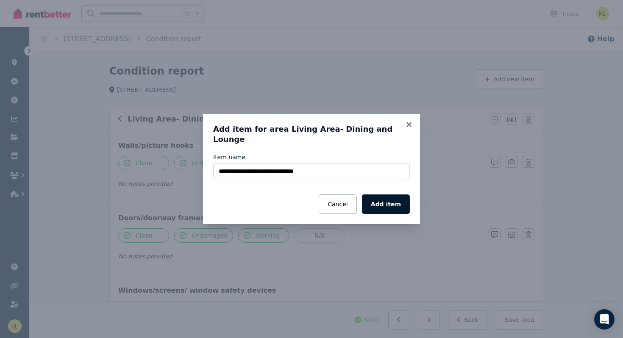
click at [379, 198] on button "Add item" at bounding box center [386, 204] width 48 height 19
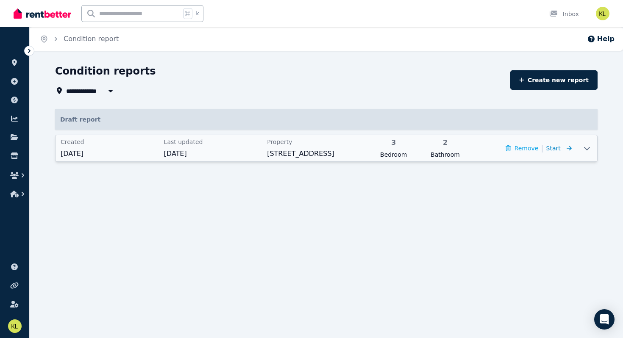
click at [553, 149] on span "Start" at bounding box center [553, 148] width 14 height 7
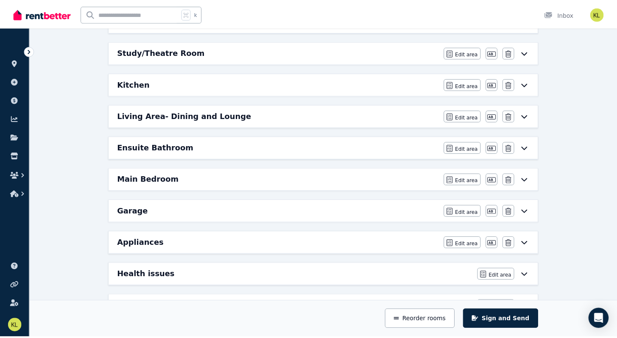
scroll to position [300, 0]
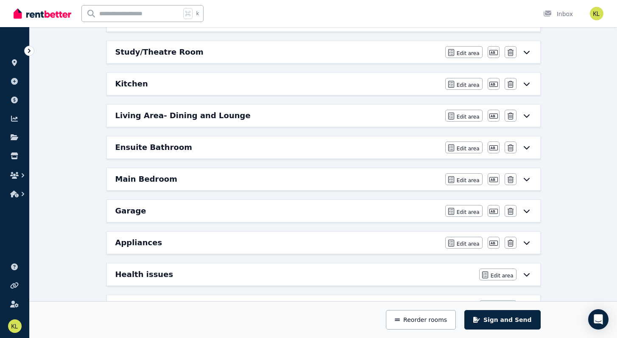
click at [188, 145] on div "Ensuite Bathroom" at bounding box center [277, 148] width 325 height 12
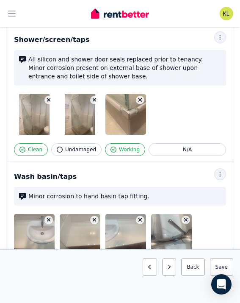
scroll to position [791, 0]
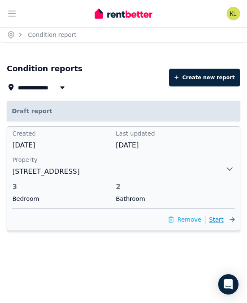
click at [220, 221] on span "Start" at bounding box center [216, 219] width 14 height 7
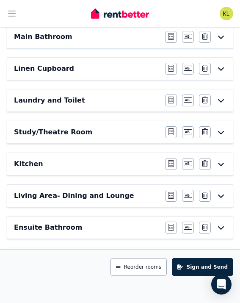
scroll to position [272, 0]
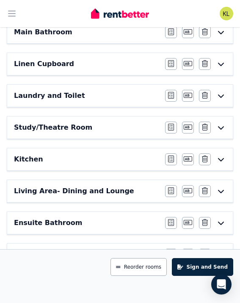
click at [97, 192] on h6 "Living Area- Dining and Lounge" at bounding box center [74, 191] width 120 height 10
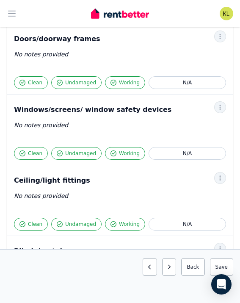
scroll to position [173, 0]
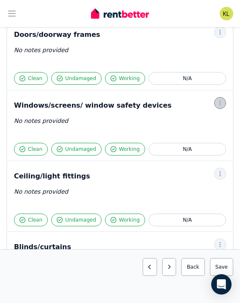
click at [220, 103] on icon "button" at bounding box center [220, 102] width 1 height 5
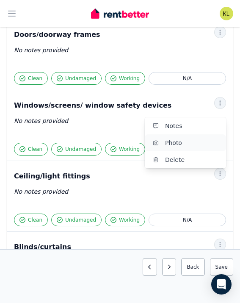
click at [188, 146] on span "Photo" at bounding box center [192, 143] width 54 height 10
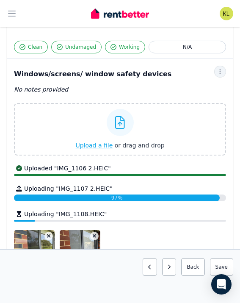
scroll to position [208, 0]
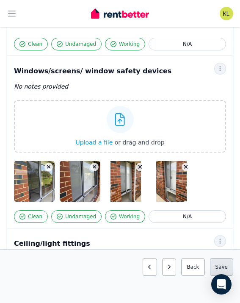
click at [223, 264] on button "Save area" at bounding box center [221, 267] width 23 height 18
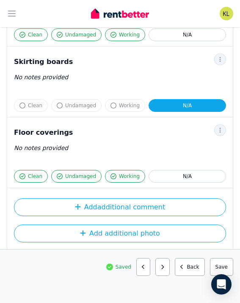
scroll to position [603, 0]
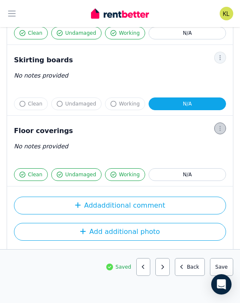
click at [220, 129] on icon "button" at bounding box center [220, 128] width 1 height 5
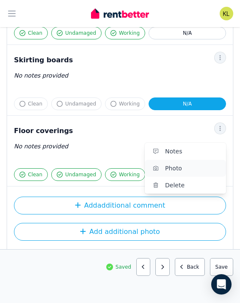
click at [200, 167] on span "Photo" at bounding box center [192, 168] width 54 height 10
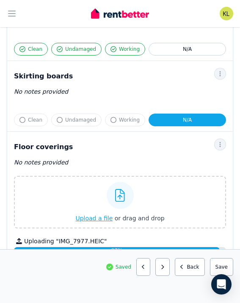
scroll to position [612, 0]
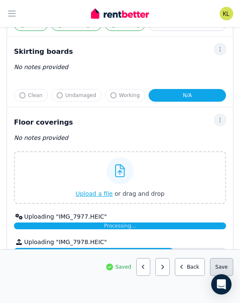
click at [225, 269] on button "Save area" at bounding box center [221, 267] width 23 height 18
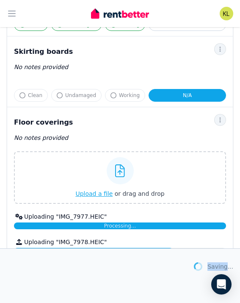
click at [225, 269] on span "Saving..." at bounding box center [221, 266] width 26 height 8
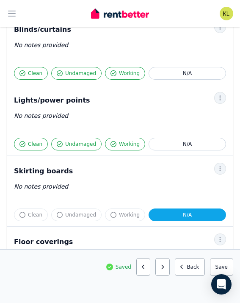
scroll to position [492, 0]
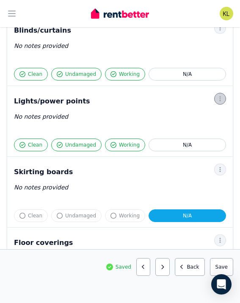
click at [218, 98] on icon "button" at bounding box center [220, 99] width 7 height 6
click at [189, 135] on span "Photo" at bounding box center [192, 138] width 54 height 10
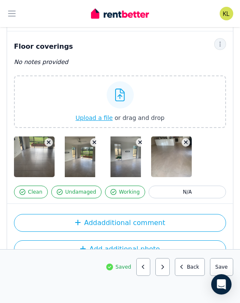
scroll to position [860, 0]
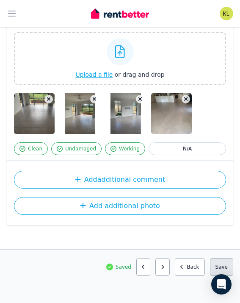
click at [218, 265] on button "Save area" at bounding box center [221, 267] width 23 height 18
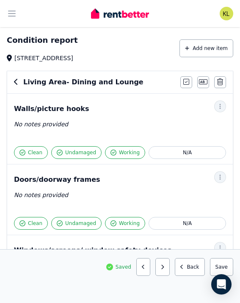
scroll to position [30, 0]
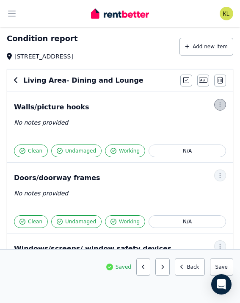
click at [220, 106] on icon "button" at bounding box center [220, 104] width 1 height 5
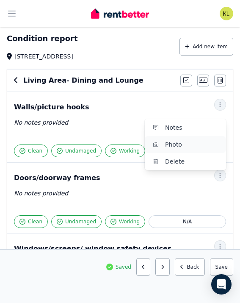
click at [206, 144] on span "Photo" at bounding box center [192, 144] width 54 height 10
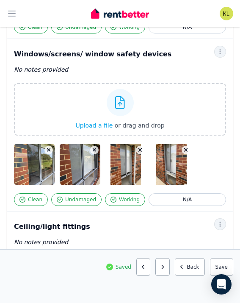
scroll to position [325, 0]
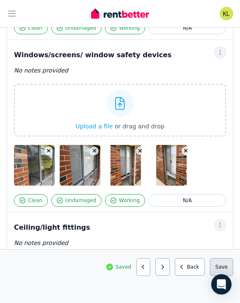
click at [229, 264] on button "Save area" at bounding box center [221, 267] width 23 height 18
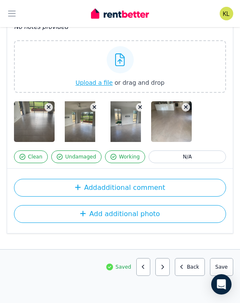
scroll to position [934, 0]
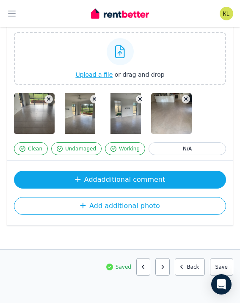
click at [115, 183] on button "Add additional comment" at bounding box center [120, 180] width 212 height 18
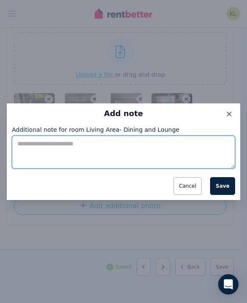
click at [92, 144] on textarea "Additional note for room Living Area- Dining and Lounge" at bounding box center [123, 152] width 223 height 33
type textarea "*"
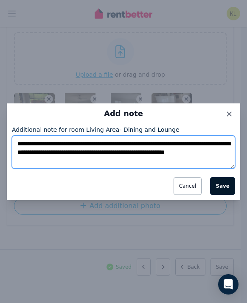
type textarea "**********"
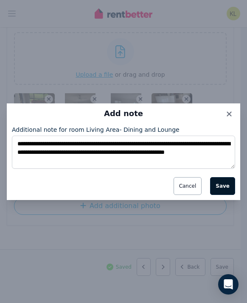
click at [226, 181] on button "Save" at bounding box center [222, 186] width 25 height 18
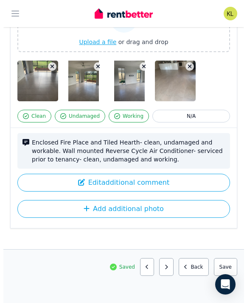
scroll to position [970, 0]
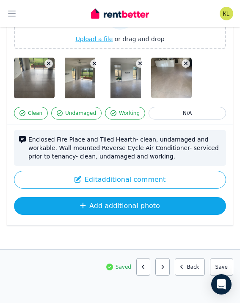
click at [180, 204] on button "Add additional photo" at bounding box center [120, 206] width 212 height 18
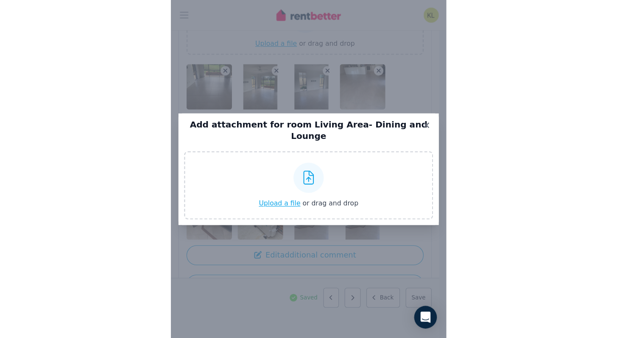
scroll to position [968, 0]
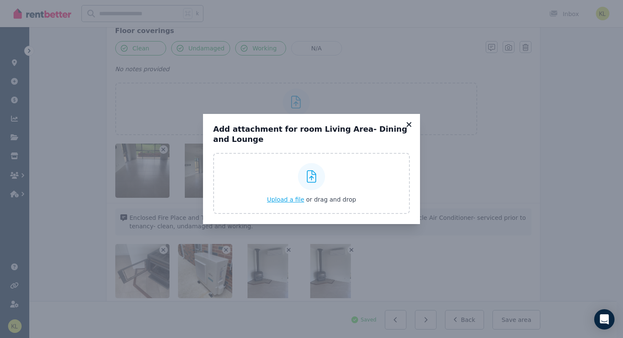
click at [411, 122] on icon at bounding box center [409, 125] width 8 height 8
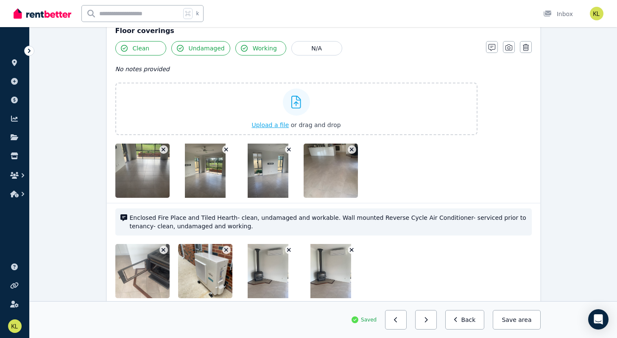
click at [165, 246] on button "button" at bounding box center [163, 250] width 8 height 8
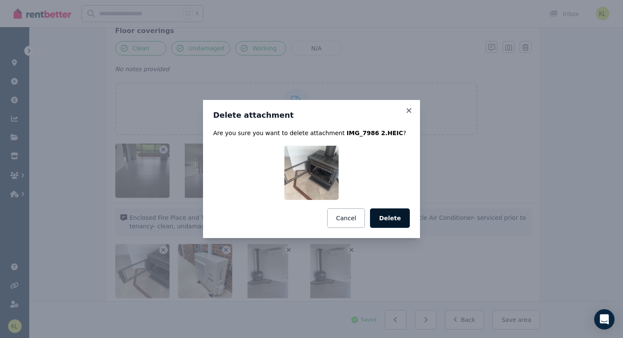
click at [394, 217] on button "Delete" at bounding box center [390, 217] width 40 height 19
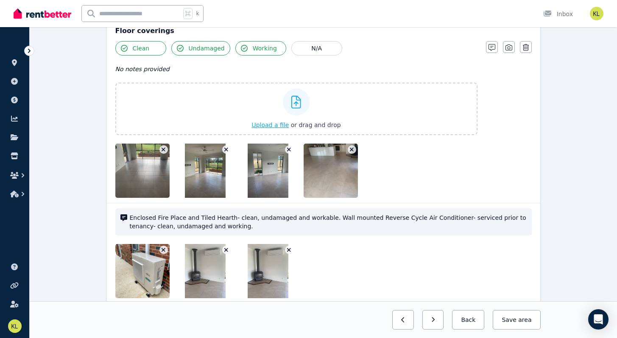
click at [288, 249] on icon "button" at bounding box center [289, 250] width 4 height 4
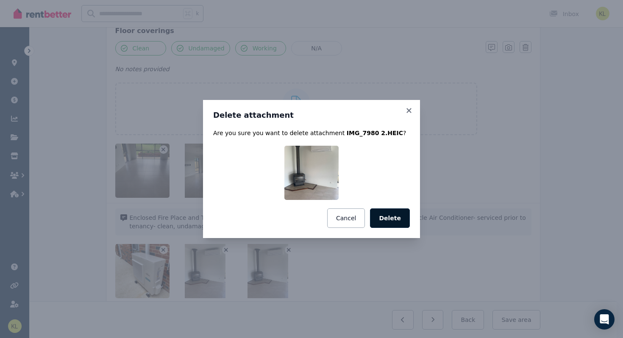
click at [387, 218] on button "Delete" at bounding box center [390, 217] width 40 height 19
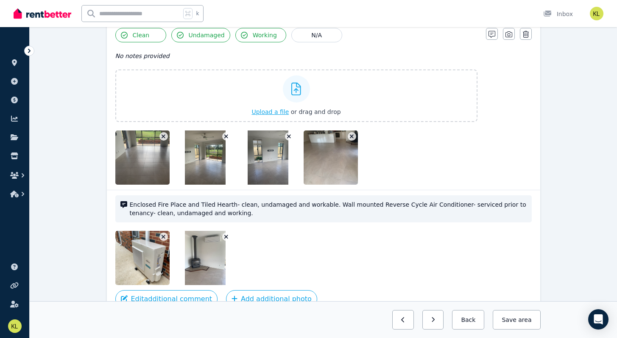
scroll to position [984, 0]
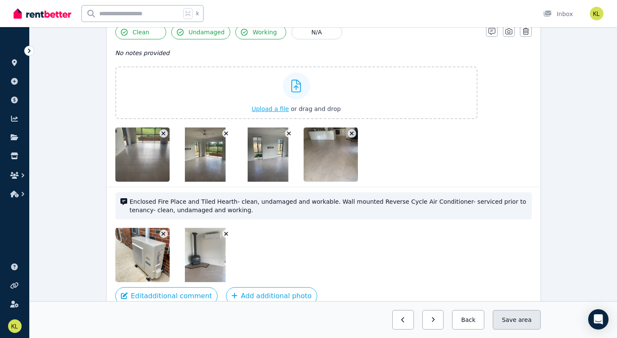
click at [508, 303] on button "Save area" at bounding box center [515, 319] width 47 height 19
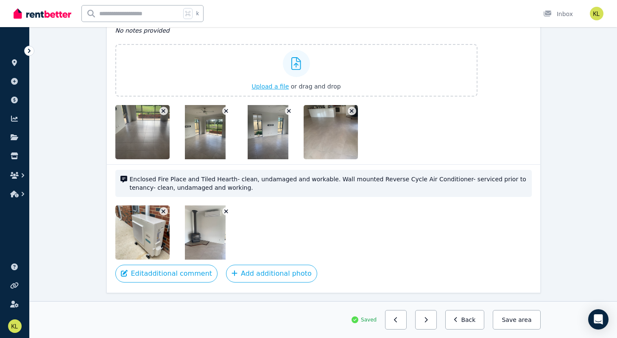
scroll to position [1007, 0]
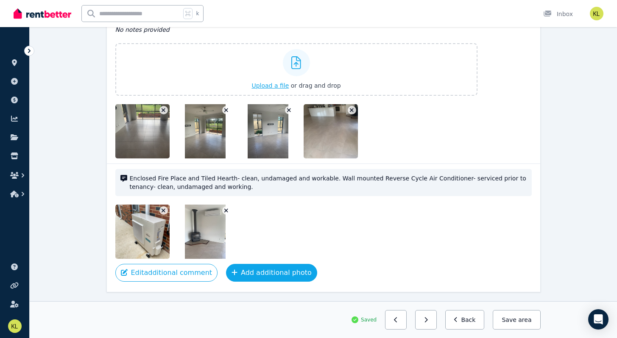
click at [283, 271] on button "Add additional photo" at bounding box center [271, 273] width 91 height 18
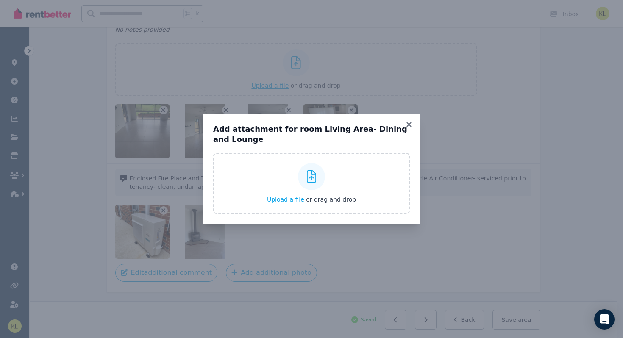
click at [292, 197] on span "Upload a file" at bounding box center [285, 199] width 37 height 7
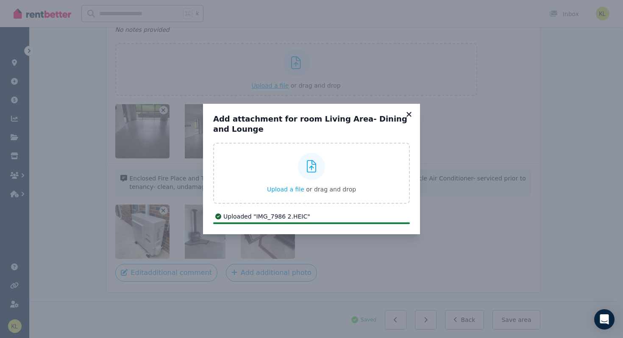
click at [411, 114] on icon at bounding box center [409, 115] width 8 height 8
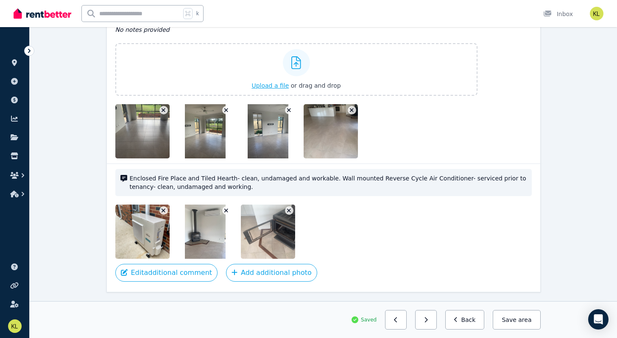
click at [276, 234] on img at bounding box center [277, 232] width 72 height 54
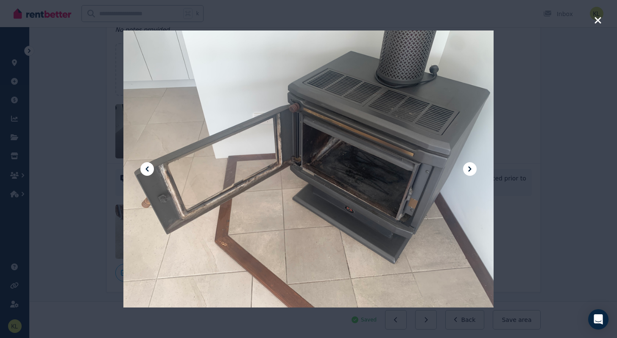
click at [597, 19] on icon "button" at bounding box center [597, 20] width 6 height 6
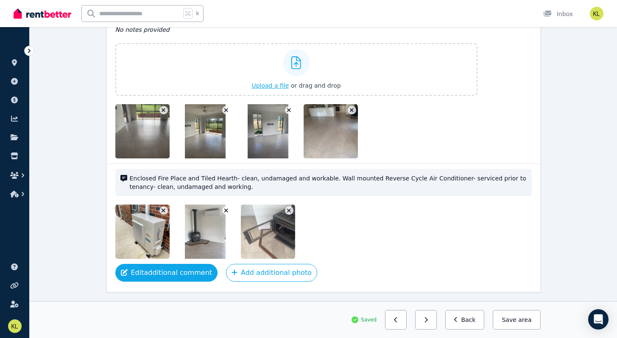
click at [171, 277] on button "Edit additional comment" at bounding box center [166, 273] width 103 height 18
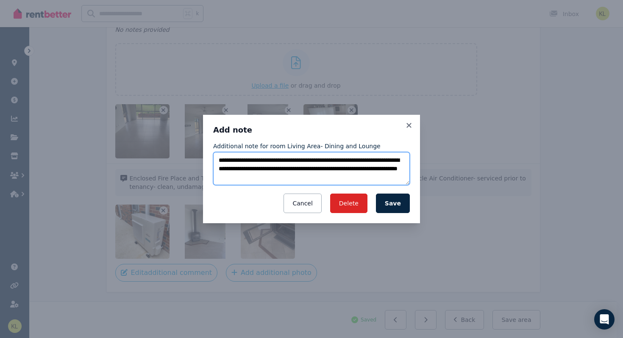
click at [284, 170] on textarea "**********" at bounding box center [311, 168] width 197 height 33
type textarea "**********"
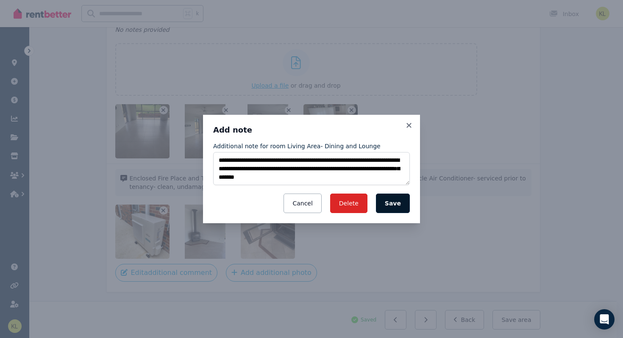
click at [389, 204] on button "Save" at bounding box center [393, 203] width 34 height 19
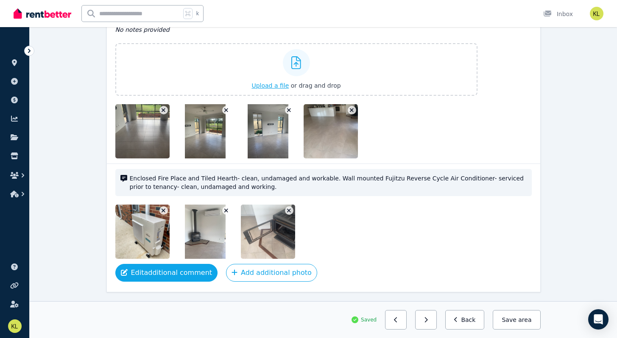
click at [175, 276] on button "Edit additional comment" at bounding box center [166, 273] width 103 height 18
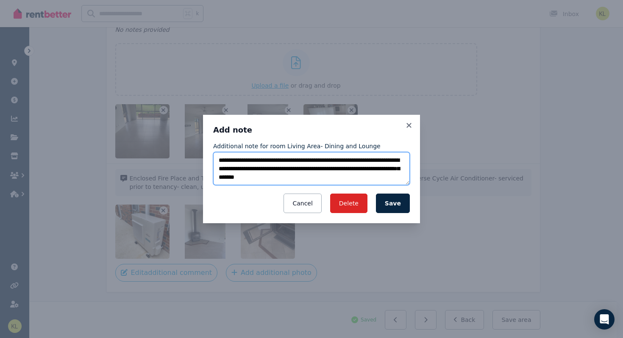
click at [275, 178] on textarea "**********" at bounding box center [311, 168] width 197 height 33
click at [289, 171] on textarea "**********" at bounding box center [311, 168] width 197 height 33
type textarea "**********"
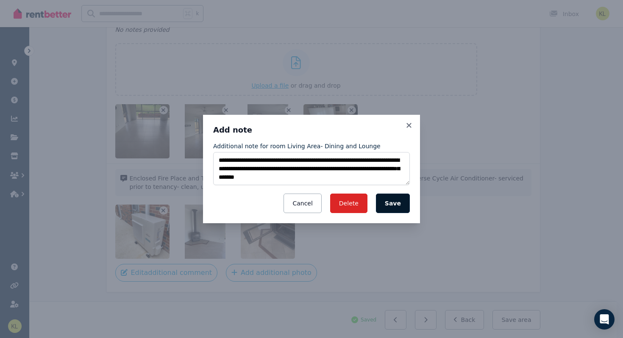
click at [387, 206] on button "Save" at bounding box center [393, 203] width 34 height 19
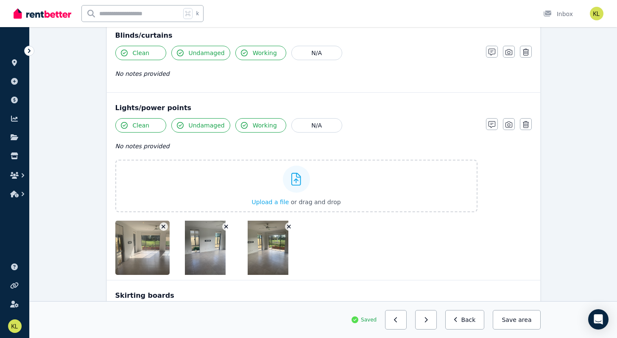
scroll to position [632, 0]
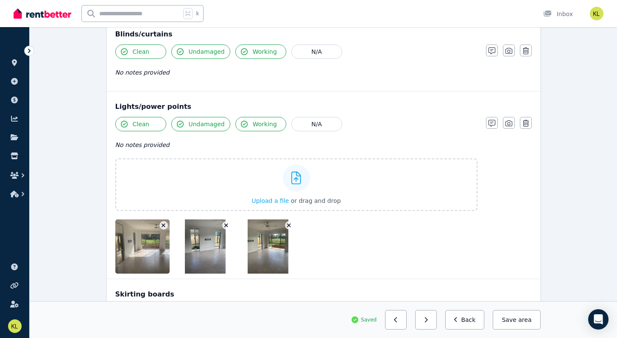
click at [270, 242] on img at bounding box center [267, 247] width 41 height 54
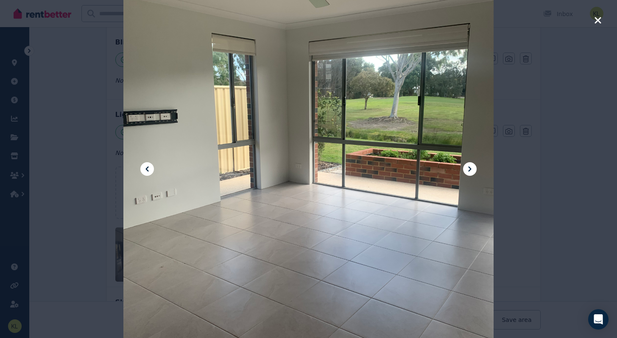
scroll to position [622, 0]
click at [599, 19] on icon "button" at bounding box center [598, 20] width 8 height 10
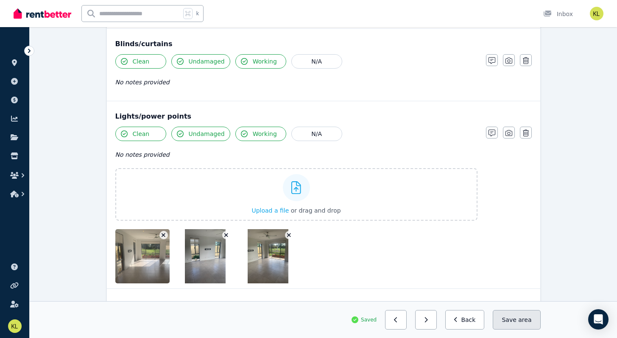
click at [520, 303] on span "area" at bounding box center [524, 320] width 13 height 8
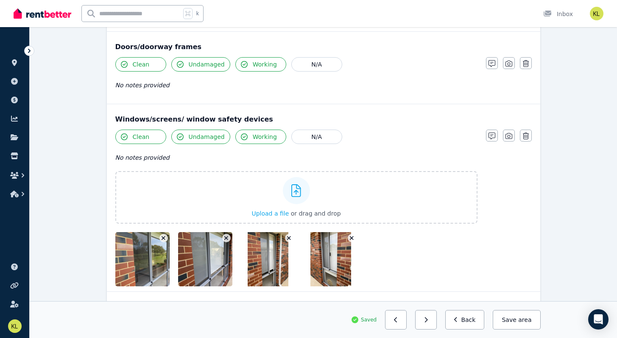
scroll to position [285, 0]
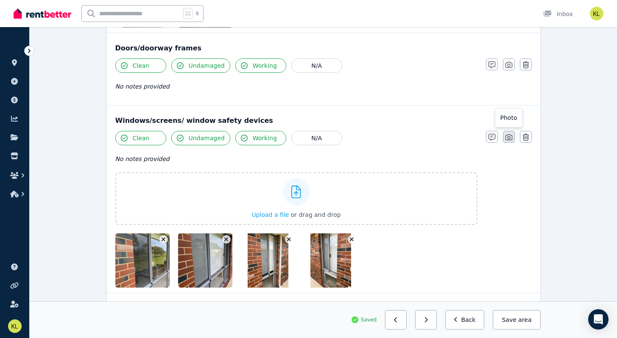
click at [505, 139] on icon "button" at bounding box center [508, 137] width 7 height 6
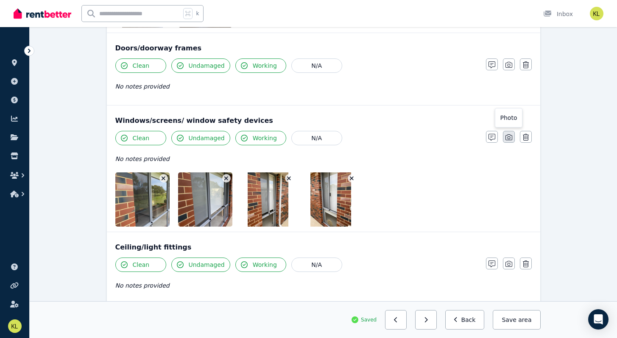
click at [505, 139] on icon "button" at bounding box center [508, 137] width 7 height 6
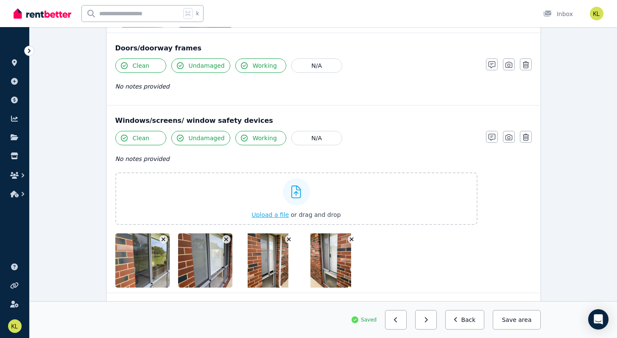
click at [278, 215] on span "Upload a file" at bounding box center [269, 214] width 37 height 7
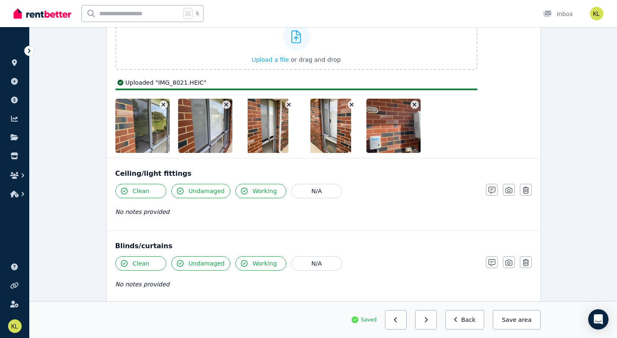
scroll to position [438, 0]
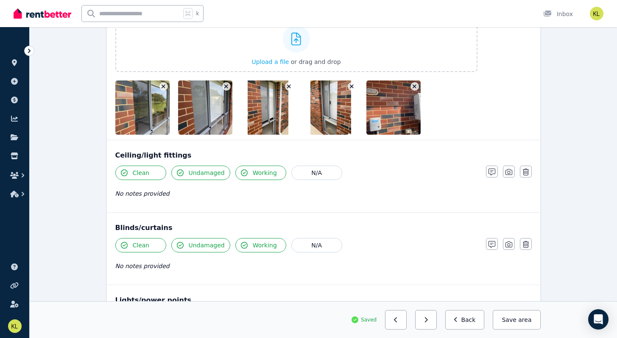
click at [414, 89] on icon "button" at bounding box center [414, 86] width 5 height 6
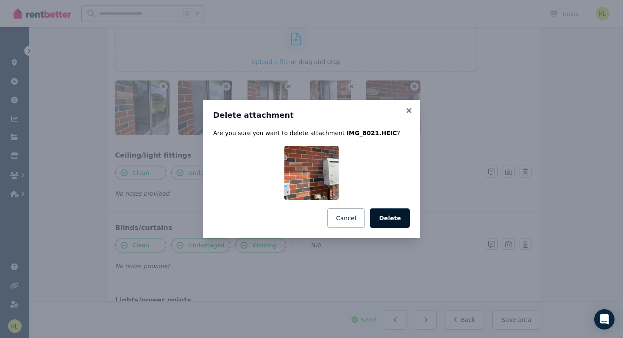
click at [400, 221] on button "Delete" at bounding box center [390, 217] width 40 height 19
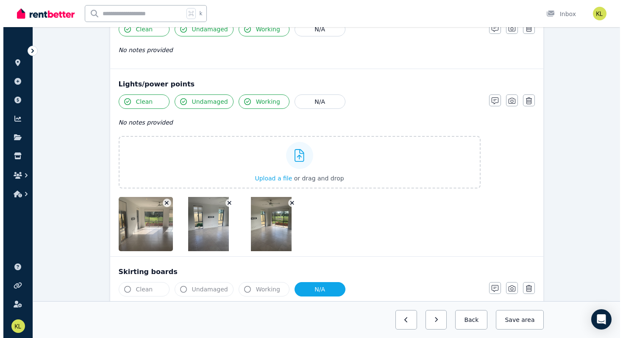
scroll to position [653, 0]
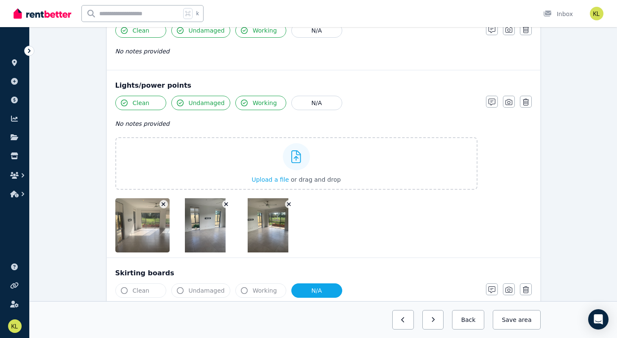
click at [290, 203] on icon "button" at bounding box center [288, 204] width 5 height 6
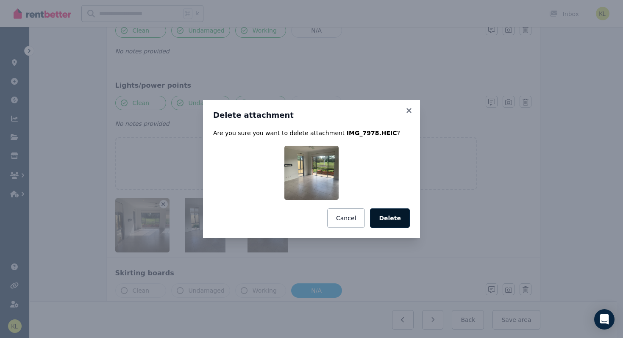
click at [381, 221] on button "Delete" at bounding box center [390, 217] width 40 height 19
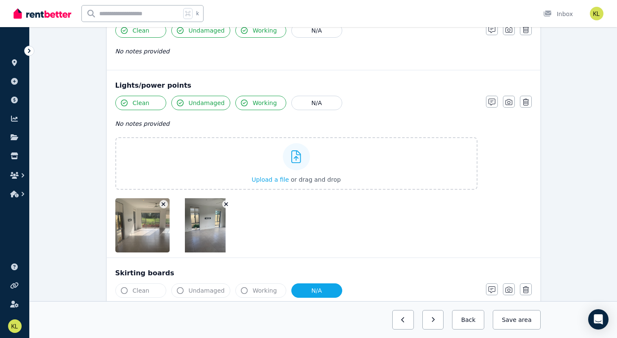
click at [223, 205] on button "button" at bounding box center [226, 204] width 8 height 8
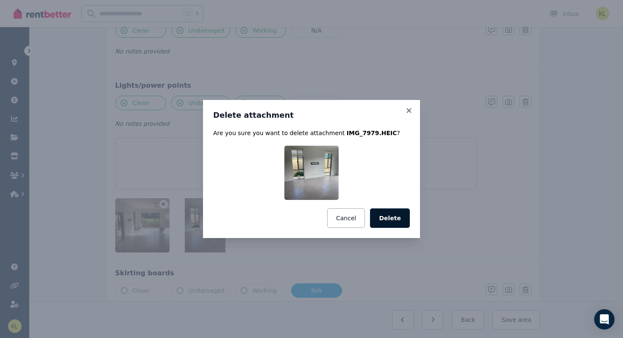
click at [386, 216] on button "Delete" at bounding box center [390, 217] width 40 height 19
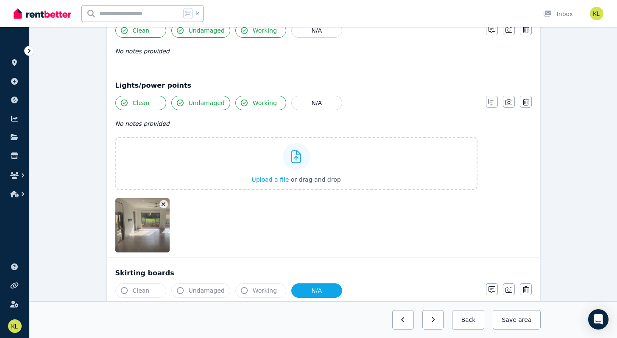
click at [166, 202] on button "button" at bounding box center [163, 204] width 8 height 8
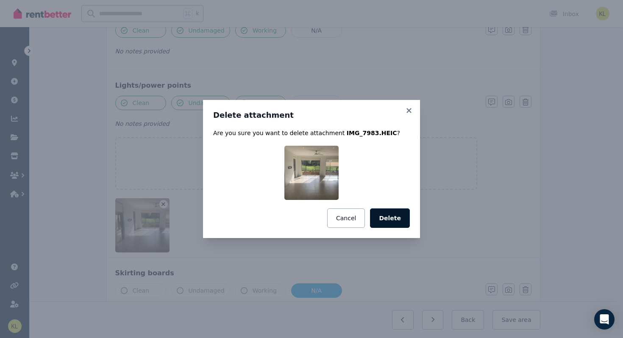
click at [392, 216] on button "Delete" at bounding box center [390, 217] width 40 height 19
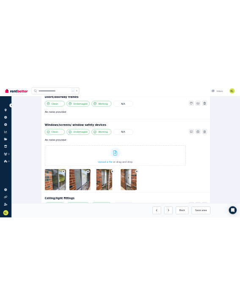
scroll to position [300, 0]
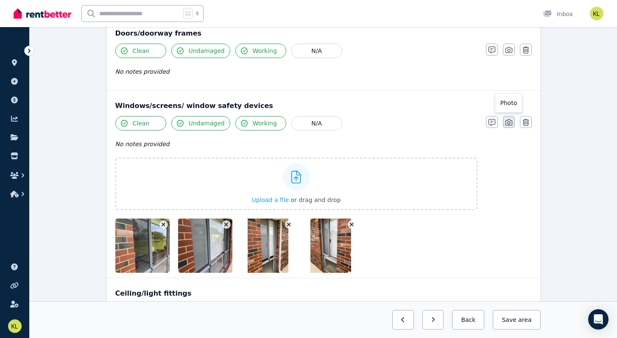
click at [511, 120] on icon "button" at bounding box center [508, 123] width 7 height 6
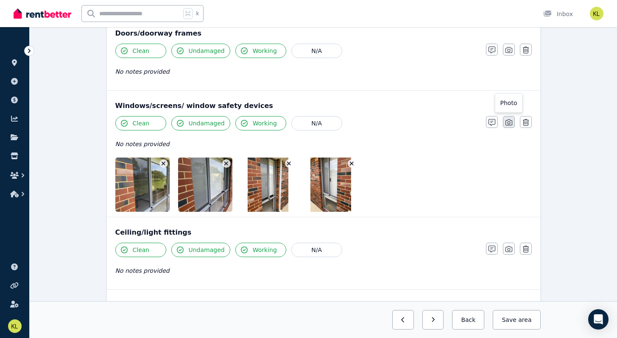
click at [511, 120] on icon "button" at bounding box center [508, 123] width 7 height 6
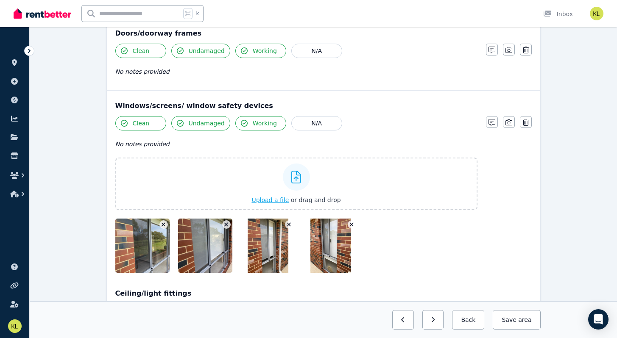
click at [273, 198] on span "Upload a file" at bounding box center [269, 200] width 37 height 7
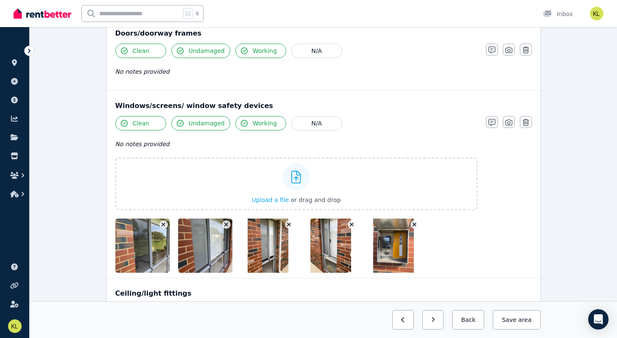
click at [413, 226] on icon "button" at bounding box center [414, 225] width 4 height 4
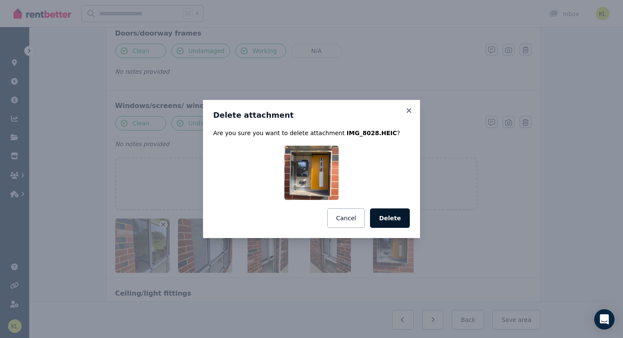
click at [395, 217] on button "Delete" at bounding box center [390, 217] width 40 height 19
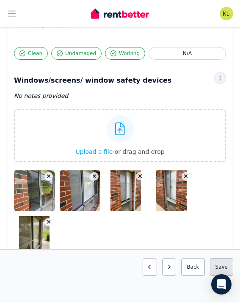
click at [218, 266] on button "Save area" at bounding box center [221, 267] width 23 height 18
click at [220, 266] on button "Save area" at bounding box center [221, 267] width 23 height 18
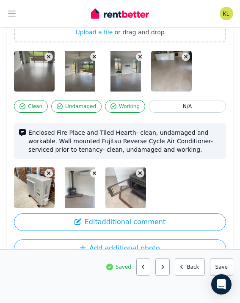
scroll to position [974, 0]
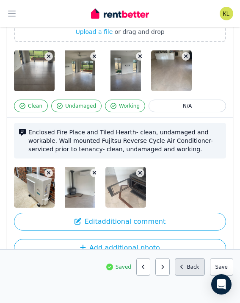
click at [187, 267] on button "Back" at bounding box center [190, 267] width 30 height 18
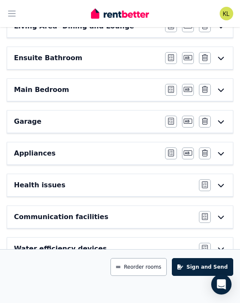
scroll to position [434, 0]
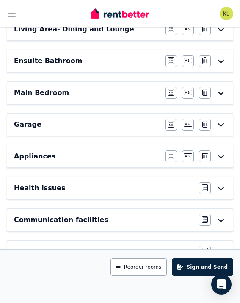
click at [91, 61] on div "Ensuite Bathroom" at bounding box center [87, 61] width 146 height 10
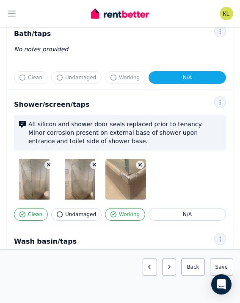
scroll to position [724, 0]
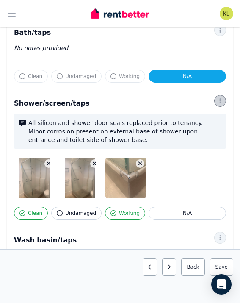
click at [221, 103] on icon "button" at bounding box center [220, 101] width 7 height 6
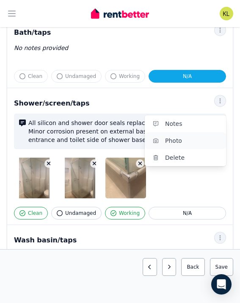
click at [192, 145] on span "Photo" at bounding box center [192, 141] width 54 height 10
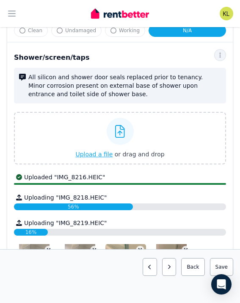
scroll to position [768, 0]
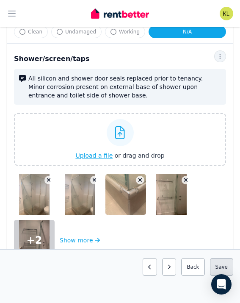
click at [219, 269] on button "Save area" at bounding box center [221, 267] width 23 height 18
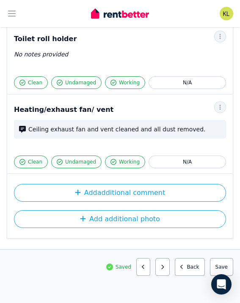
scroll to position [1550, 0]
